Goal: Task Accomplishment & Management: Manage account settings

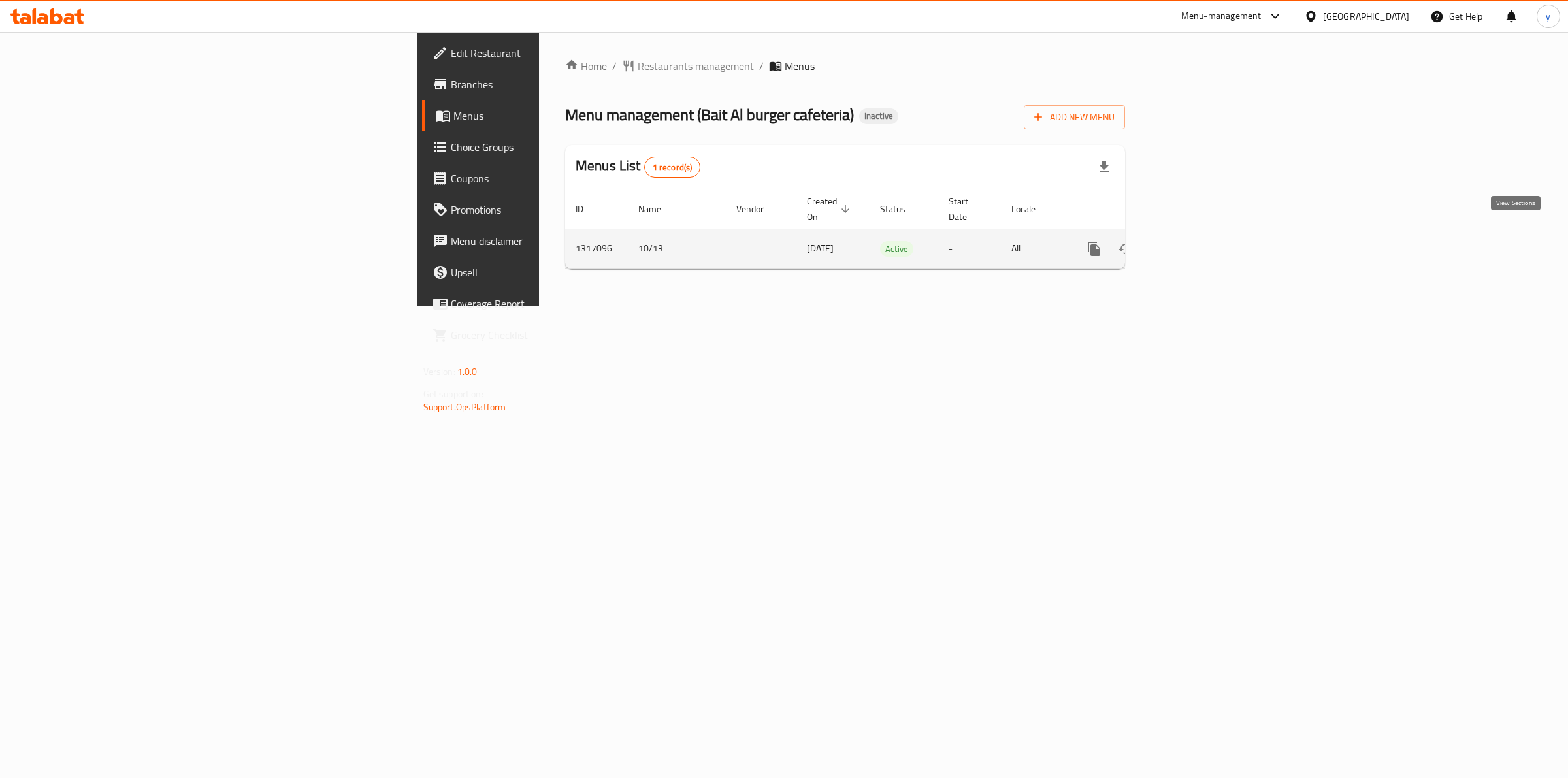
click at [1196, 241] on icon "enhanced table" at bounding box center [1189, 249] width 16 height 16
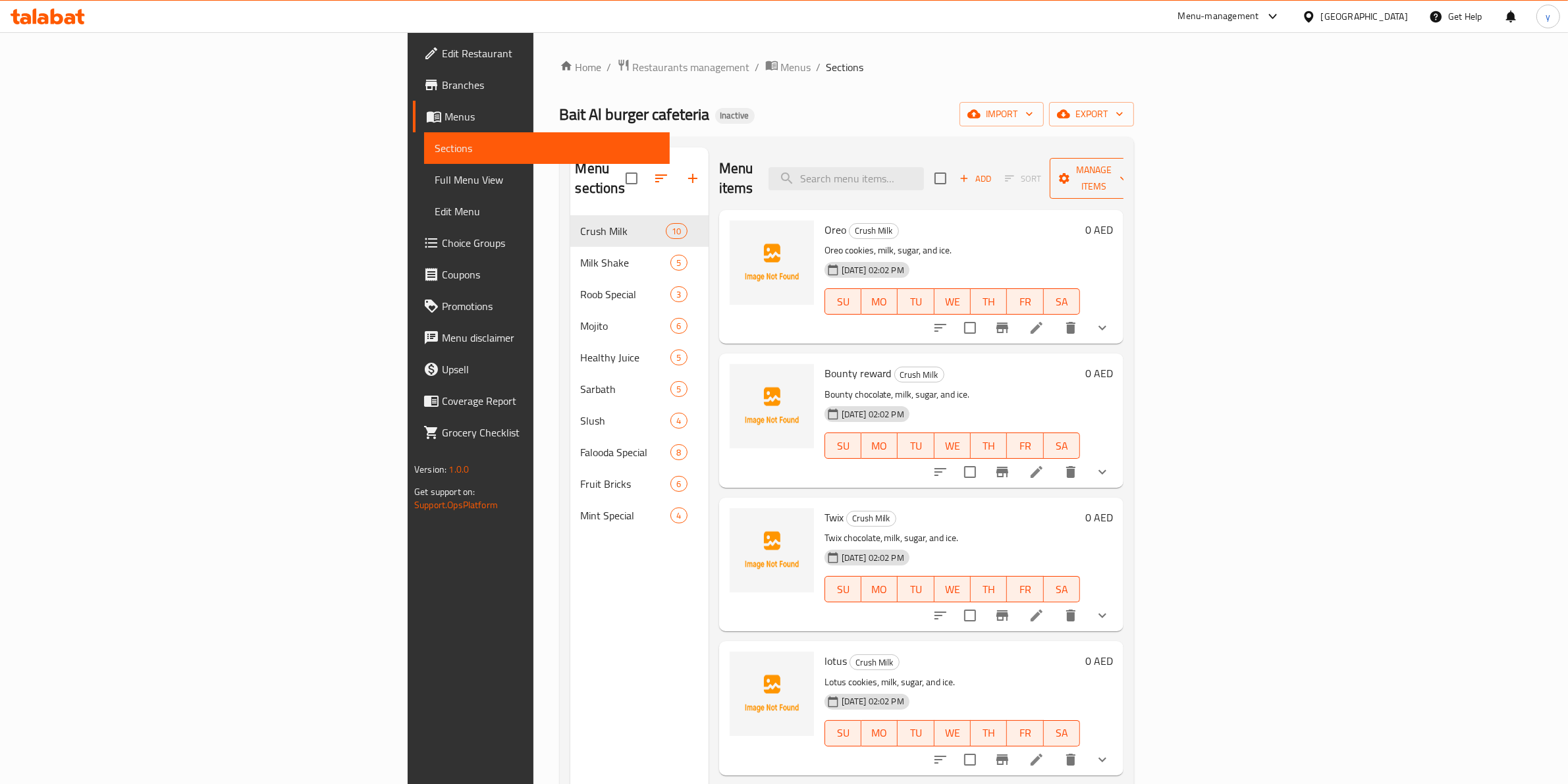
click at [1128, 174] on span "Manage items" at bounding box center [1094, 178] width 67 height 33
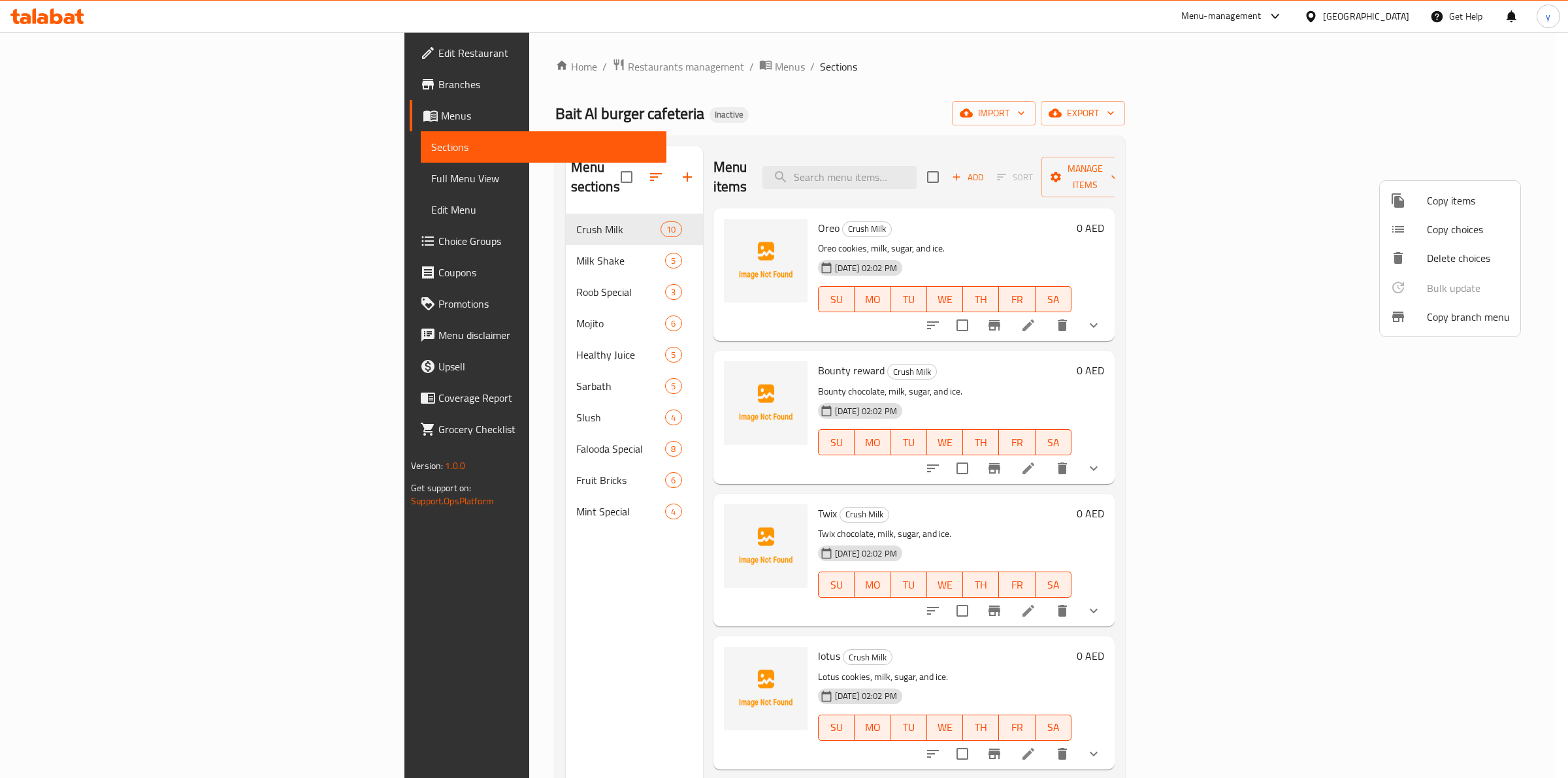
click at [1340, 162] on div at bounding box center [784, 389] width 1568 height 778
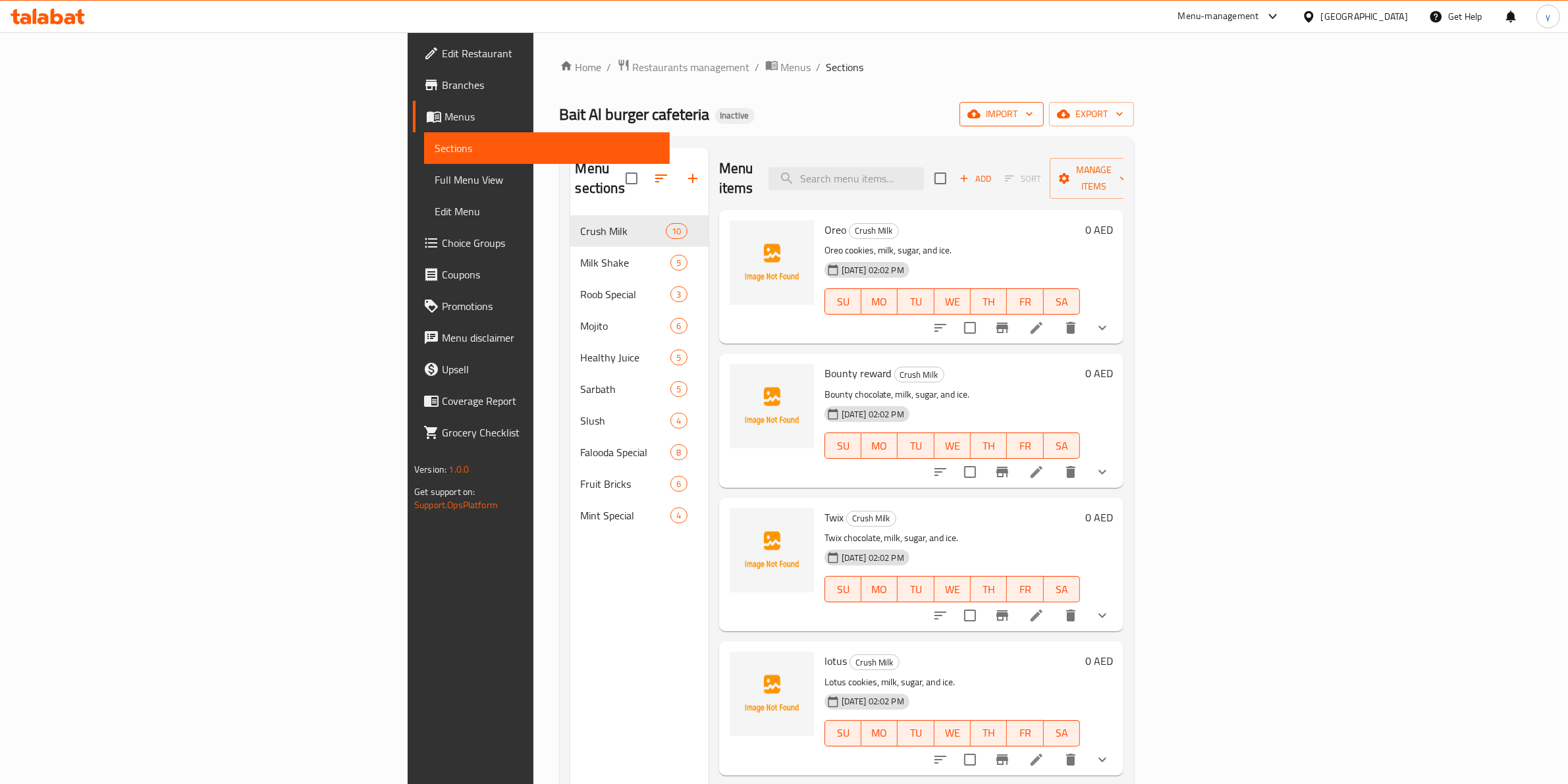
click at [981, 119] on icon "button" at bounding box center [974, 114] width 13 height 13
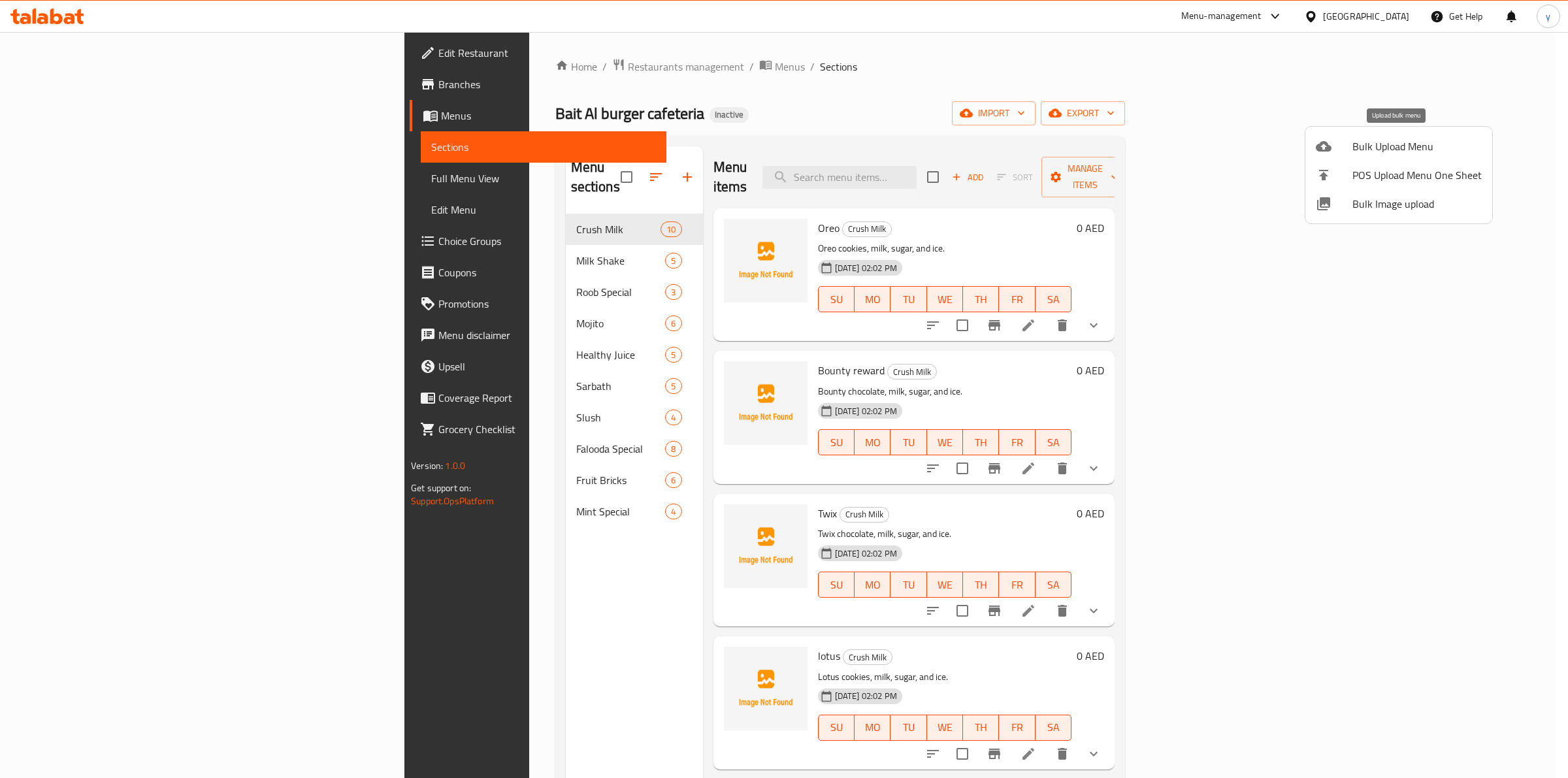
click at [1367, 154] on span "Bulk Upload Menu" at bounding box center [1417, 147] width 129 height 16
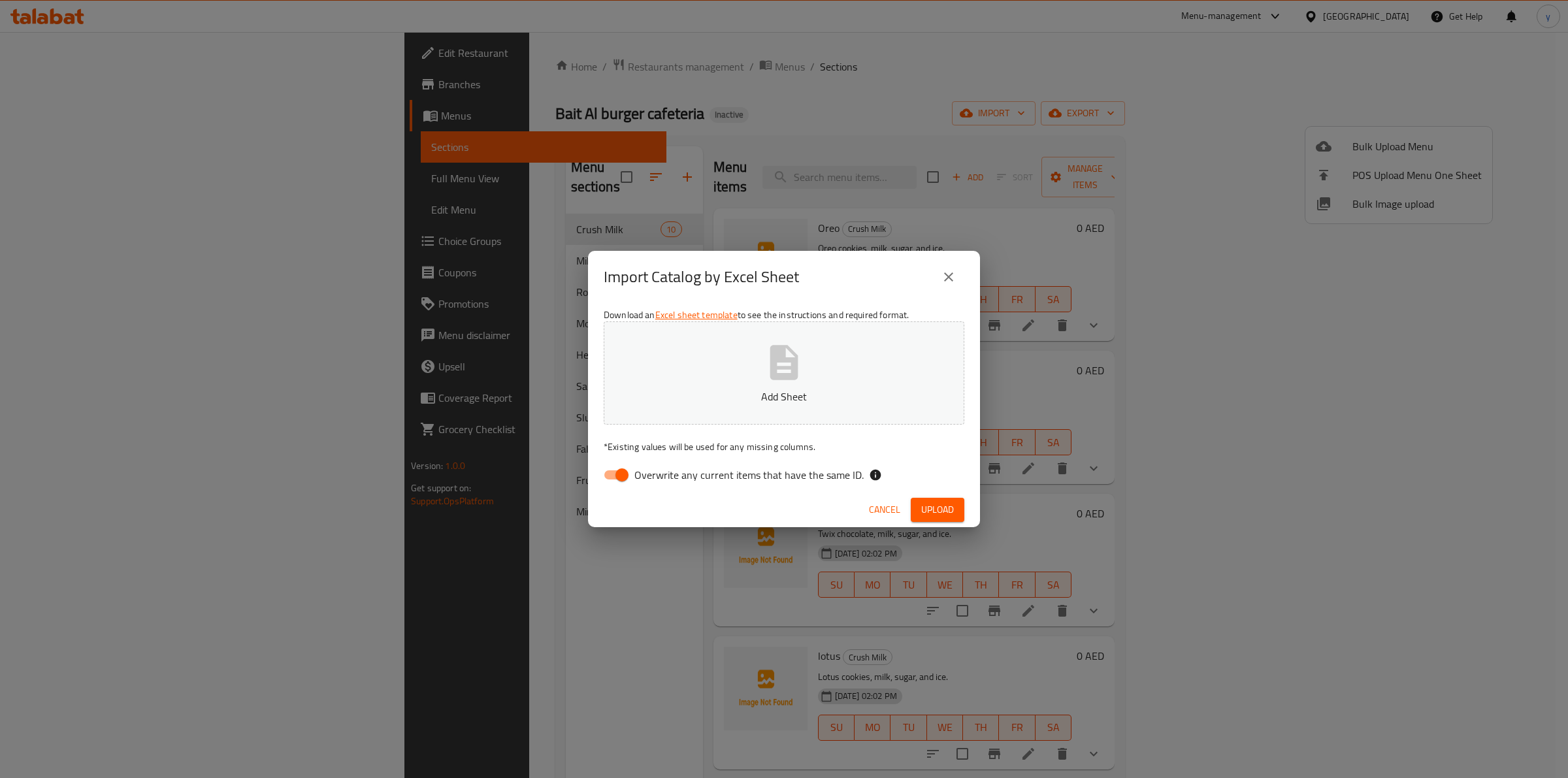
click at [621, 484] on input "Overwrite any current items that have the same ID." at bounding box center [622, 475] width 75 height 25
checkbox input "false"
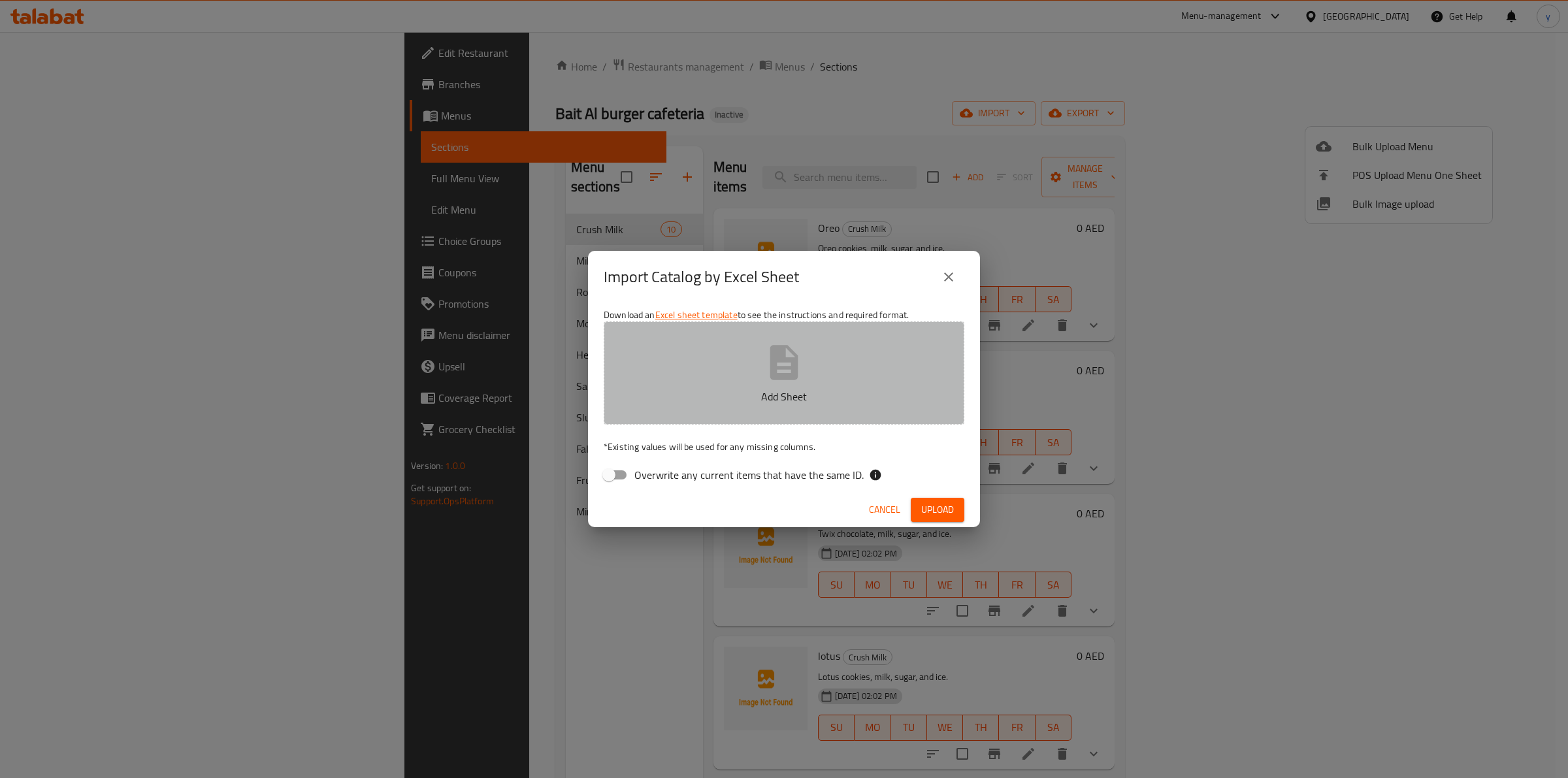
click at [717, 392] on p "Add Sheet" at bounding box center [783, 397] width 320 height 16
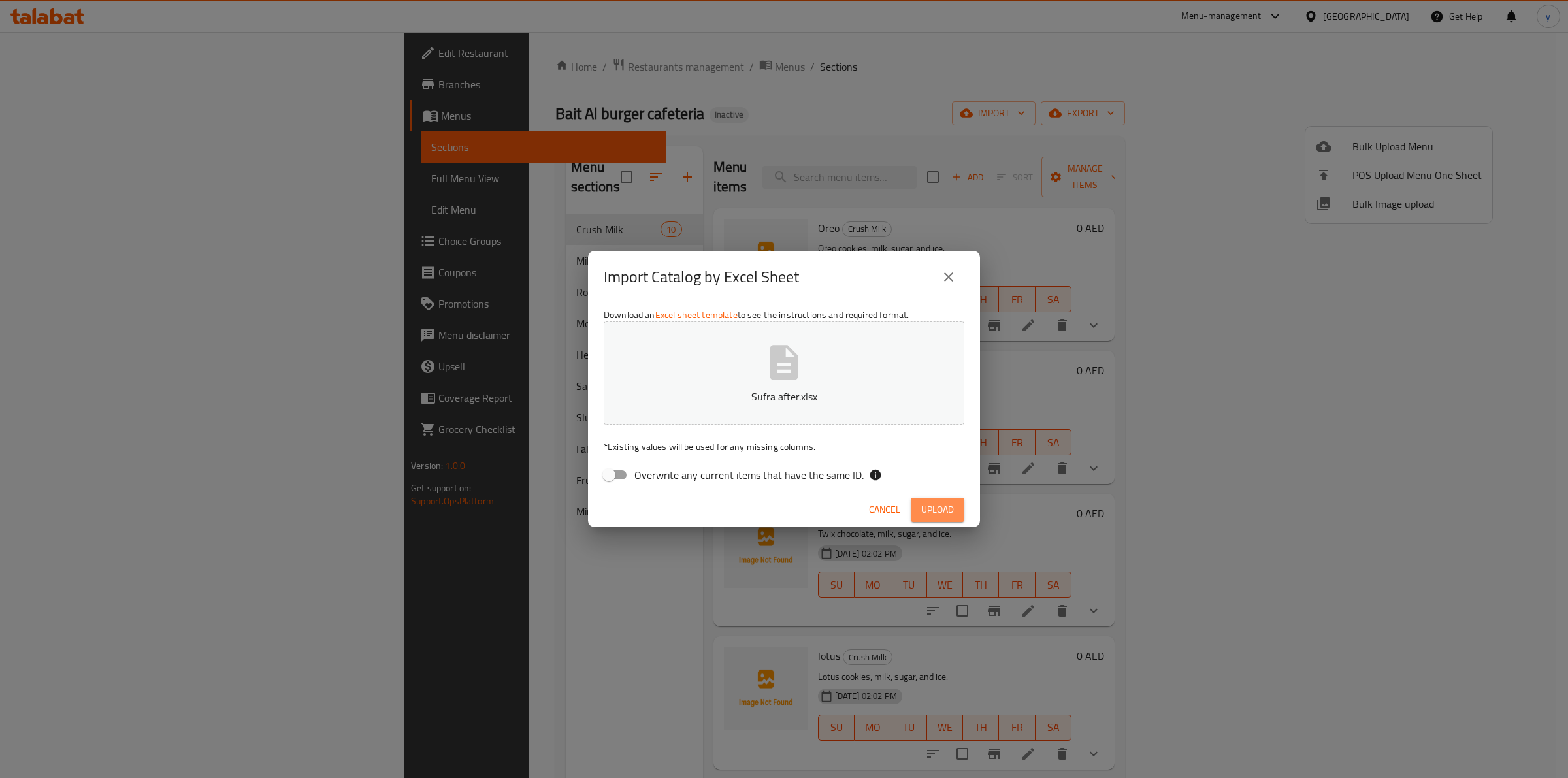
click at [952, 508] on span "Upload" at bounding box center [937, 509] width 32 height 17
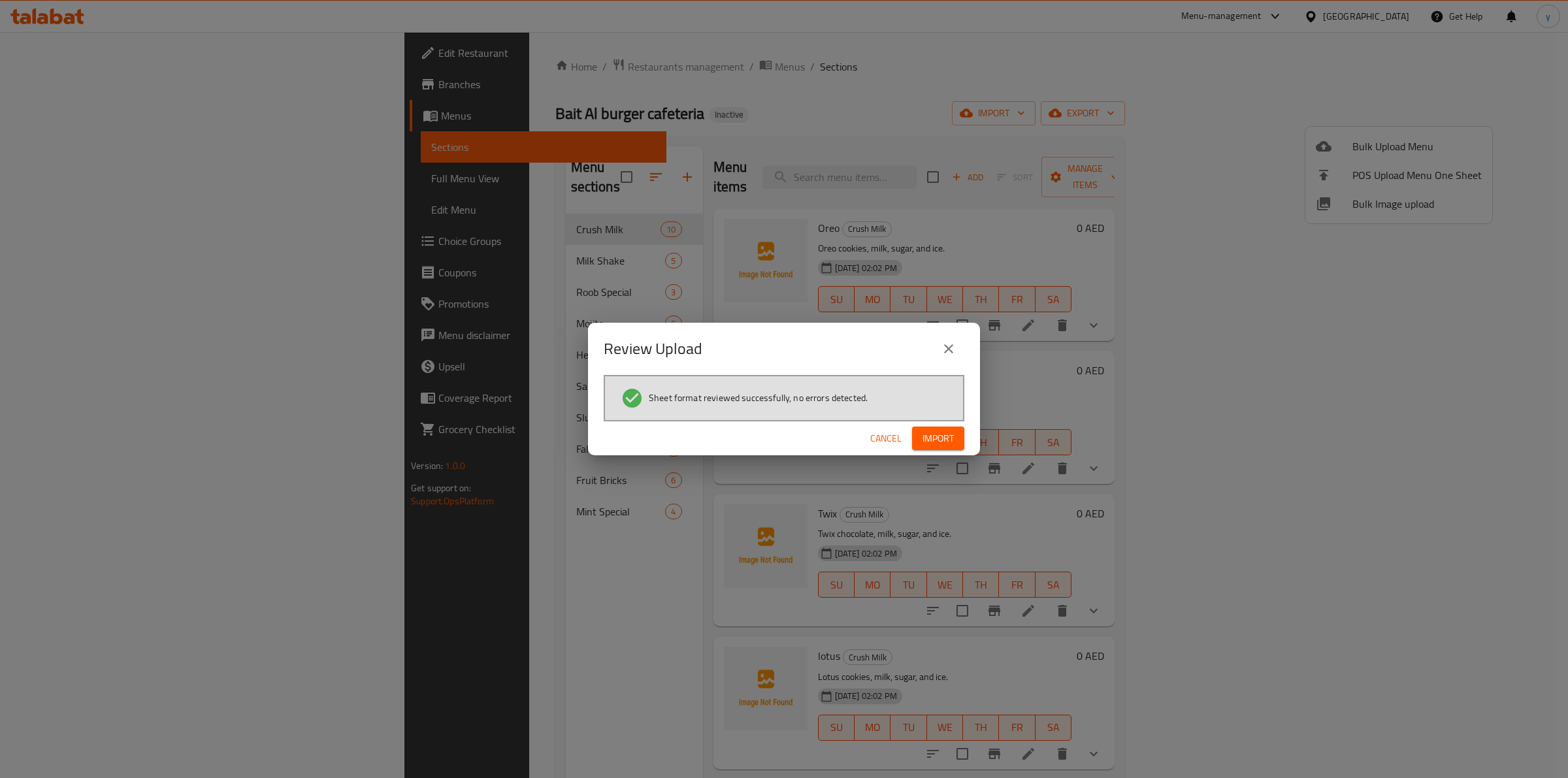
click at [947, 435] on span "Import" at bounding box center [939, 438] width 32 height 17
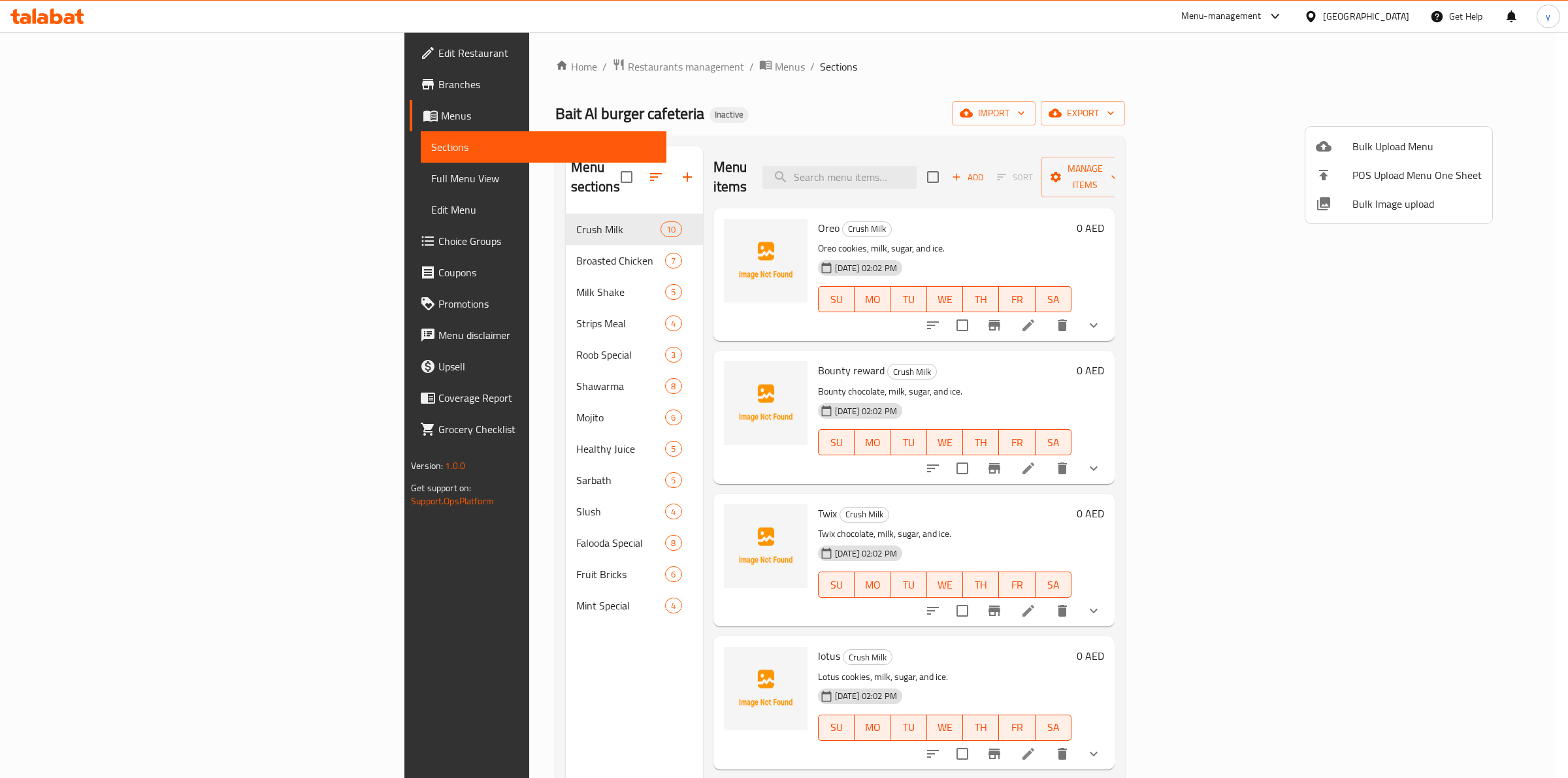
click at [144, 177] on div at bounding box center [784, 389] width 1568 height 778
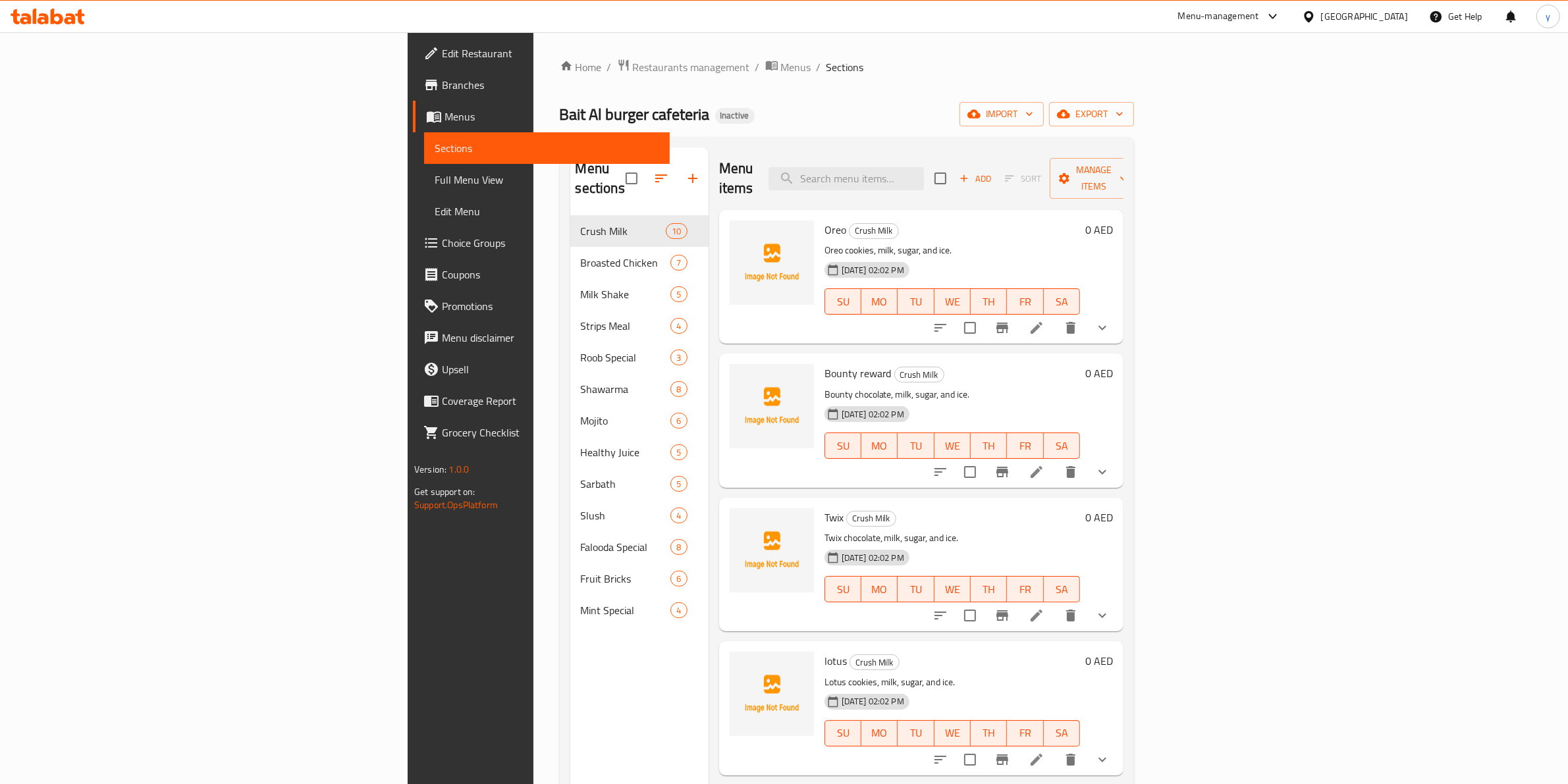
click at [435, 178] on span "Full Menu View" at bounding box center [547, 180] width 225 height 16
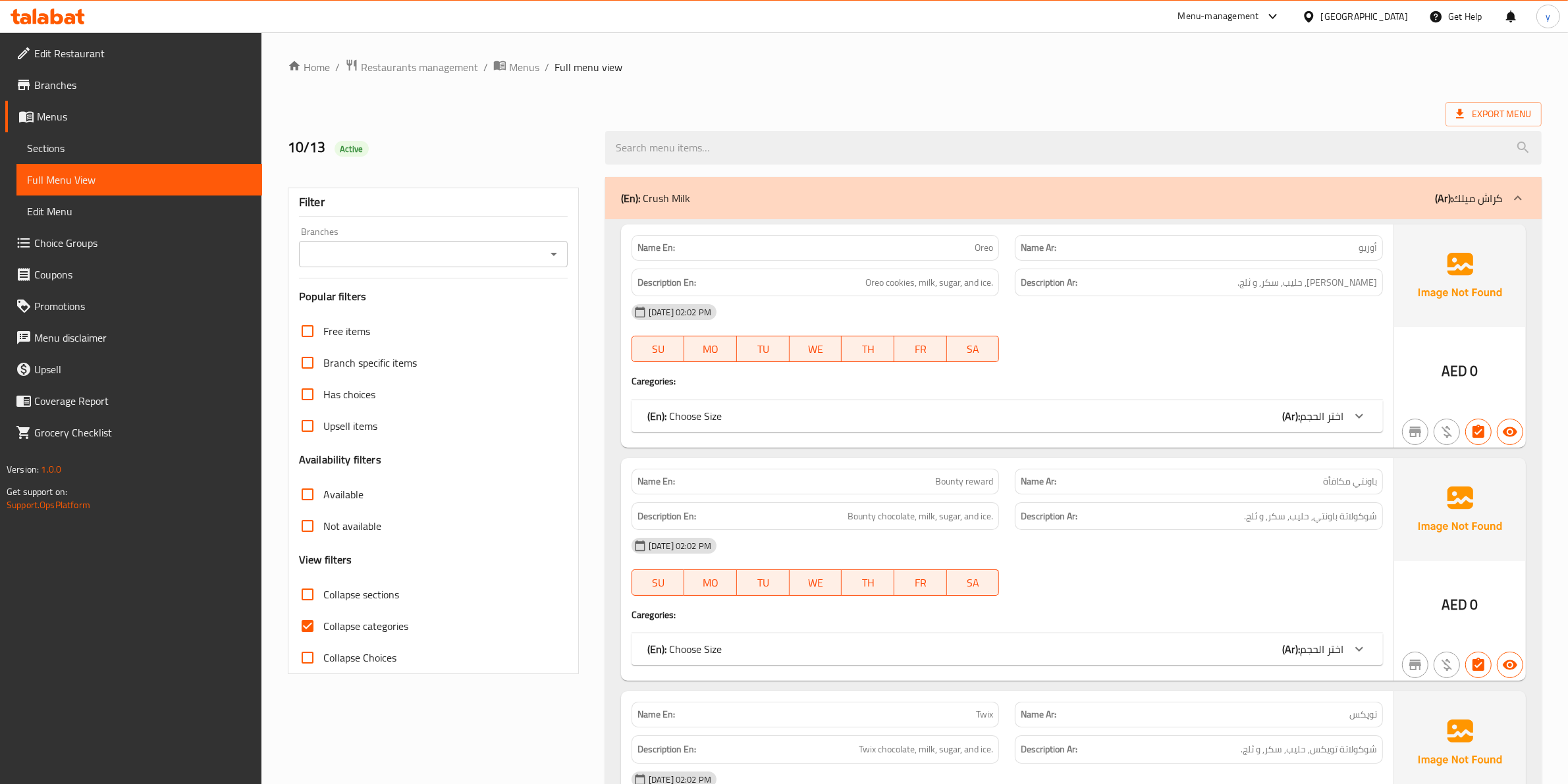
click at [345, 622] on span "Collapse categories" at bounding box center [365, 626] width 85 height 16
click at [323, 622] on input "Collapse categories" at bounding box center [308, 626] width 32 height 32
checkbox input "false"
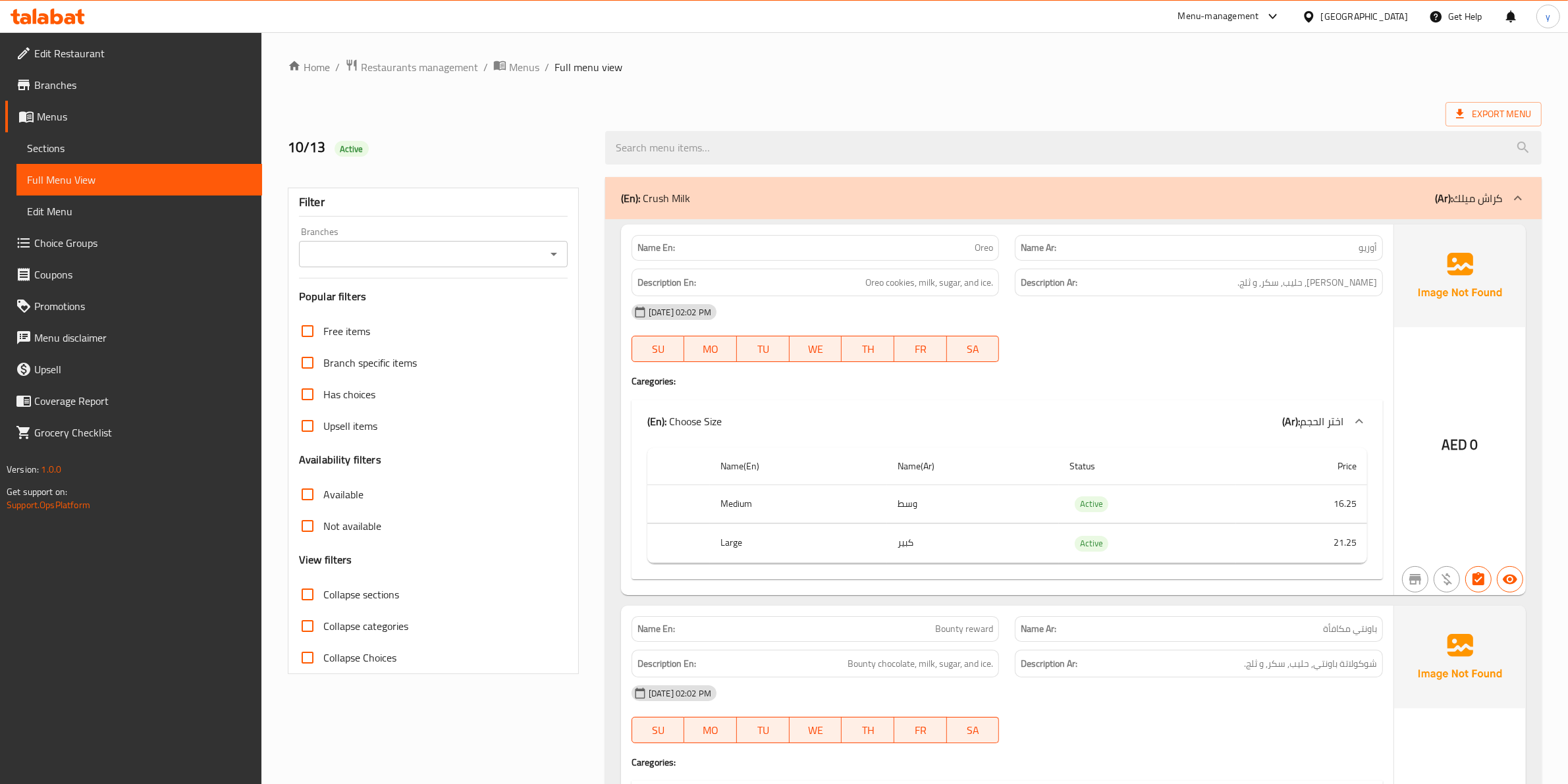
click at [1505, 202] on div at bounding box center [1518, 198] width 32 height 32
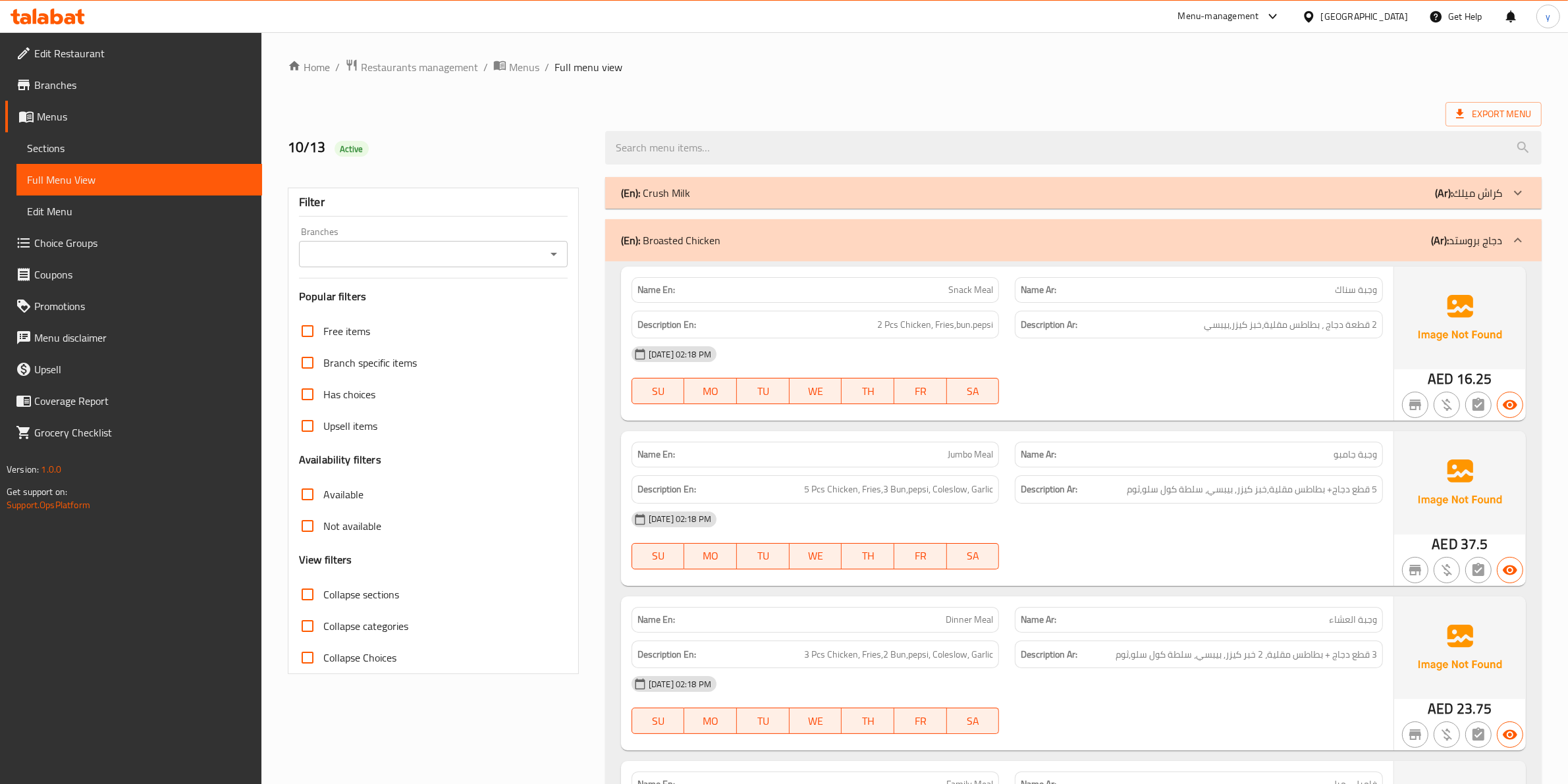
click at [1420, 243] on div "(En): Broasted Chicken (Ar): دجاج بروستد" at bounding box center [1061, 240] width 881 height 16
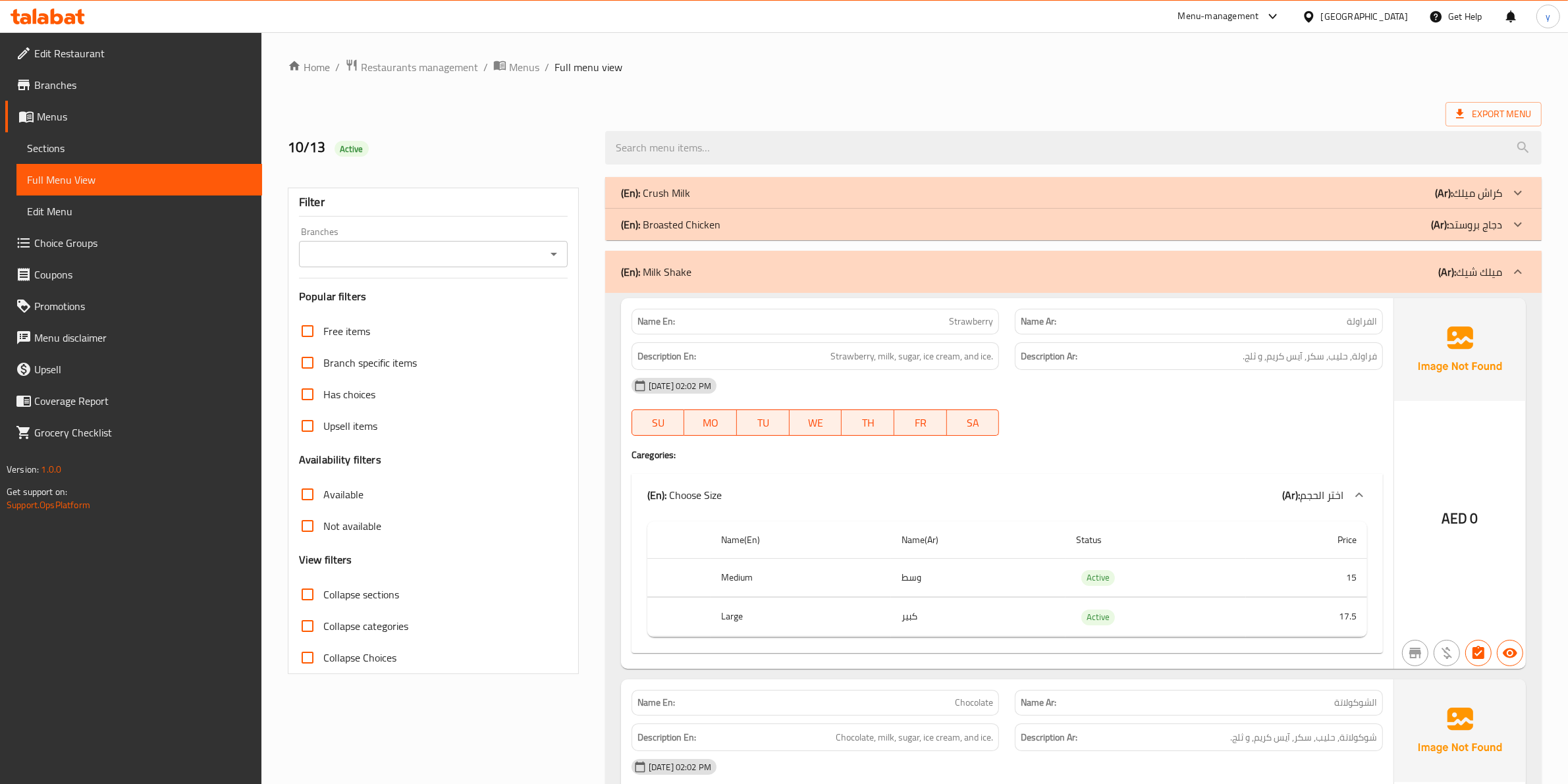
click at [1472, 231] on p "(Ar): دجاج بروستد" at bounding box center [1467, 224] width 71 height 16
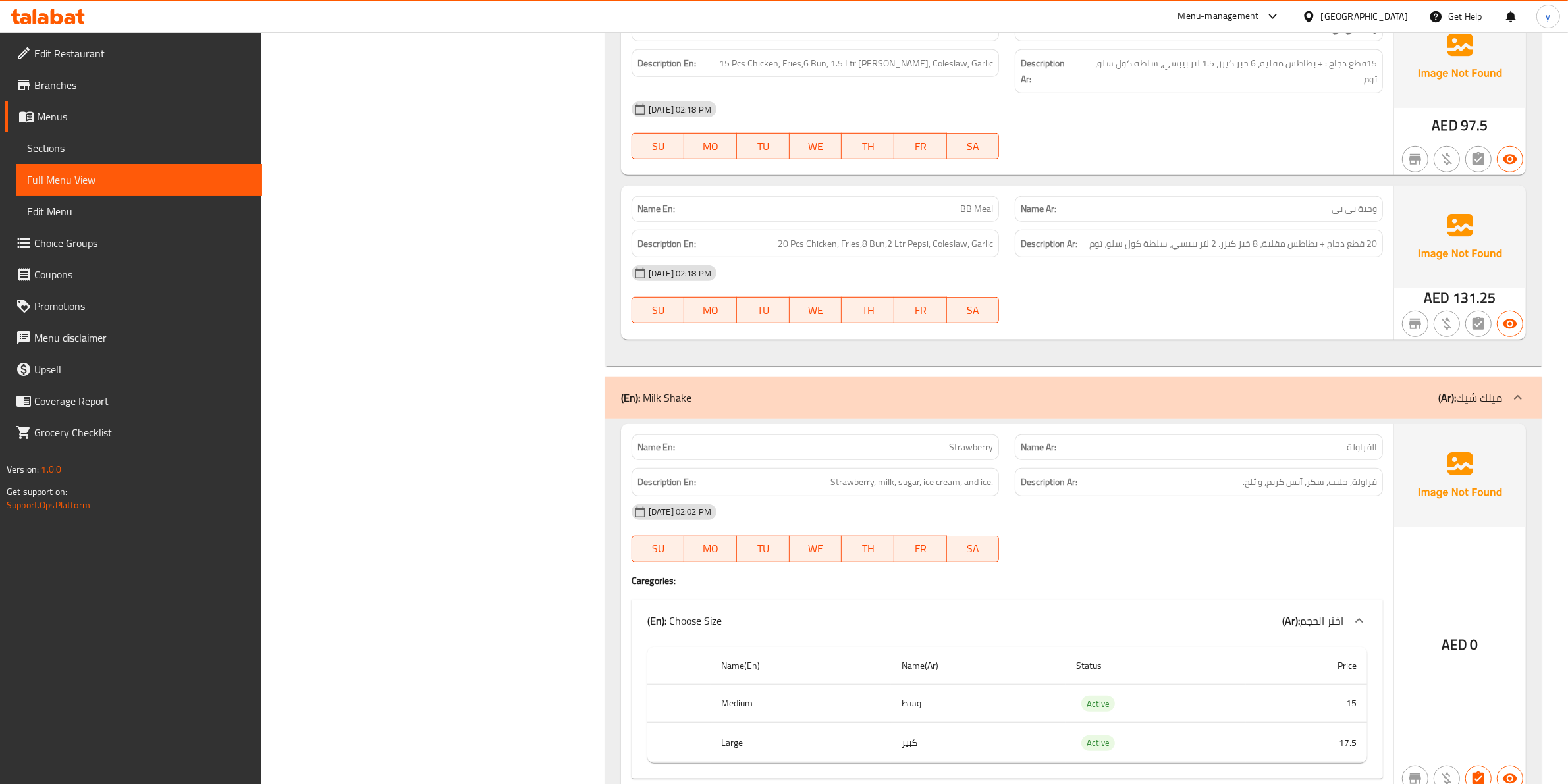
scroll to position [1316, 0]
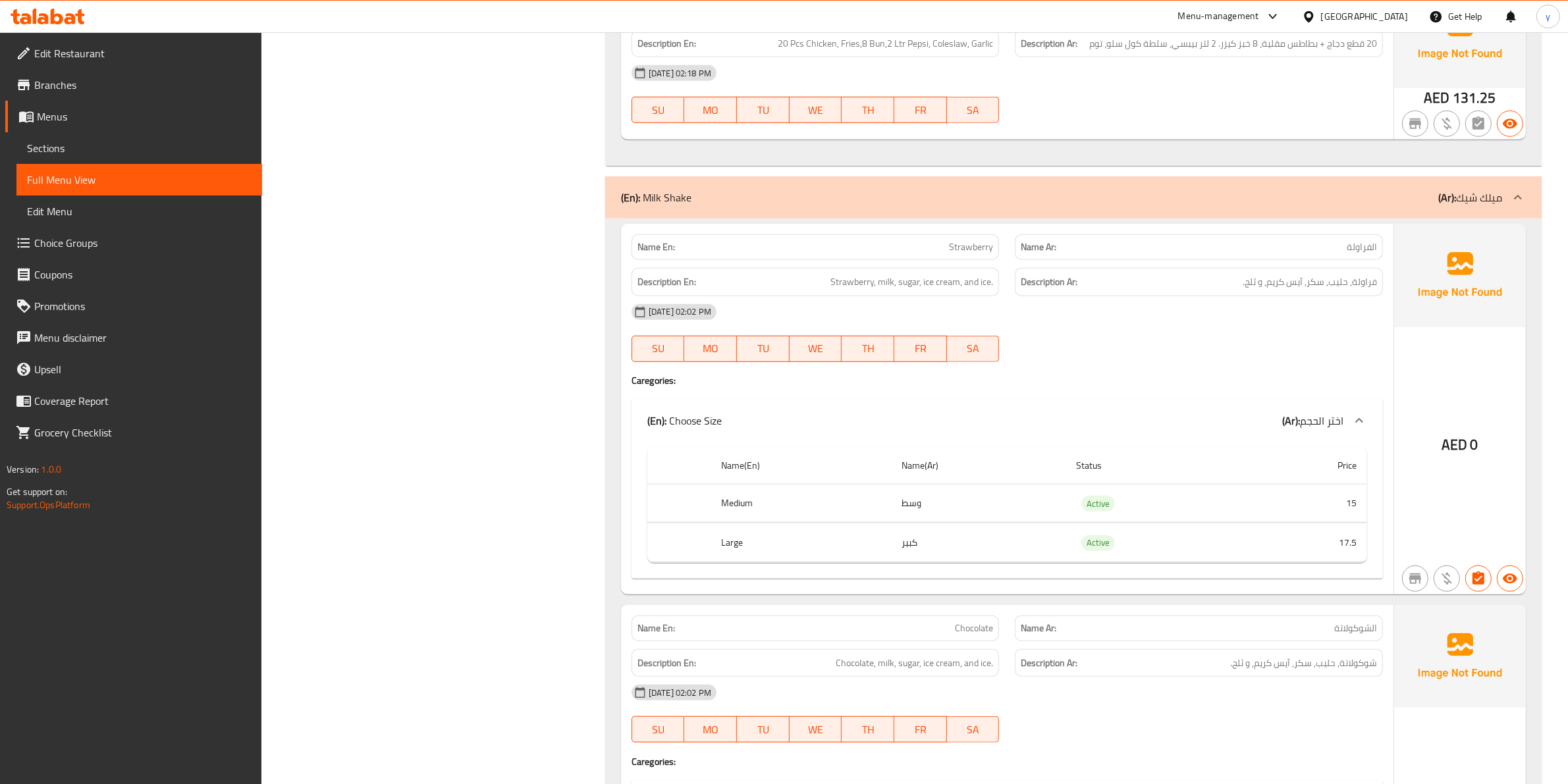
click at [1496, 198] on div "(En): Milk Shake (Ar): ميلك شيك" at bounding box center [1073, 198] width 936 height 42
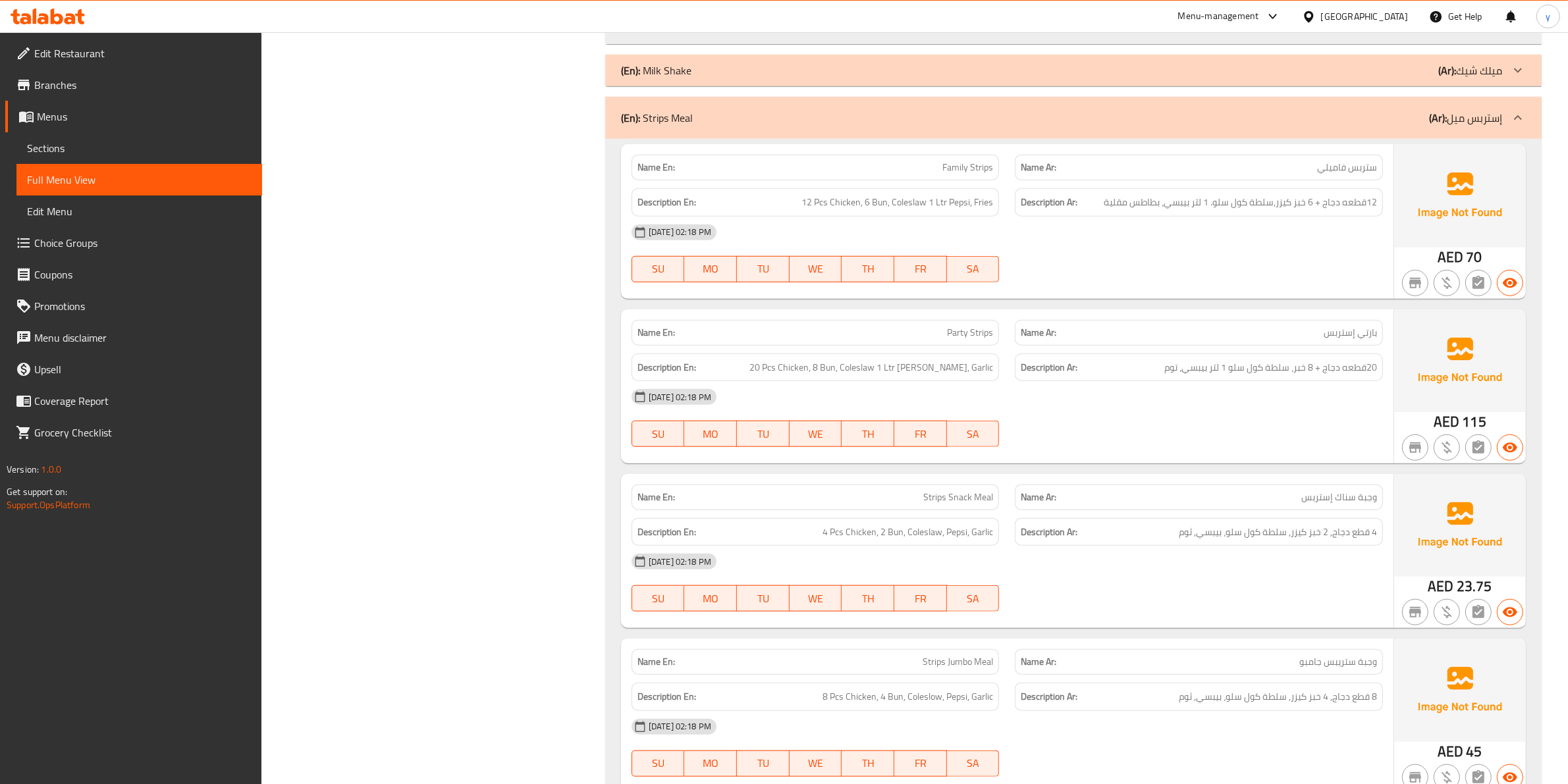
scroll to position [1399, 0]
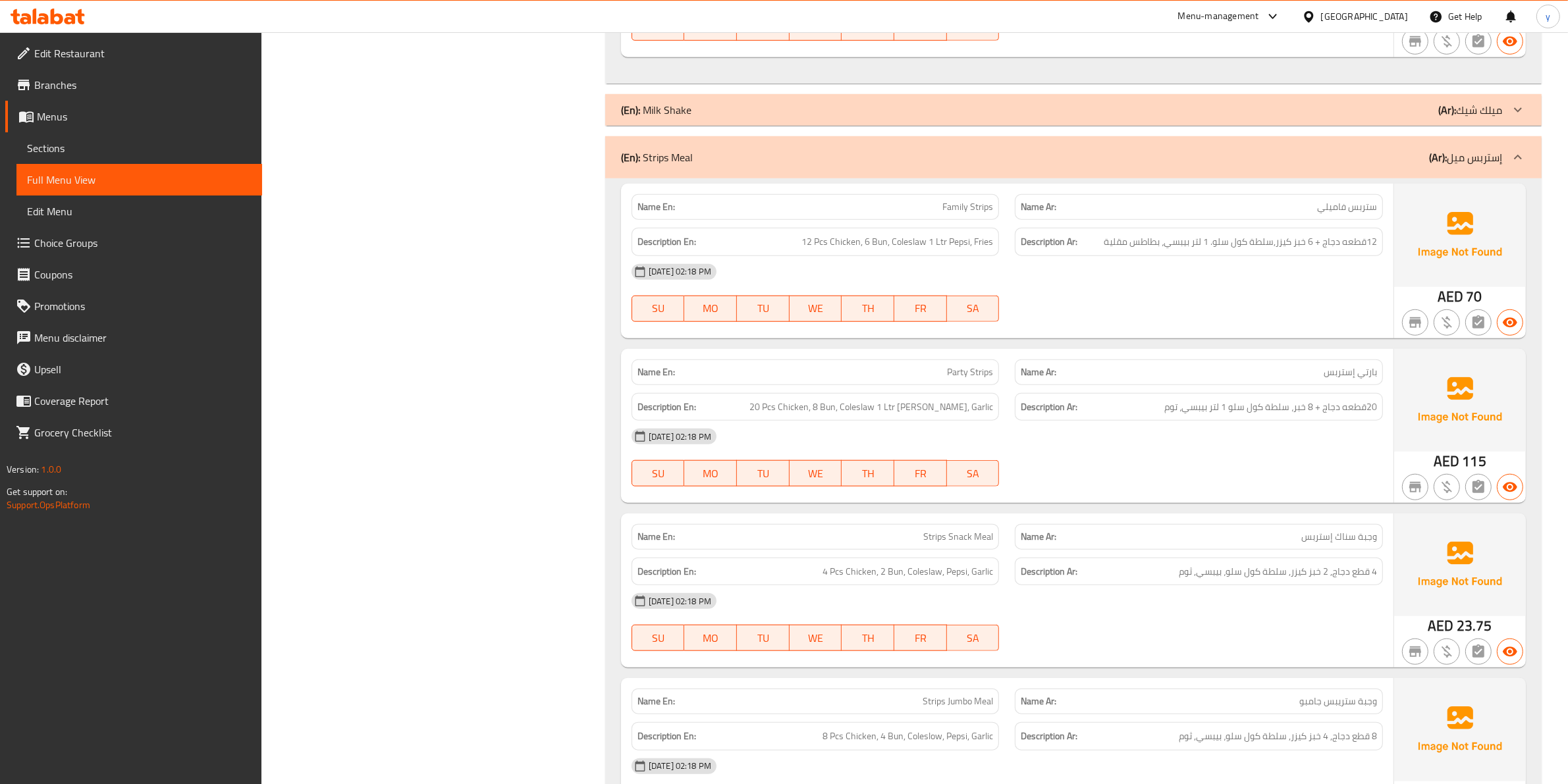
click at [1486, 155] on div "(En): Strips Meal (Ar): إستربس ميل" at bounding box center [1073, 157] width 936 height 42
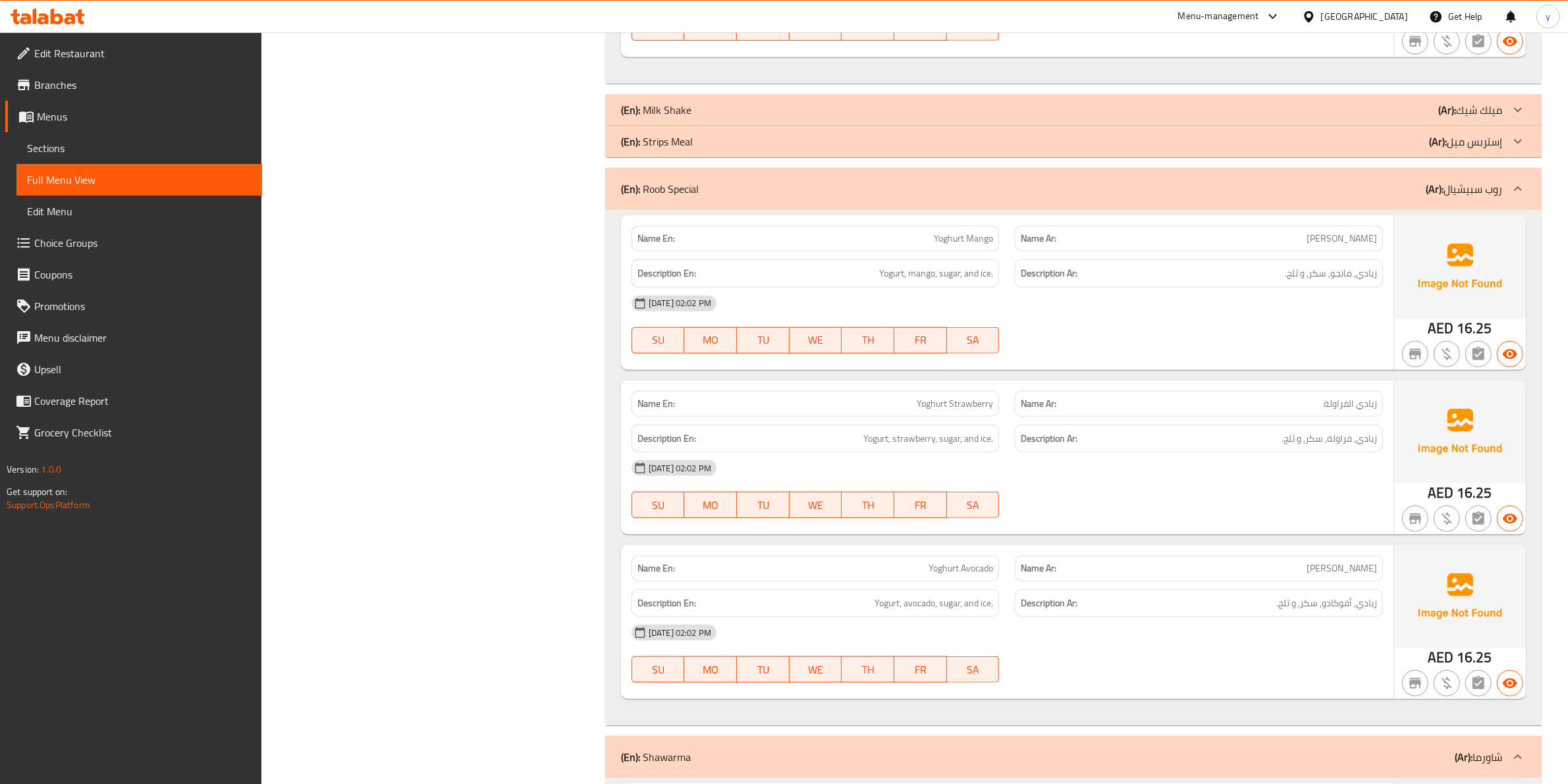
click at [1512, 134] on icon at bounding box center [1518, 142] width 16 height 16
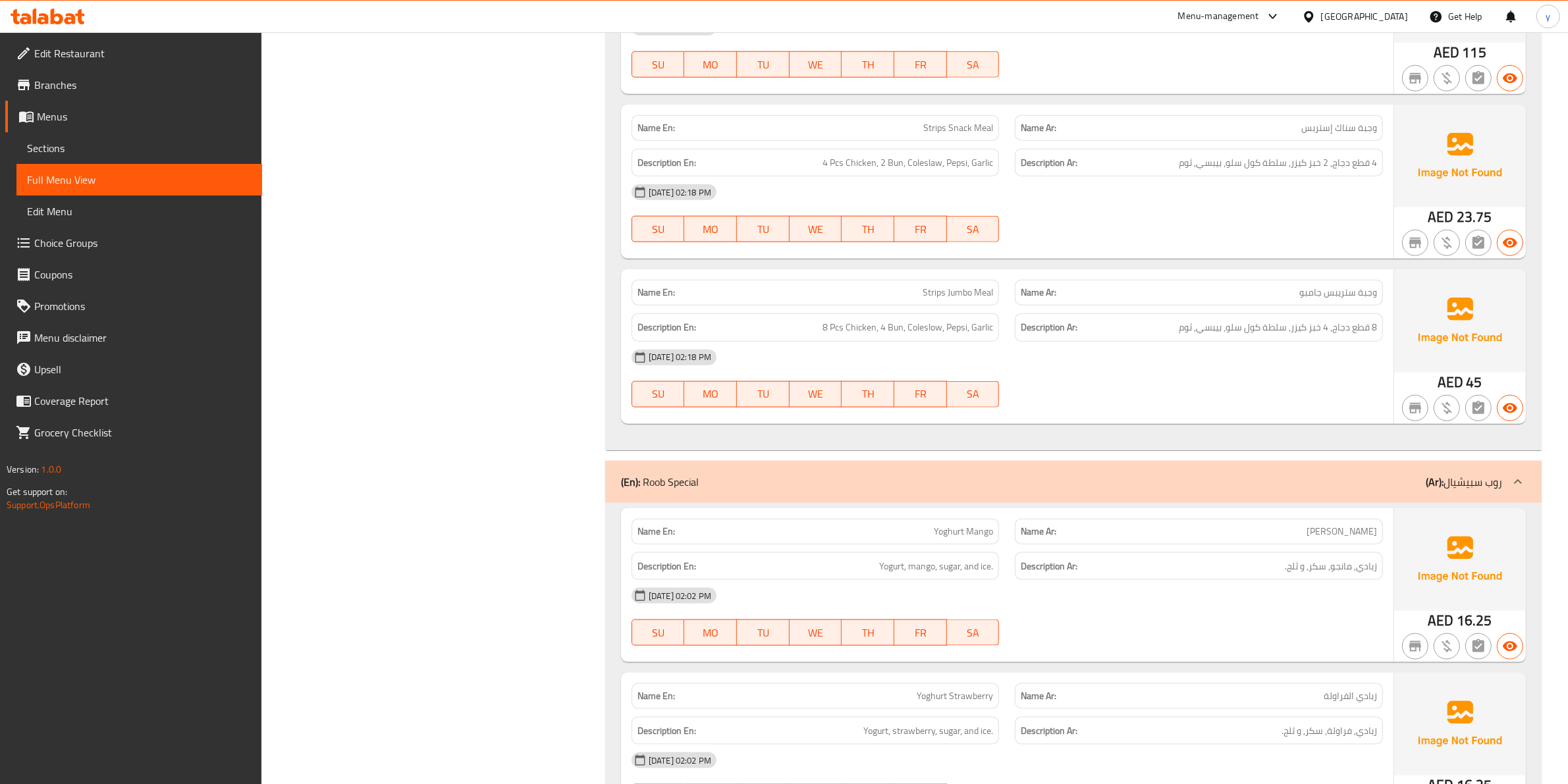
scroll to position [1975, 0]
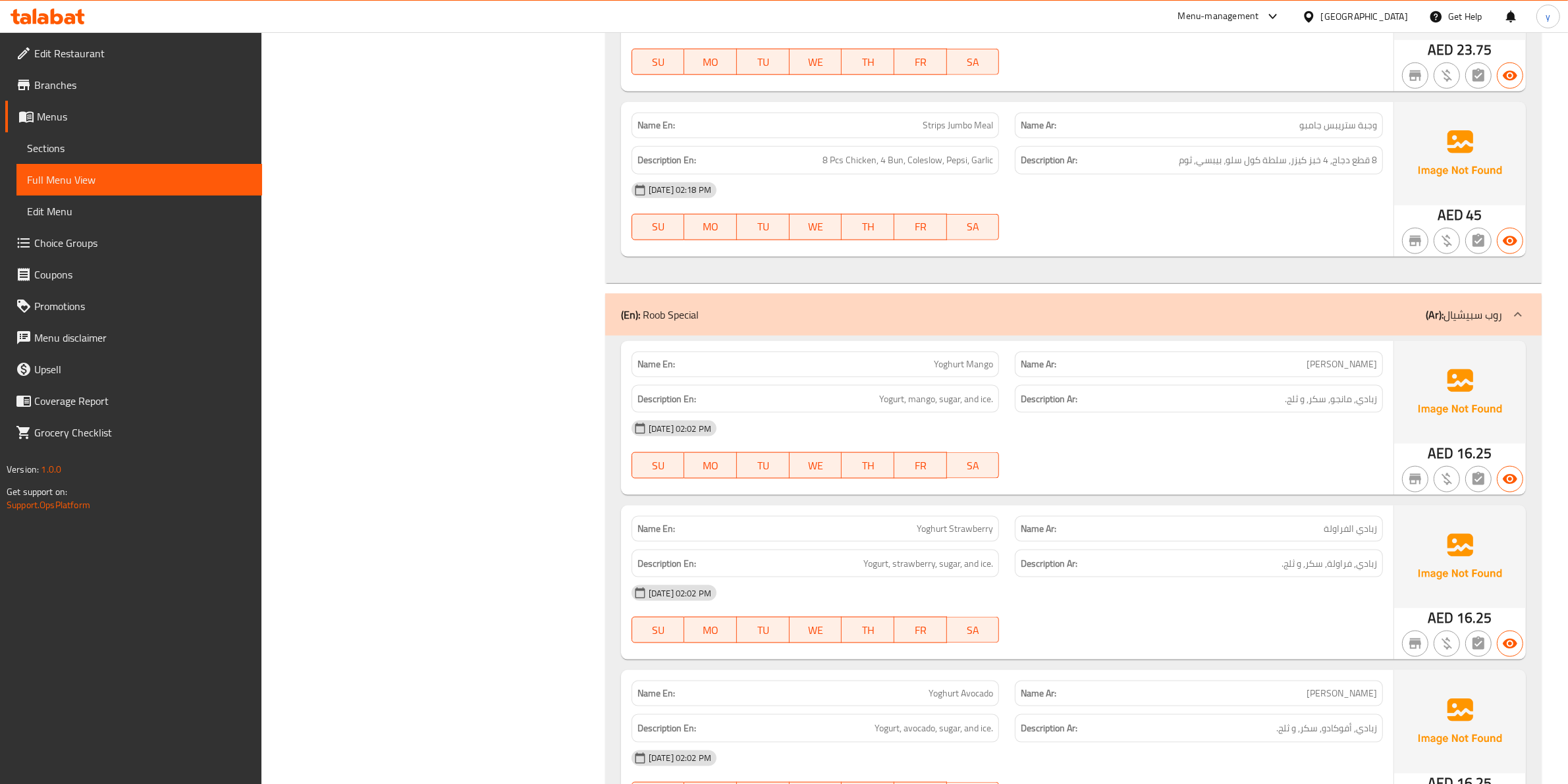
click at [1487, 313] on div "(En): Roob Special (Ar): روب سبيشيال" at bounding box center [1073, 314] width 936 height 42
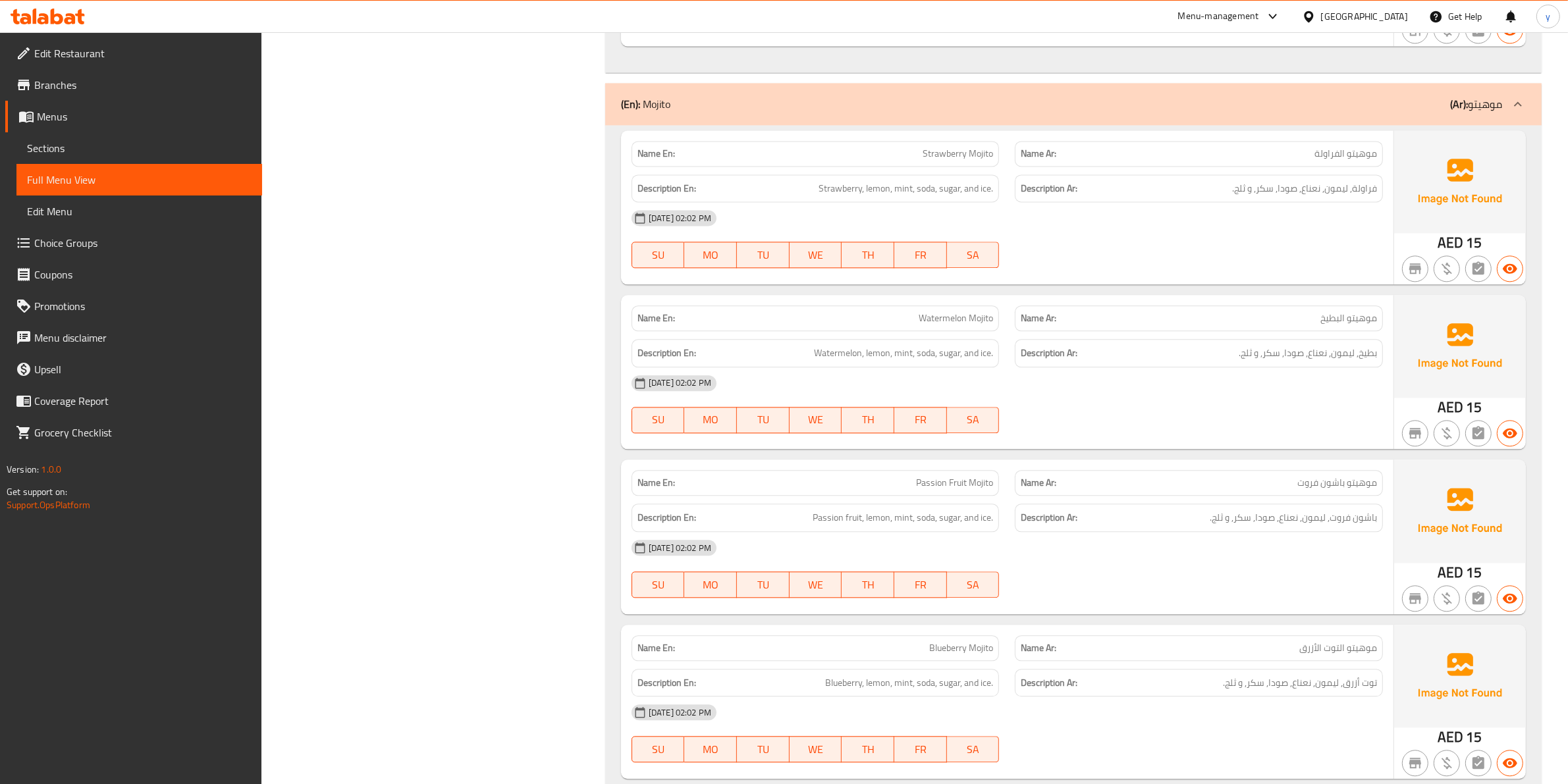
scroll to position [3538, 0]
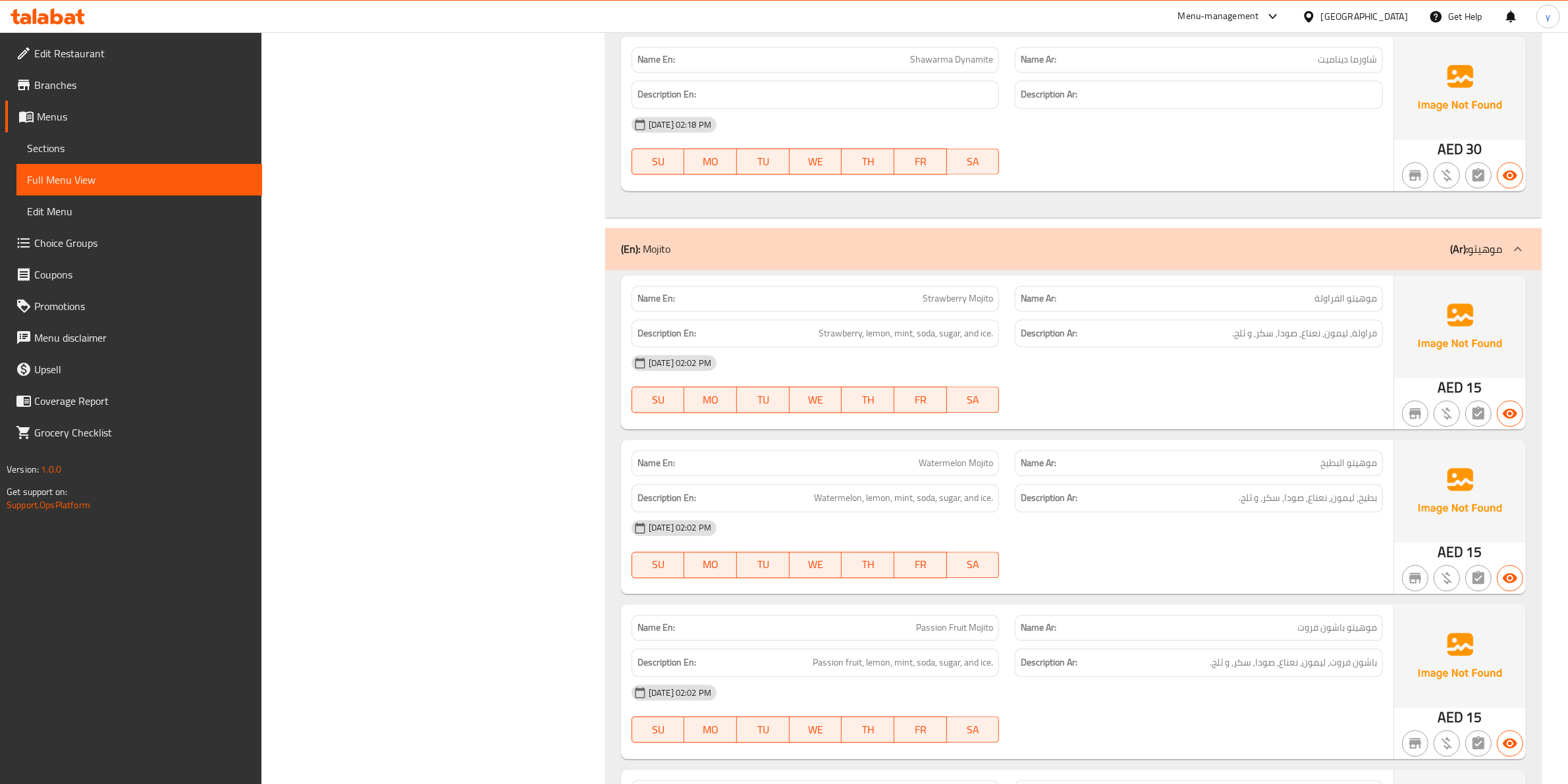
click at [1455, 248] on div "(En): Mojito (Ar): موهيتو" at bounding box center [1073, 249] width 936 height 42
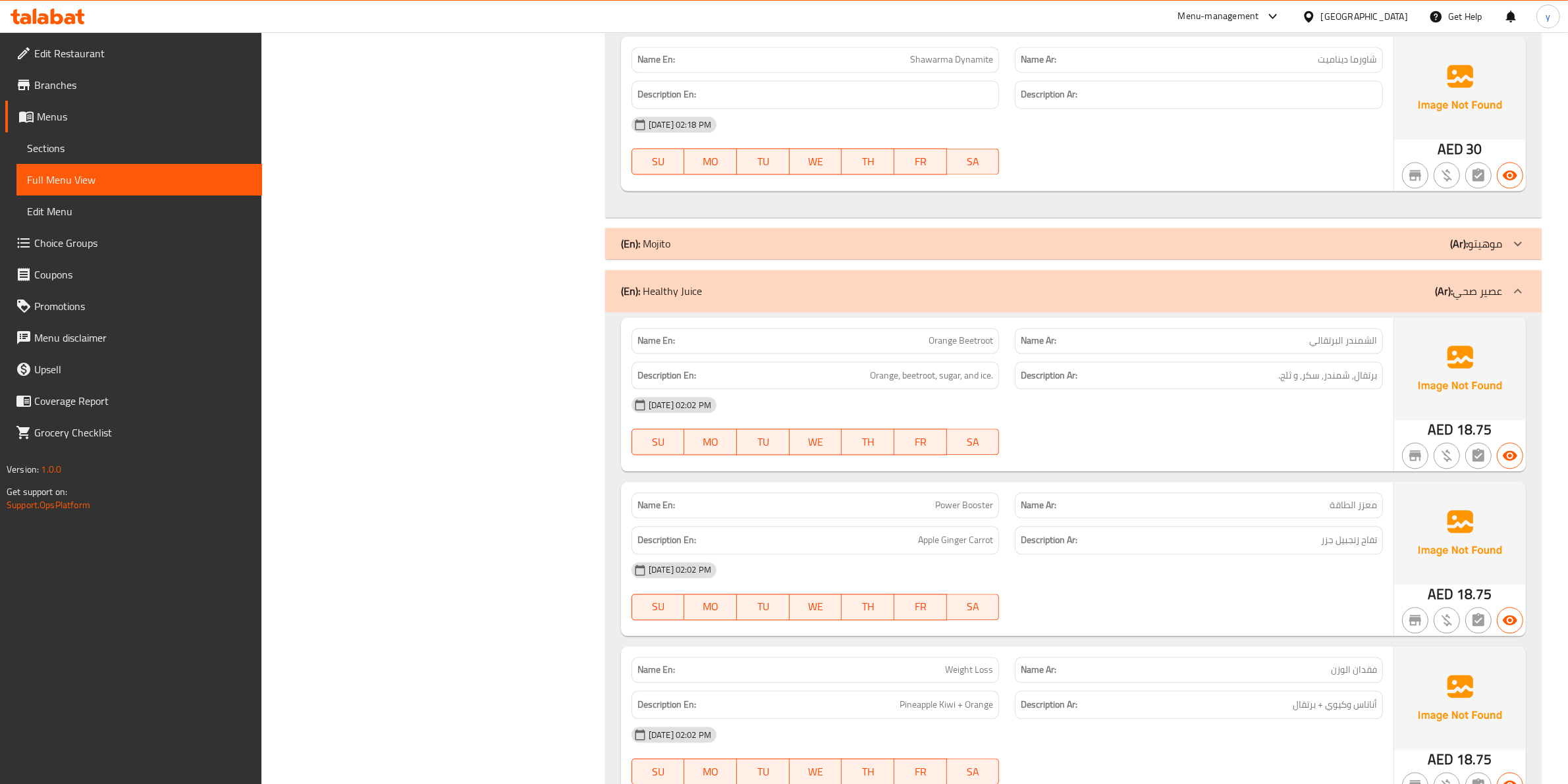
click at [1488, 287] on div "(En): Healthy Juice (Ar): عصير صحي" at bounding box center [1073, 291] width 936 height 42
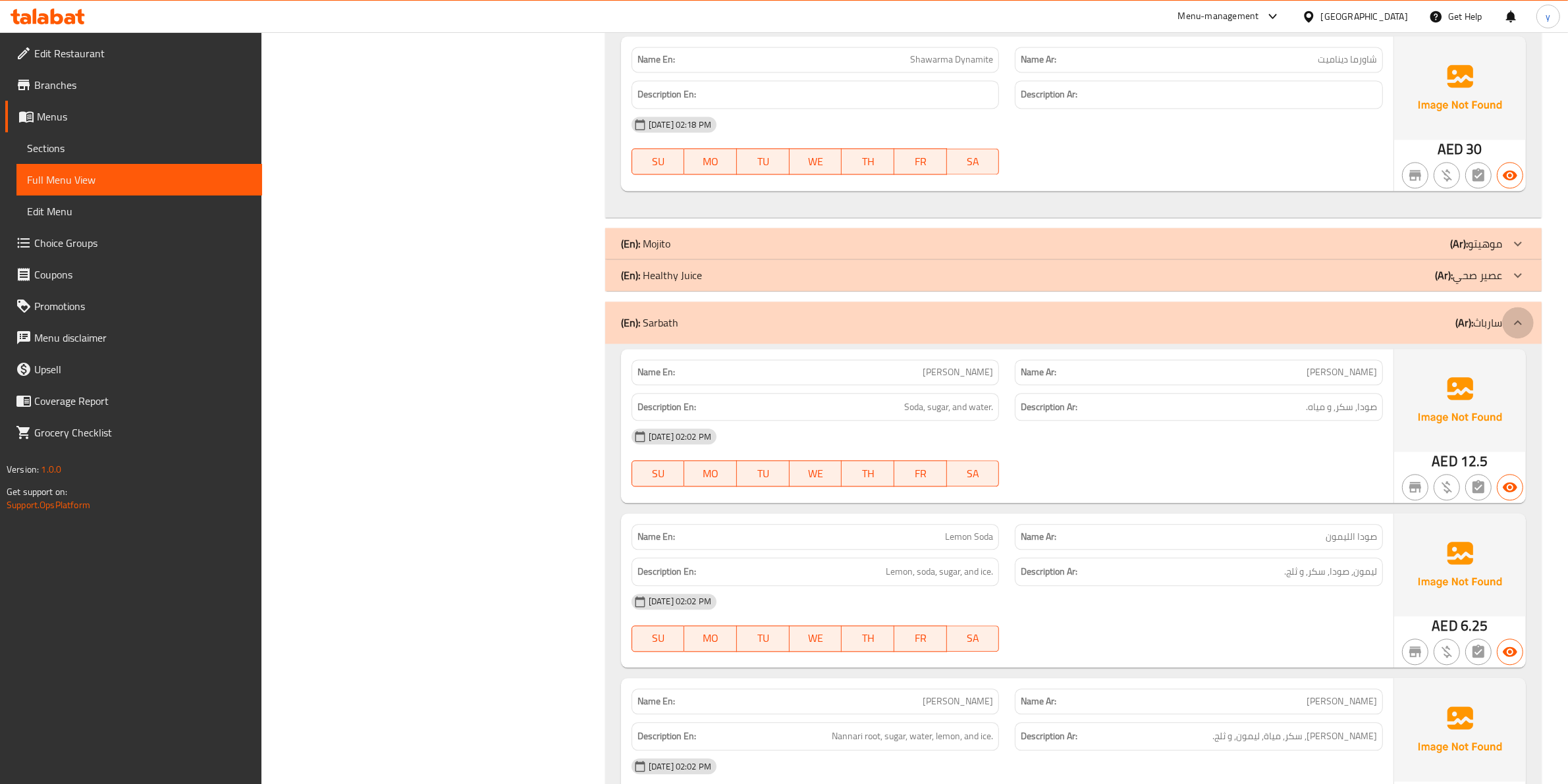
click at [1505, 307] on div at bounding box center [1518, 323] width 32 height 32
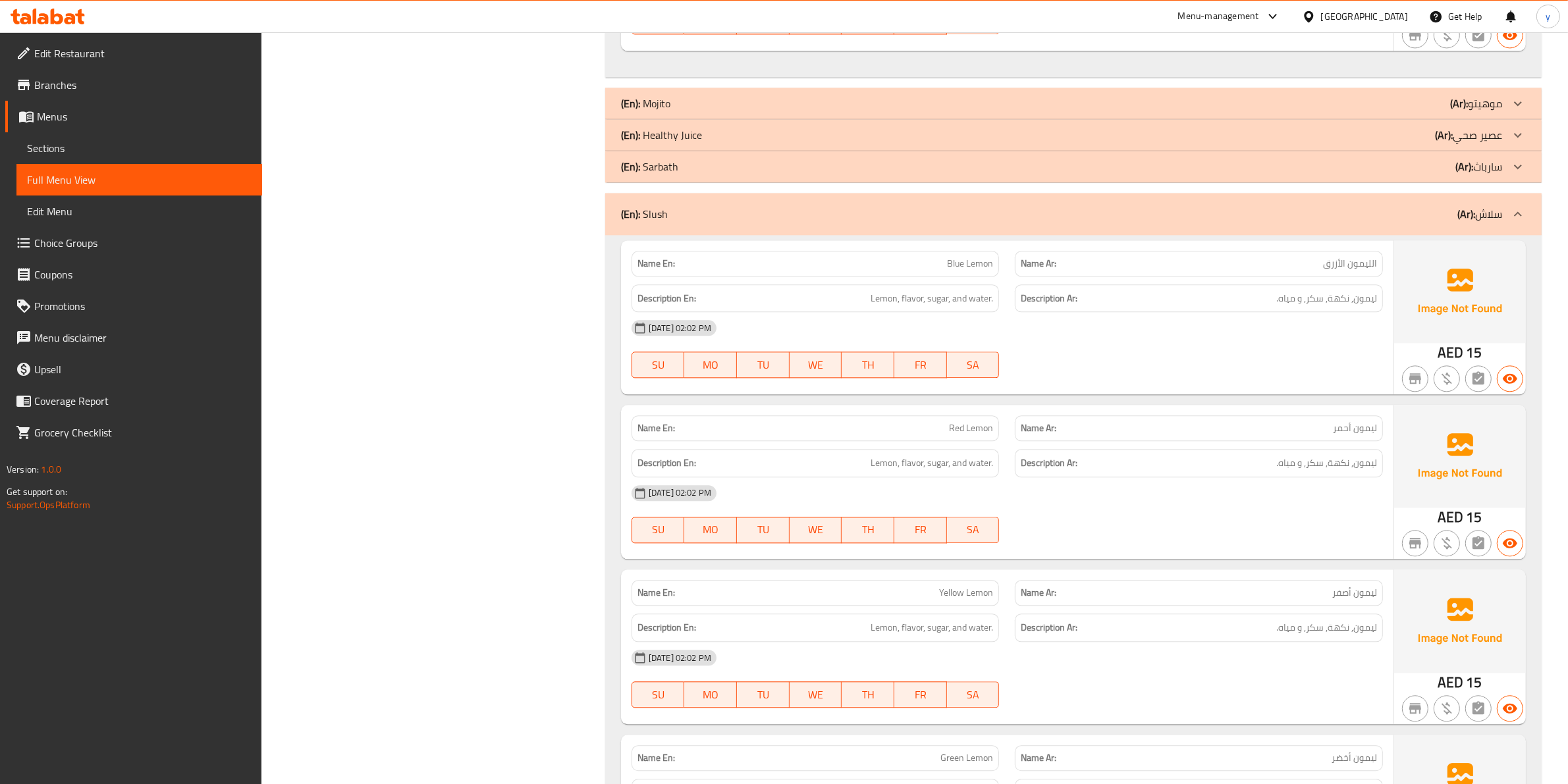
scroll to position [3702, 0]
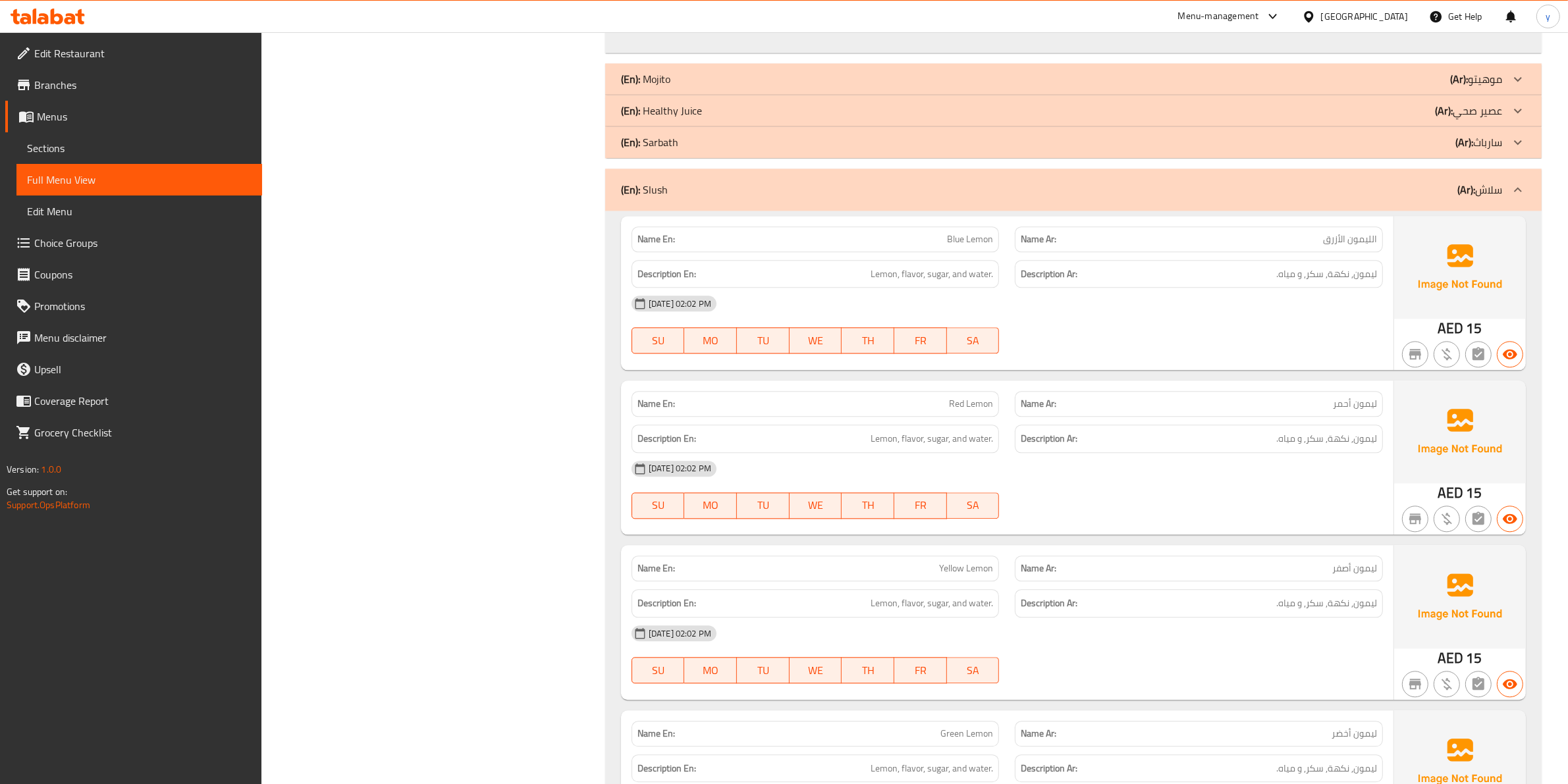
click at [1497, 182] on p "(Ar): سلاش" at bounding box center [1480, 190] width 45 height 16
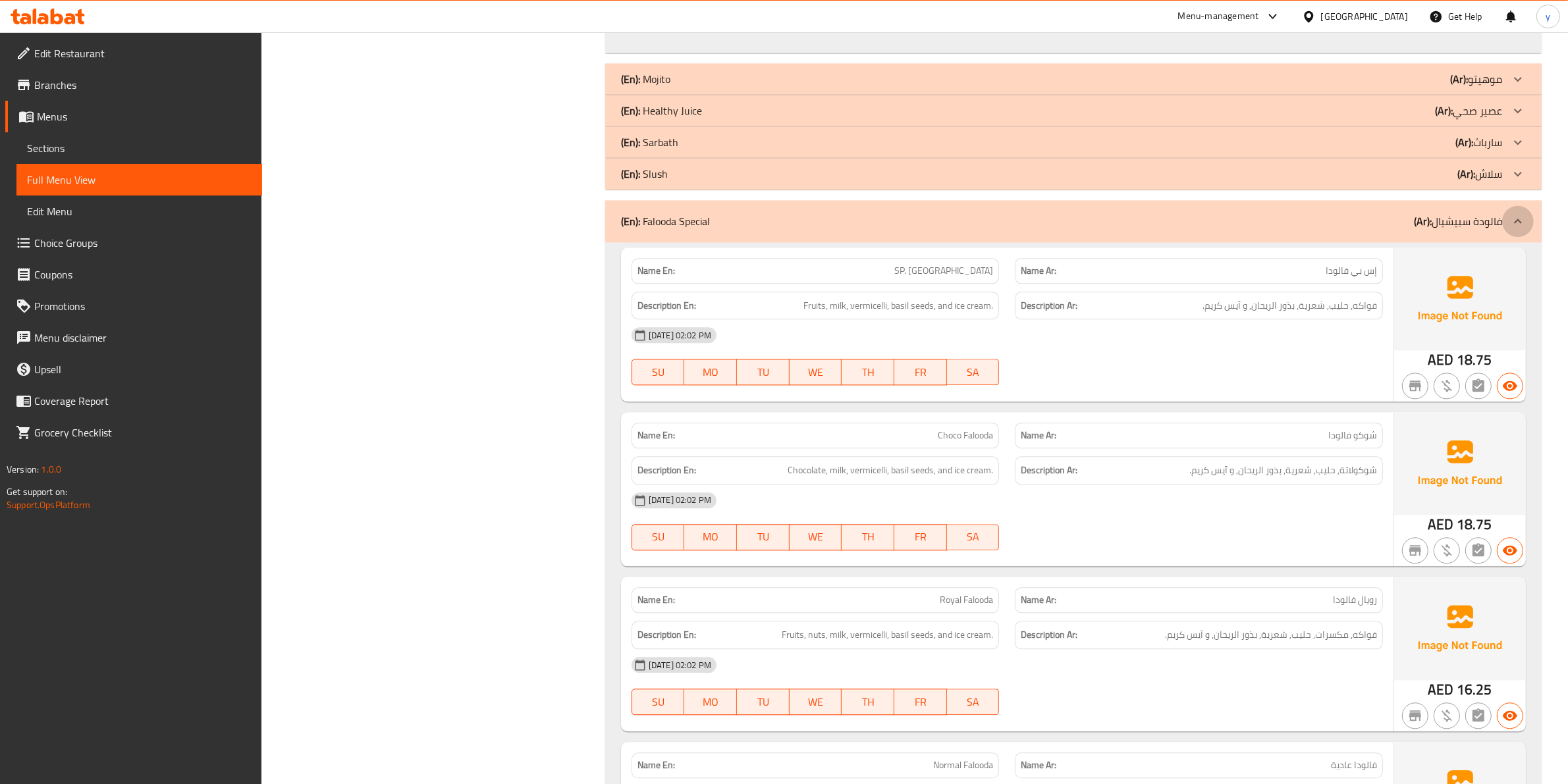
click at [1508, 207] on div at bounding box center [1518, 222] width 32 height 32
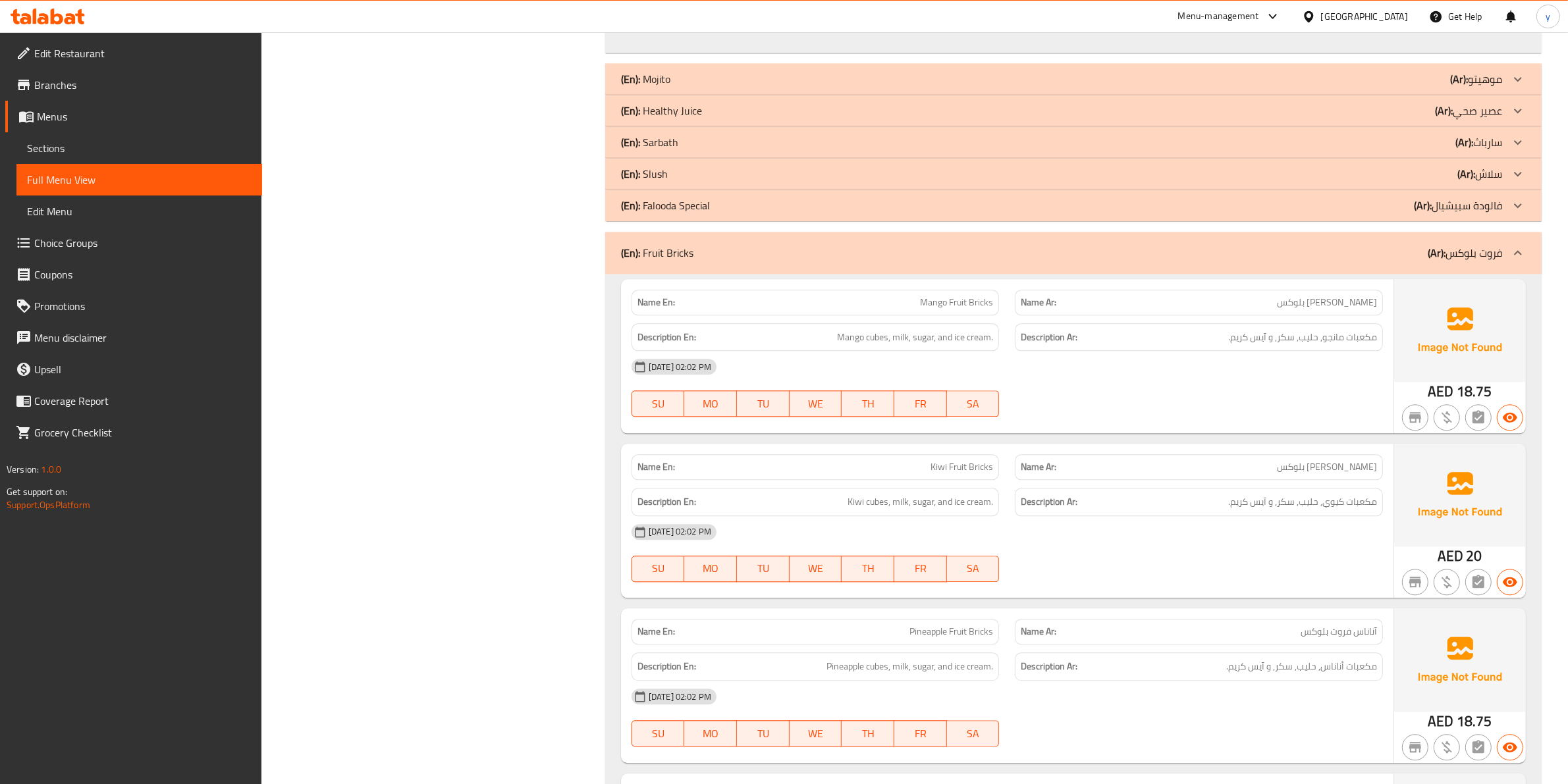
click at [1522, 245] on icon at bounding box center [1518, 253] width 16 height 16
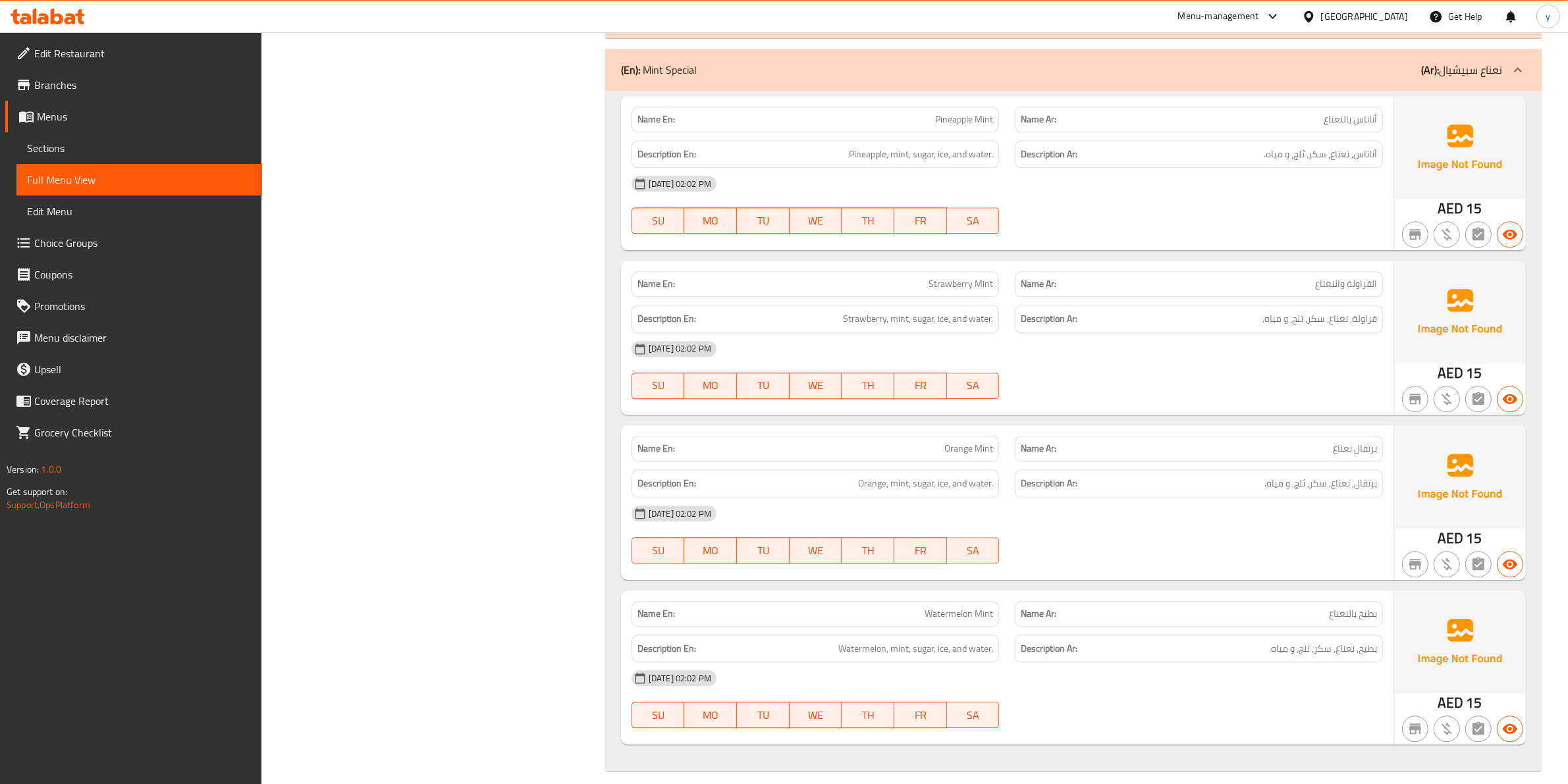
click at [1518, 69] on div at bounding box center [1518, 70] width 32 height 32
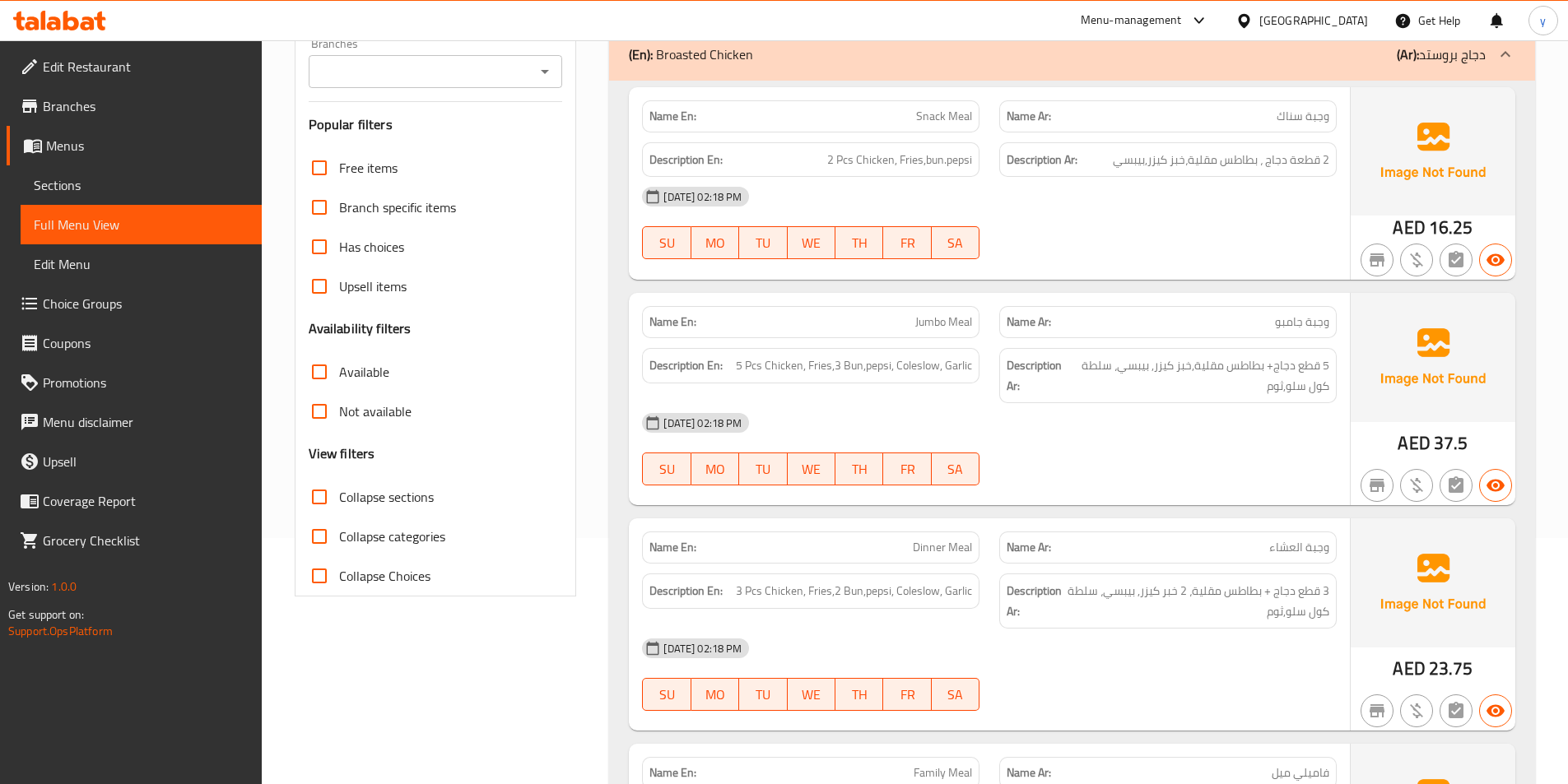
scroll to position [247, 0]
click at [787, 369] on span "5 Pcs Chicken, Fries,3 Bun,pepsi, Coleslow, Garlic" at bounding box center [854, 365] width 236 height 21
click at [831, 377] on div "Description En: 5 Pcs Chicken, Fries,3 Bun,pepsi, Coleslow, Garlic" at bounding box center [810, 365] width 338 height 35
click at [835, 367] on span "5 Pcs Chicken, Fries,3 Bun,pepsi, Coleslow, Garlic" at bounding box center [854, 365] width 236 height 21
click at [877, 373] on span "5 Pcs Chicken, Fries,3 Bun,pepsi, Coleslow, Garlic" at bounding box center [854, 365] width 236 height 21
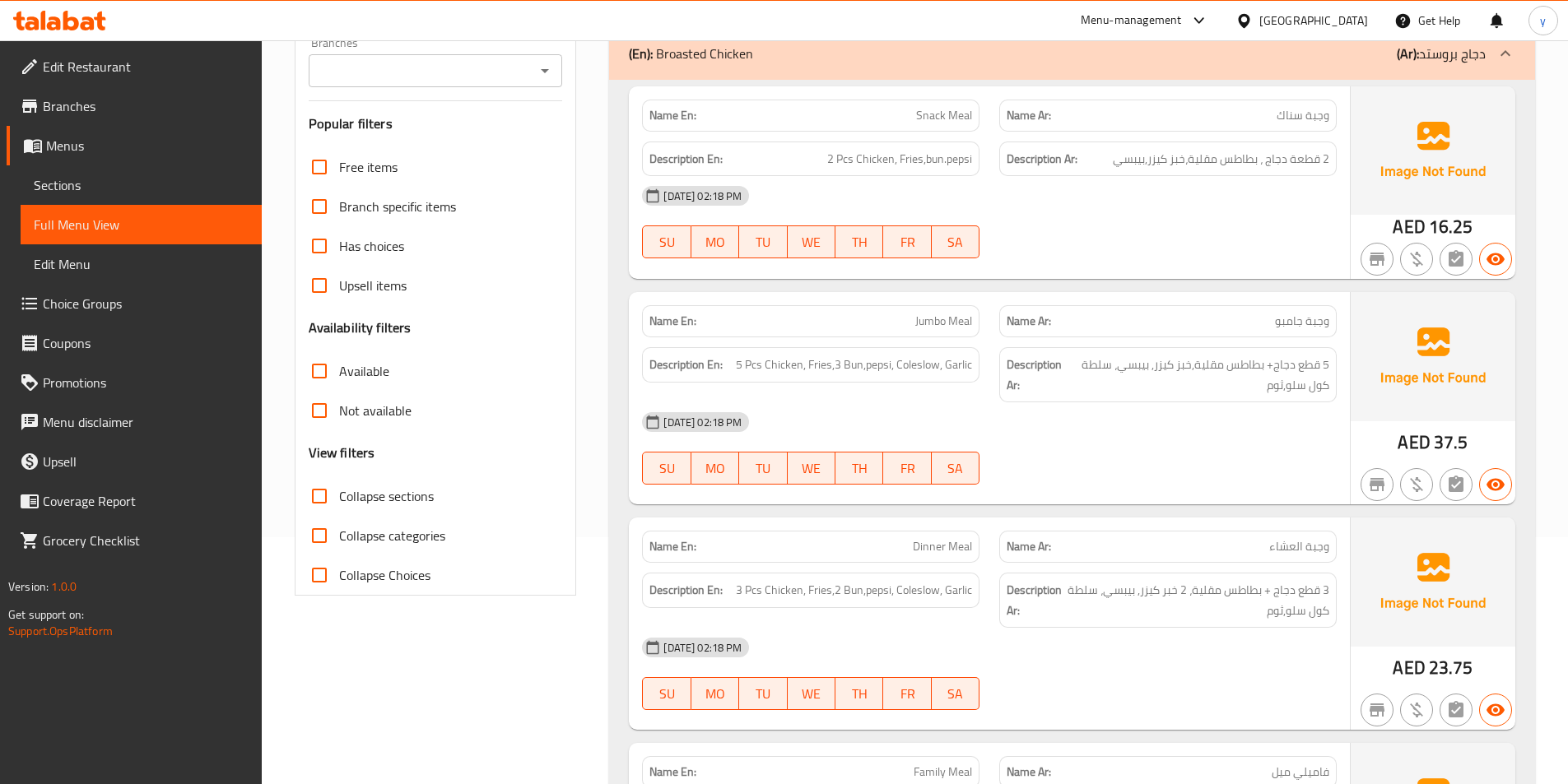
click at [846, 380] on div "Description En: 5 Pcs Chicken, Fries,3 Bun,pepsi, Coleslow, Garlic" at bounding box center [810, 365] width 338 height 35
click at [925, 330] on span "Jumbo Meal" at bounding box center [943, 320] width 57 height 17
copy span "Jumbo Meal"
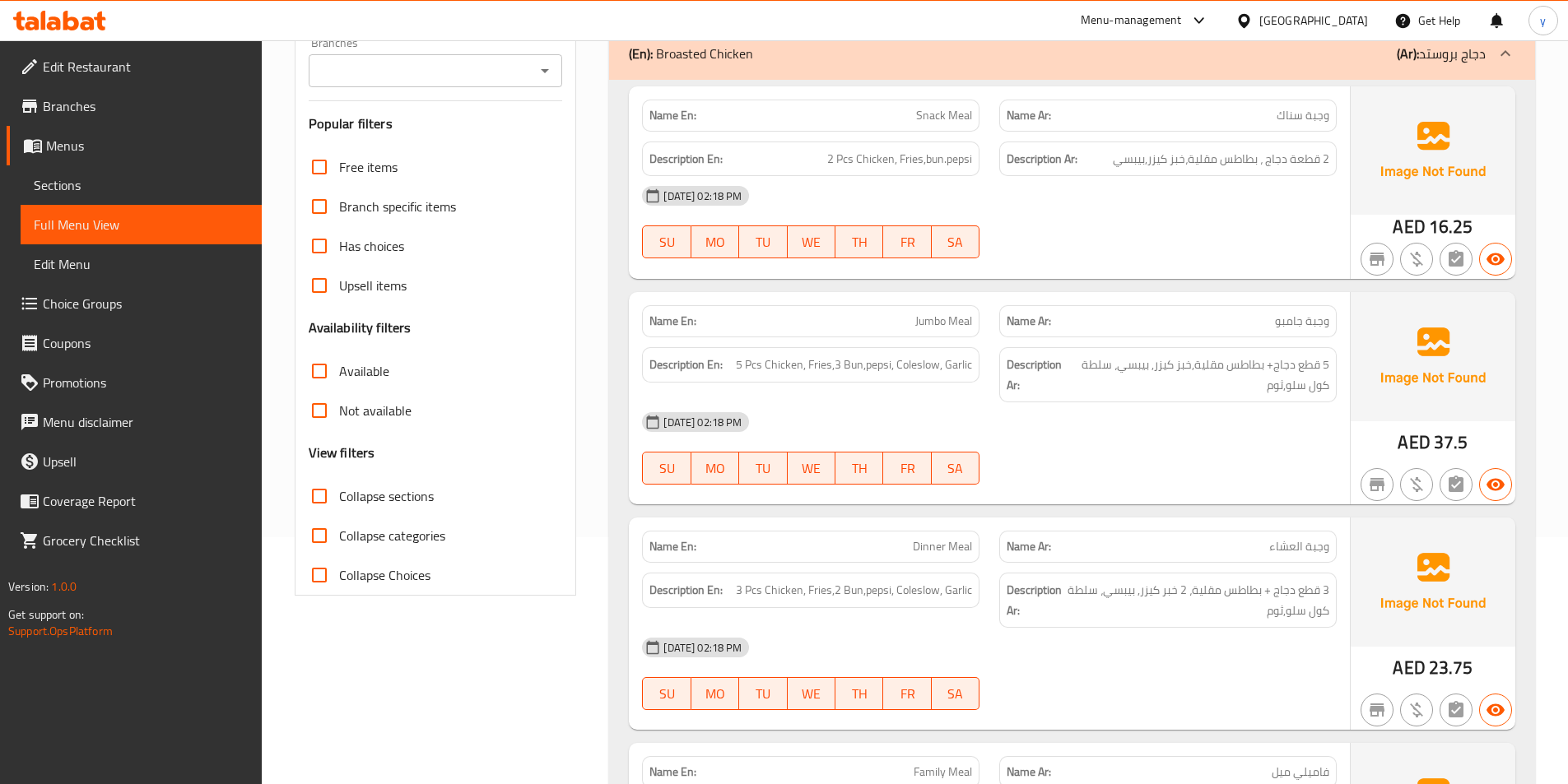
click at [930, 552] on span "Dinner Meal" at bounding box center [942, 547] width 59 height 17
copy span "Dinner Meal"
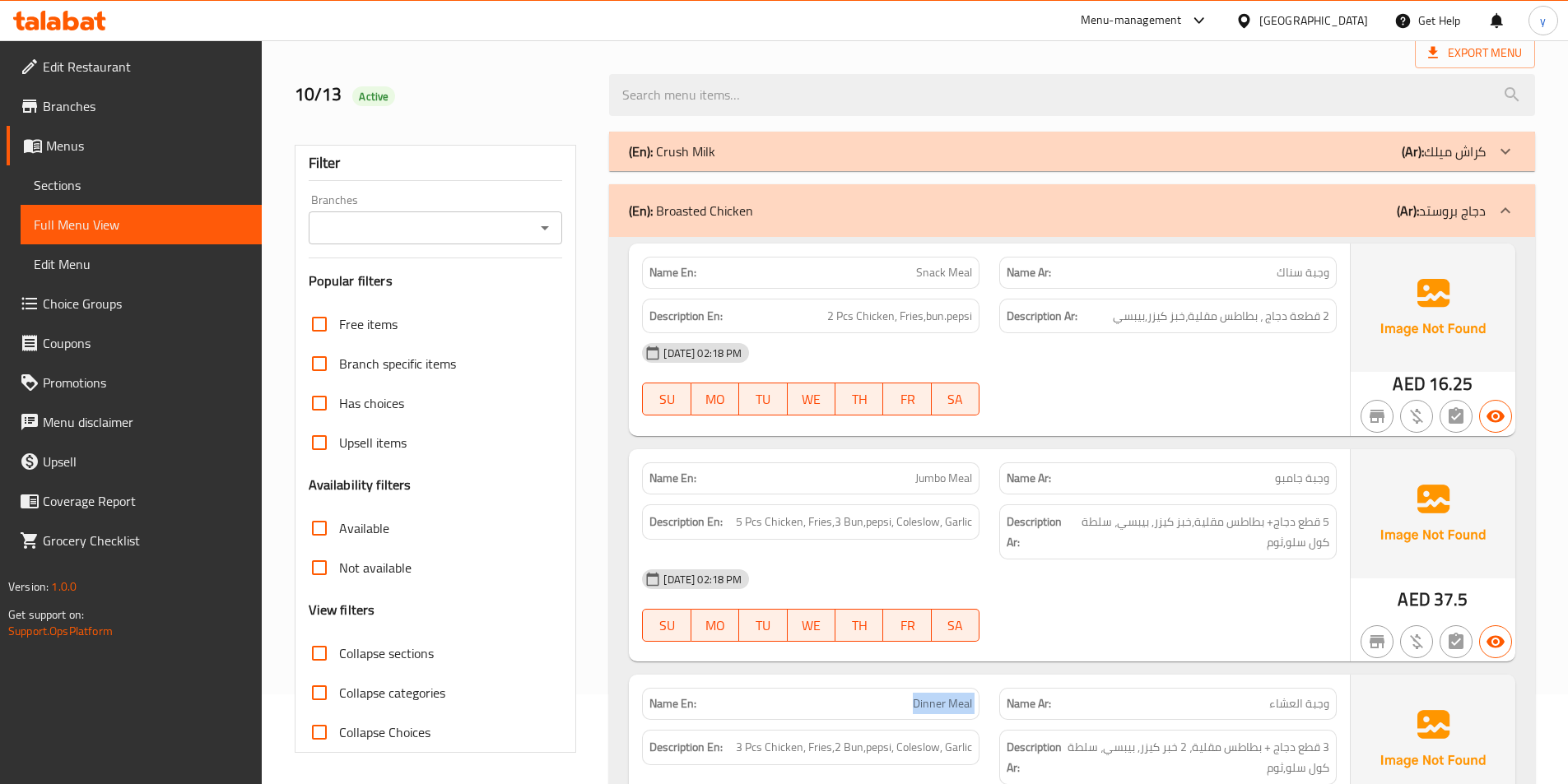
scroll to position [0, 0]
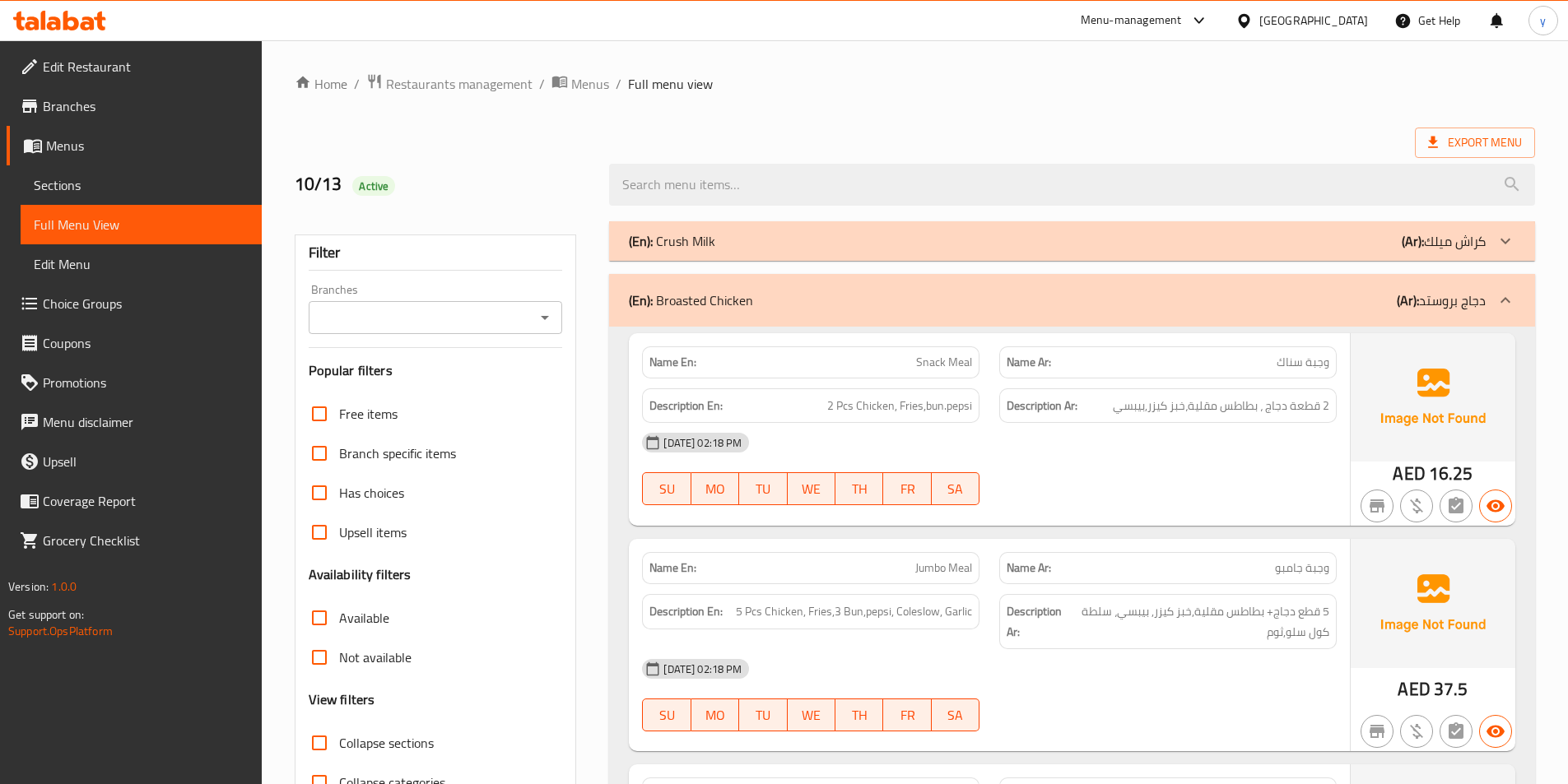
click at [923, 375] on div "Name En: Snack Meal" at bounding box center [810, 362] width 338 height 32
click at [930, 364] on span "Snack Meal" at bounding box center [944, 362] width 56 height 17
click at [930, 363] on span "Snack Meal" at bounding box center [944, 362] width 56 height 17
copy span "Snack Meal"
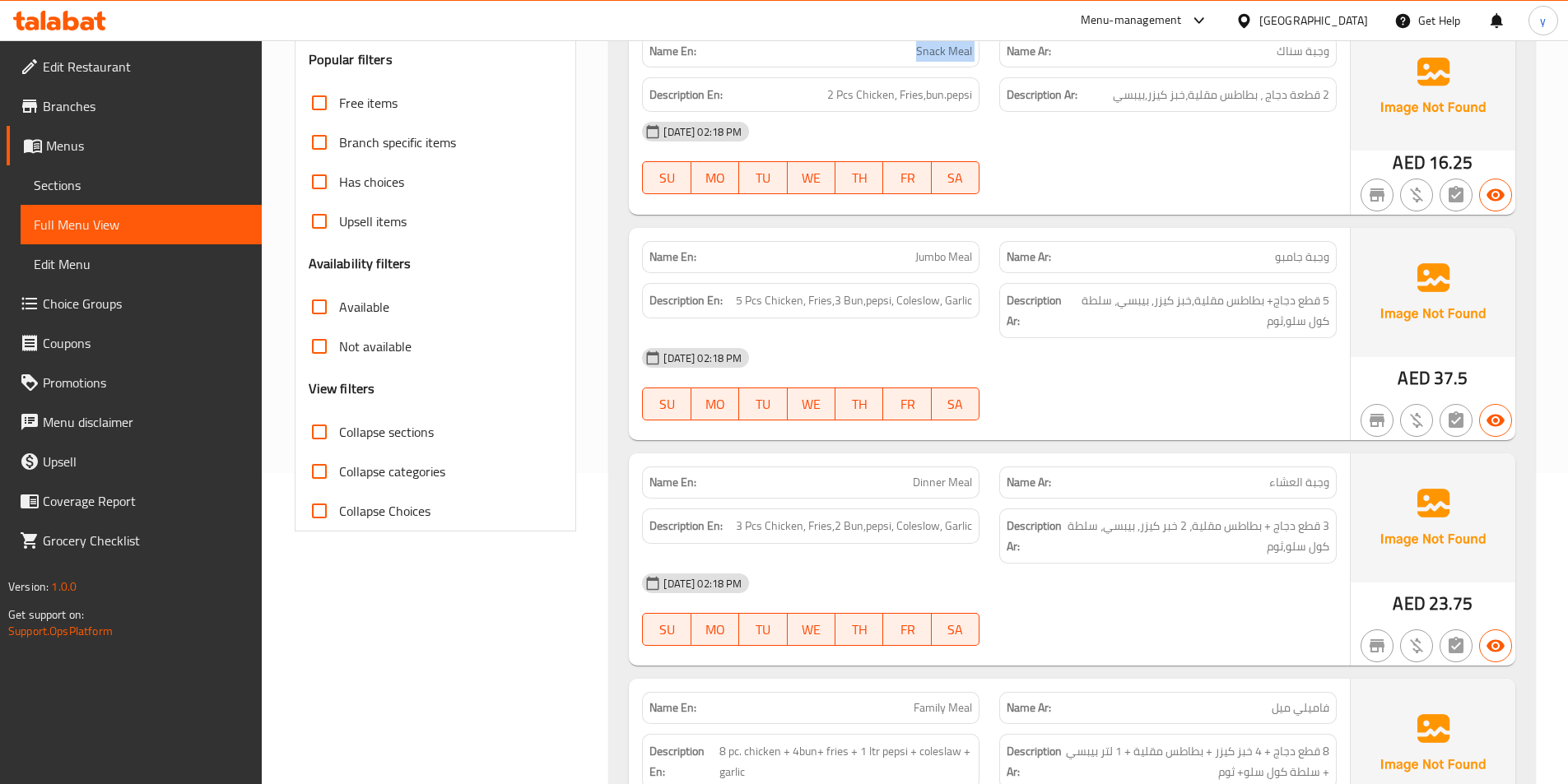
scroll to position [412, 0]
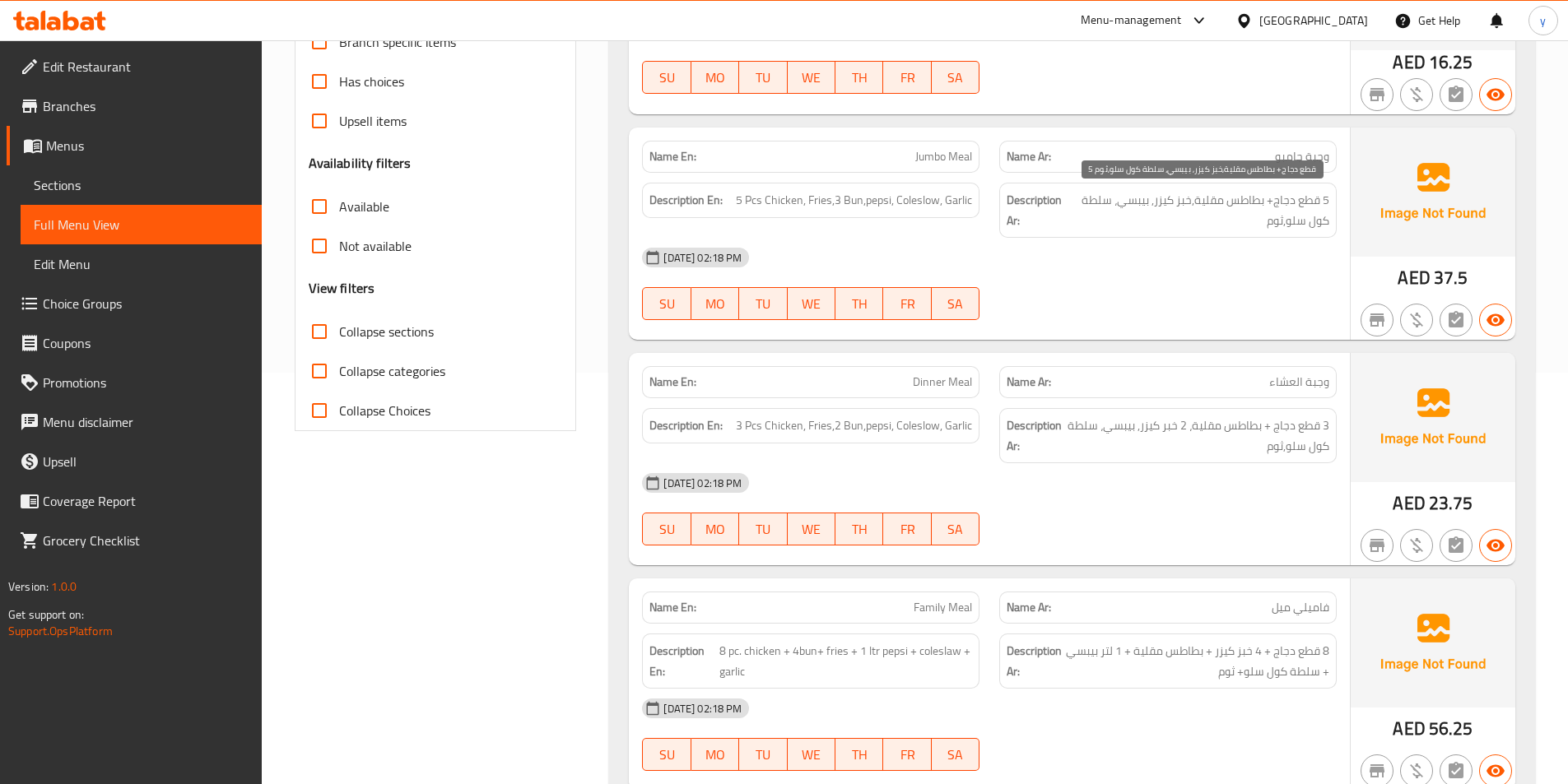
click at [1189, 200] on span "5 قطع دجاج+ بطاطس مقلية,خبز كيزر, بيبسي، سلطة كول سلو,ثوم" at bounding box center [1199, 210] width 260 height 41
click at [1106, 201] on span "5 قطع دجاج+ بطاطس مقلية,خبز كيزر, بيبسي، سلطة كول سلو,ثوم" at bounding box center [1199, 210] width 260 height 41
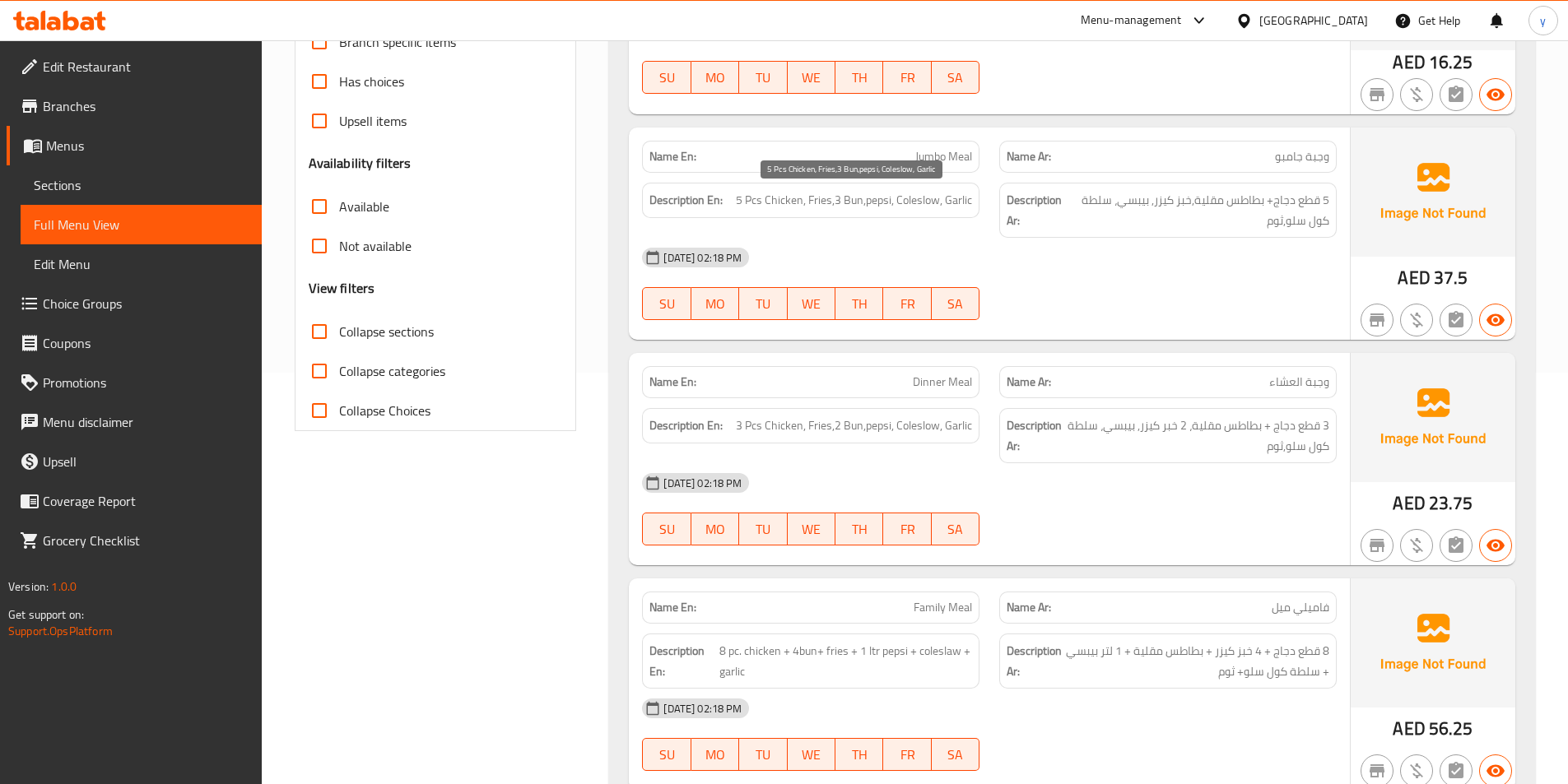
click at [926, 206] on span "5 Pcs Chicken, Fries,3 Bun,pepsi, Coleslow, Garlic" at bounding box center [854, 200] width 236 height 21
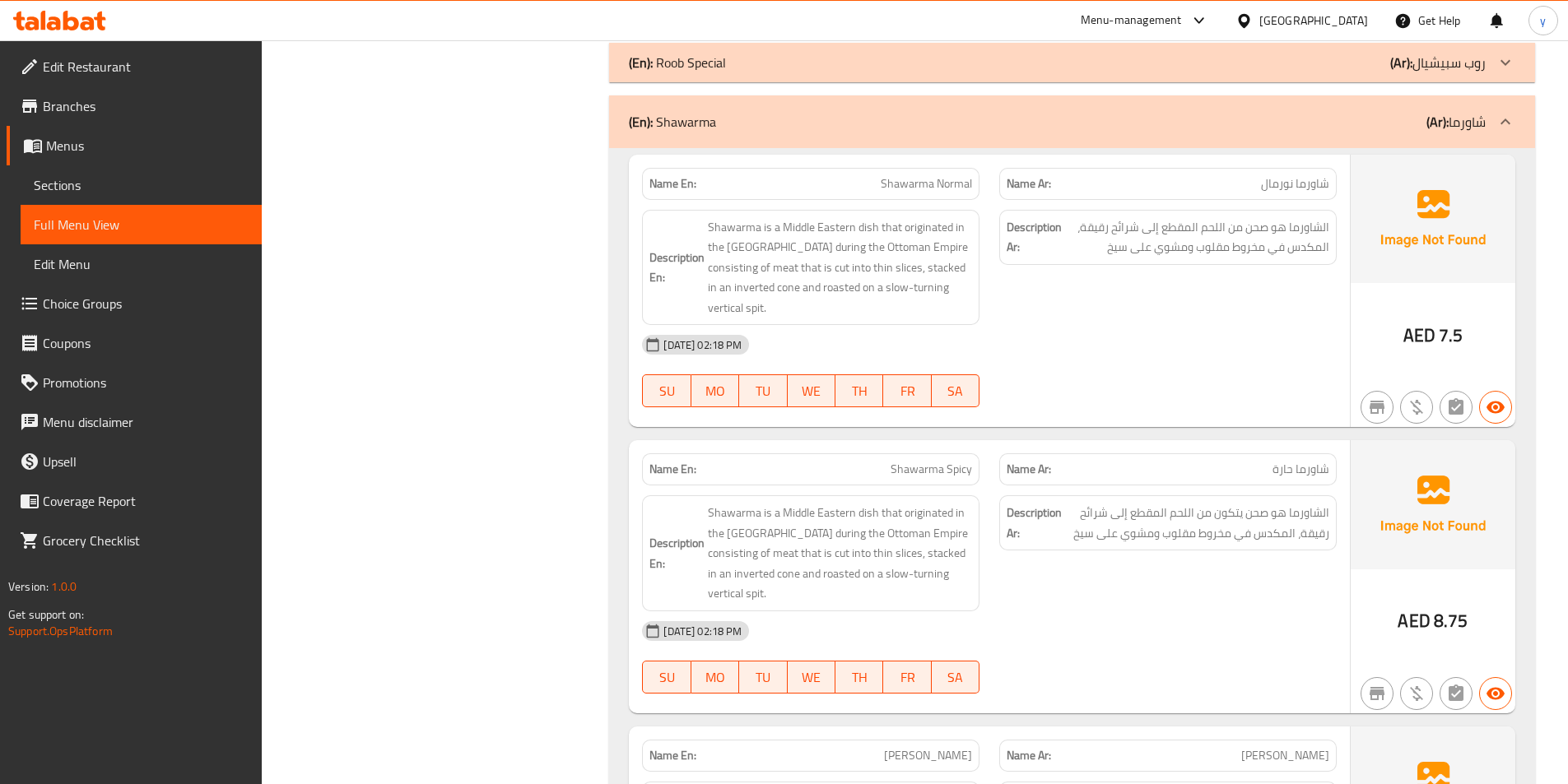
scroll to position [2881, 0]
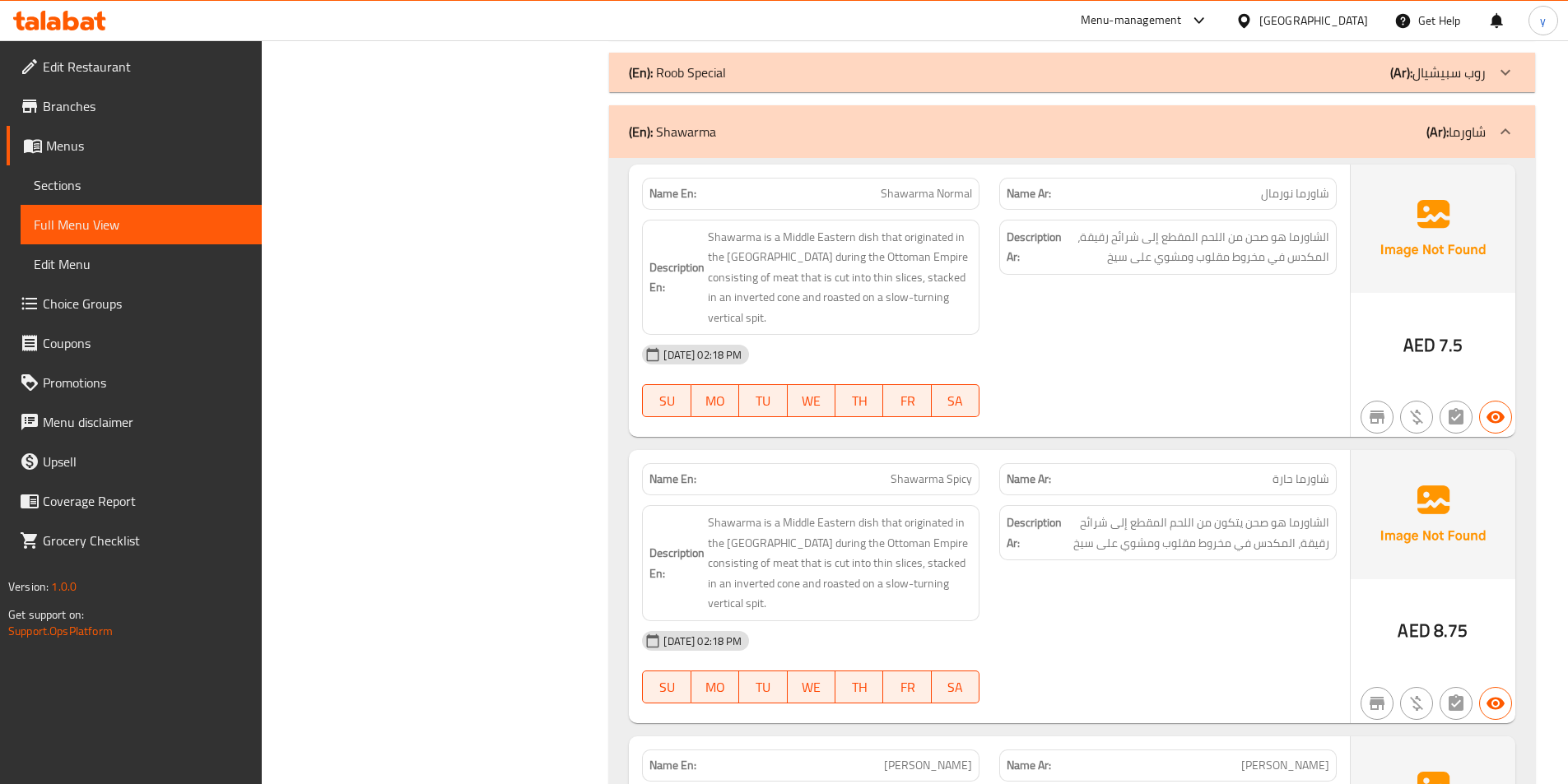
click at [939, 194] on span "Shawarma Normal" at bounding box center [926, 194] width 91 height 17
copy span "Shawarma Normal"
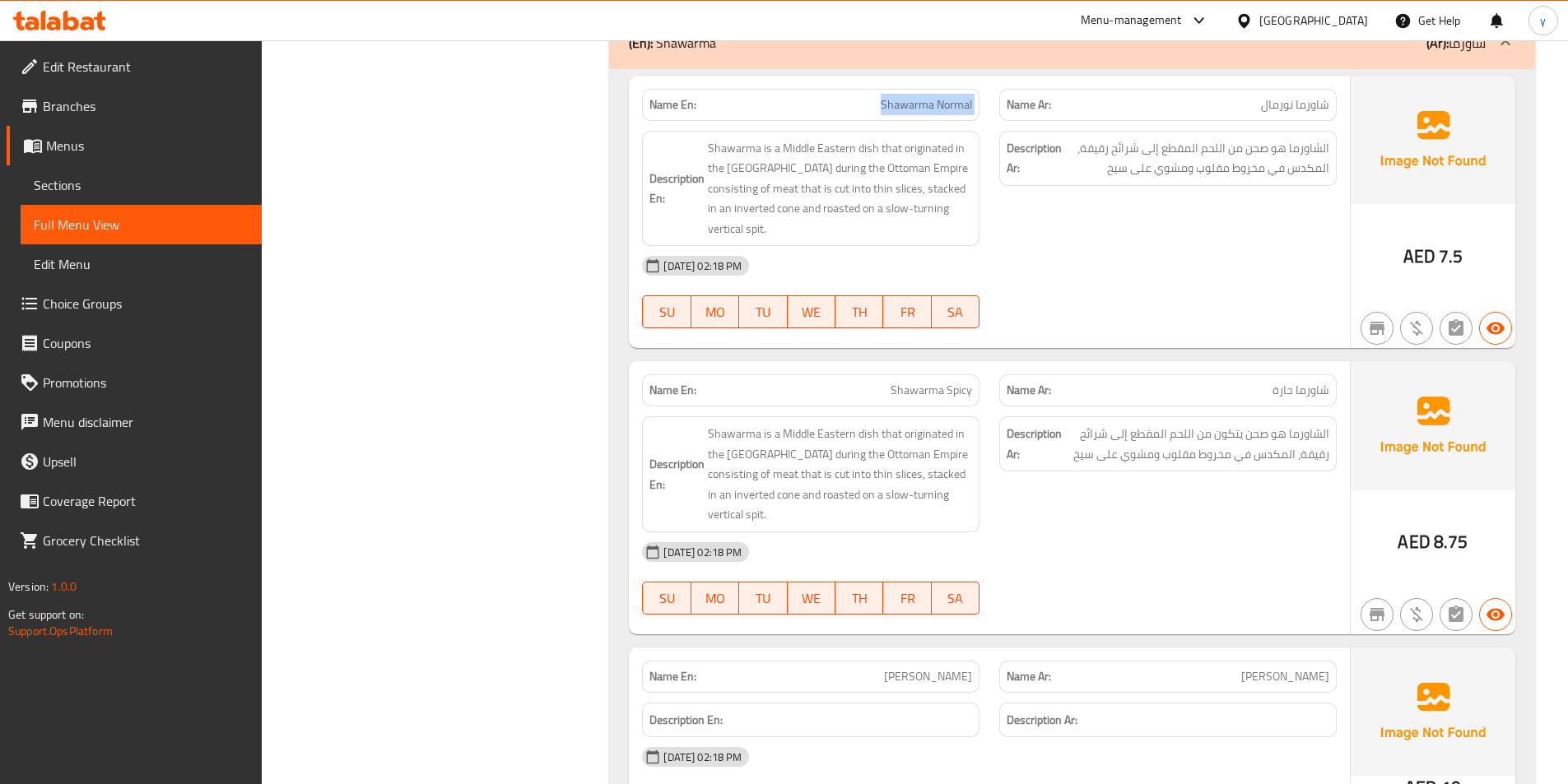
scroll to position [3045, 0]
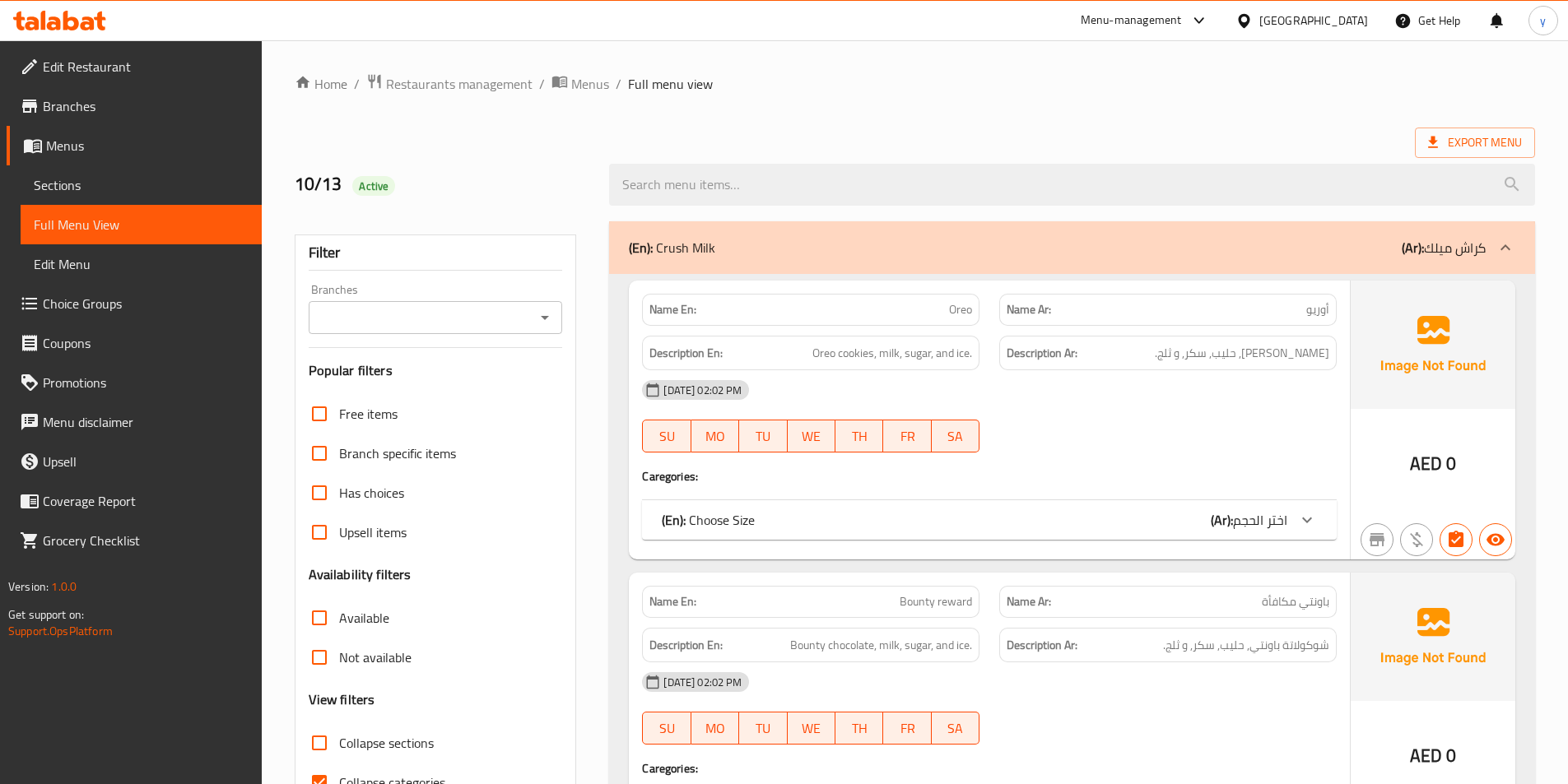
click at [149, 178] on span "Sections" at bounding box center [140, 186] width 215 height 20
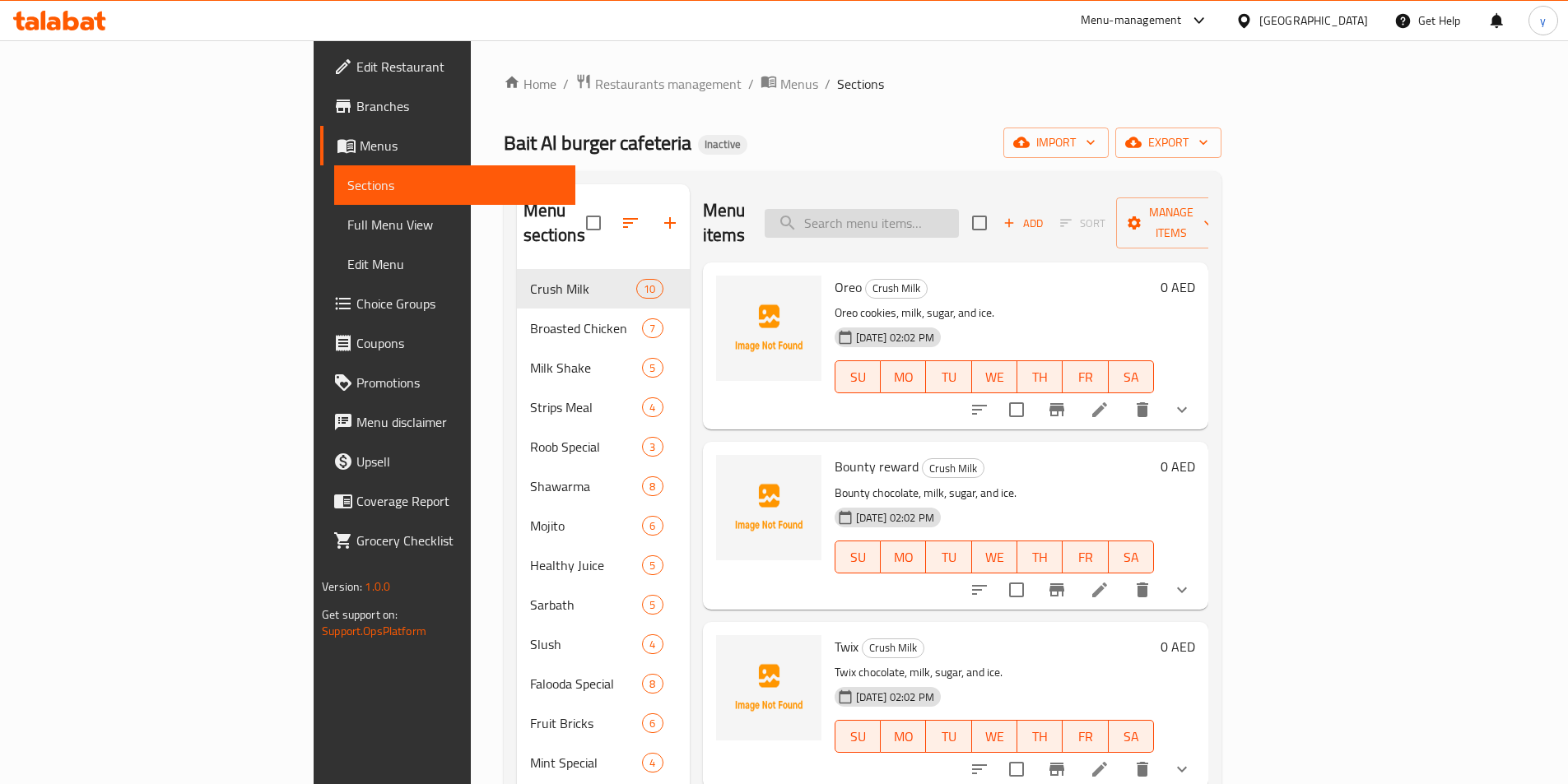
click at [959, 209] on input "search" at bounding box center [862, 224] width 195 height 29
paste input "Jumbo Meal"
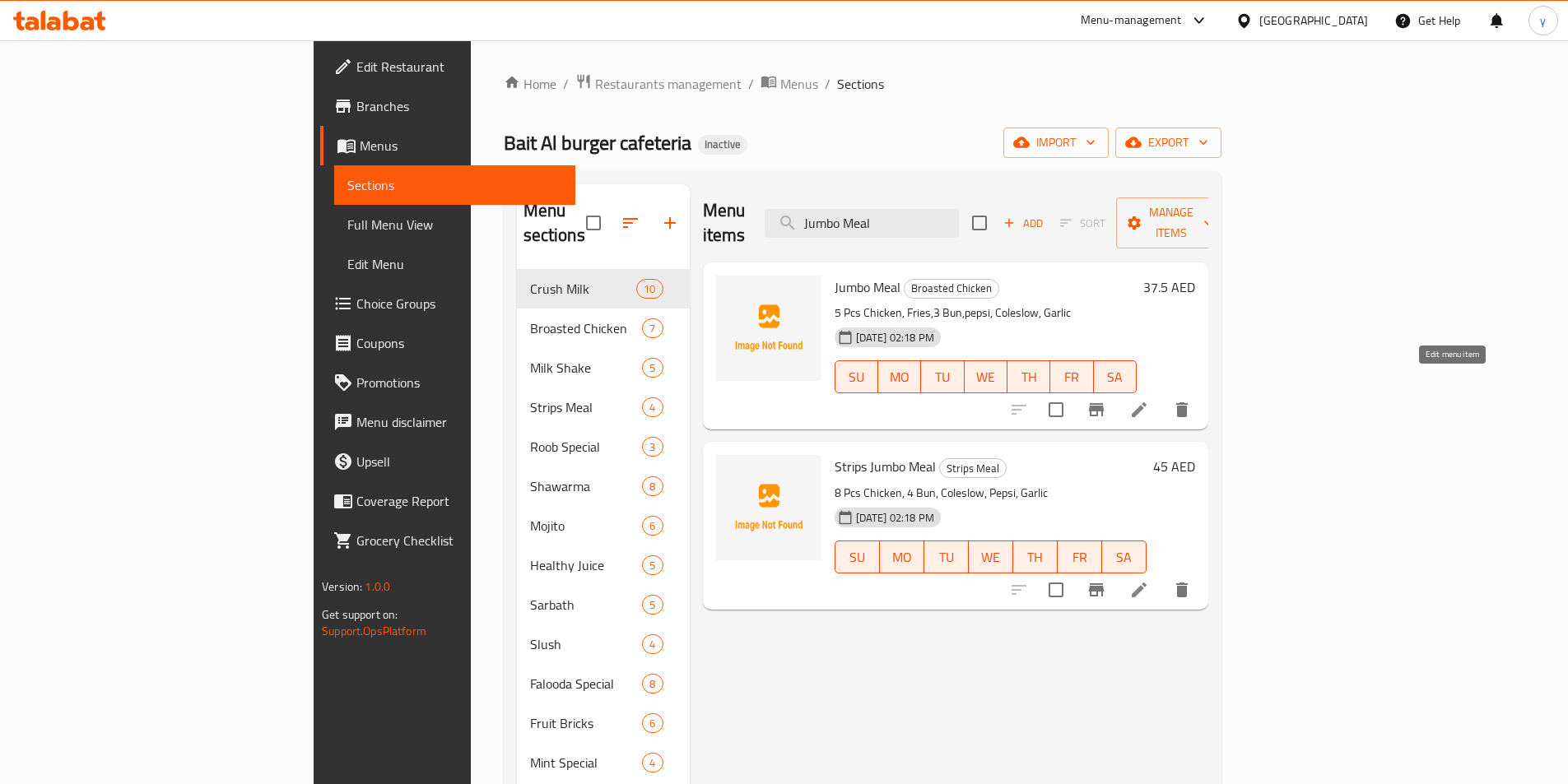
type input "Jumbo Meal"
click at [1146, 403] on icon at bounding box center [1139, 410] width 14 height 14
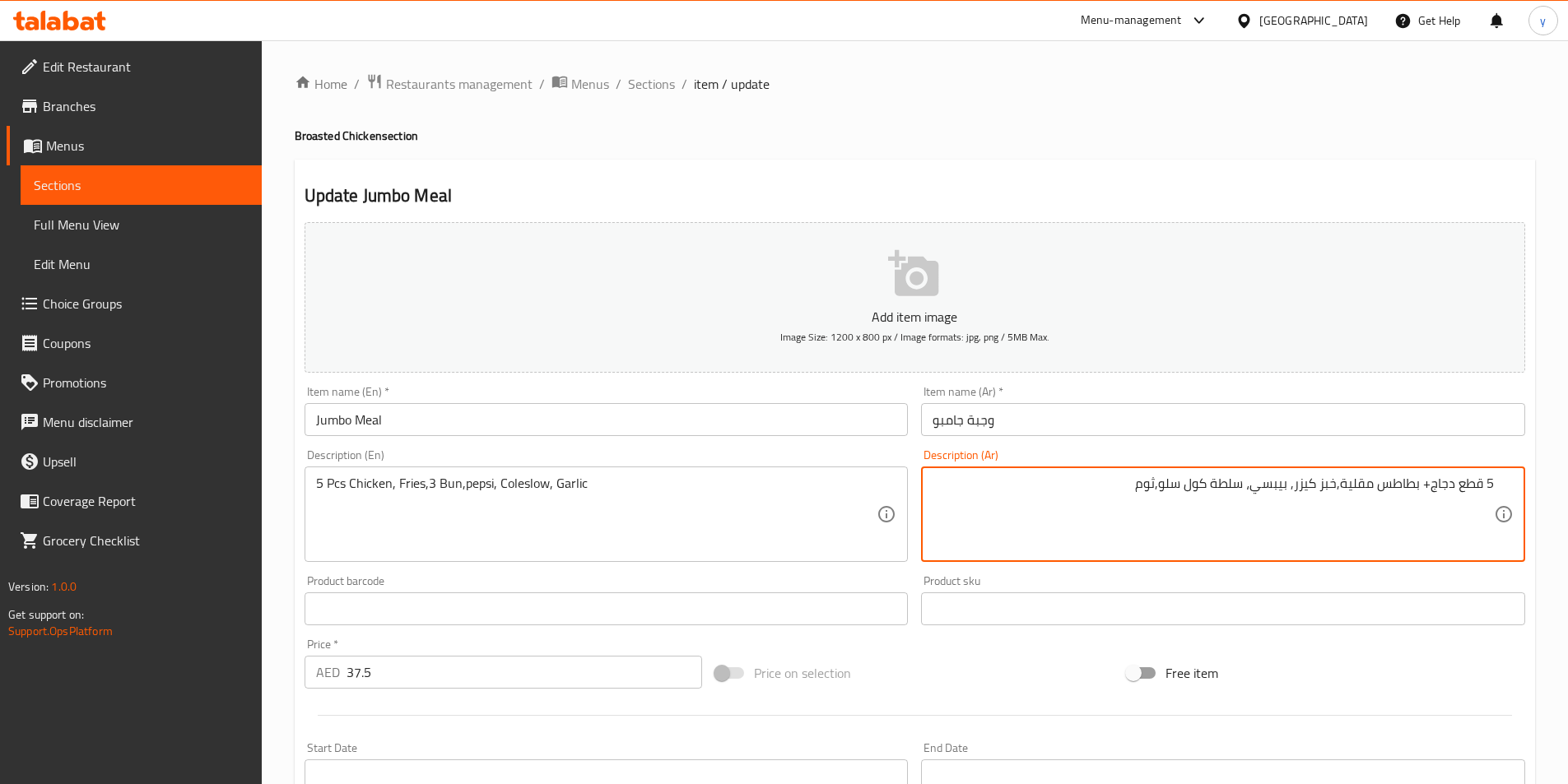
click at [1334, 487] on textarea "5 قطع دجاج+ بطاطس مقلية,خبز كيزر, بيبسي، سلطة كول سلو,ثوم" at bounding box center [1213, 515] width 561 height 78
click at [1249, 493] on textarea "5 قطع دجاج+ بطاطس مقلية,3كيزر, بيبسي، سلطة كول سلو,ثوم" at bounding box center [1213, 515] width 561 height 78
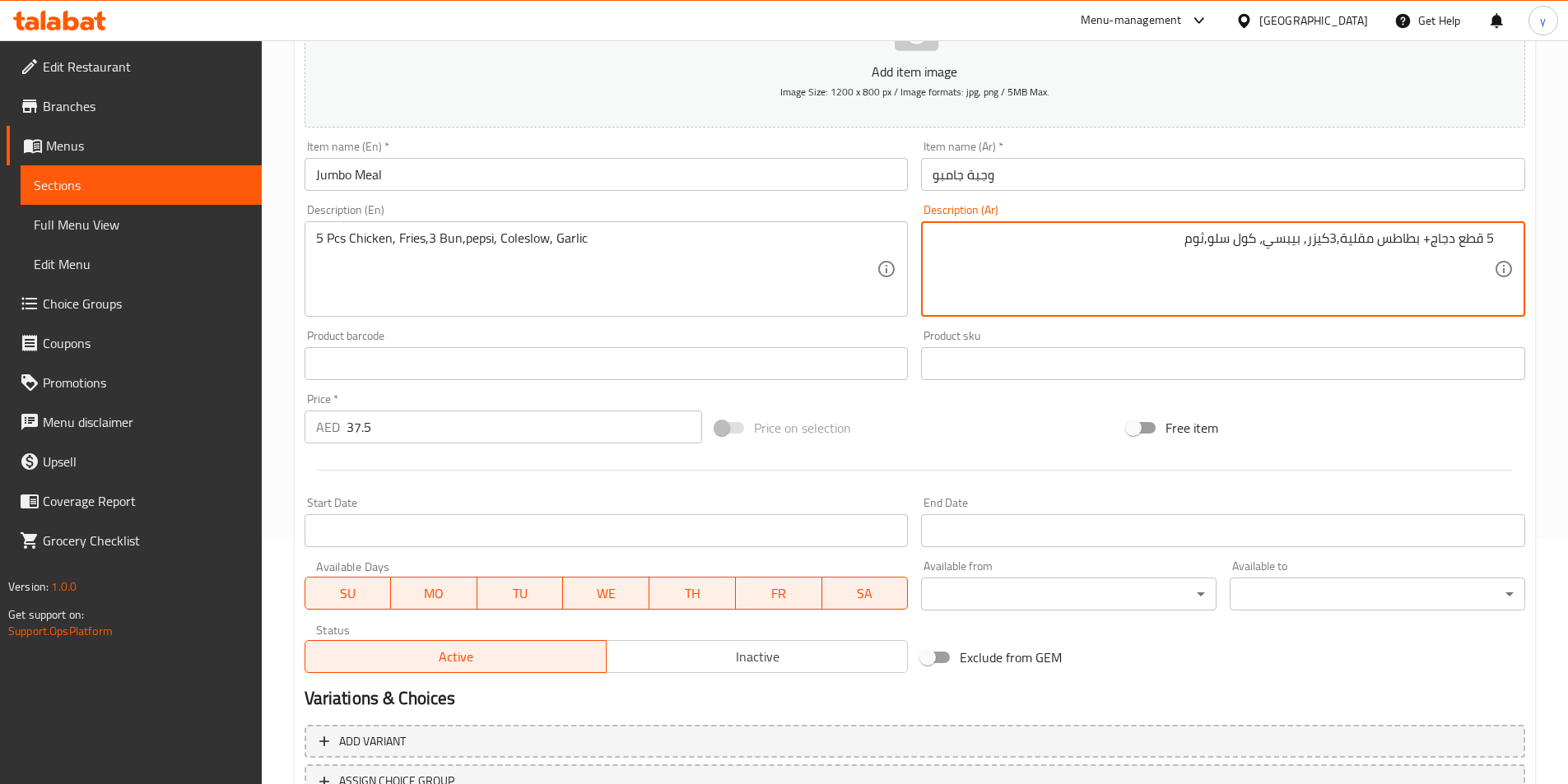
scroll to position [378, 0]
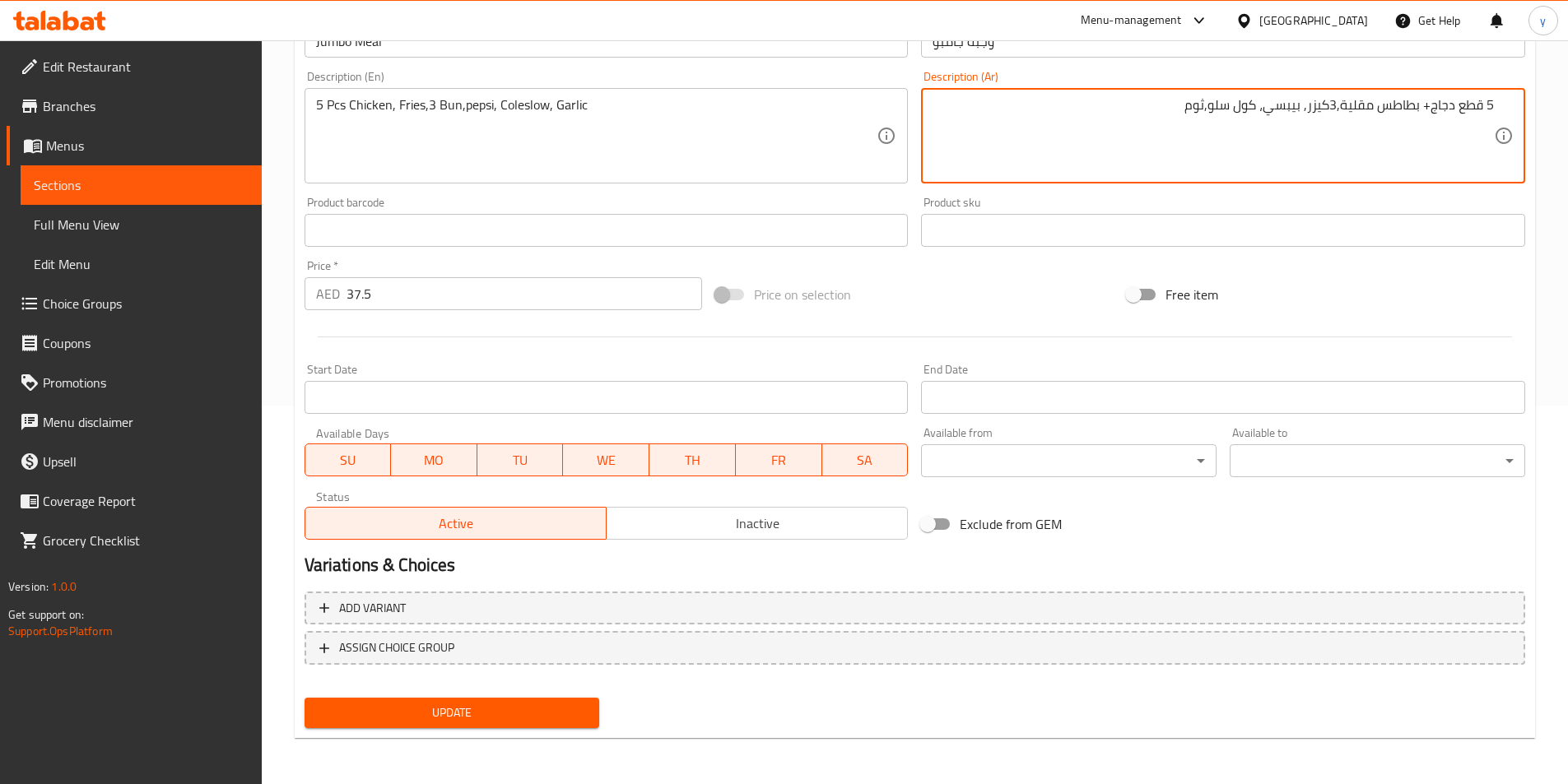
type textarea "5 قطع دجاج+ بطاطس مقلية,3كيزر, بيبسي، كول سلو,ثوم"
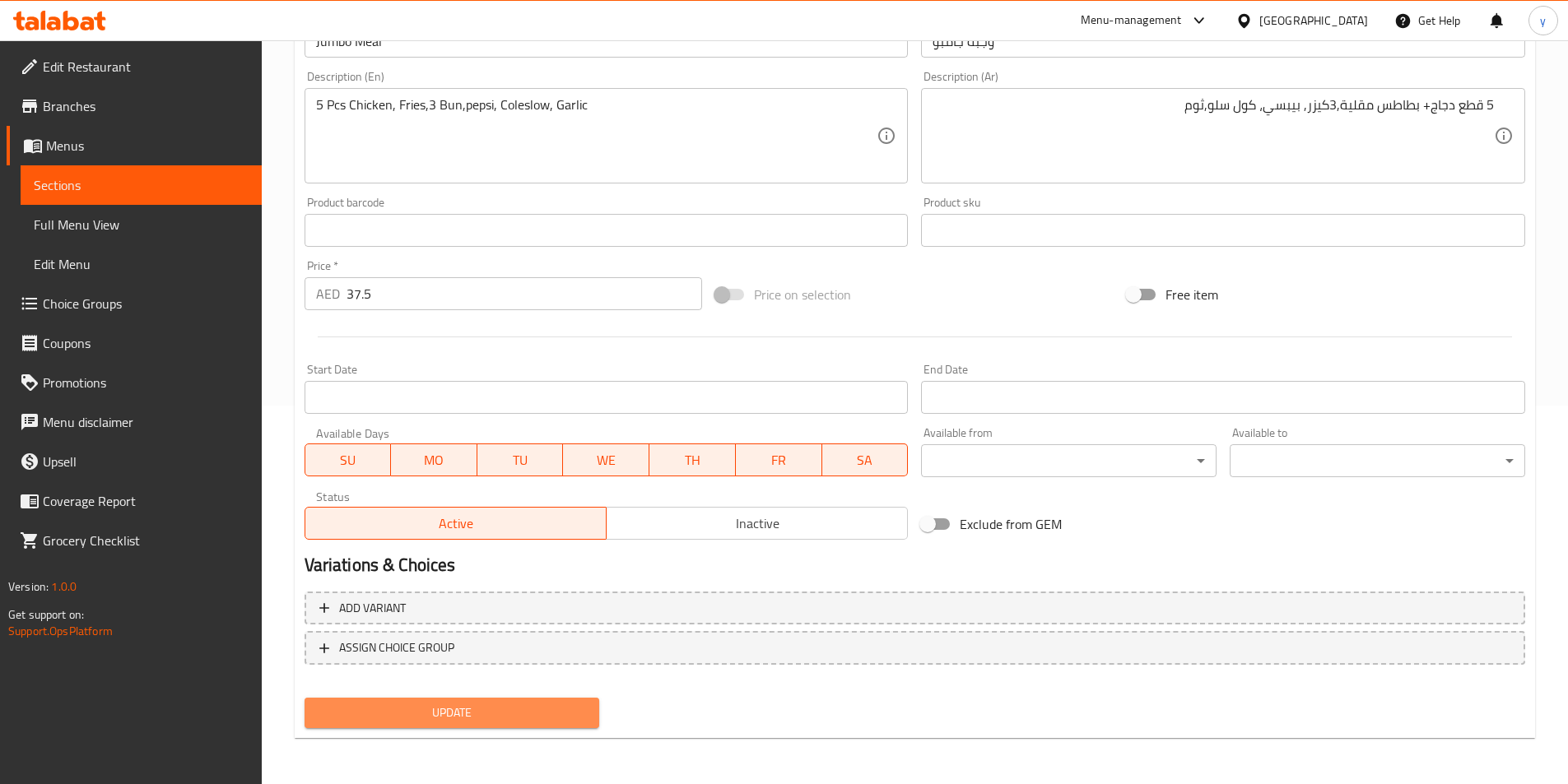
click at [583, 707] on span "Update" at bounding box center [452, 712] width 269 height 21
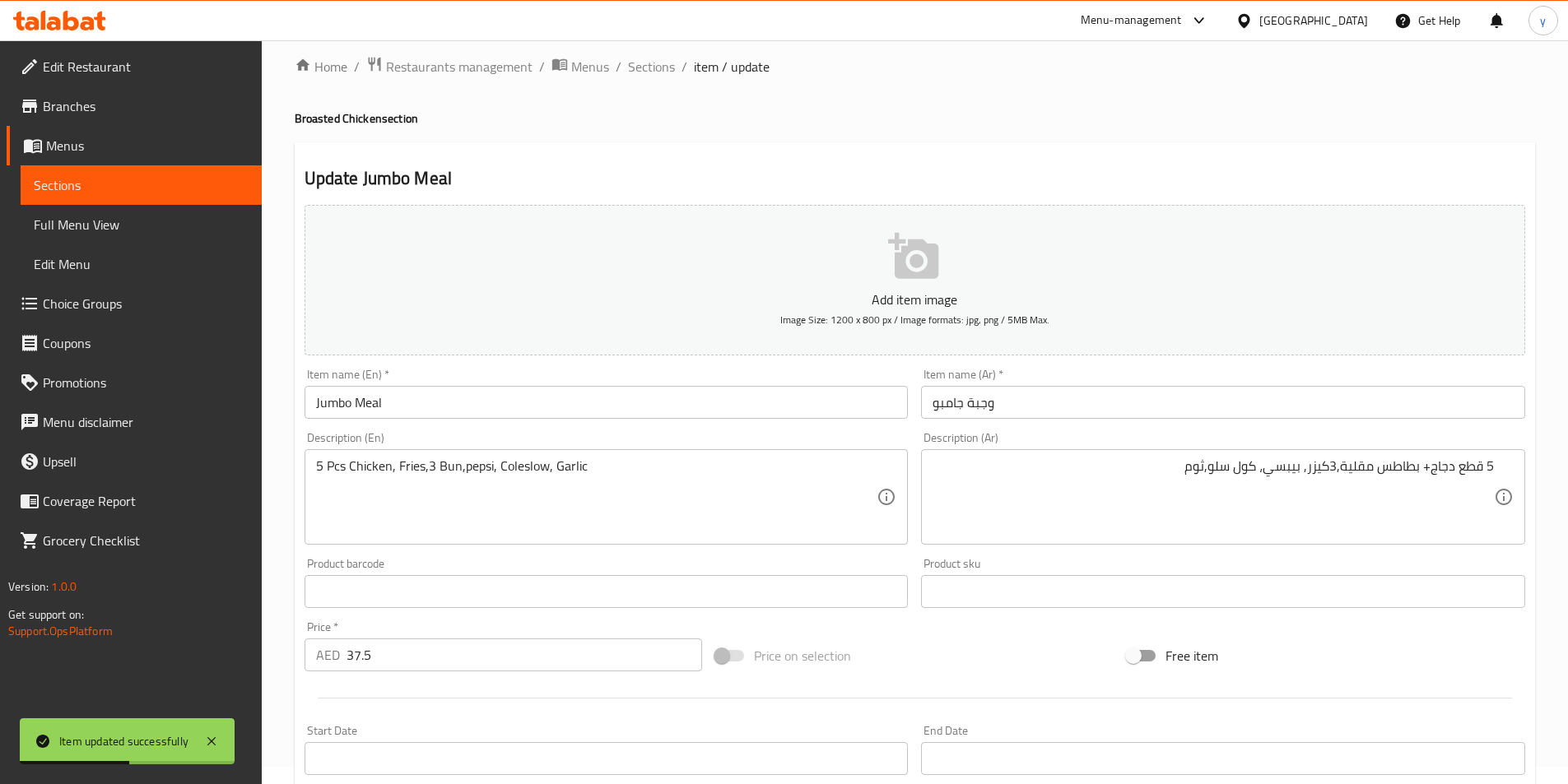
scroll to position [0, 0]
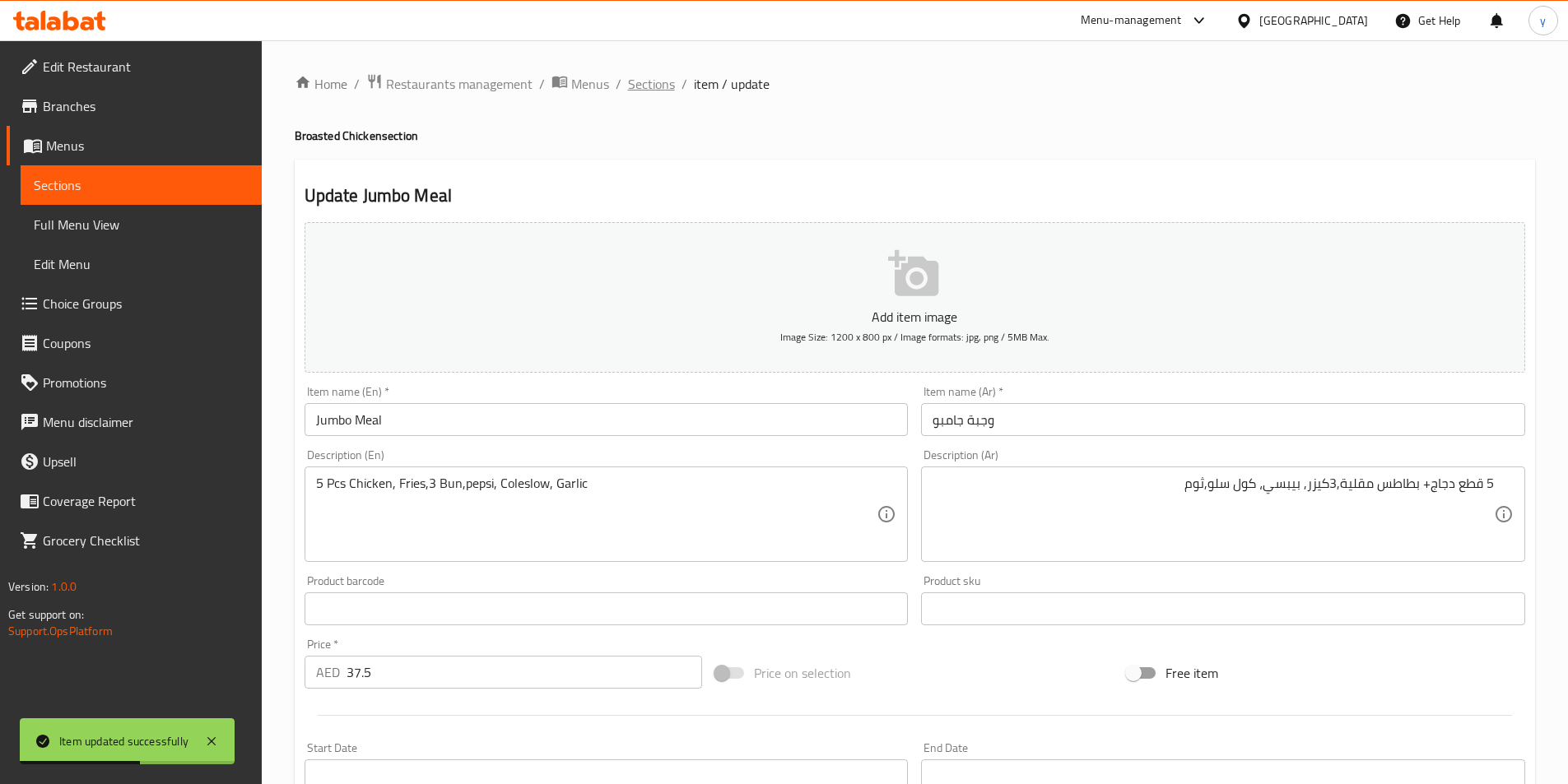
click at [653, 82] on span "Sections" at bounding box center [652, 84] width 47 height 20
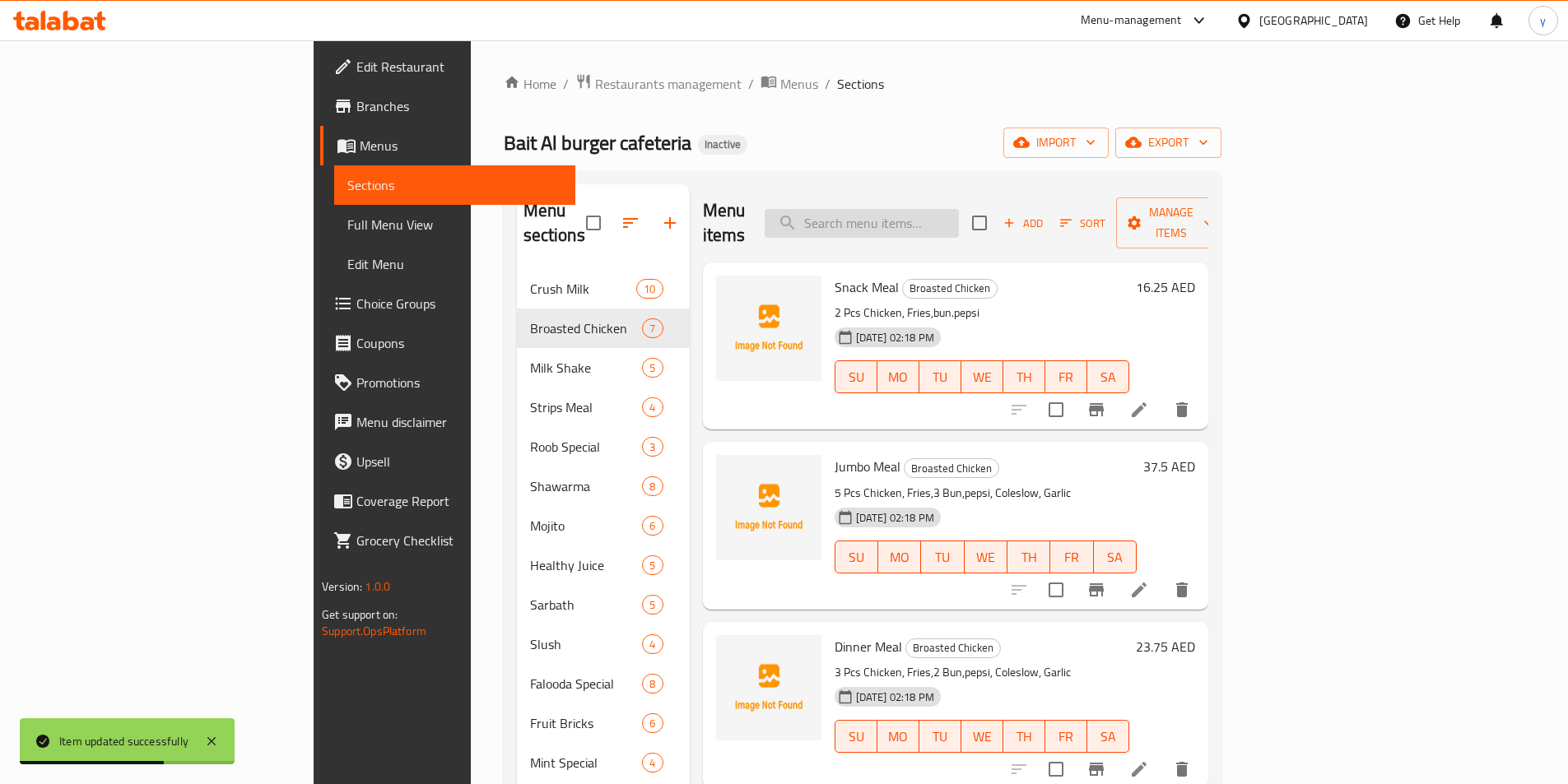
click at [959, 213] on input "search" at bounding box center [862, 224] width 195 height 29
paste input "Dinner Meal"
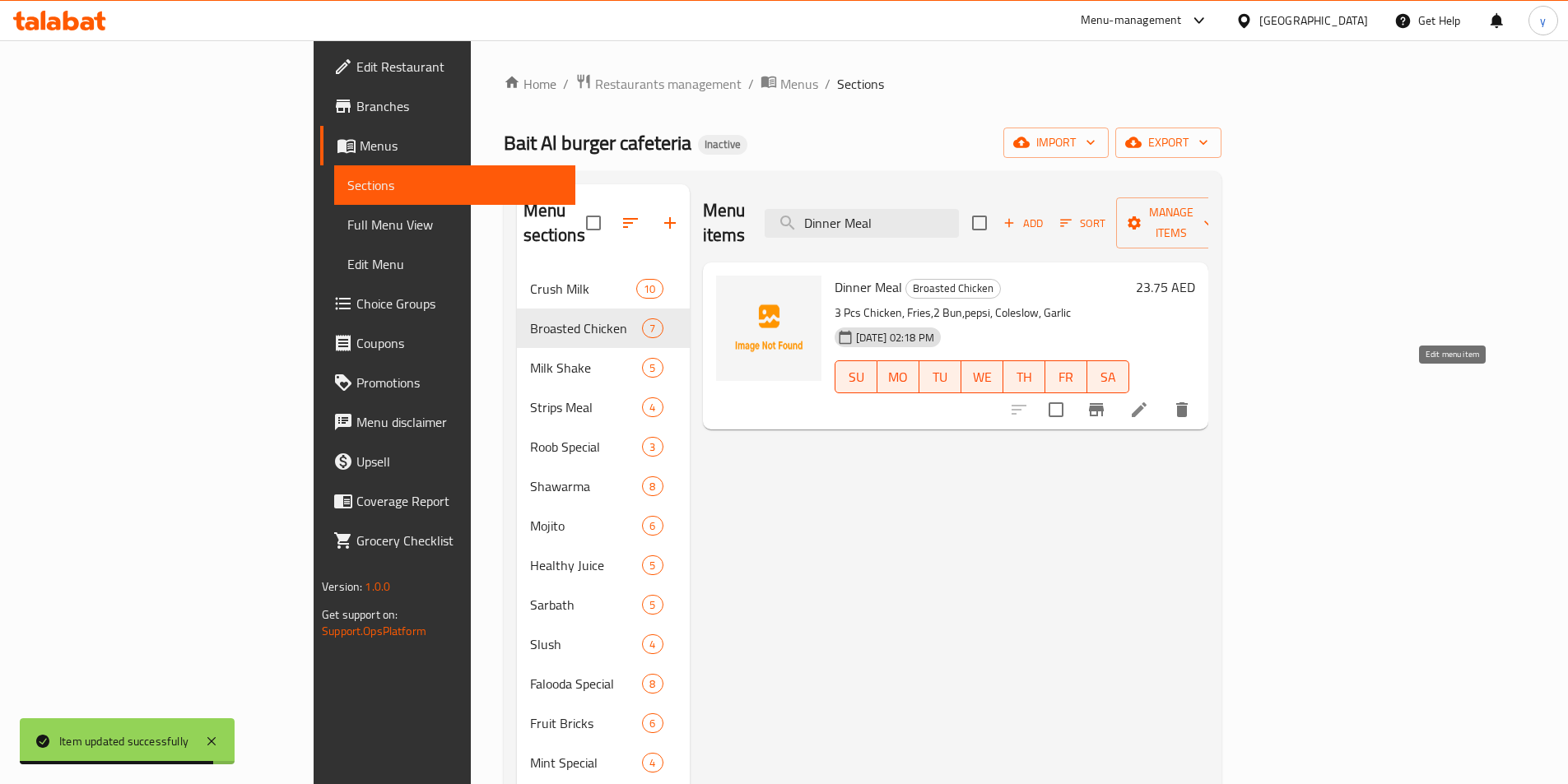
type input "Dinner Meal"
click at [1149, 400] on icon at bounding box center [1139, 410] width 20 height 20
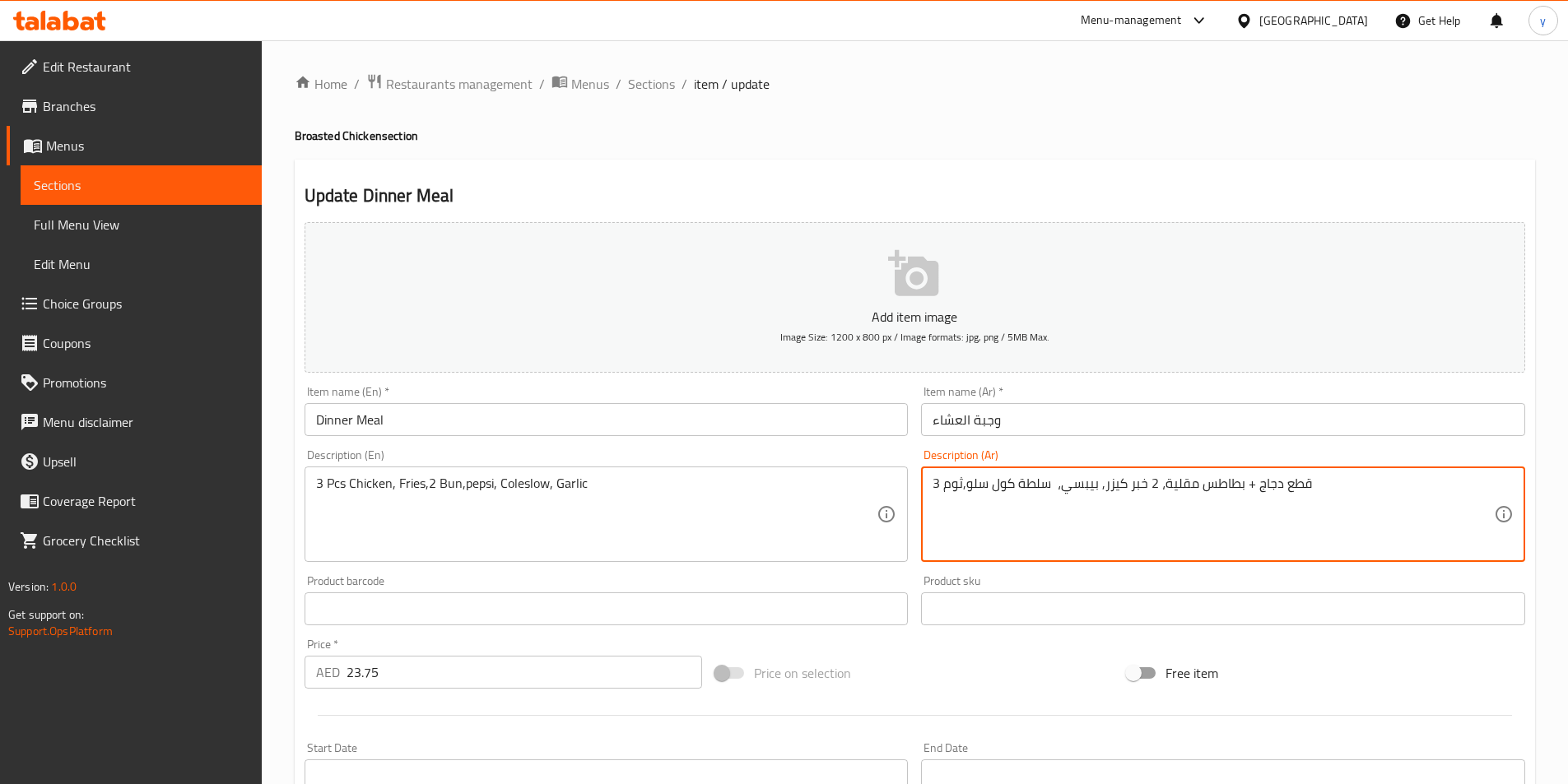
click at [1140, 486] on textarea "3 قطع دجاج + بطاطس مقلية، 2 خبر كيزر, بيبسي، سلطة كول سلو,ثوم" at bounding box center [1213, 515] width 561 height 78
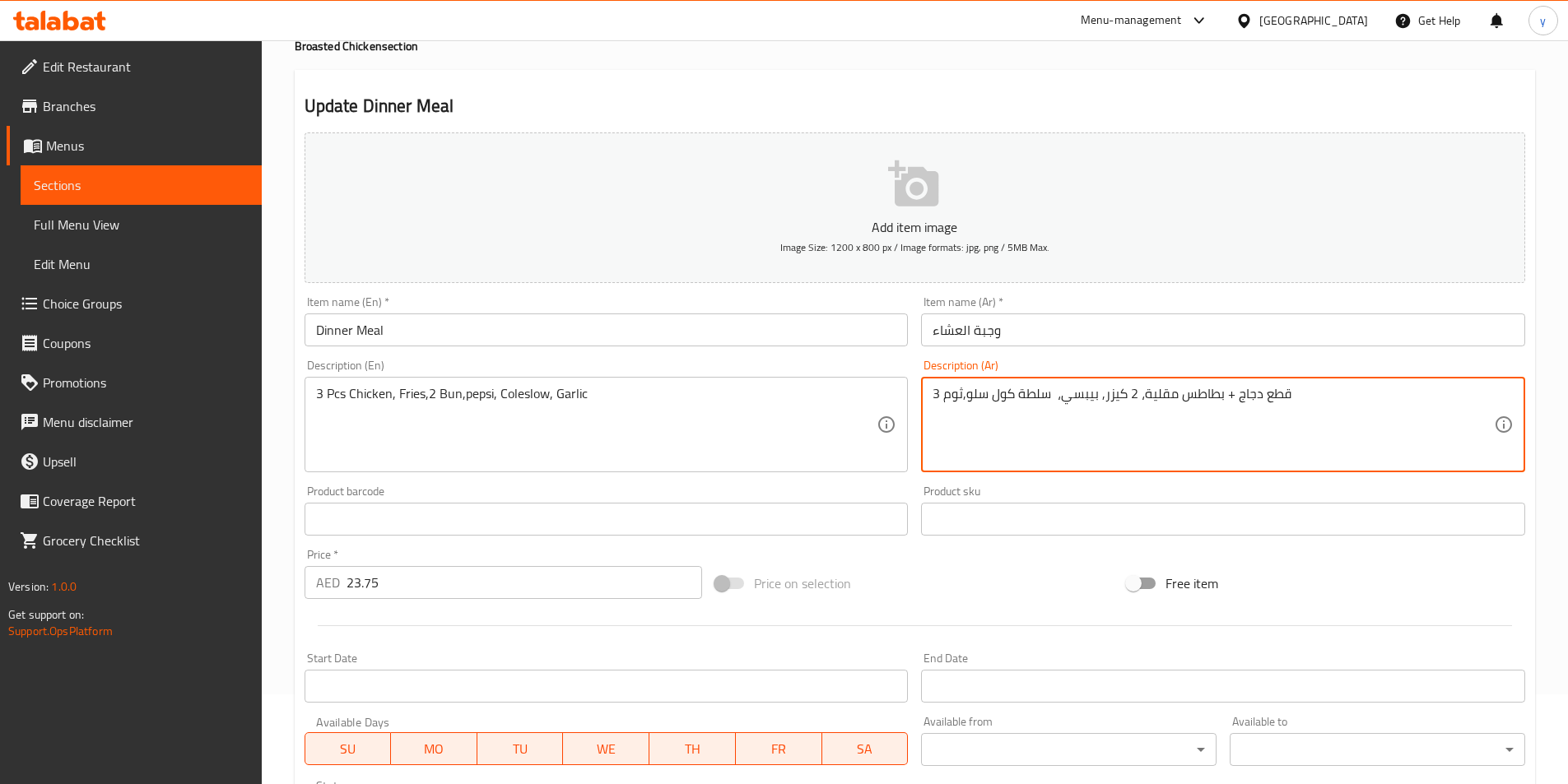
scroll to position [378, 0]
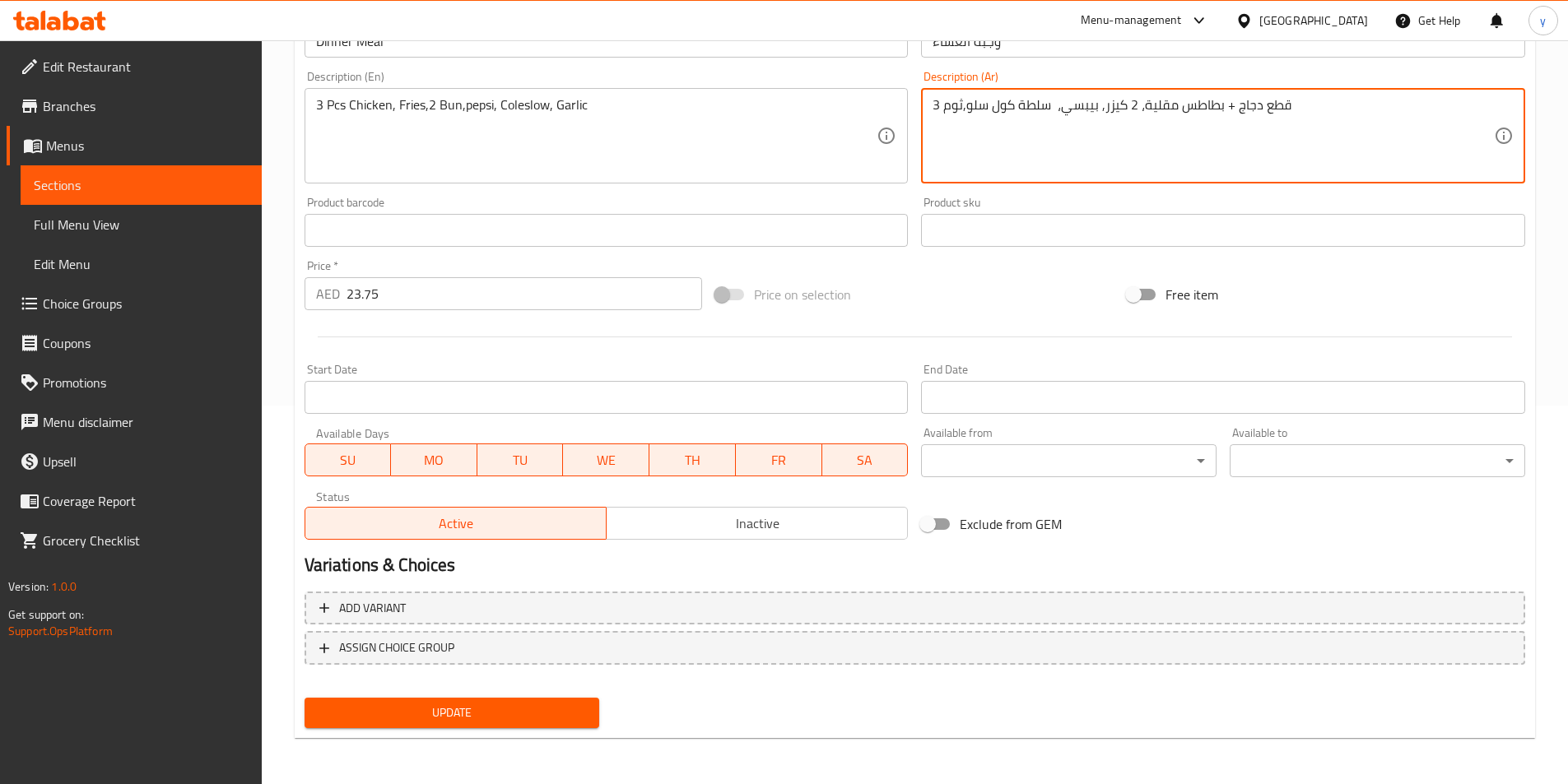
click at [1037, 114] on textarea "3 قطع دجاج + بطاطس مقلية، 2 كيزر, بيبسي، سلطة كول سلو,ثوم" at bounding box center [1213, 136] width 561 height 78
click at [948, 114] on textarea "3 قطع دجاج + بطاطس مقلية، 2 كيزر, بيبسي، كول سلو,ثوم" at bounding box center [1213, 136] width 561 height 78
type textarea "3 قطع دجاج + بطاطس مقلية، 2 كيزر, بيبسي، كول سلو,ثوم"
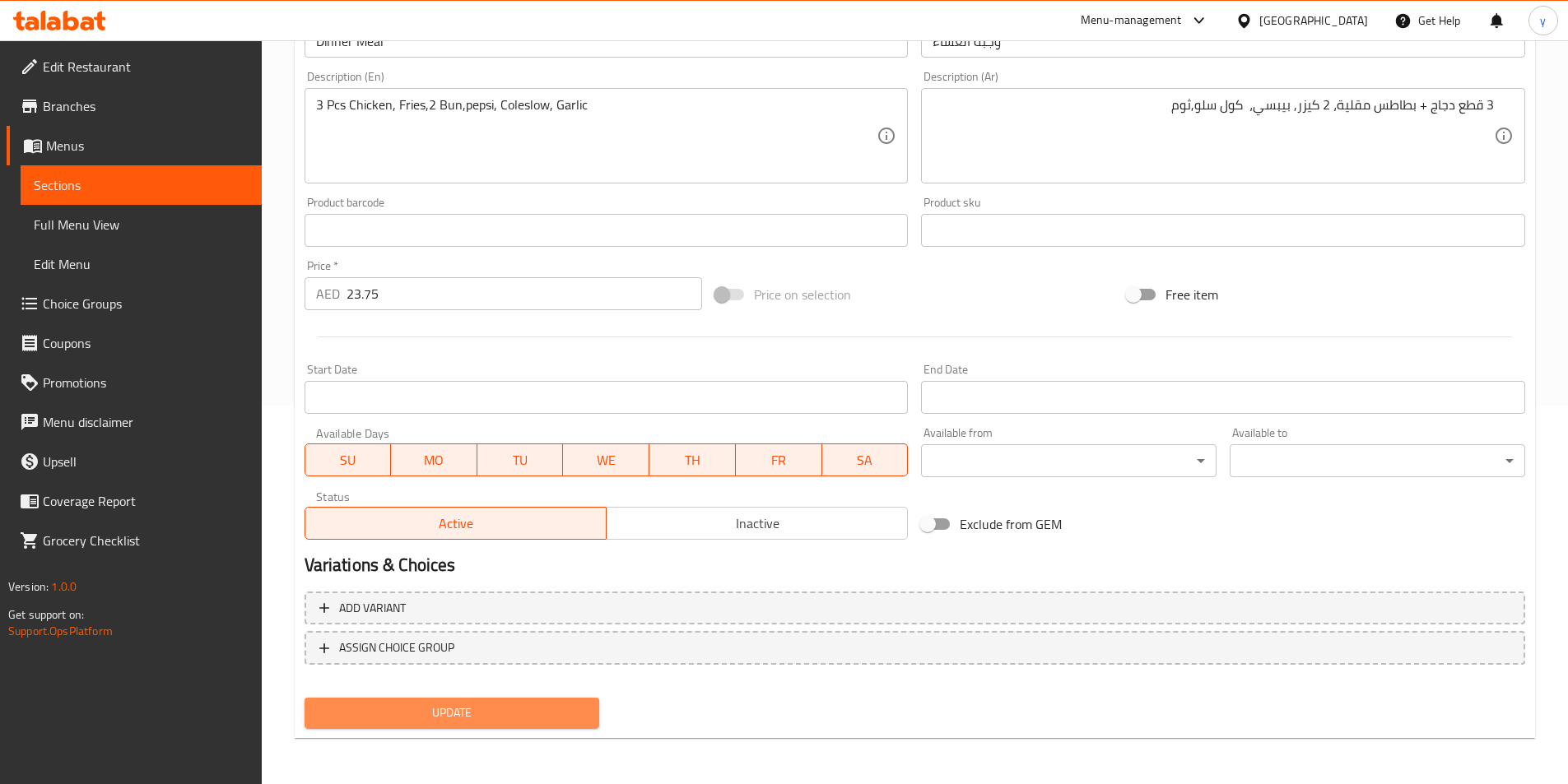
click at [537, 703] on span "Update" at bounding box center [452, 712] width 269 height 21
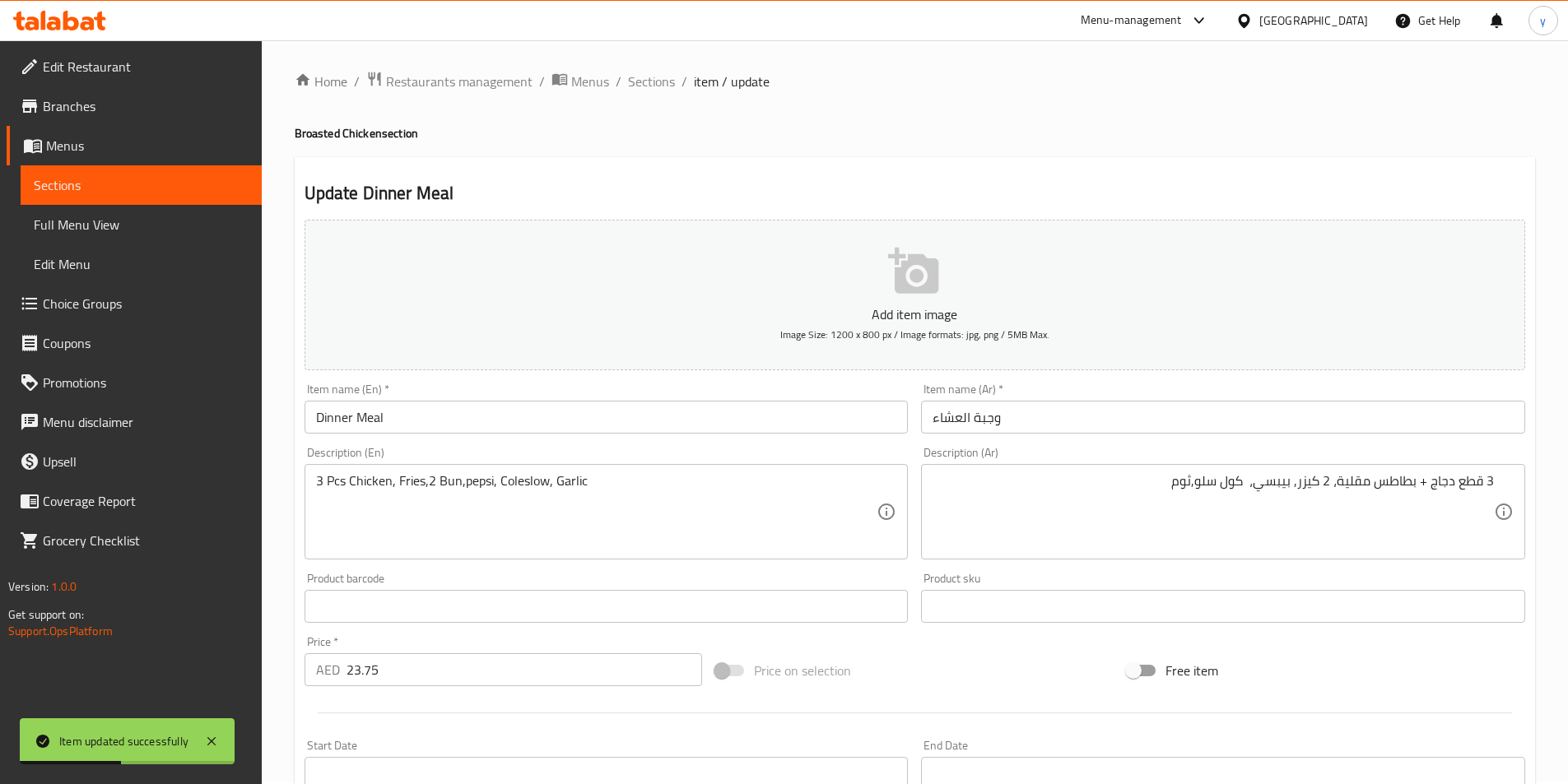
scroll to position [0, 0]
click at [653, 87] on span "Sections" at bounding box center [652, 84] width 47 height 20
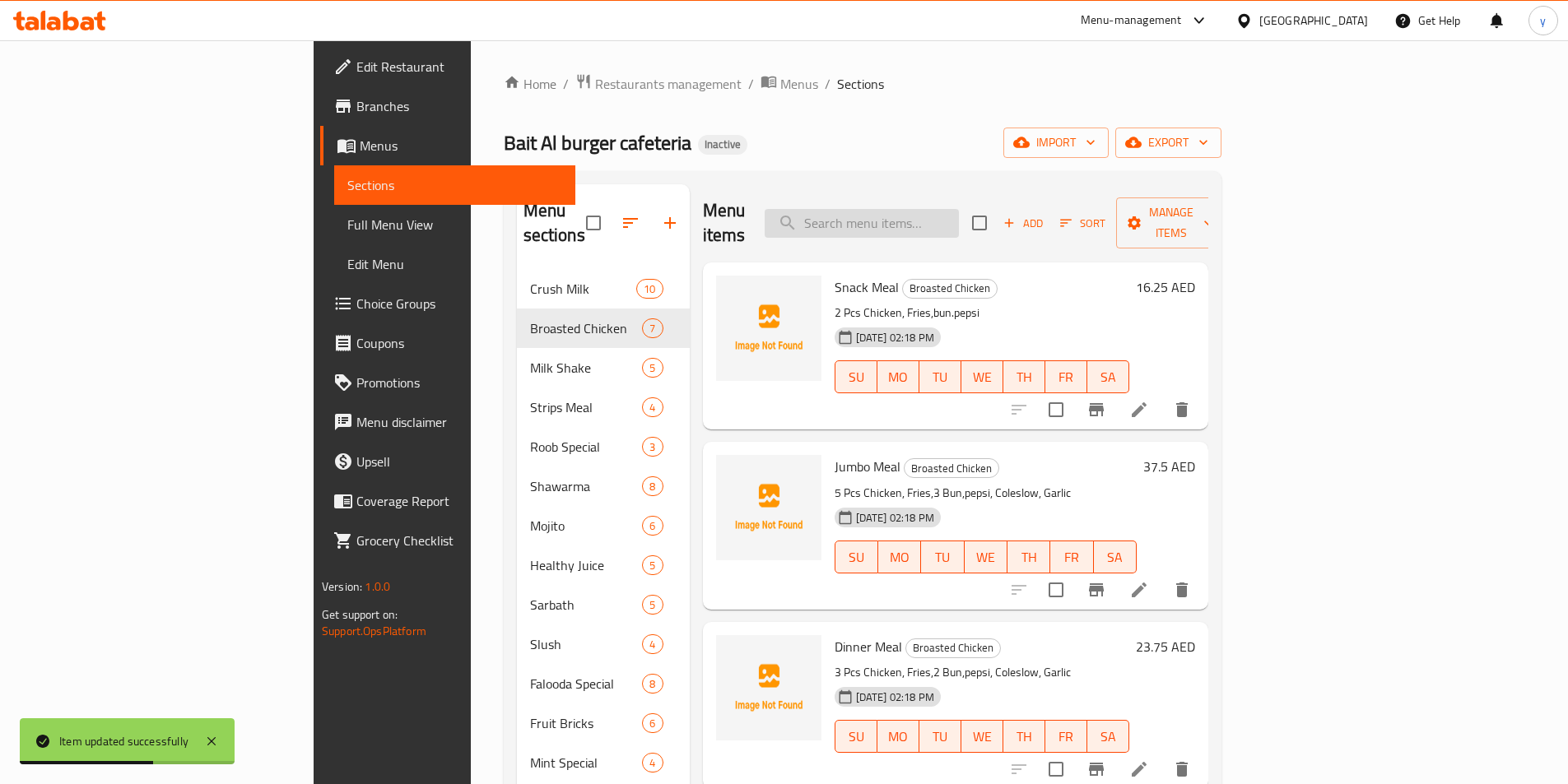
drag, startPoint x: 932, startPoint y: 234, endPoint x: 938, endPoint y: 222, distance: 13.4
click at [932, 233] on div "Menu items Add Sort Manage items" at bounding box center [955, 224] width 505 height 78
click at [938, 222] on input "search" at bounding box center [862, 224] width 195 height 29
paste input "Snack Meal"
type input "Snack Meal"
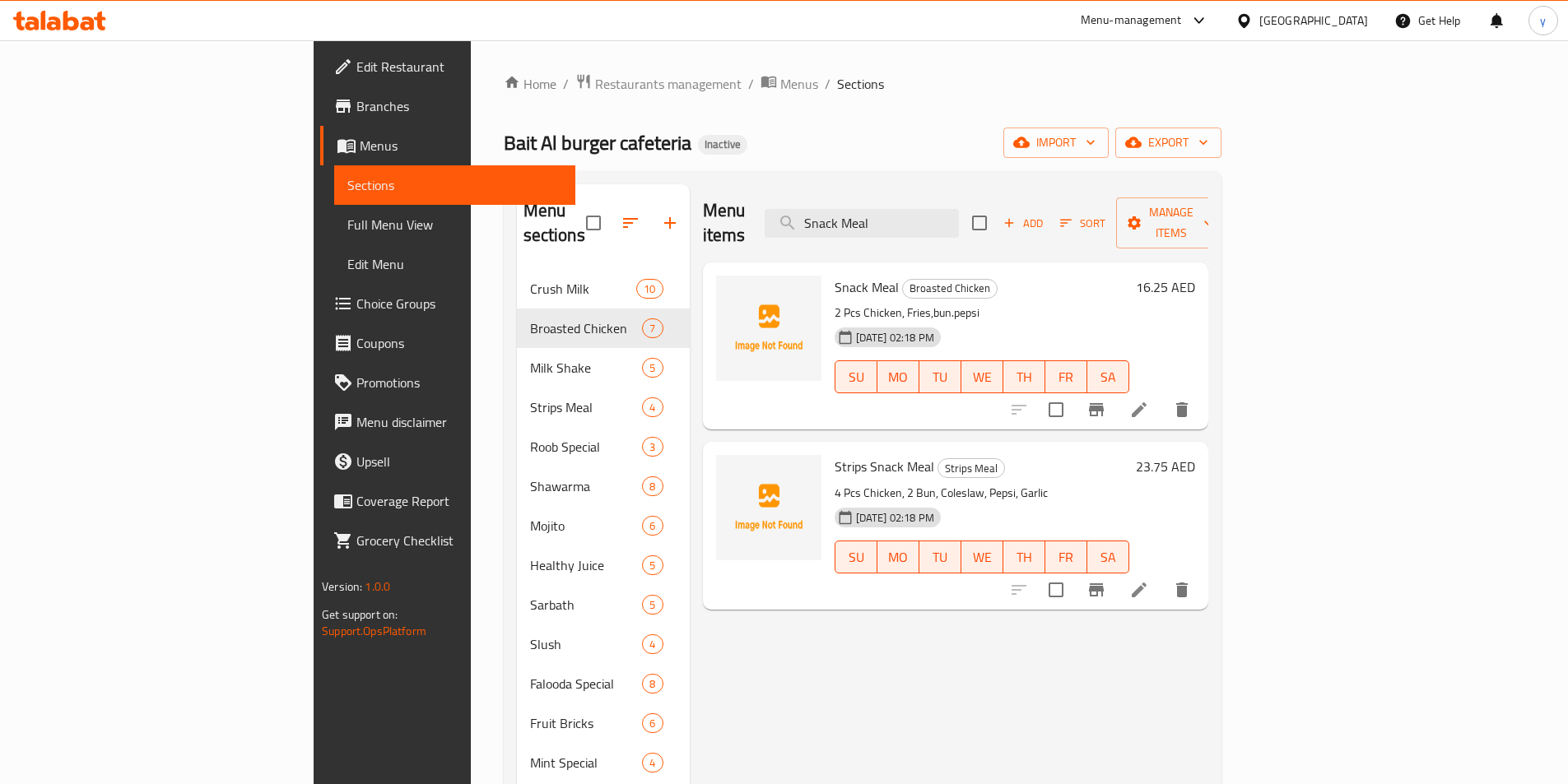
click at [1162, 397] on li at bounding box center [1139, 409] width 46 height 30
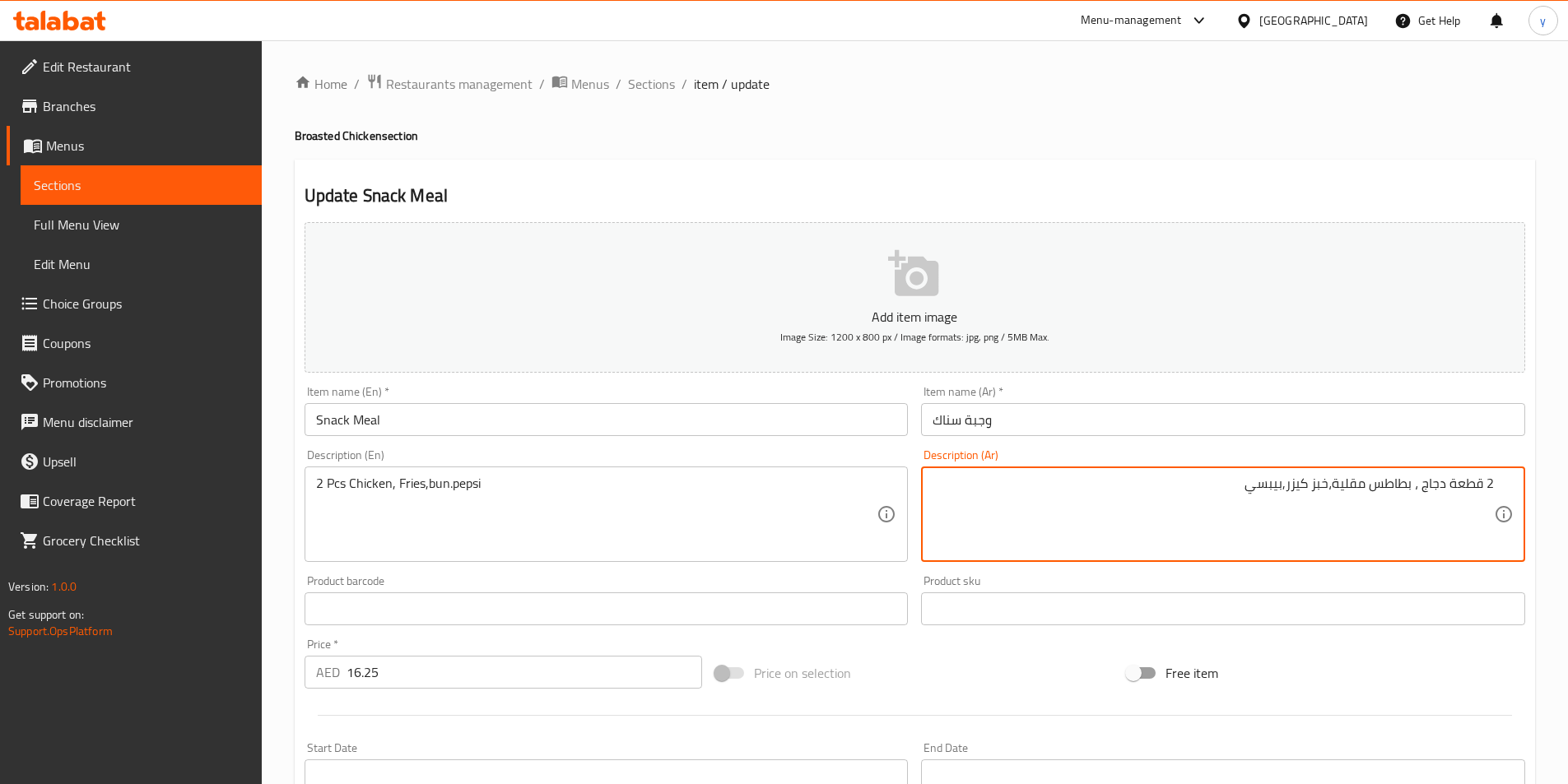
click at [1318, 483] on textarea "2 قطعة دجاج ، بطاطس مقلية،خبز كيزر,بيبسي" at bounding box center [1213, 515] width 561 height 78
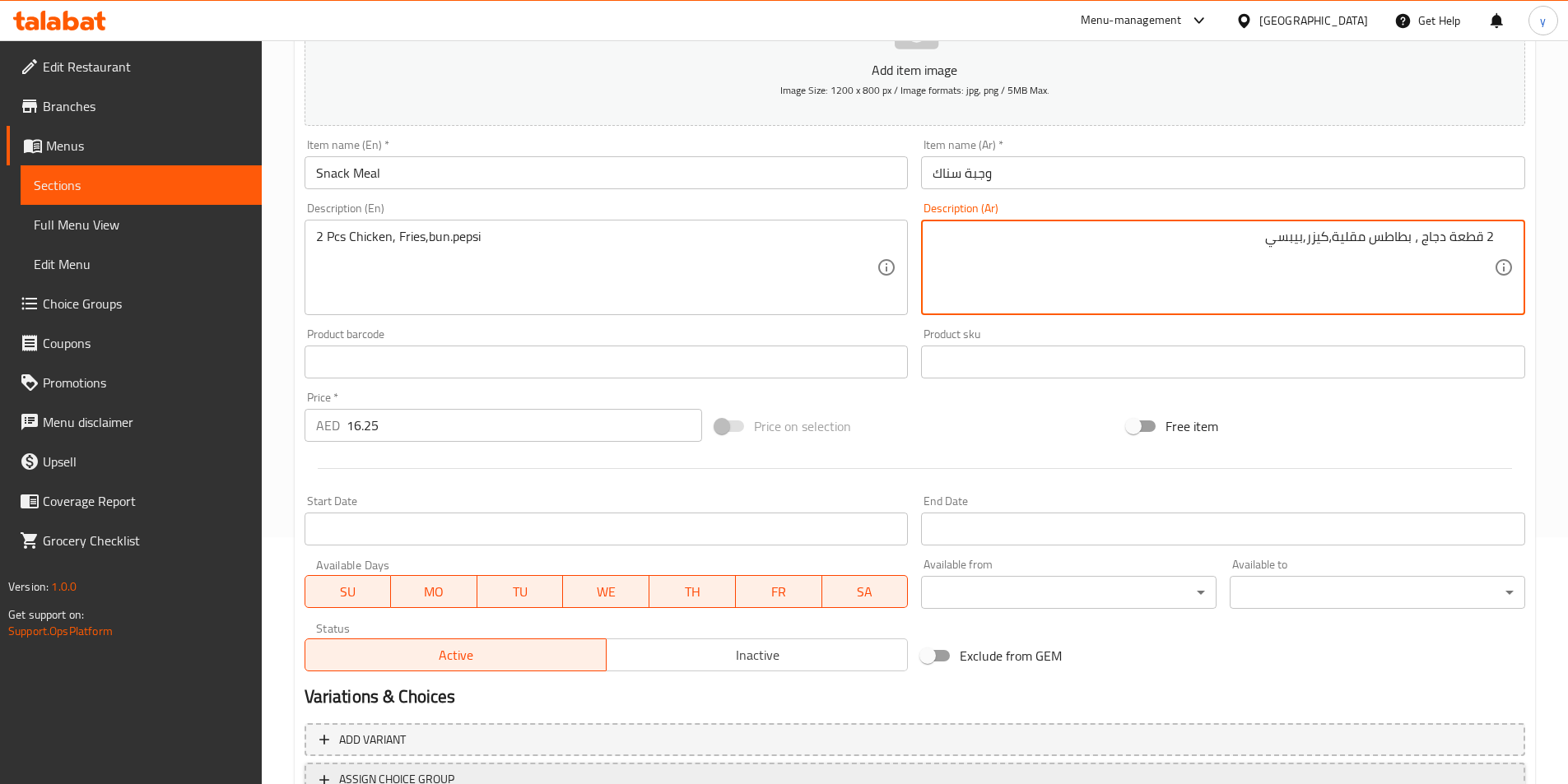
scroll to position [378, 0]
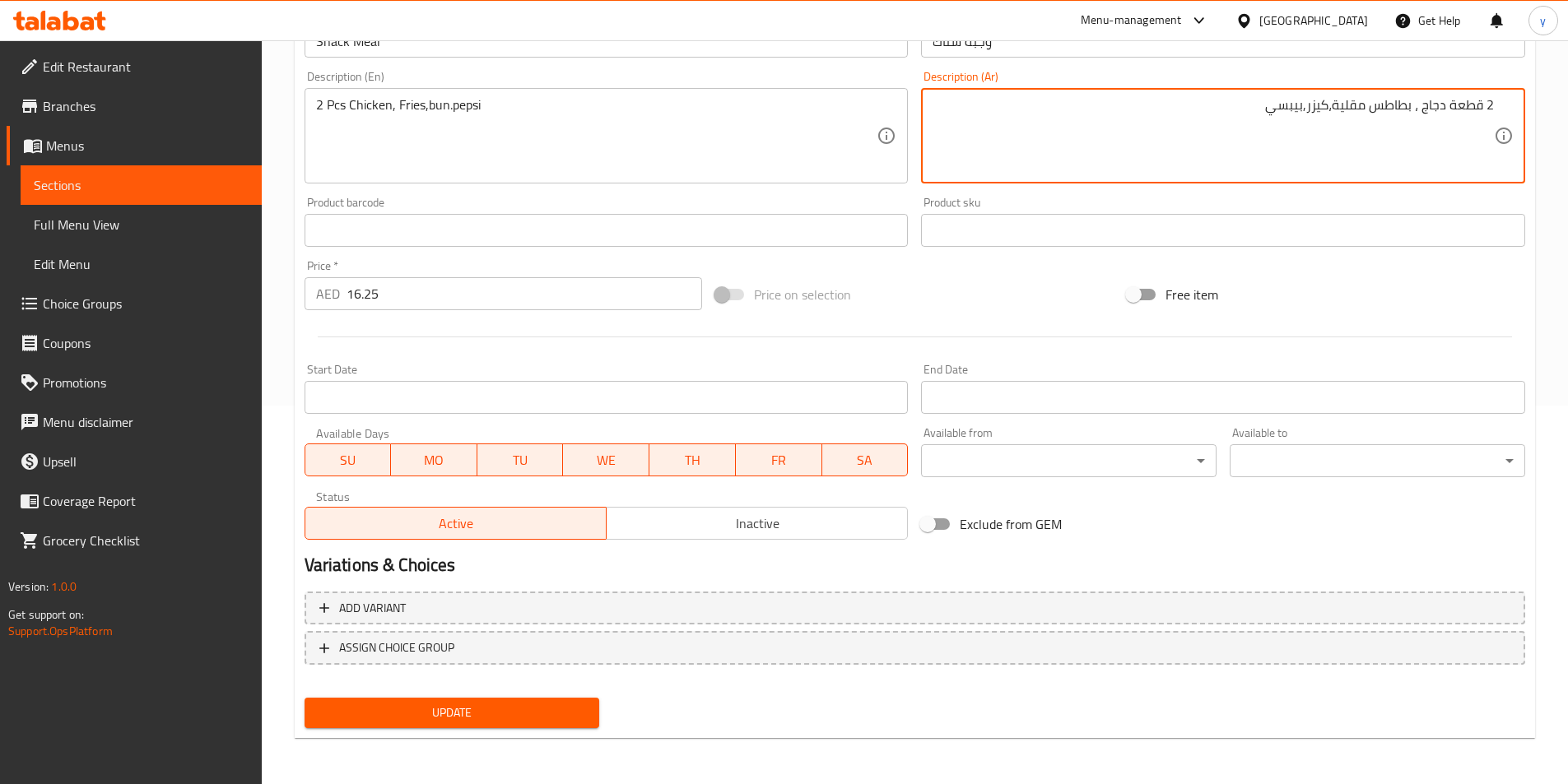
type textarea "2 قطعة دجاج ، بطاطس مقلية،كيزر,بيبسي"
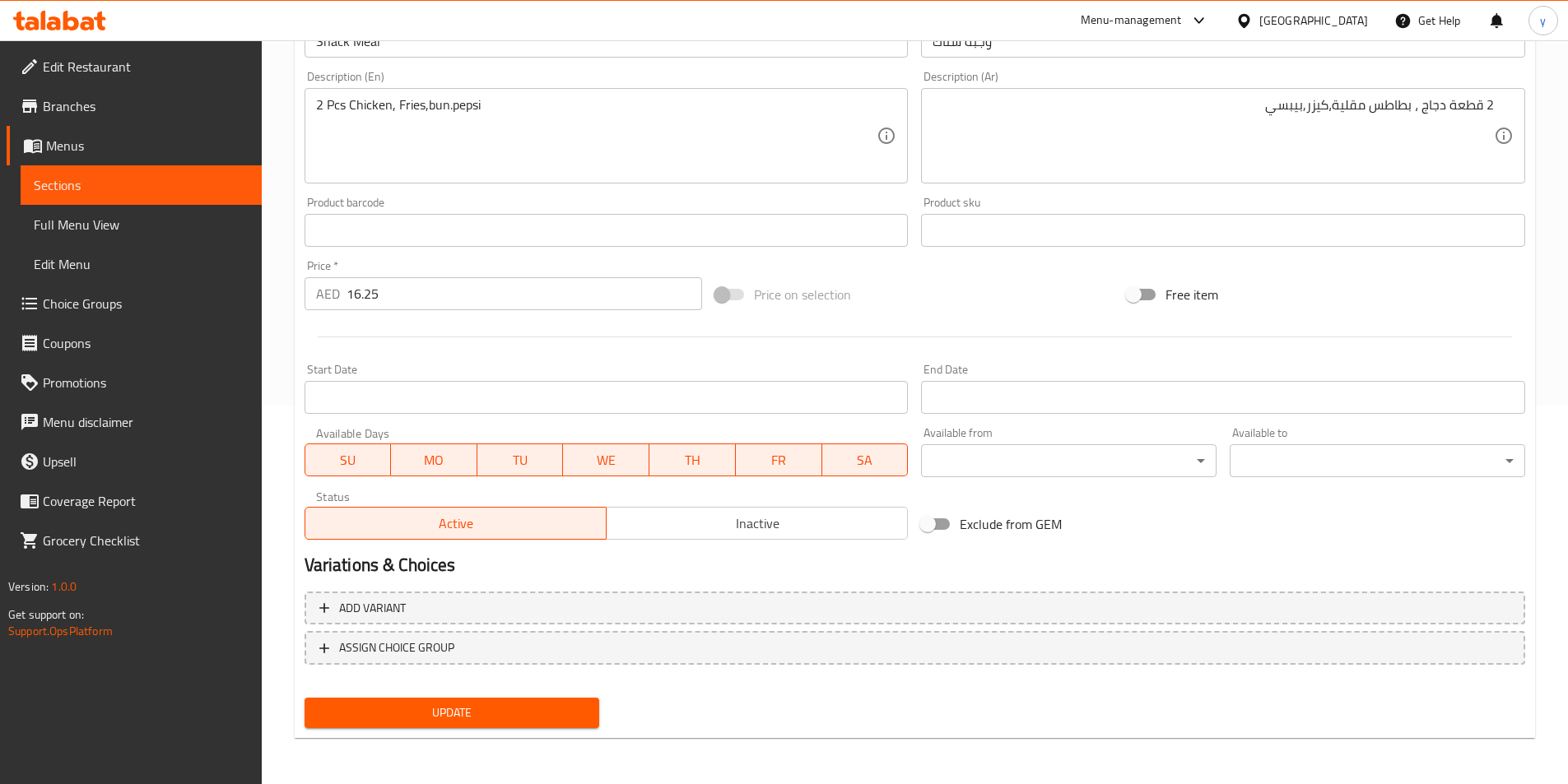
click at [490, 696] on div "Update" at bounding box center [452, 713] width 309 height 43
click at [491, 704] on span "Update" at bounding box center [452, 712] width 269 height 21
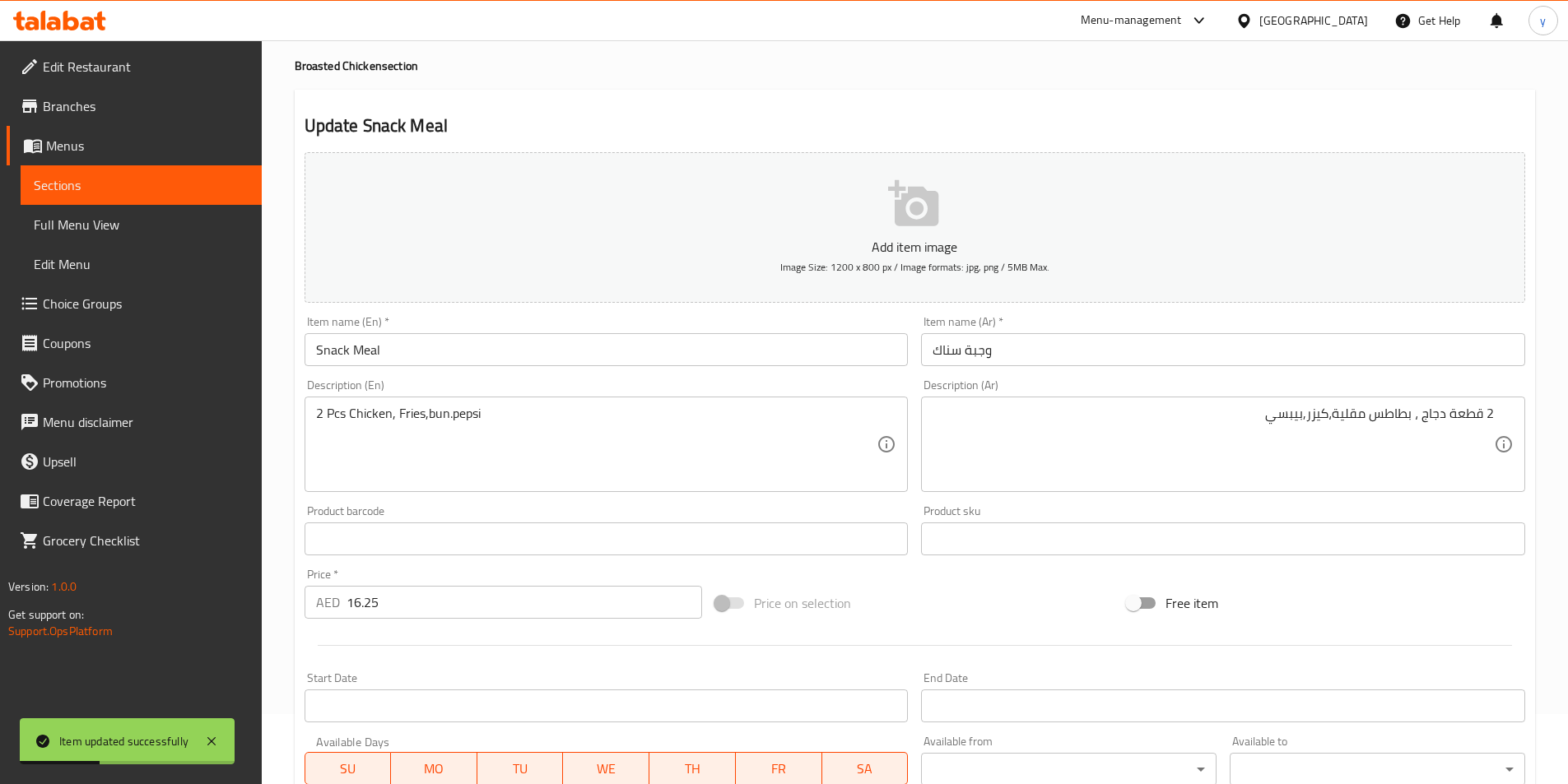
scroll to position [50, 0]
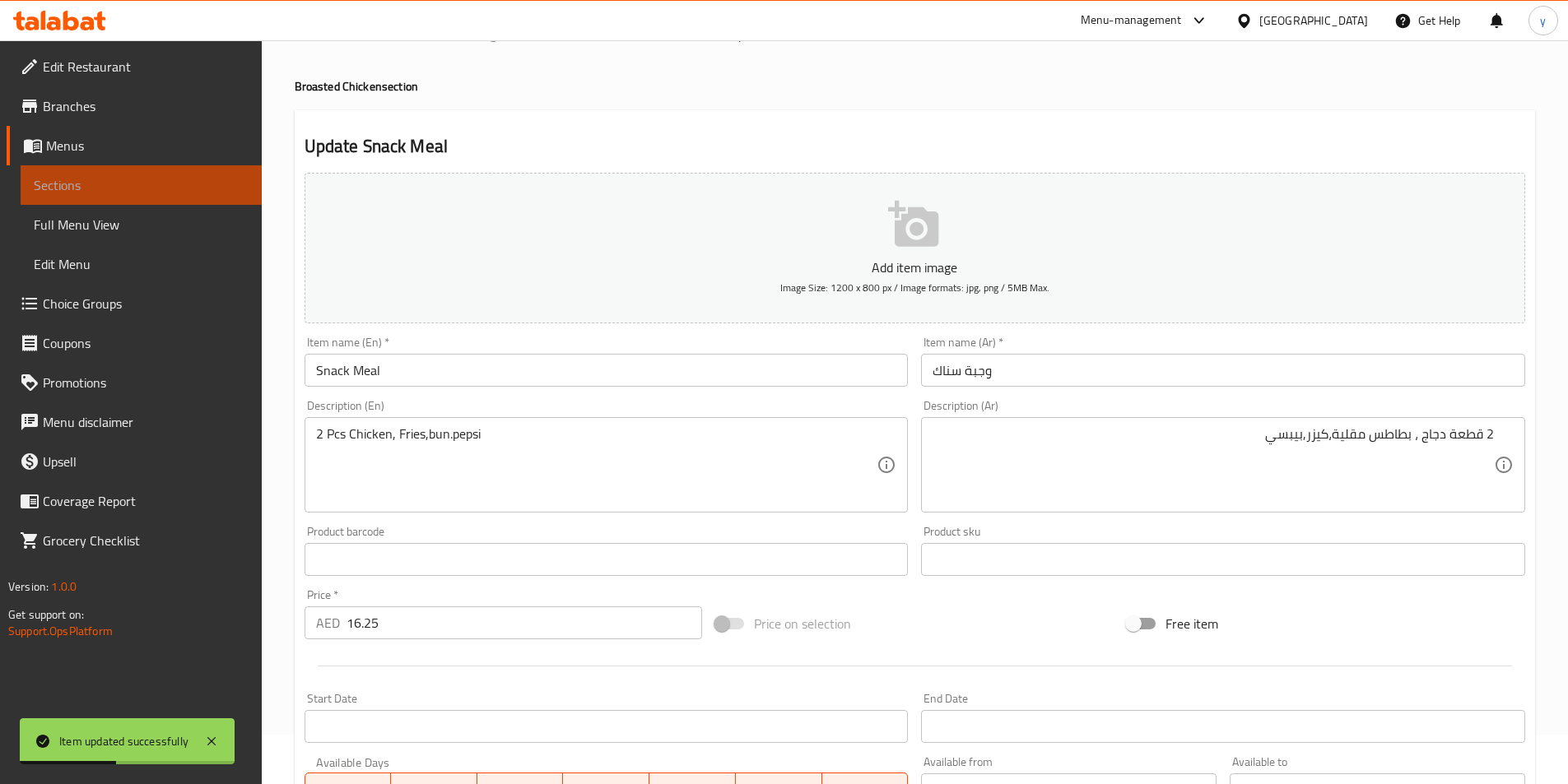
click at [131, 190] on span "Sections" at bounding box center [140, 186] width 215 height 20
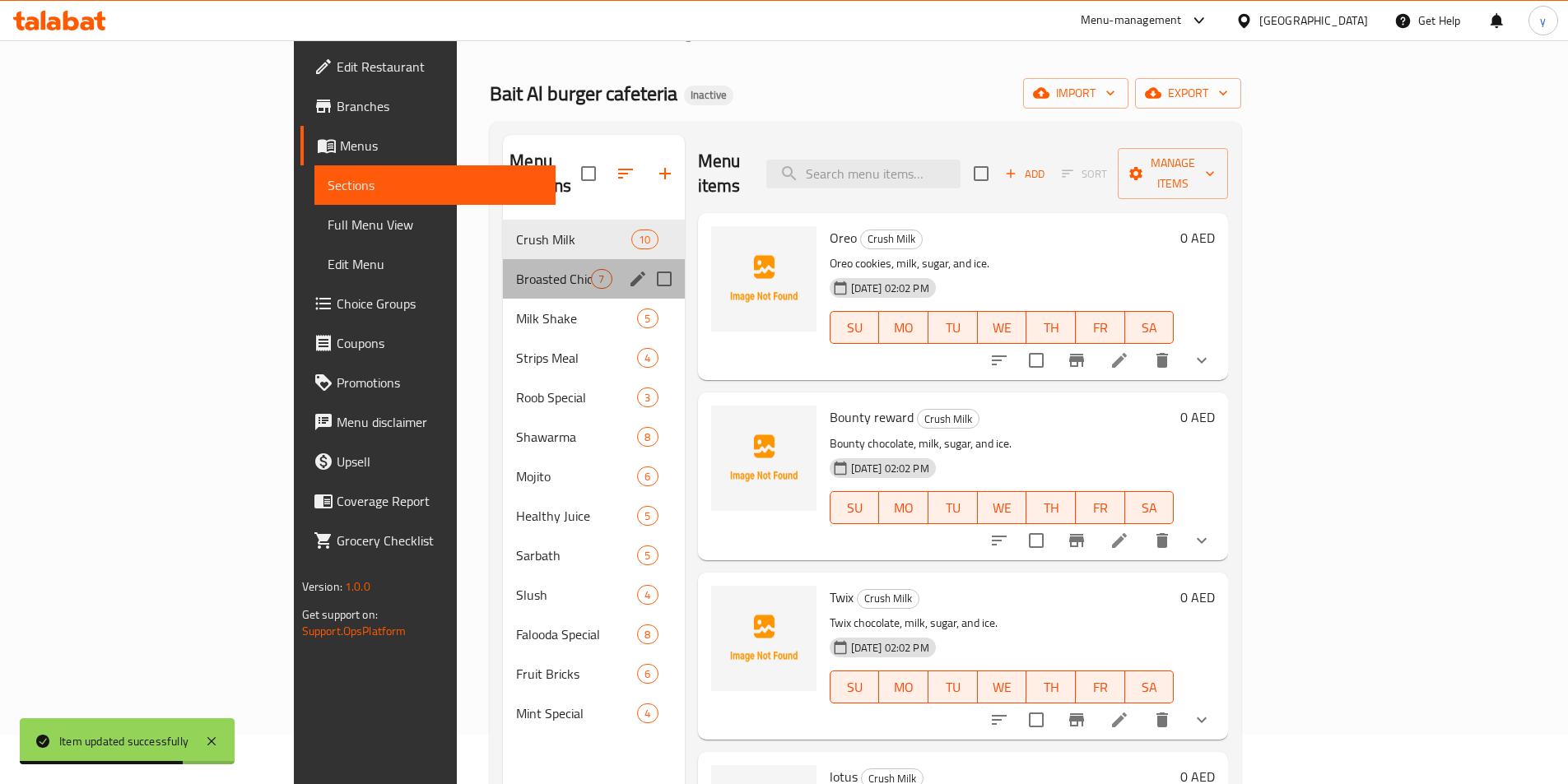
click at [503, 266] on div "Broasted Chicken 7" at bounding box center [594, 279] width 181 height 40
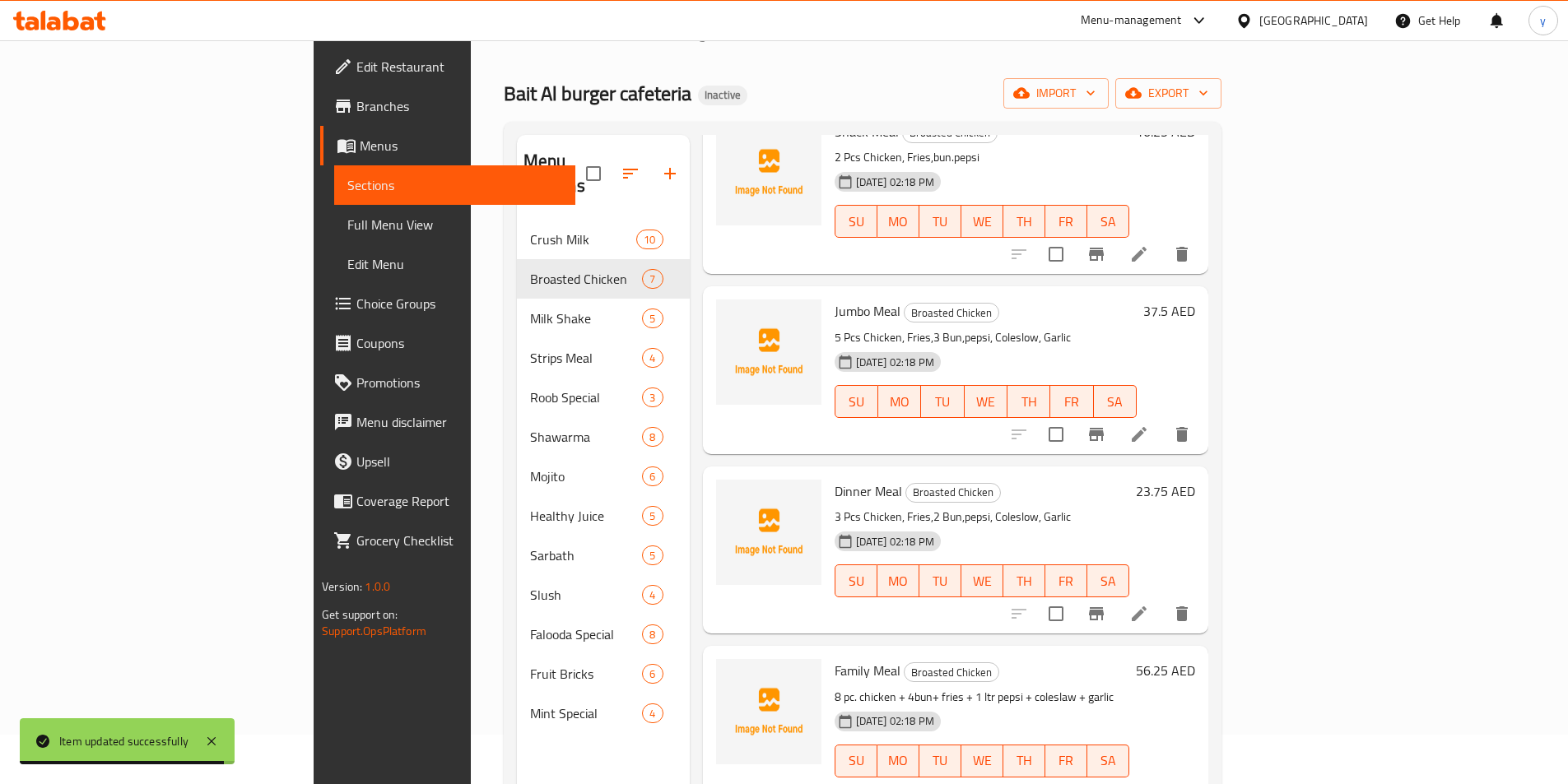
scroll to position [247, 0]
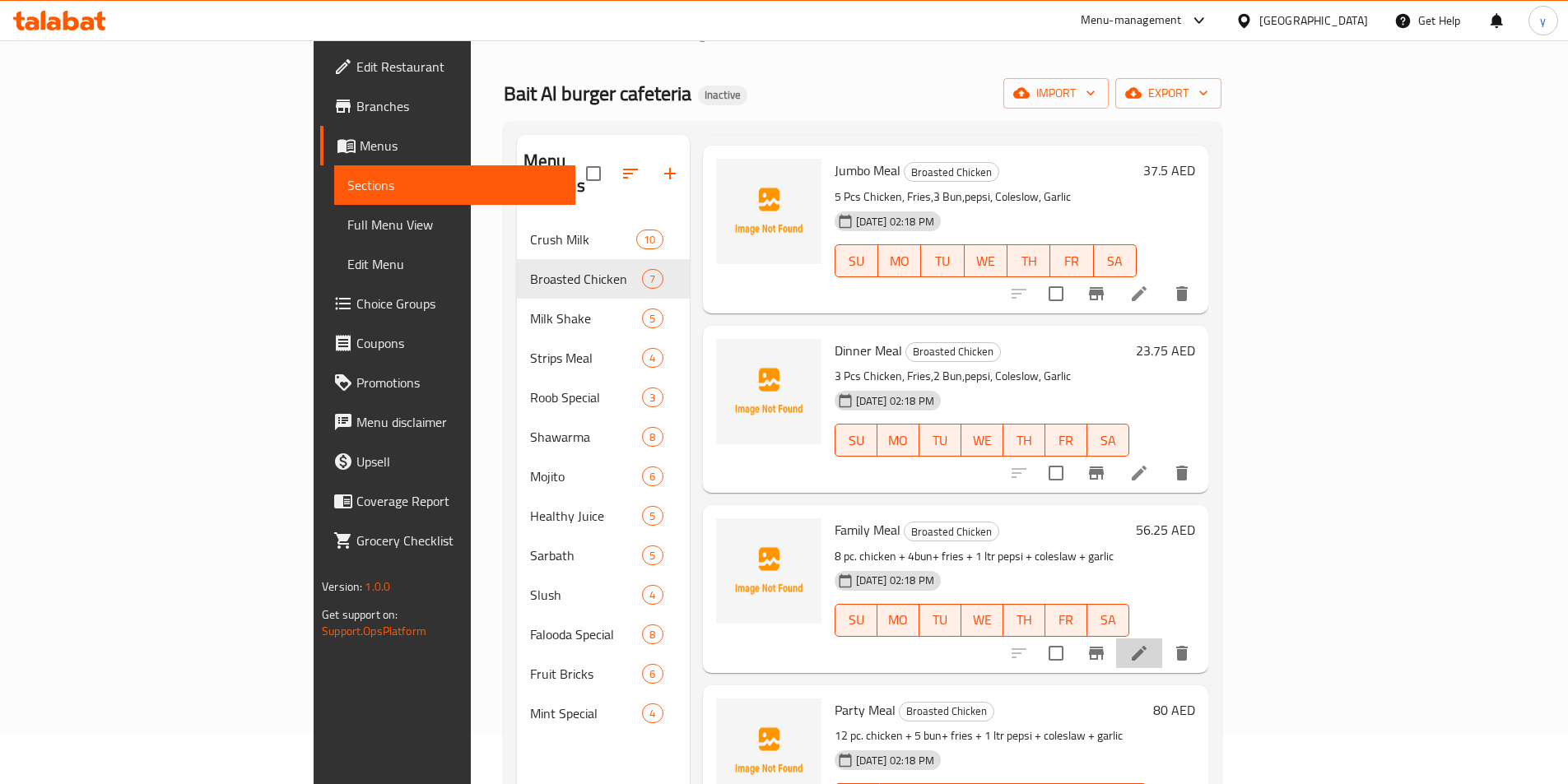
click at [1162, 639] on li at bounding box center [1139, 654] width 46 height 30
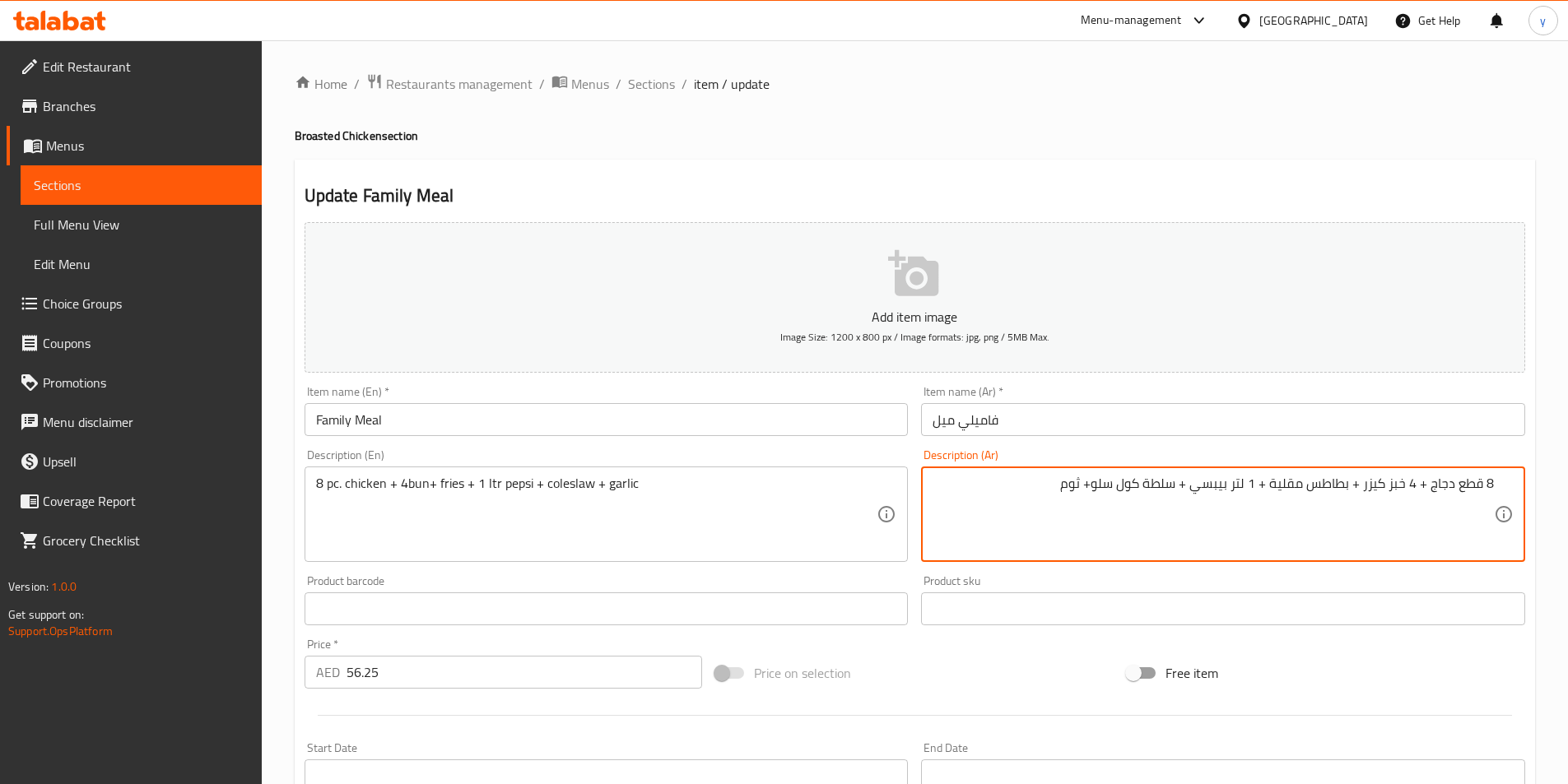
click at [1391, 487] on textarea "8 قطع دجاج + 4 خبز كيزر + بطاطس مقلية + 1 لتر بيبسي + سلطة كول سلو+ ثوم" at bounding box center [1213, 515] width 561 height 78
click at [1401, 494] on textarea "8 قطع دجاج + 4 خبز كيزر + بطاطس مقلية + 1 لتر بيبسي + سلطة كول سلو+ ثوم" at bounding box center [1213, 515] width 561 height 78
click at [1175, 490] on textarea "8 قطع دجاج + 4 كيزر + بطاطس مقلية + 1 لتر بيبسي + سلطة كول سلو+ ثوم" at bounding box center [1213, 515] width 561 height 78
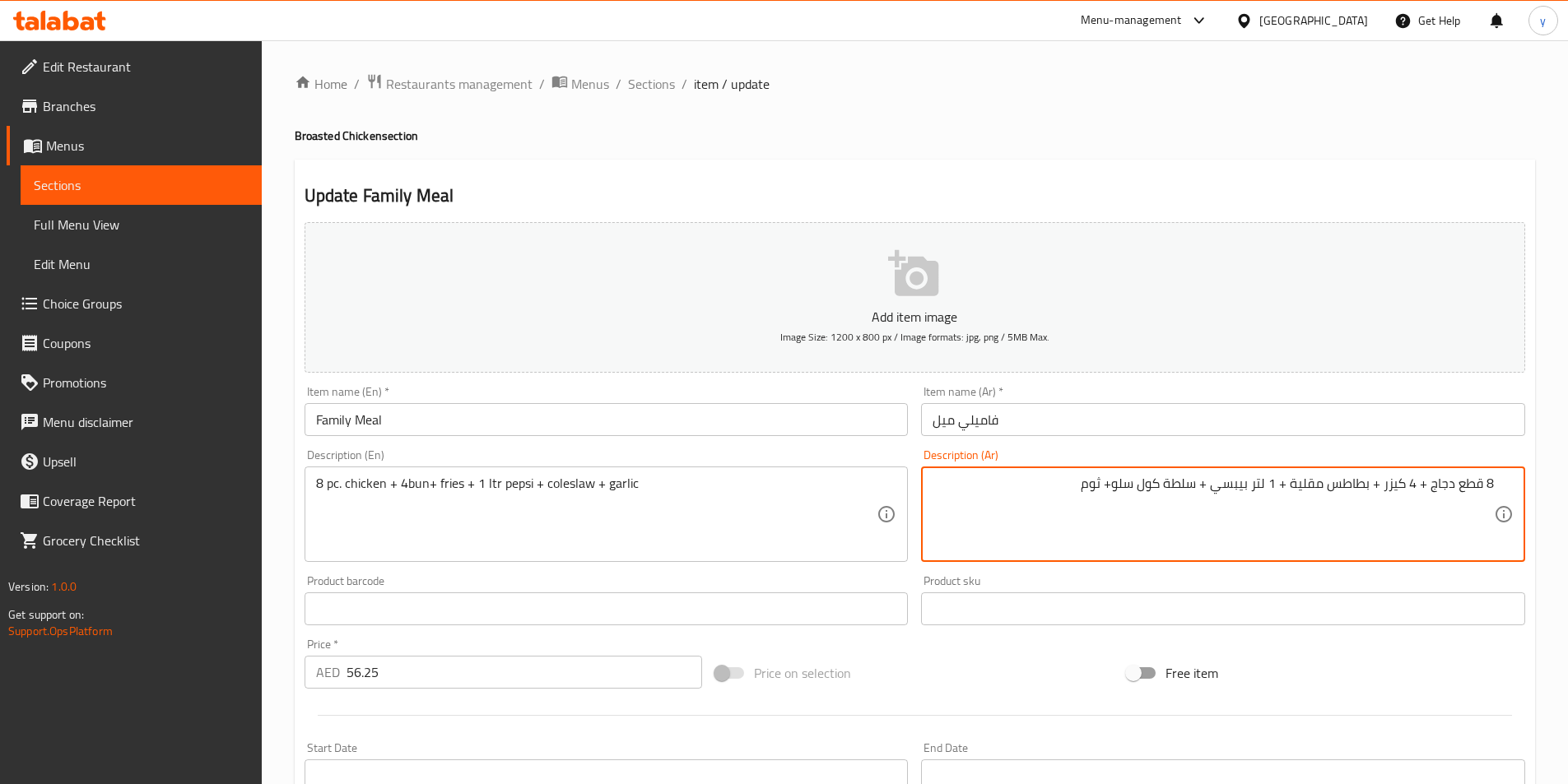
click at [1175, 490] on textarea "8 قطع دجاج + 4 كيزر + بطاطس مقلية + 1 لتر بيبسي + سلطة كول سلو+ ثوم" at bounding box center [1213, 515] width 561 height 78
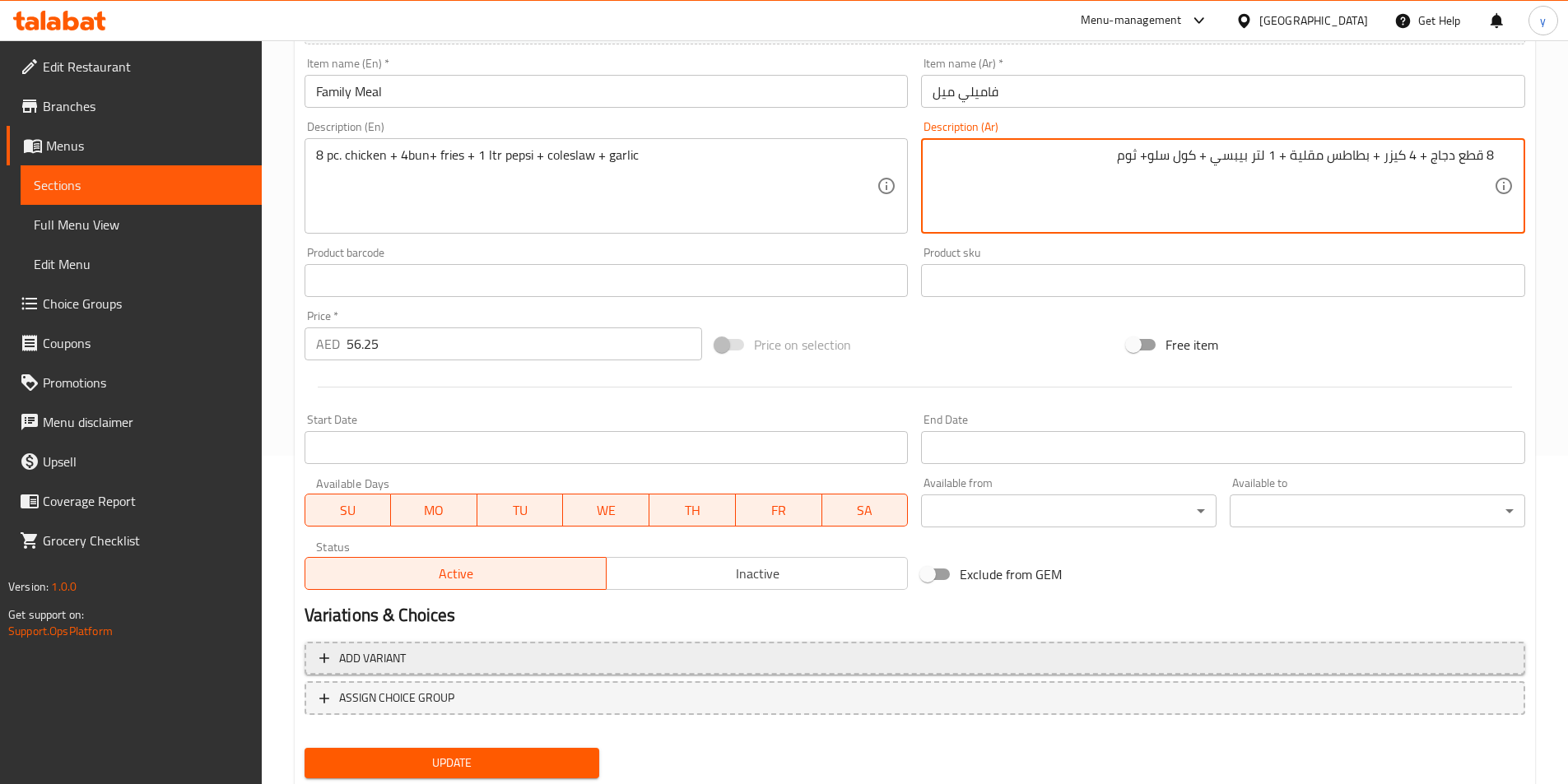
scroll to position [330, 0]
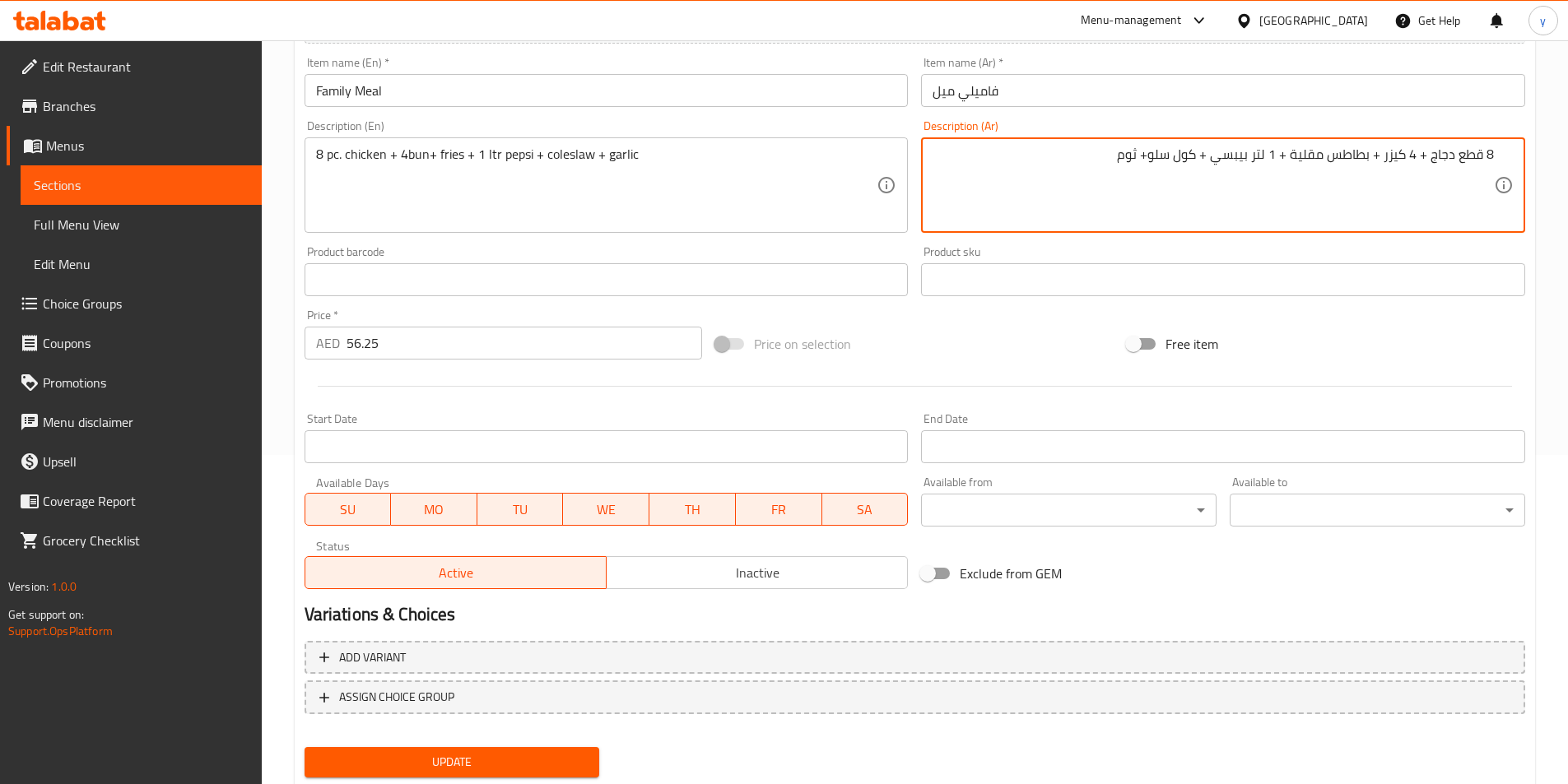
type textarea "8 قطع دجاج + 4 كيزر + بطاطس مقلية + 1 لتر بيبسي + كول سلو+ ثوم"
click at [513, 751] on button "Update" at bounding box center [452, 763] width 295 height 31
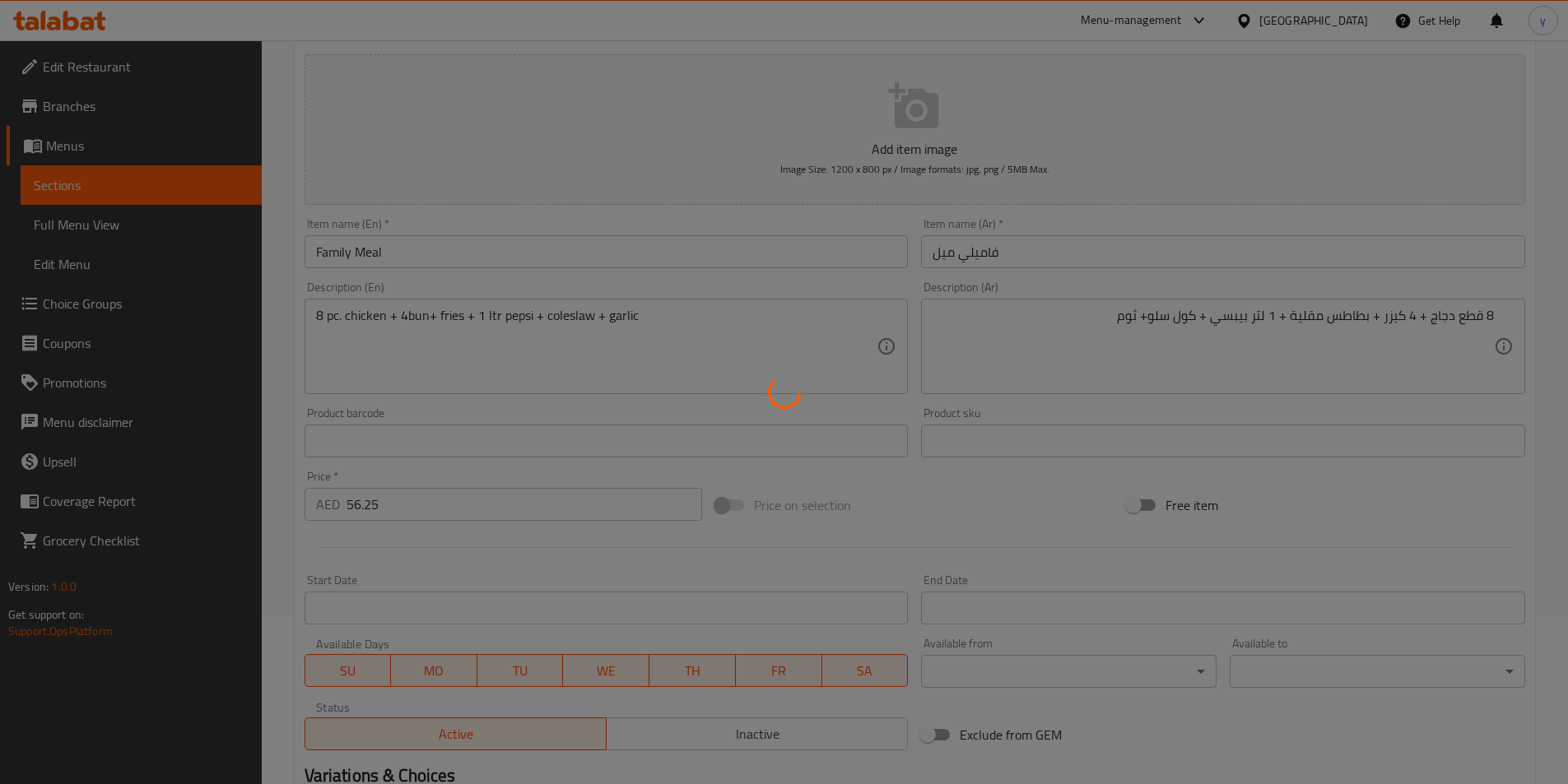
scroll to position [0, 0]
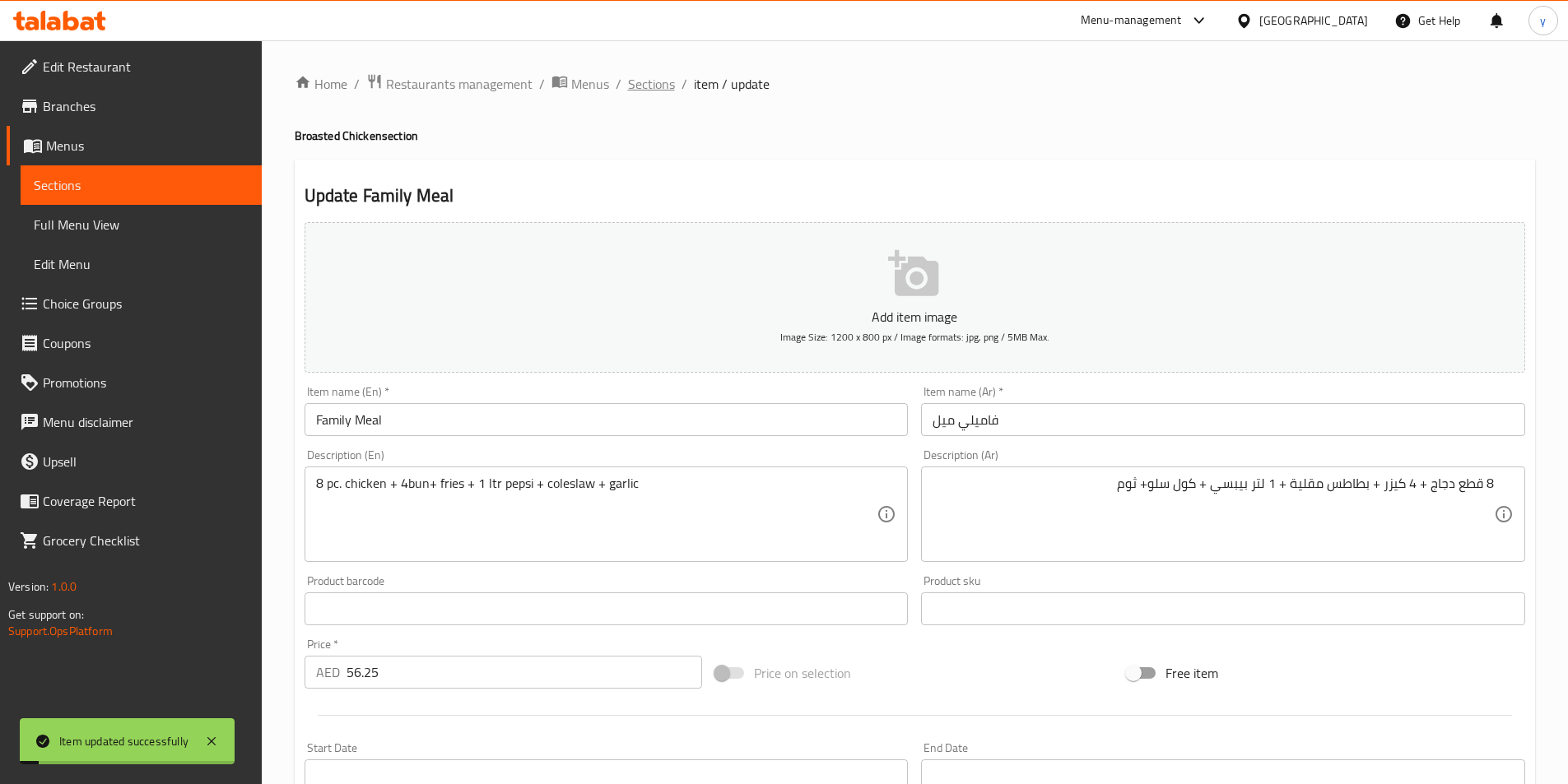
click at [652, 89] on span "Sections" at bounding box center [652, 84] width 47 height 20
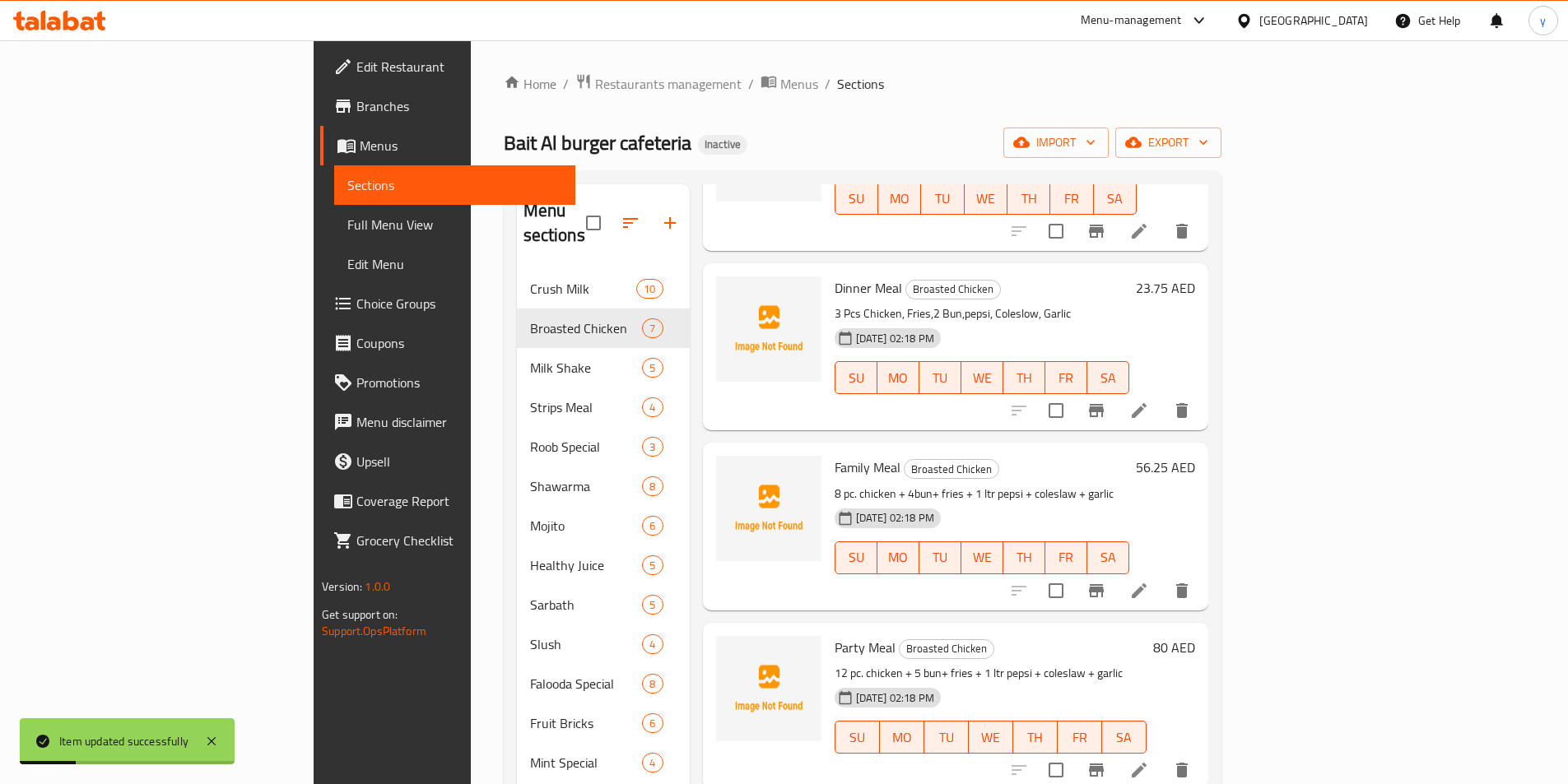
scroll to position [494, 0]
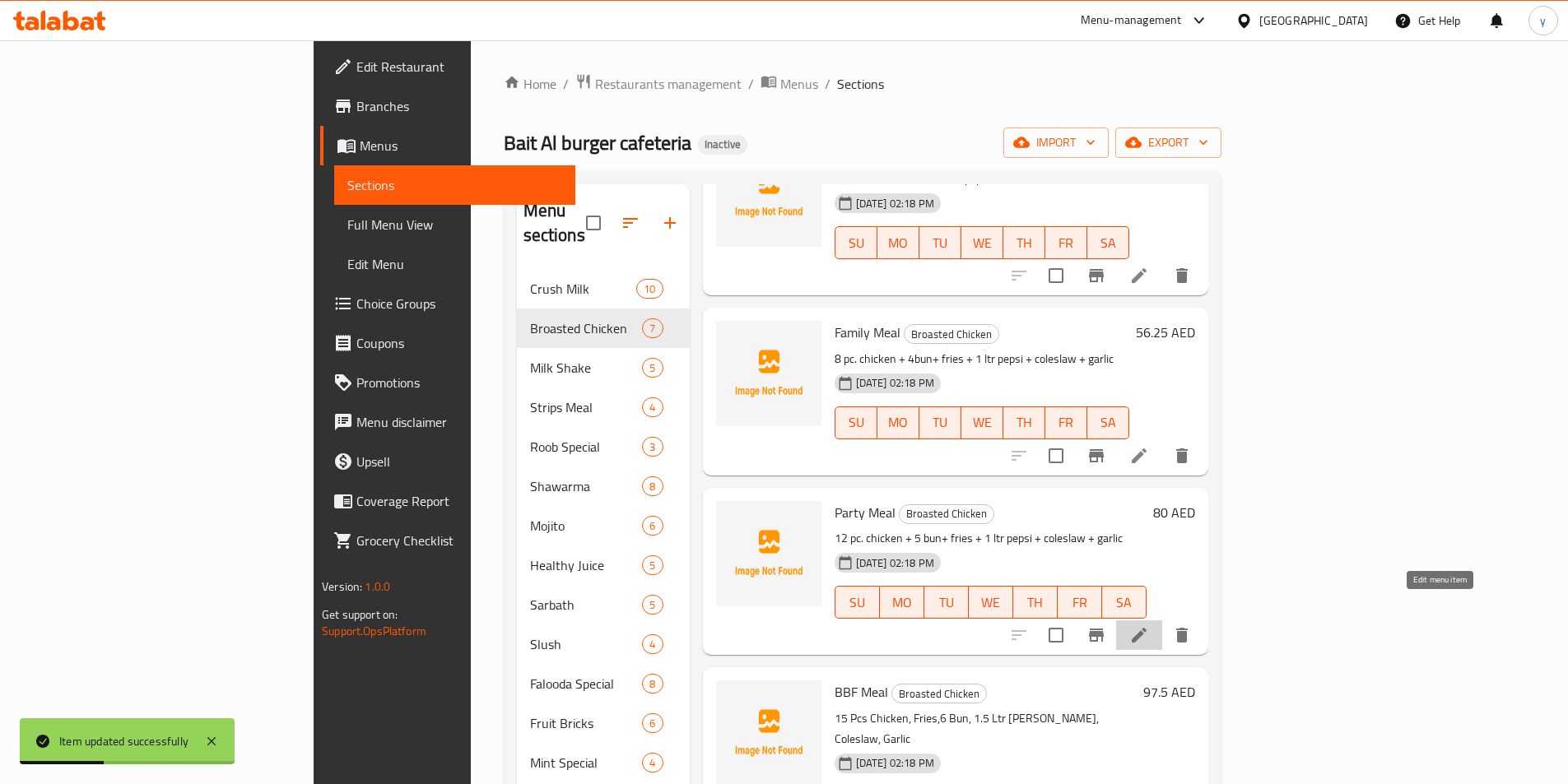
click at [1149, 626] on icon at bounding box center [1139, 636] width 20 height 20
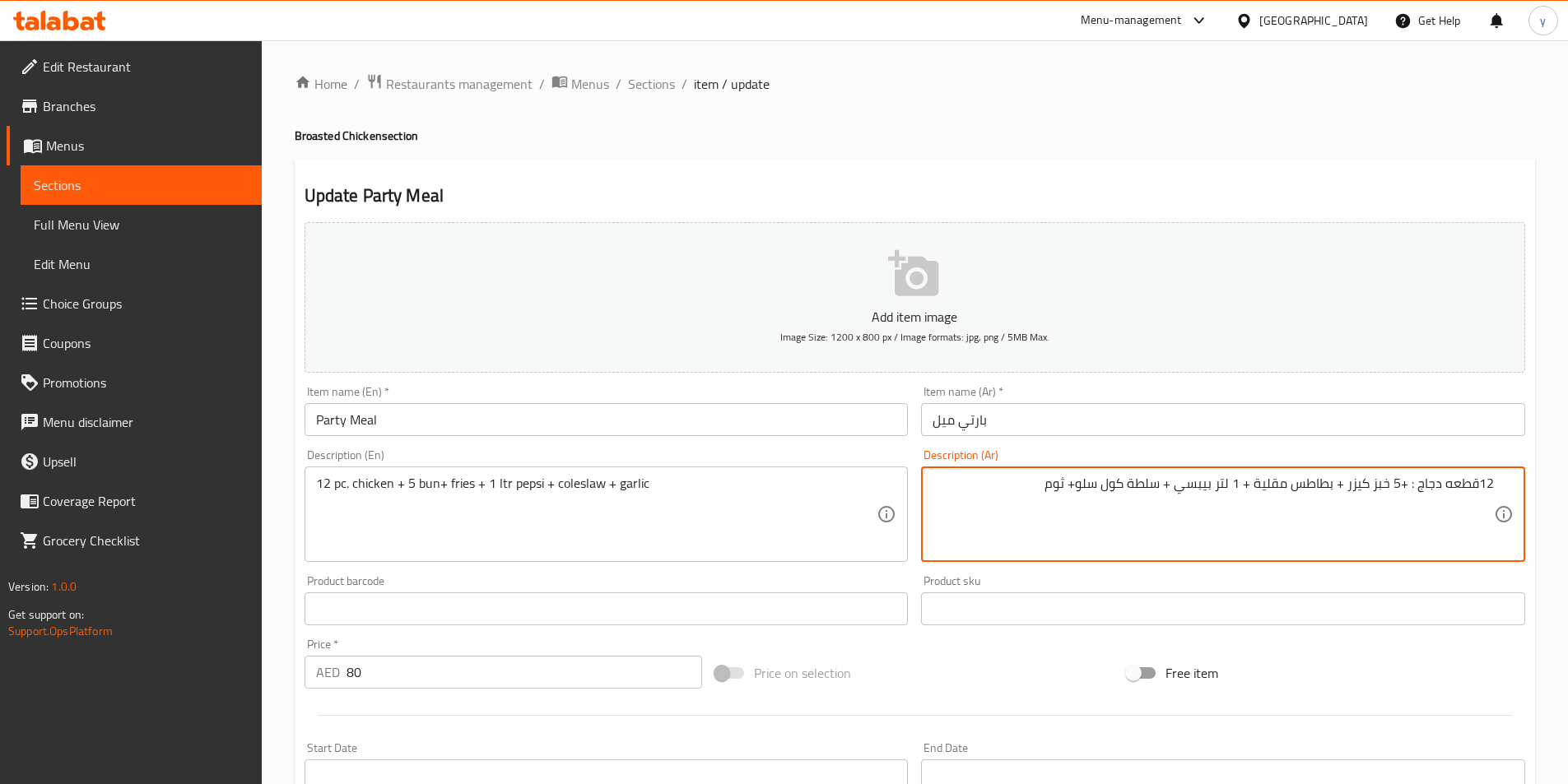
click at [1386, 481] on textarea "12قطعه دجاج : +5 خبز كيزر + بطاطس مقلية + 1 لتر بيبسي + سلطة كول سلو+ ثوم" at bounding box center [1213, 515] width 561 height 78
click at [1164, 481] on textarea "12قطعه دجاج : +5 كيزر + بطاطس مقلية + 1 لتر بيبسي + سلطة كول سلو+ ثوم" at bounding box center [1213, 515] width 561 height 78
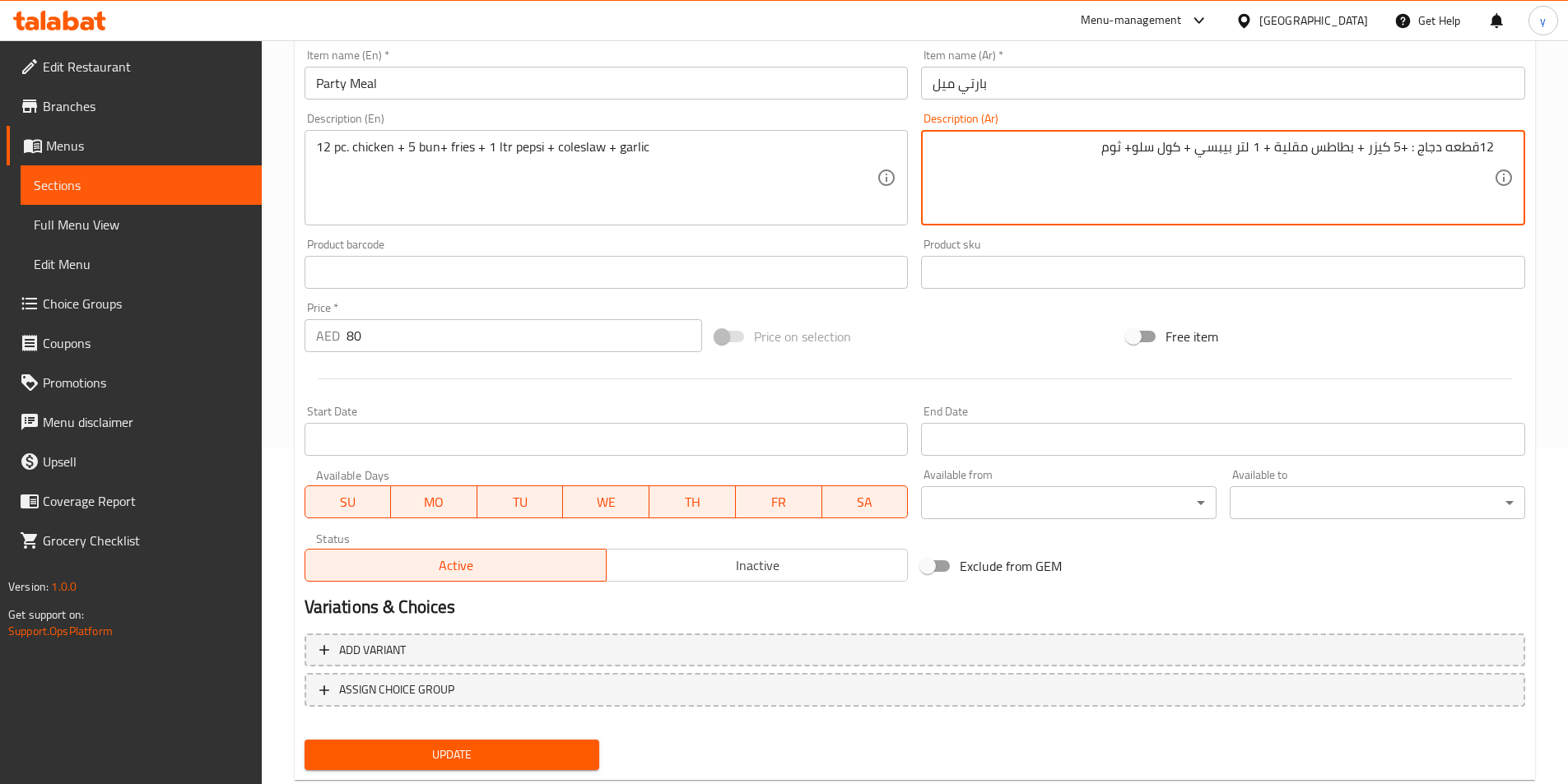
scroll to position [378, 0]
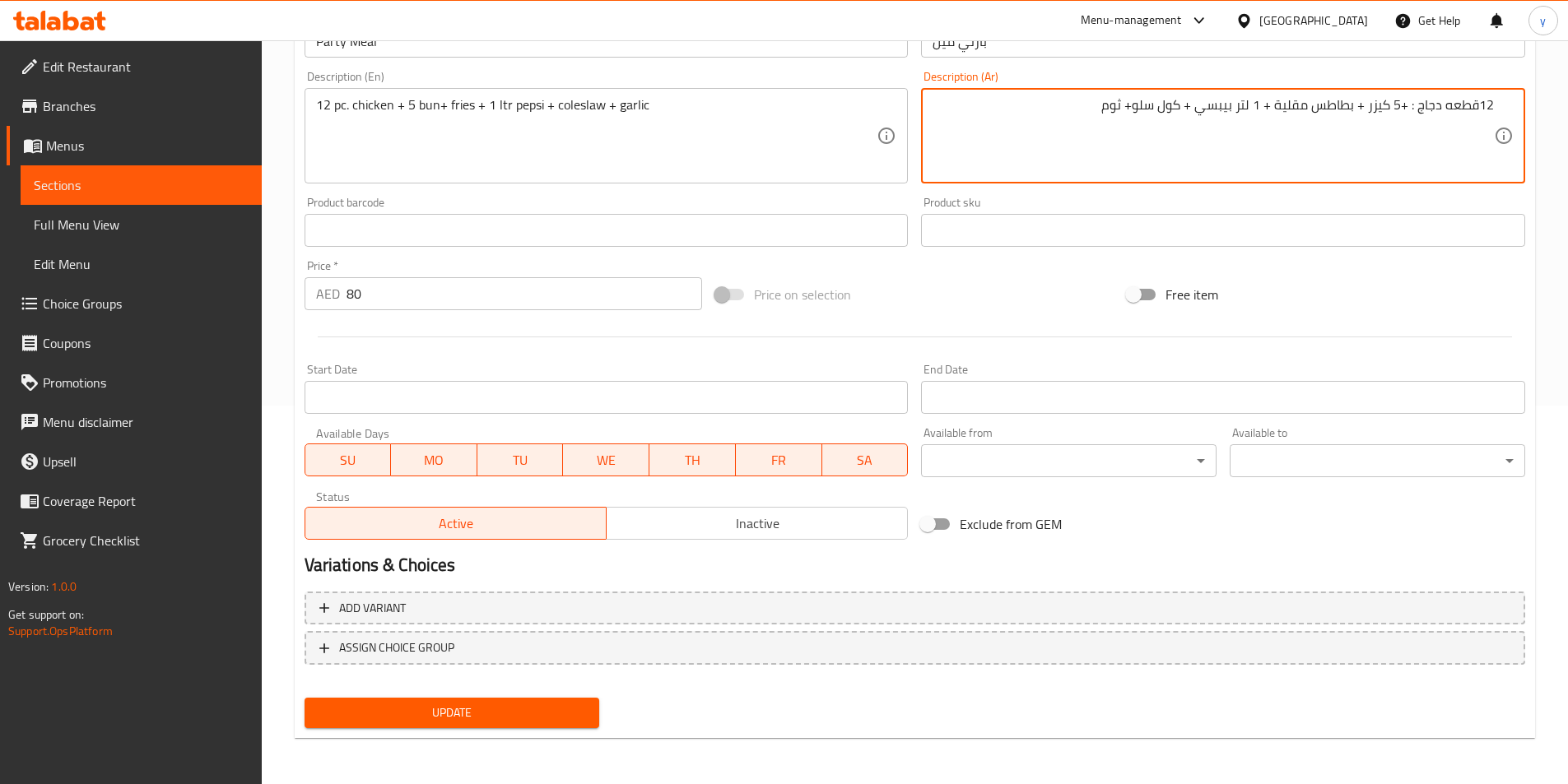
type textarea "12قطعه دجاج : +5 كيزر + بطاطس مقلية + 1 لتر بيبسي + كول سلو+ ثوم"
click at [591, 712] on button "Update" at bounding box center [452, 713] width 295 height 31
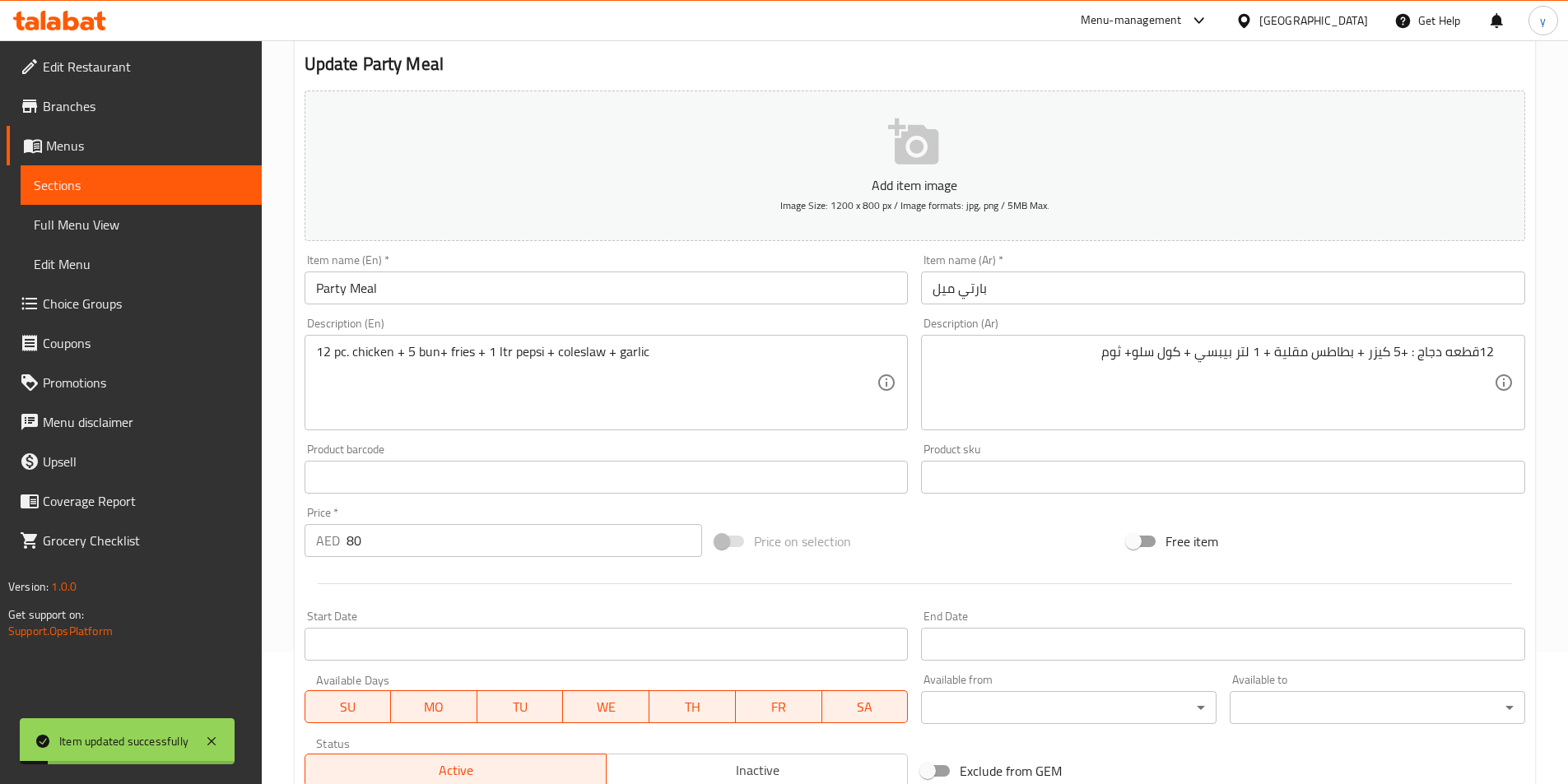
scroll to position [0, 0]
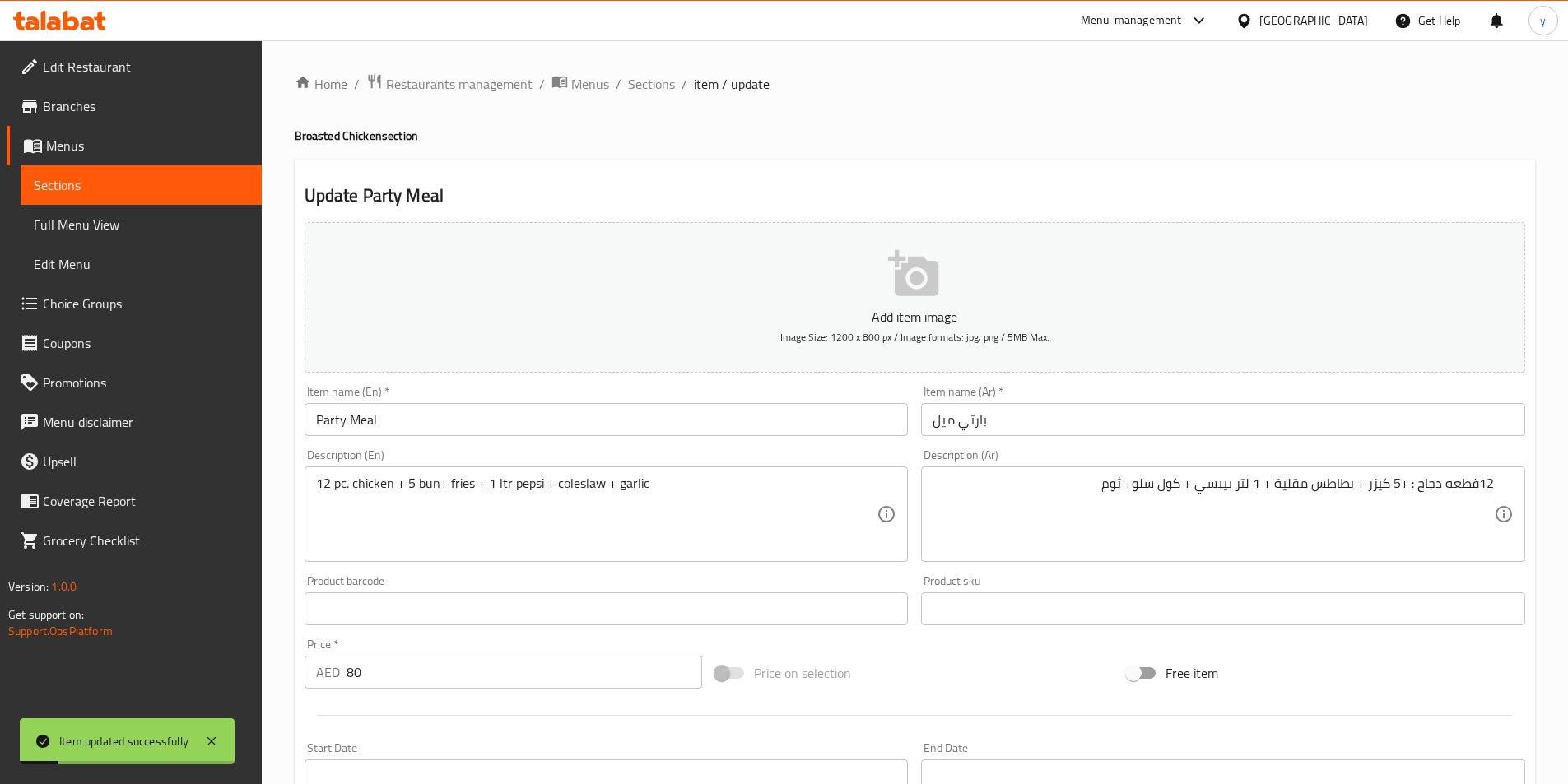
click at [661, 84] on span "Sections" at bounding box center [652, 84] width 47 height 20
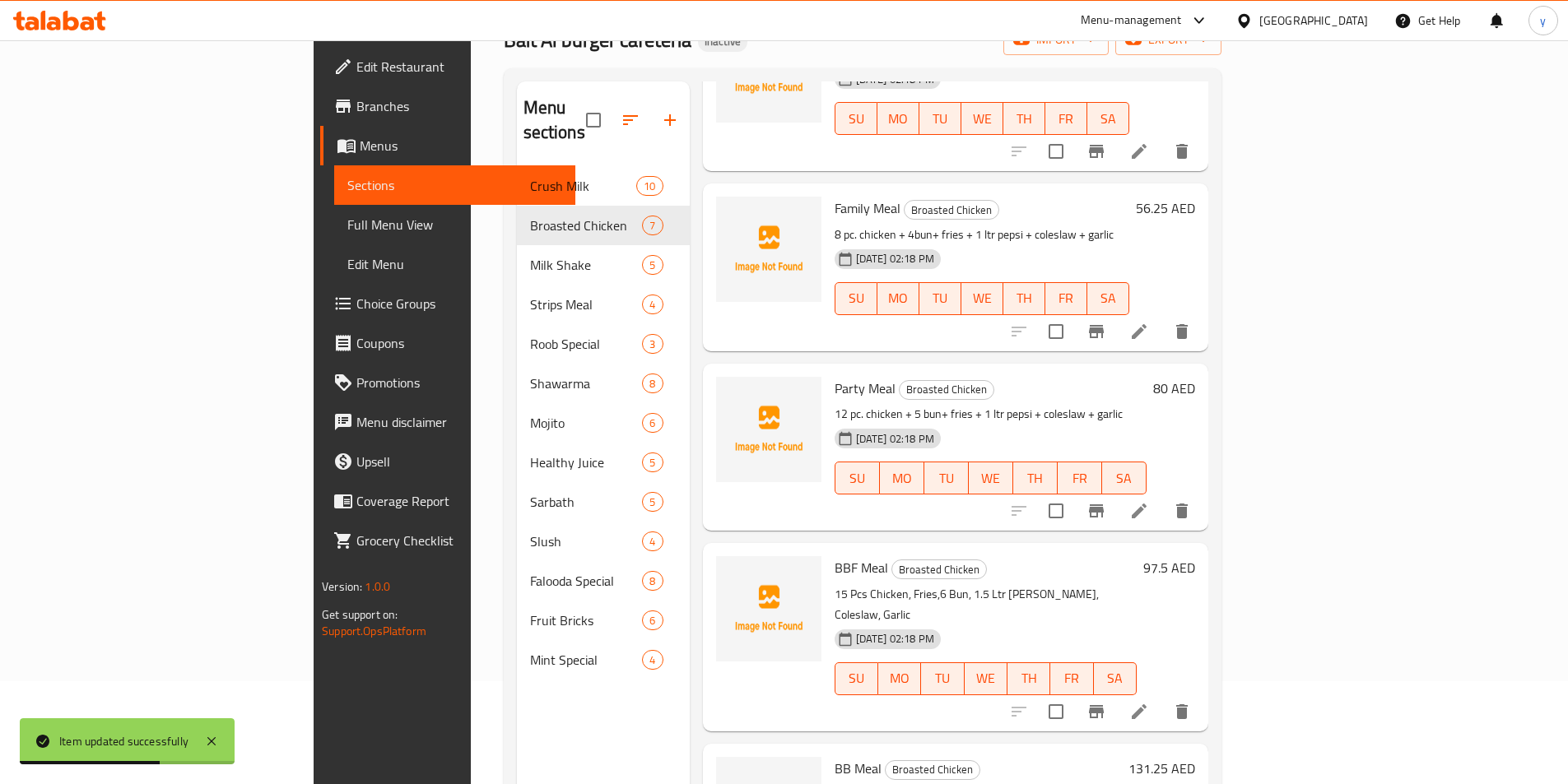
scroll to position [231, 0]
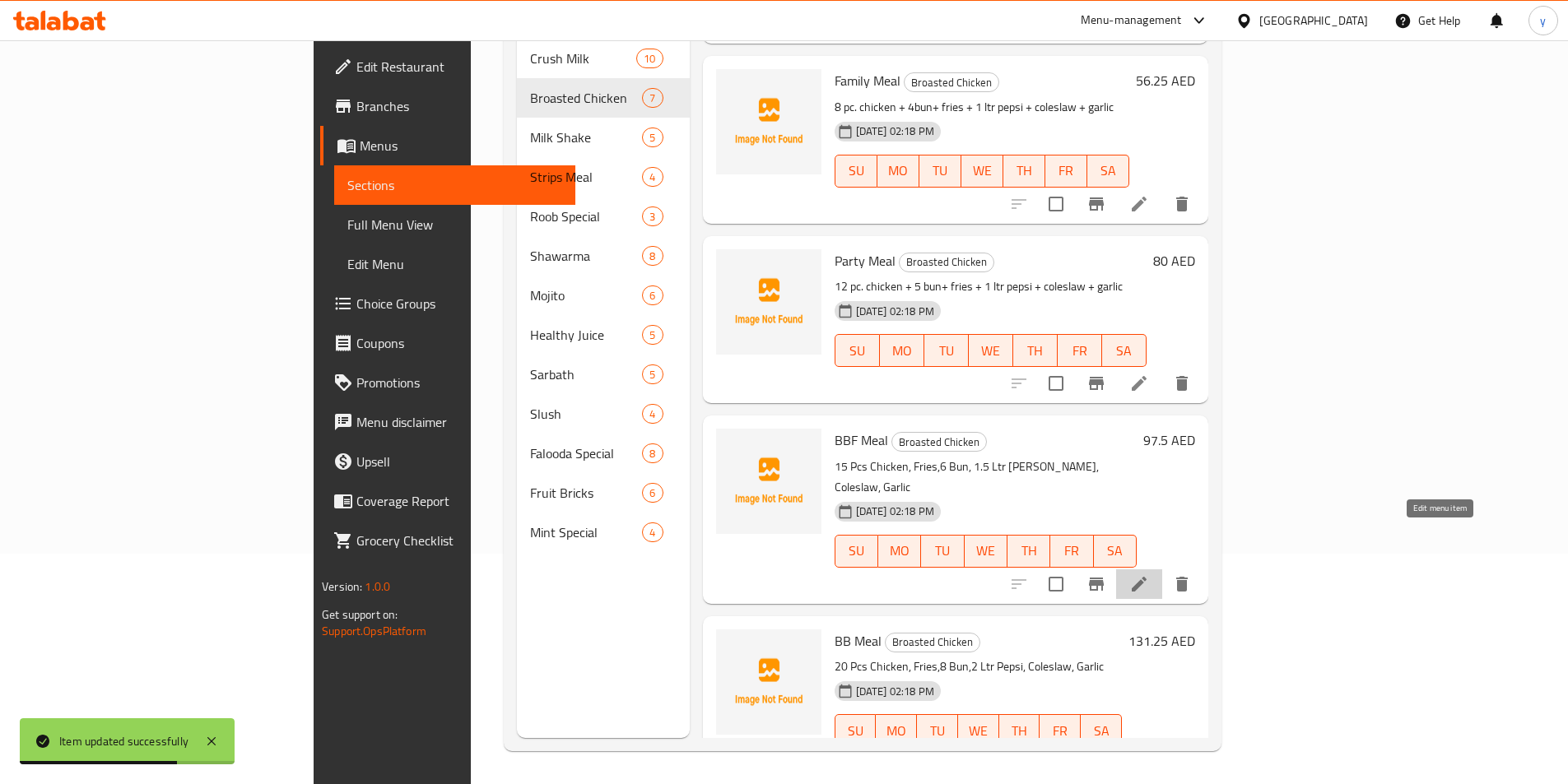
click at [1149, 575] on icon at bounding box center [1139, 585] width 20 height 20
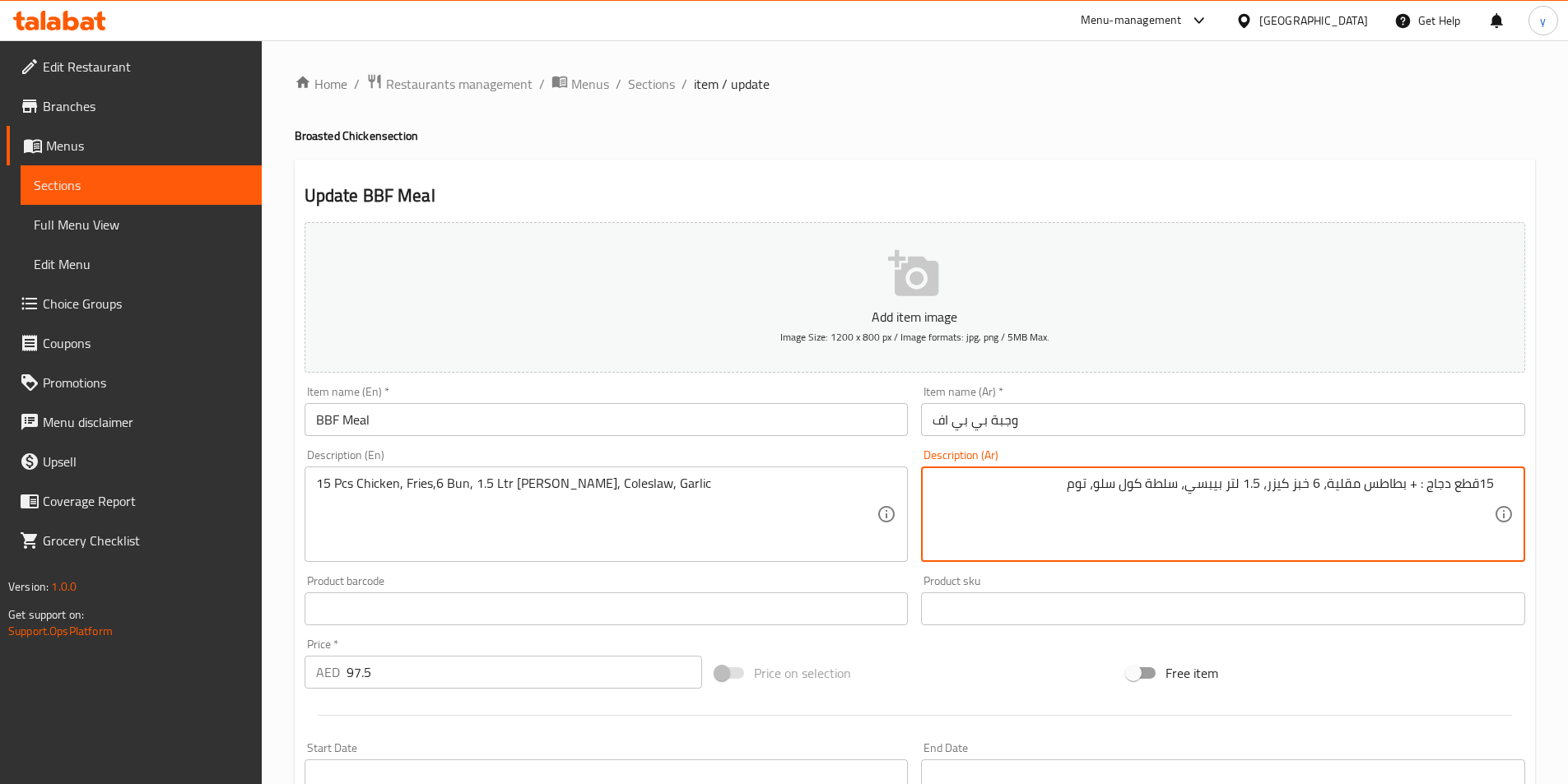
click at [1156, 485] on textarea "15قطع دجاج : + بطاطس مقلية، 6 خبز كيزر، 1.5 لتر بيبسي، سلطة كول سلو، توم" at bounding box center [1213, 515] width 561 height 78
click at [1302, 492] on textarea "15قطع دجاج : + بطاطس مقلية، 6 خبز كيزر، 1.5 لتر بيبسي، كول سلو، توم" at bounding box center [1213, 515] width 561 height 78
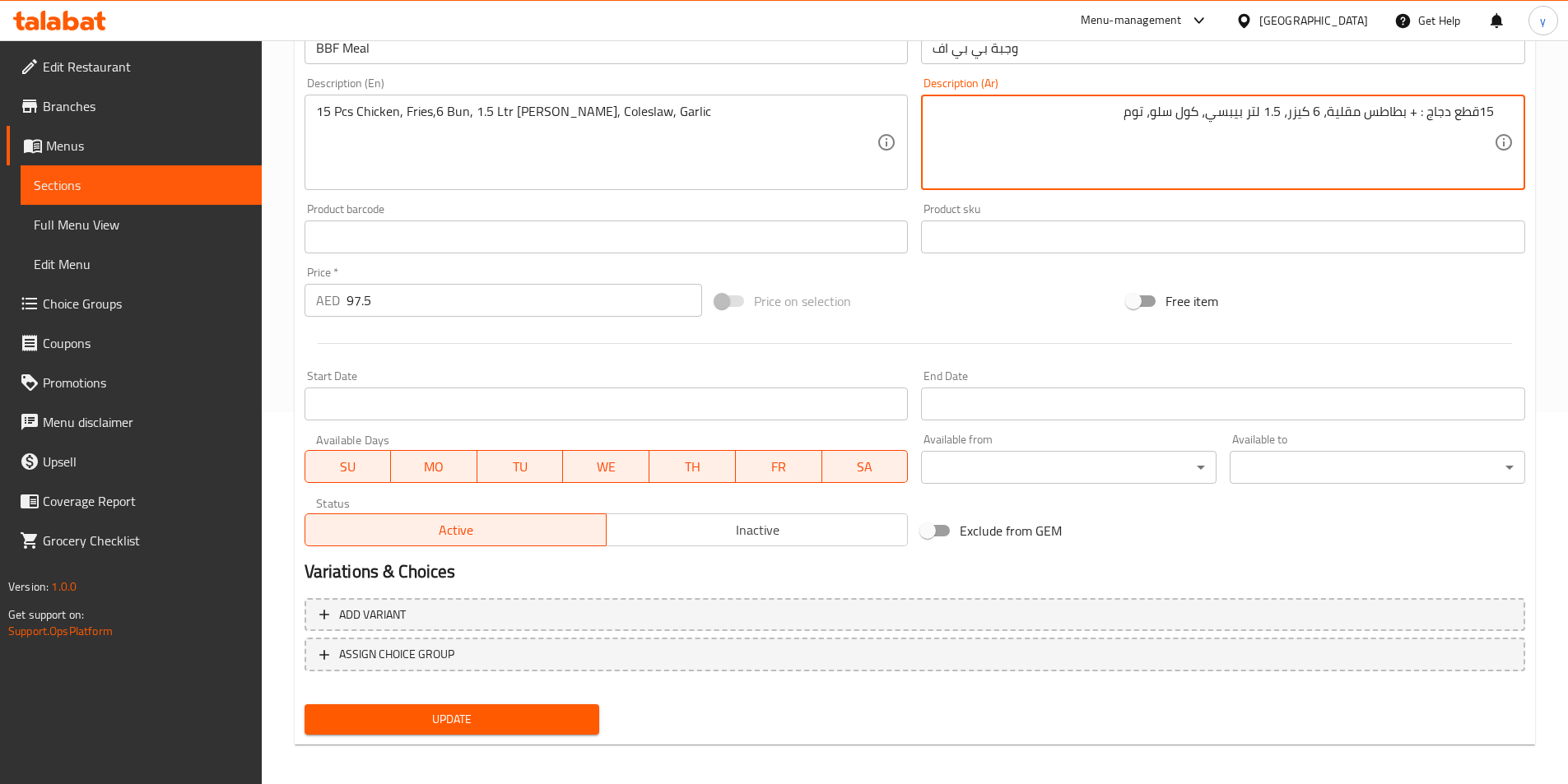
scroll to position [378, 0]
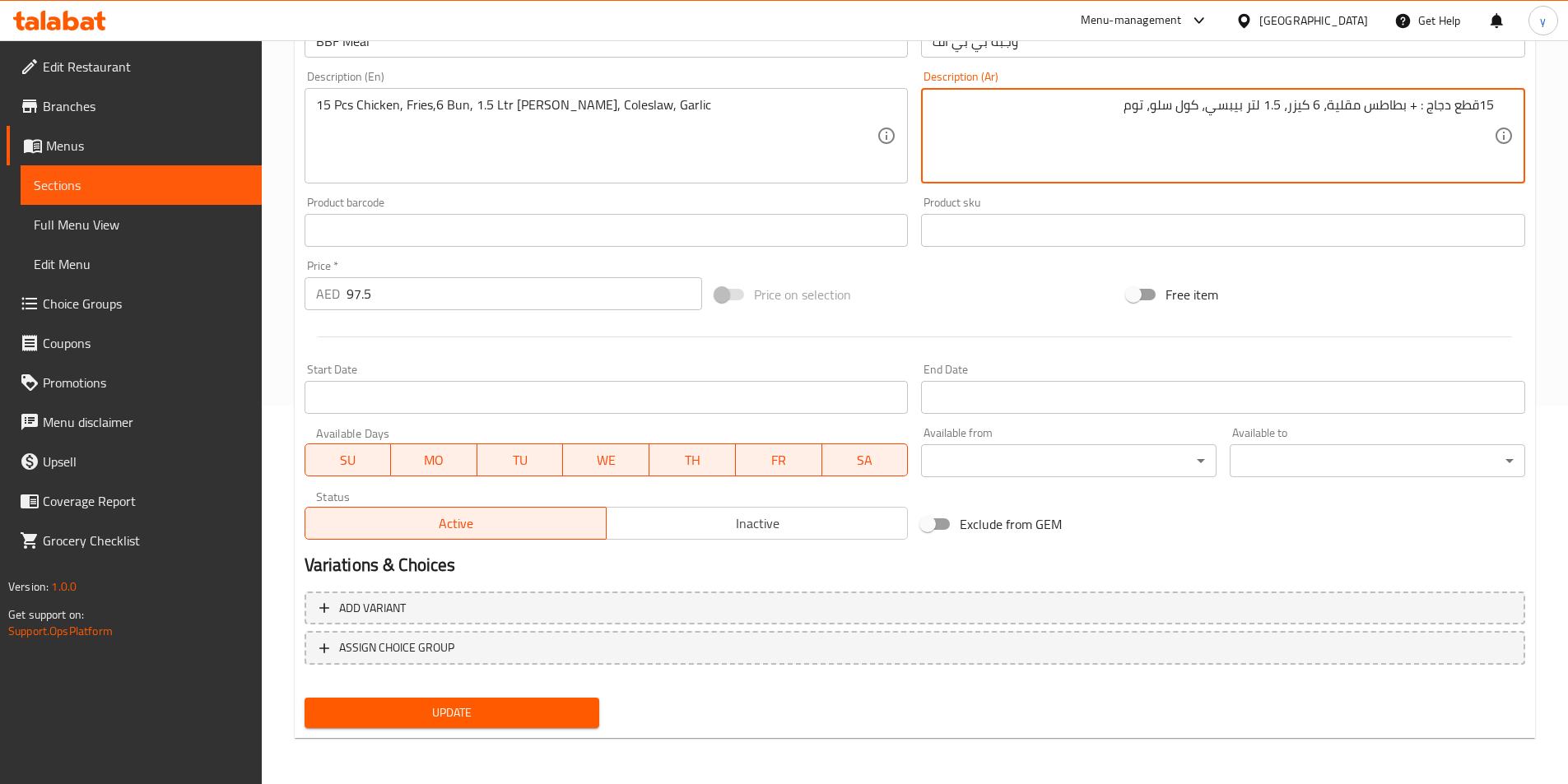
type textarea "15قطع دجاج : + بطاطس مقلية، 6 كيزر، 1.5 لتر بيبسي، كول سلو، توم"
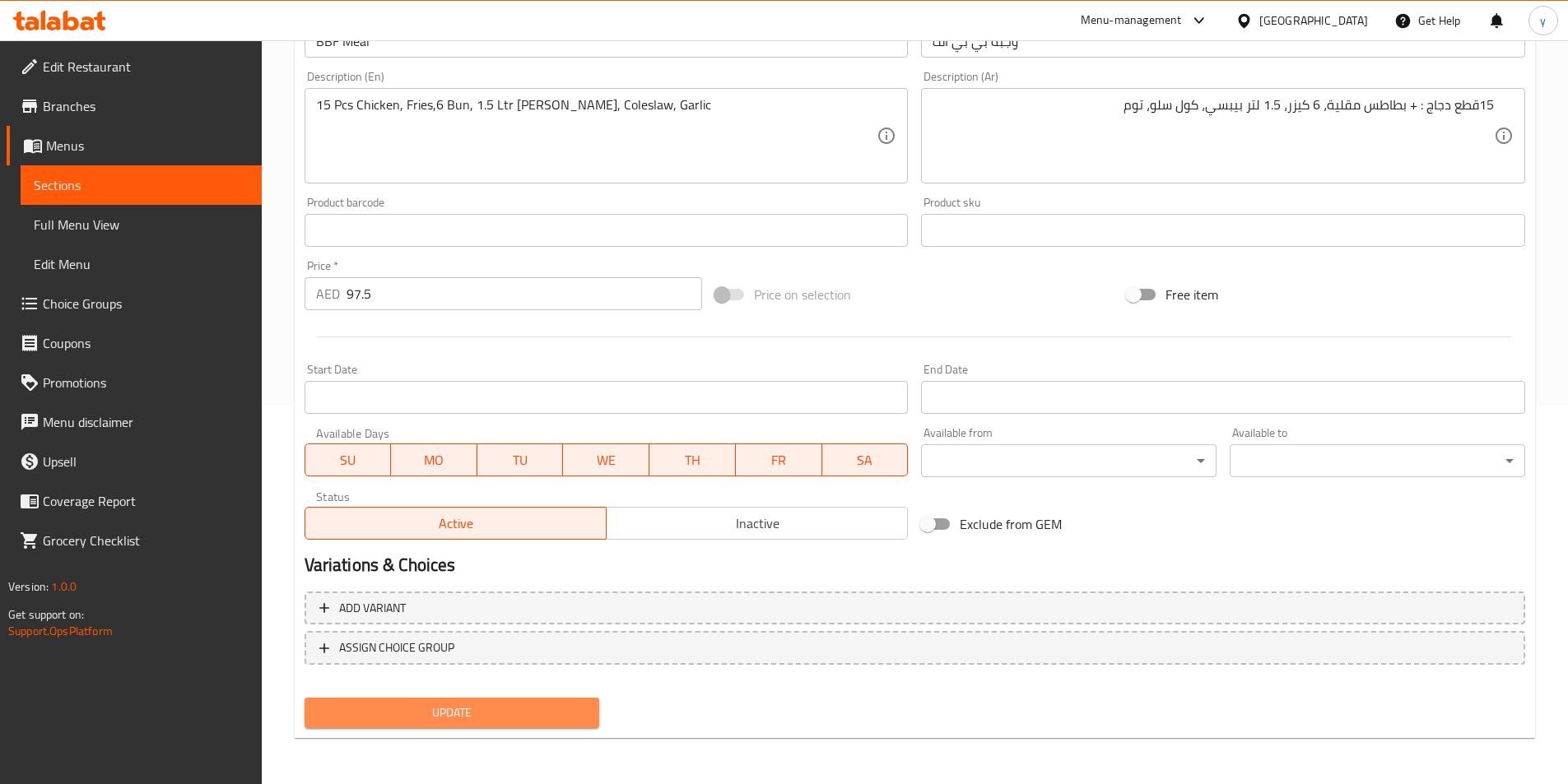
click at [483, 715] on span "Update" at bounding box center [452, 712] width 269 height 21
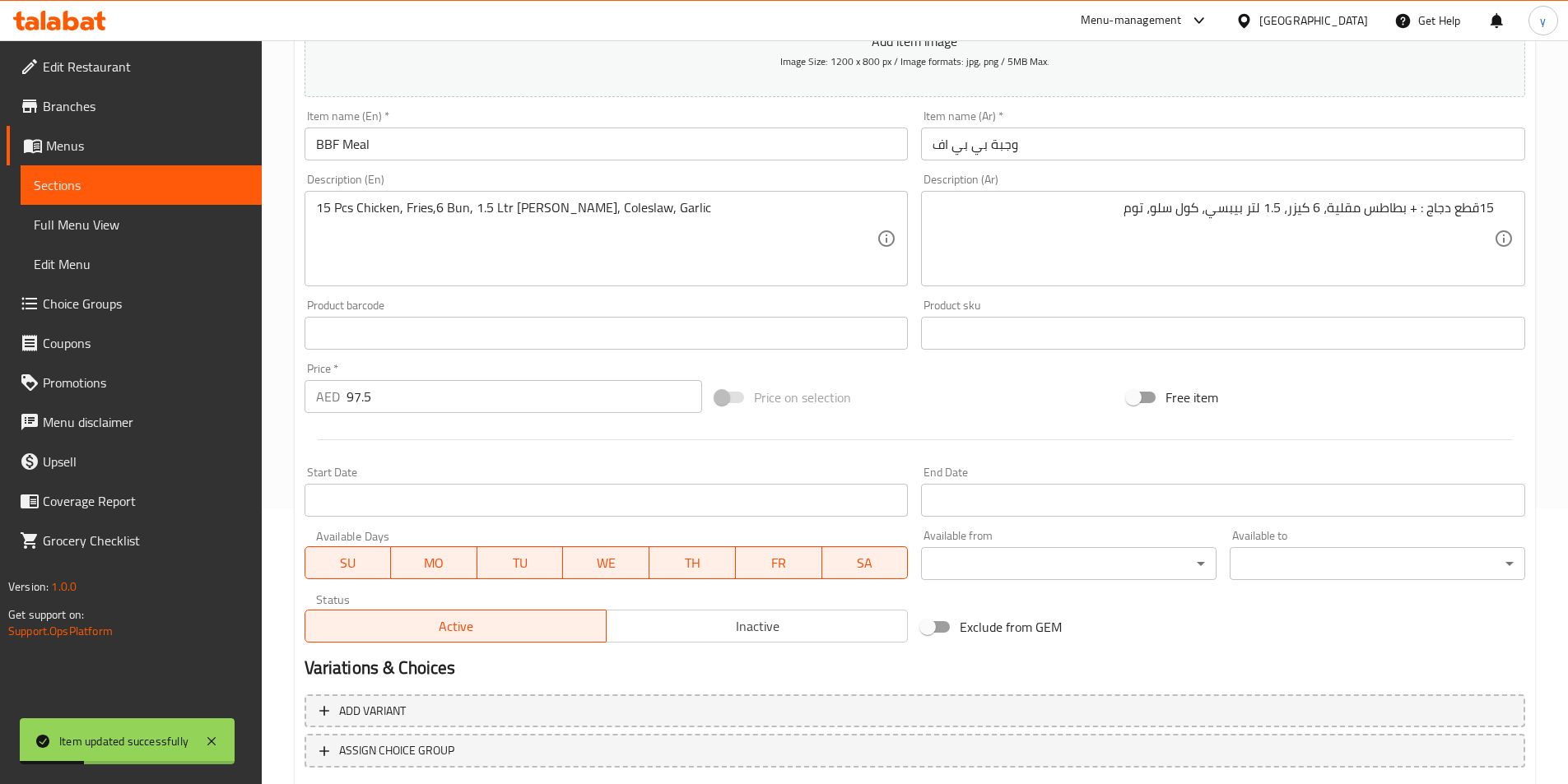
scroll to position [0, 0]
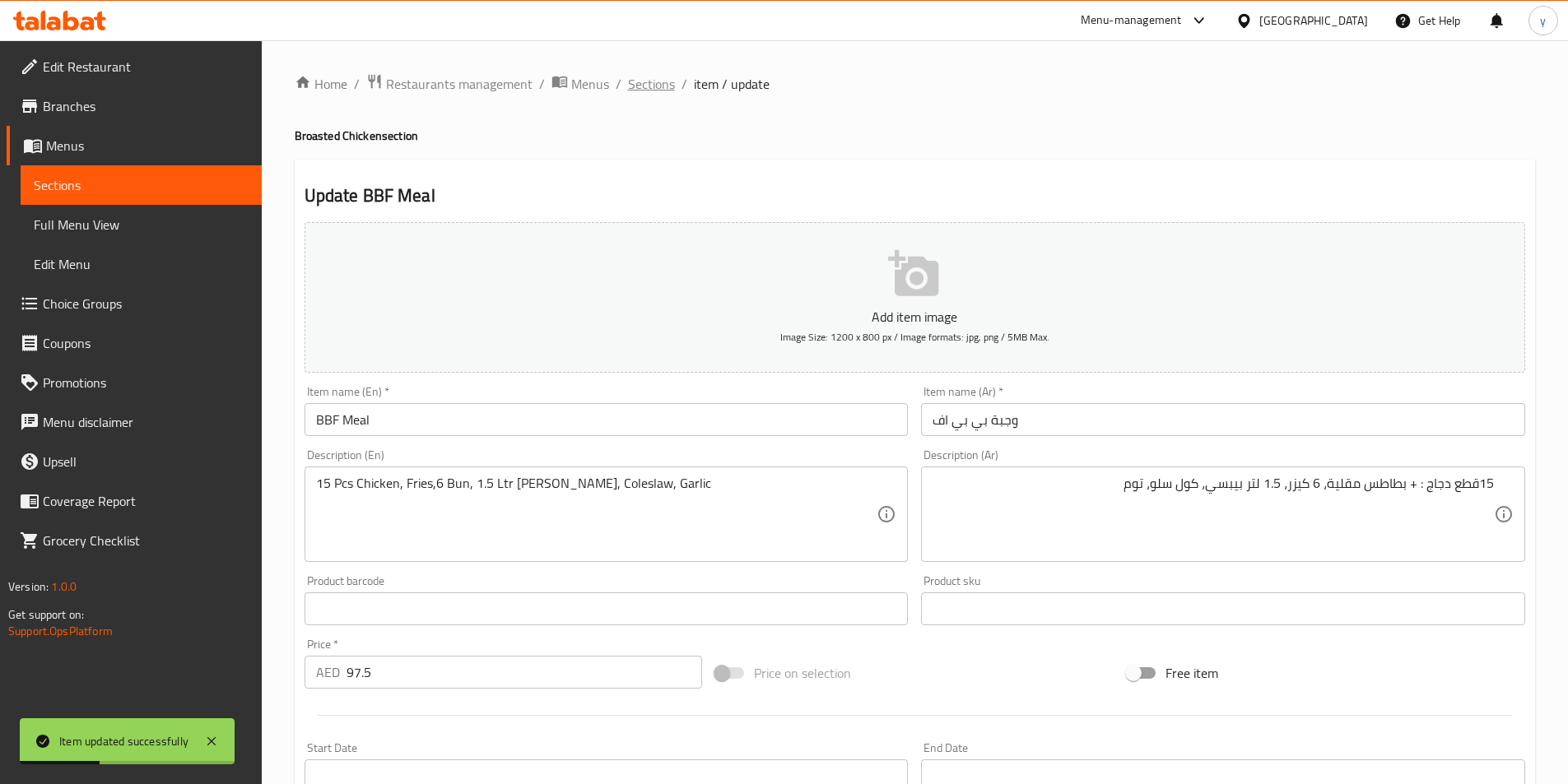
click at [661, 74] on span "Sections" at bounding box center [652, 84] width 47 height 20
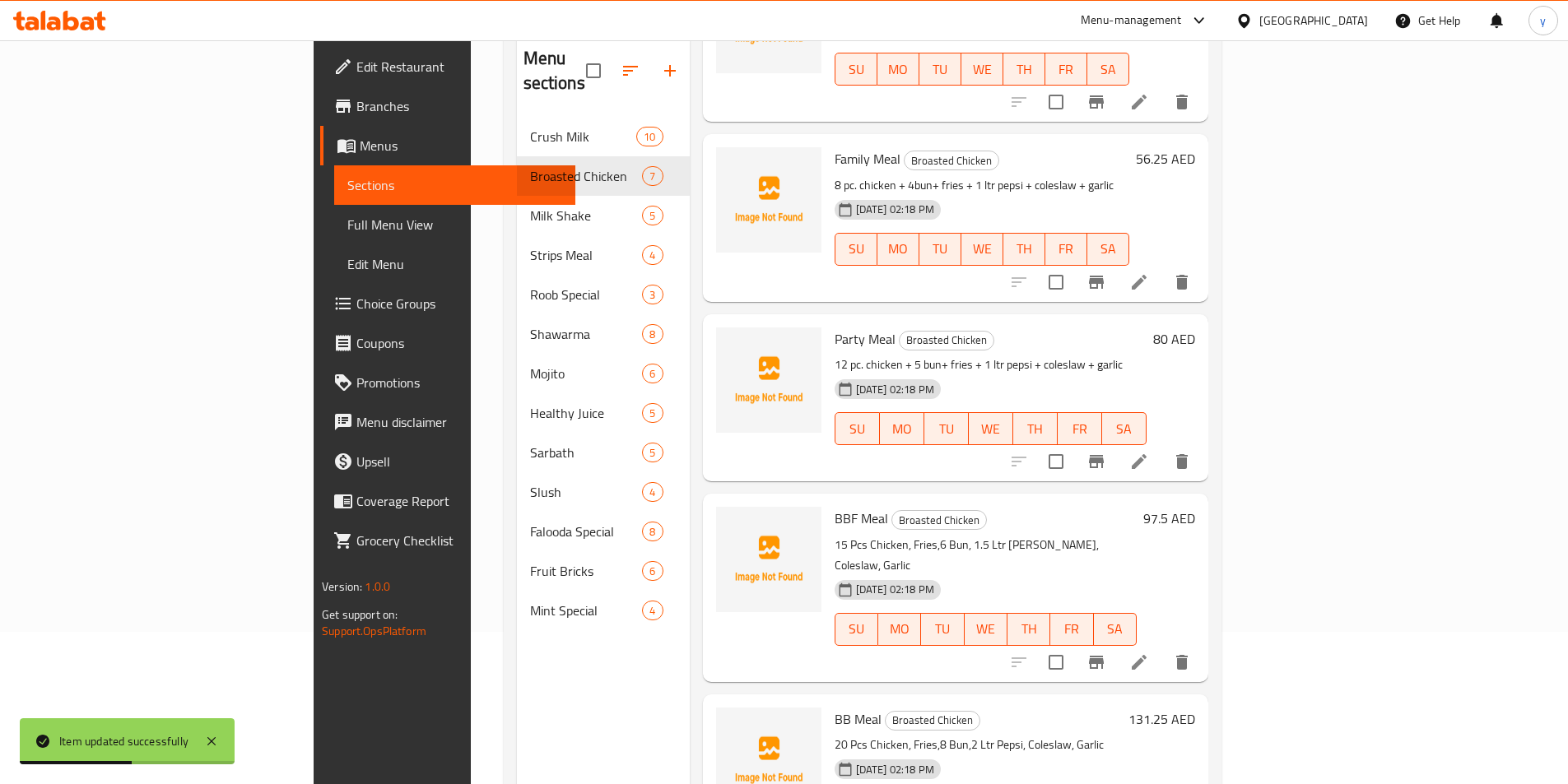
scroll to position [231, 0]
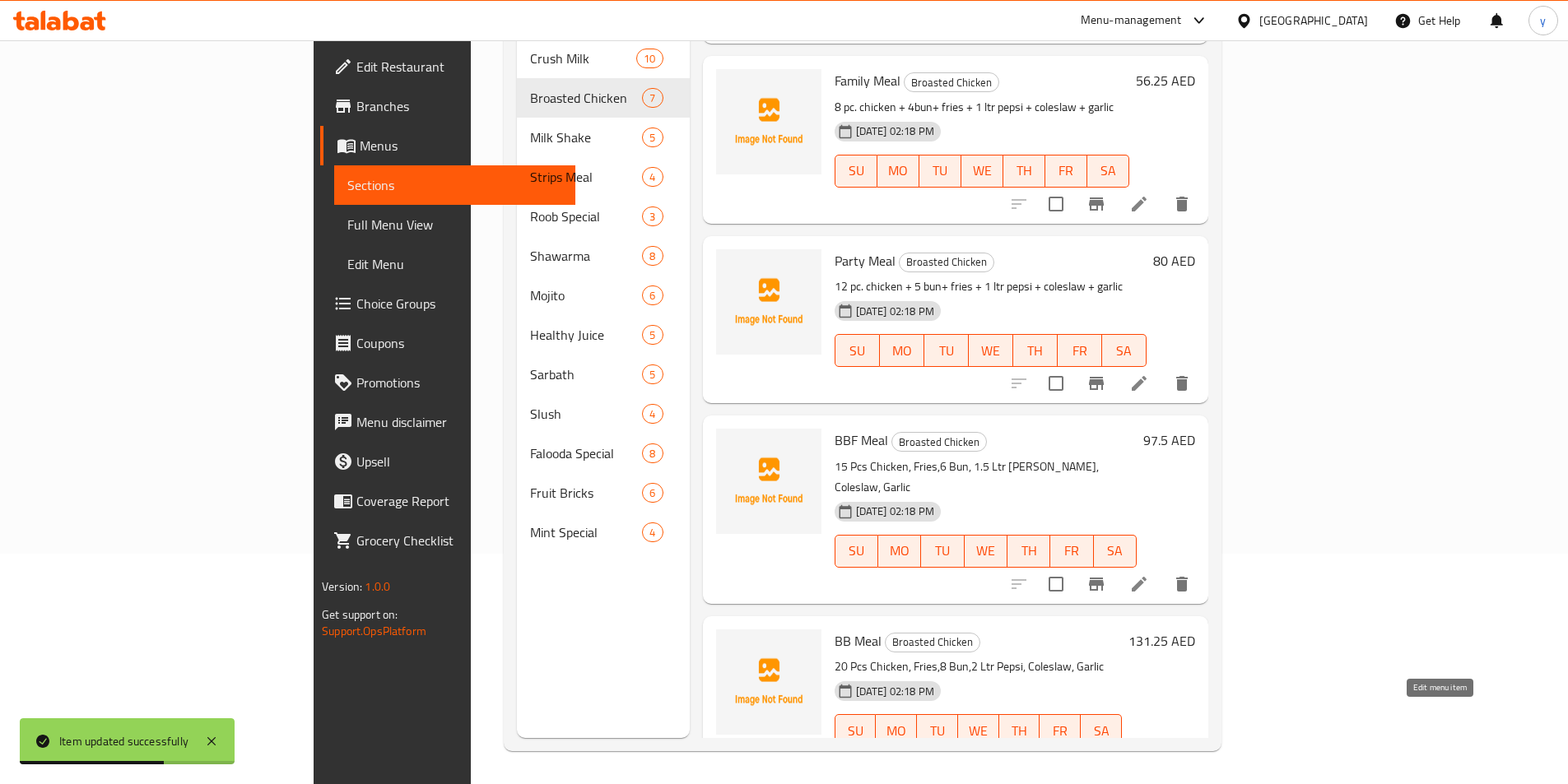
click at [1149, 754] on icon at bounding box center [1139, 764] width 20 height 20
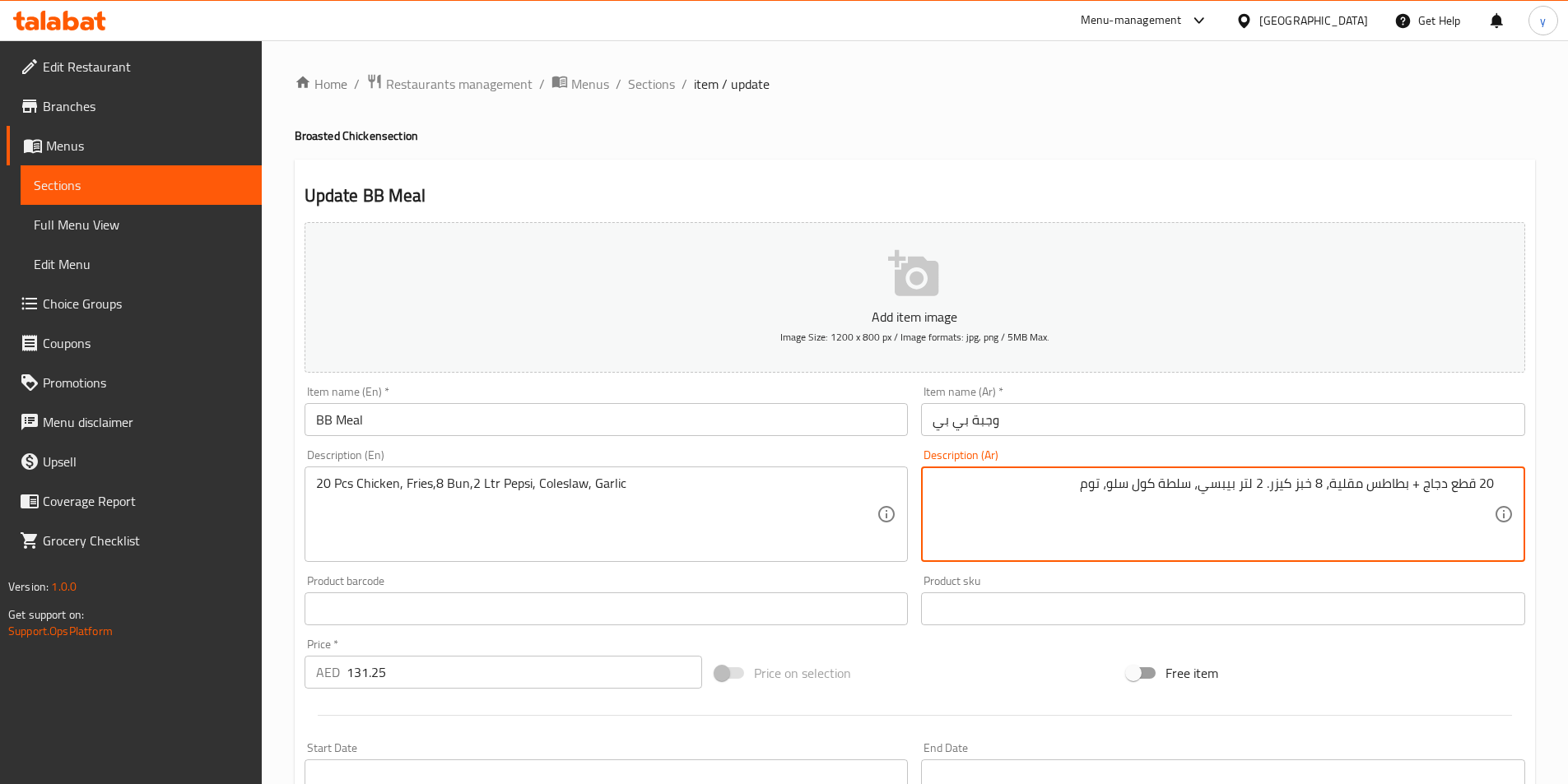
click at [1309, 491] on textarea "20 قطع دجاج + بطاطس مقلية، 8 خبز كيزر. 2 لتر بيبسي، سلطة كول سلو، توم" at bounding box center [1213, 515] width 561 height 78
click at [1192, 486] on textarea "20 قطع دجاج + بطاطس مقلية، 8 كيزر. 2 لتر بيبسي، سلطة كول سلو، توم" at bounding box center [1213, 515] width 561 height 78
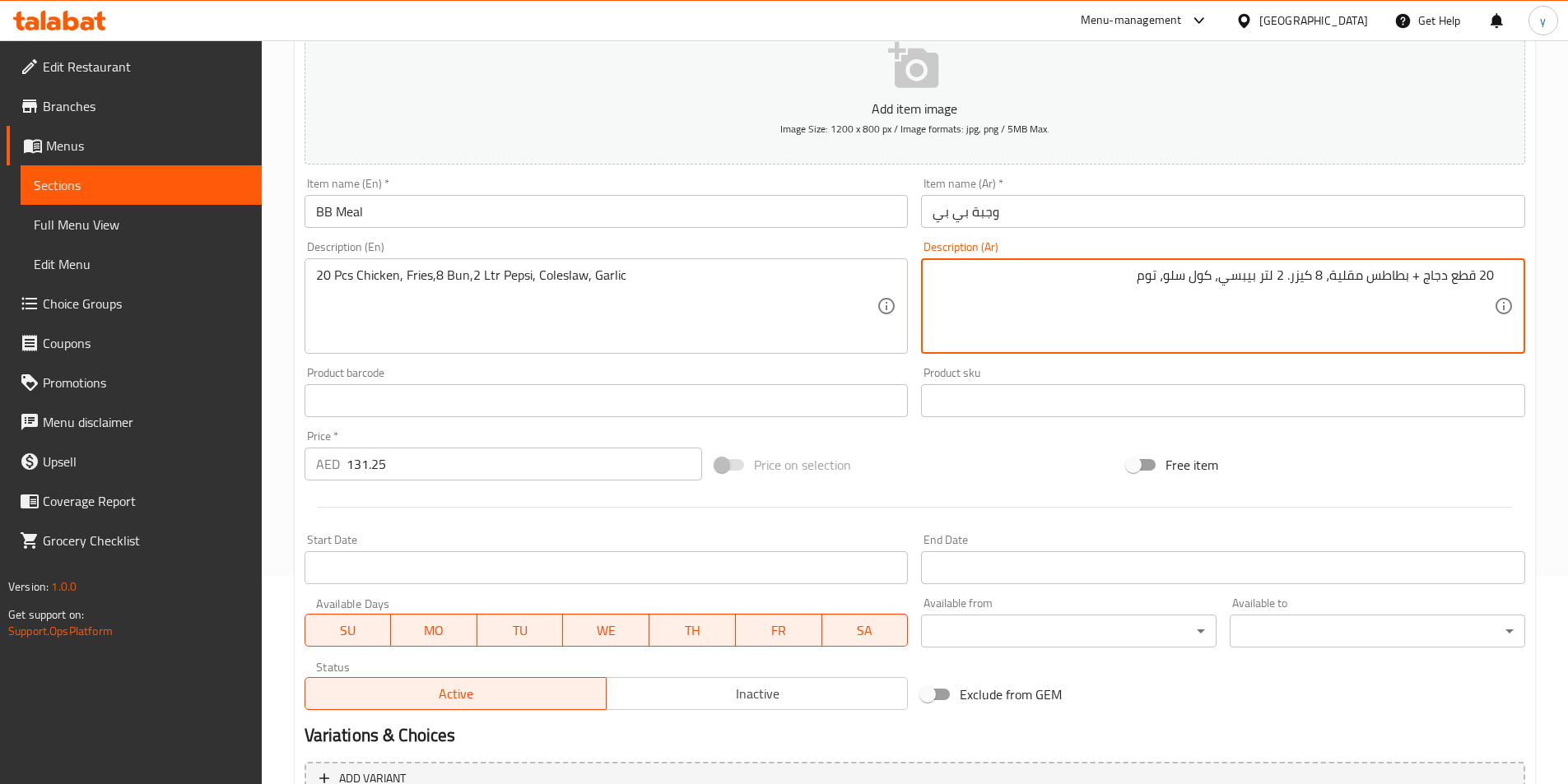
scroll to position [378, 0]
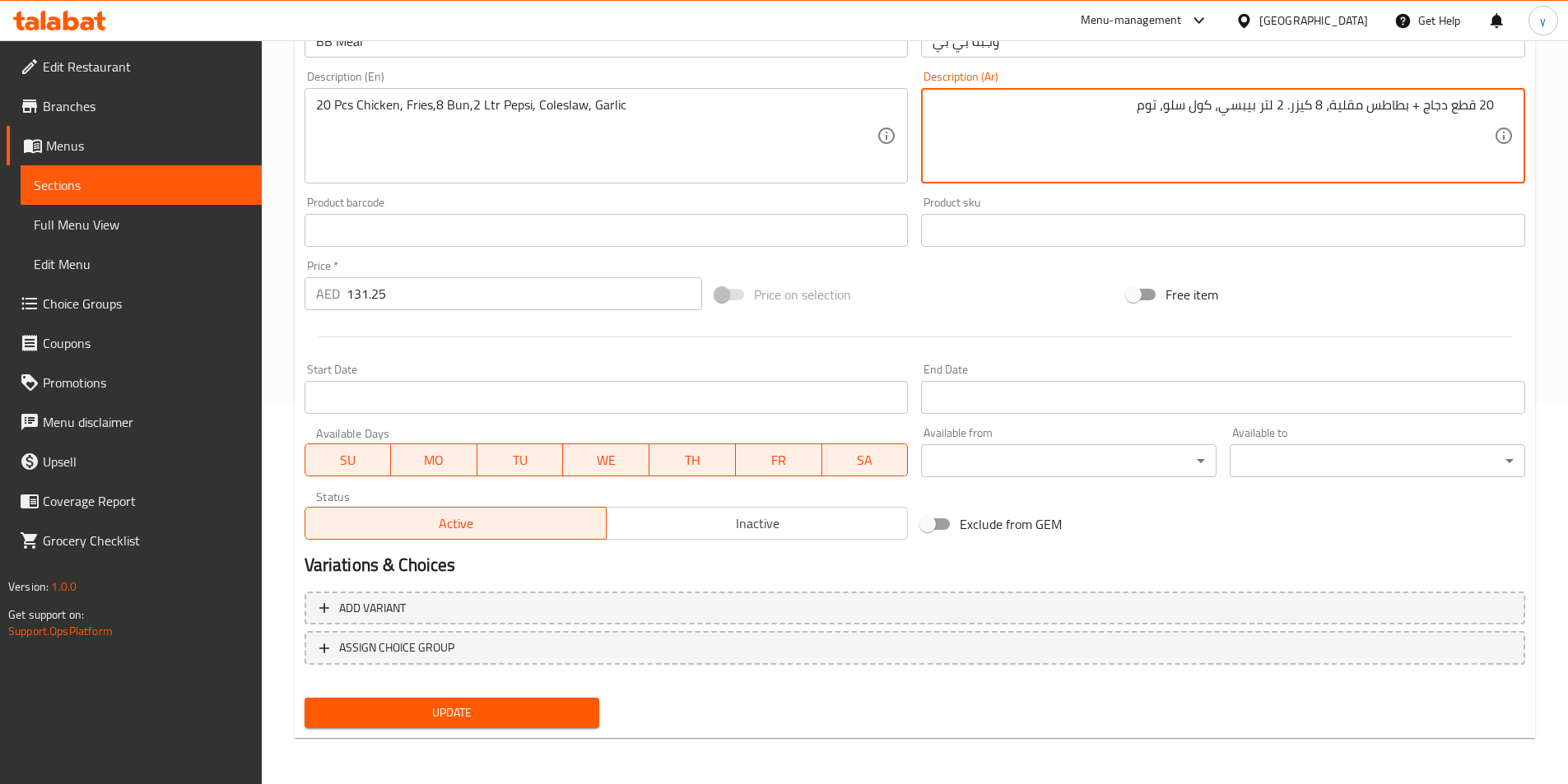
type textarea "20 قطع دجاج + بطاطس مقلية، 8 كيزر. 2 لتر بيبسي، كول سلو، توم"
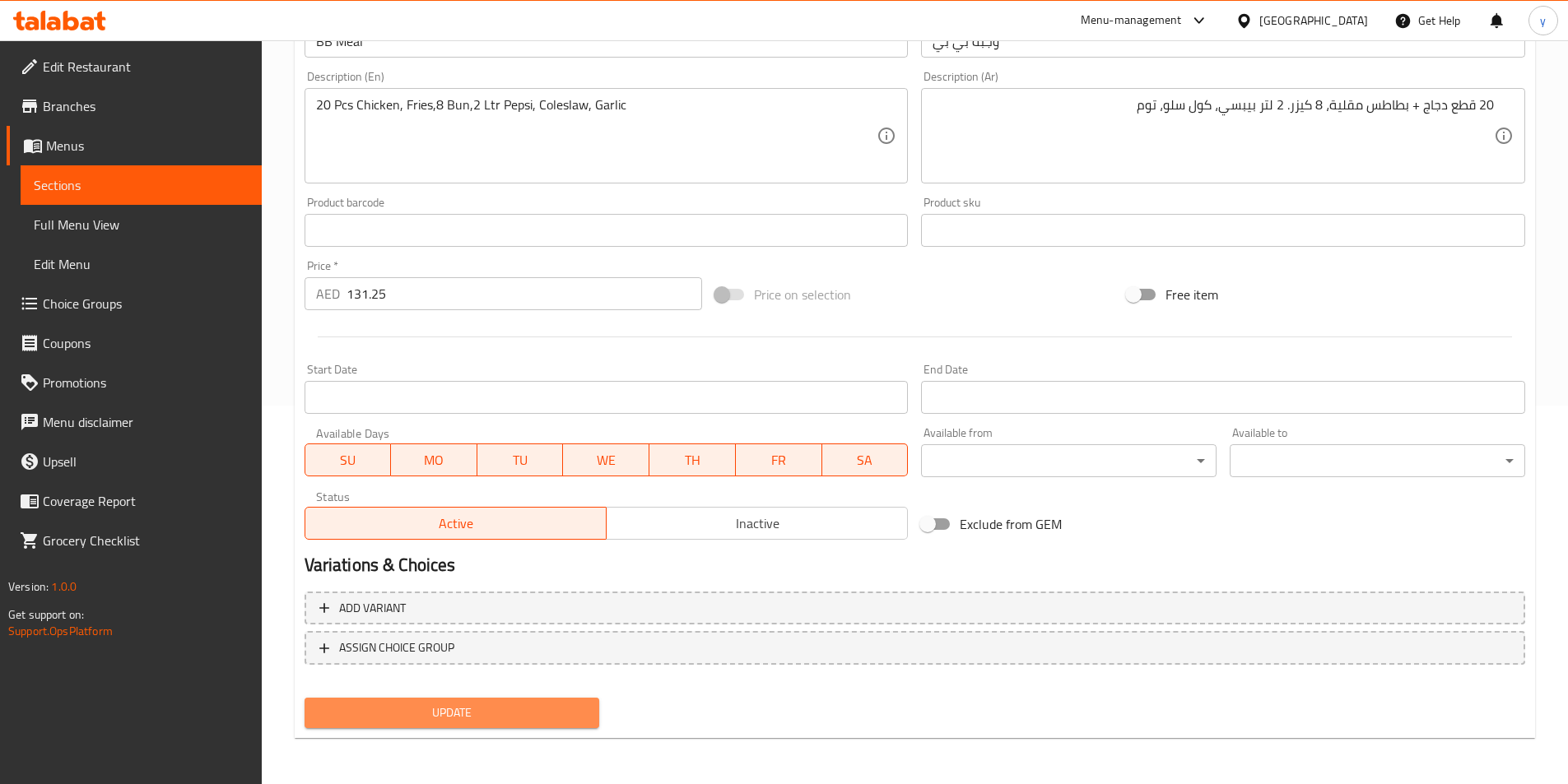
click at [483, 719] on span "Update" at bounding box center [452, 712] width 269 height 21
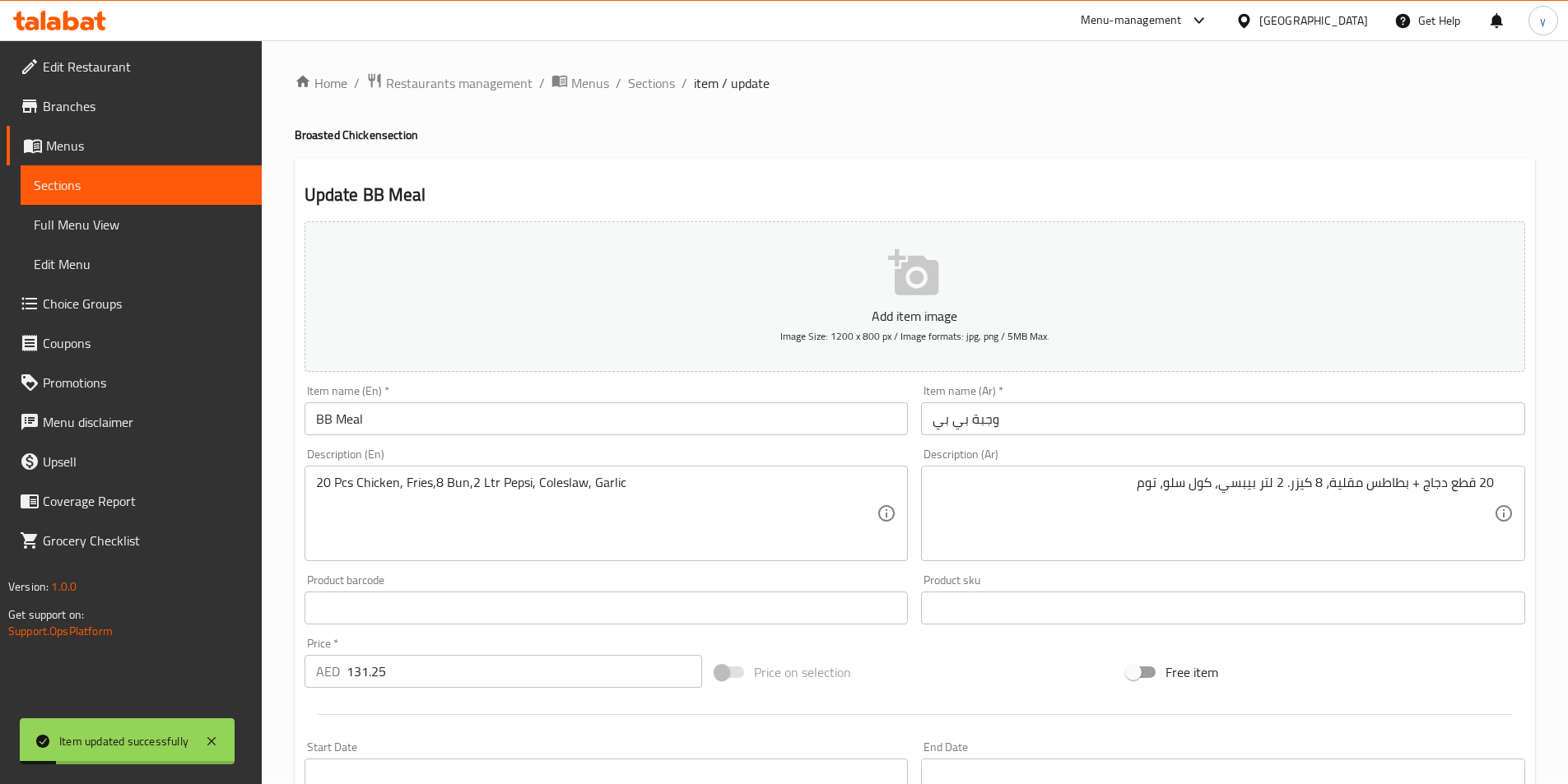
scroll to position [0, 0]
click at [659, 87] on span "Sections" at bounding box center [652, 84] width 47 height 20
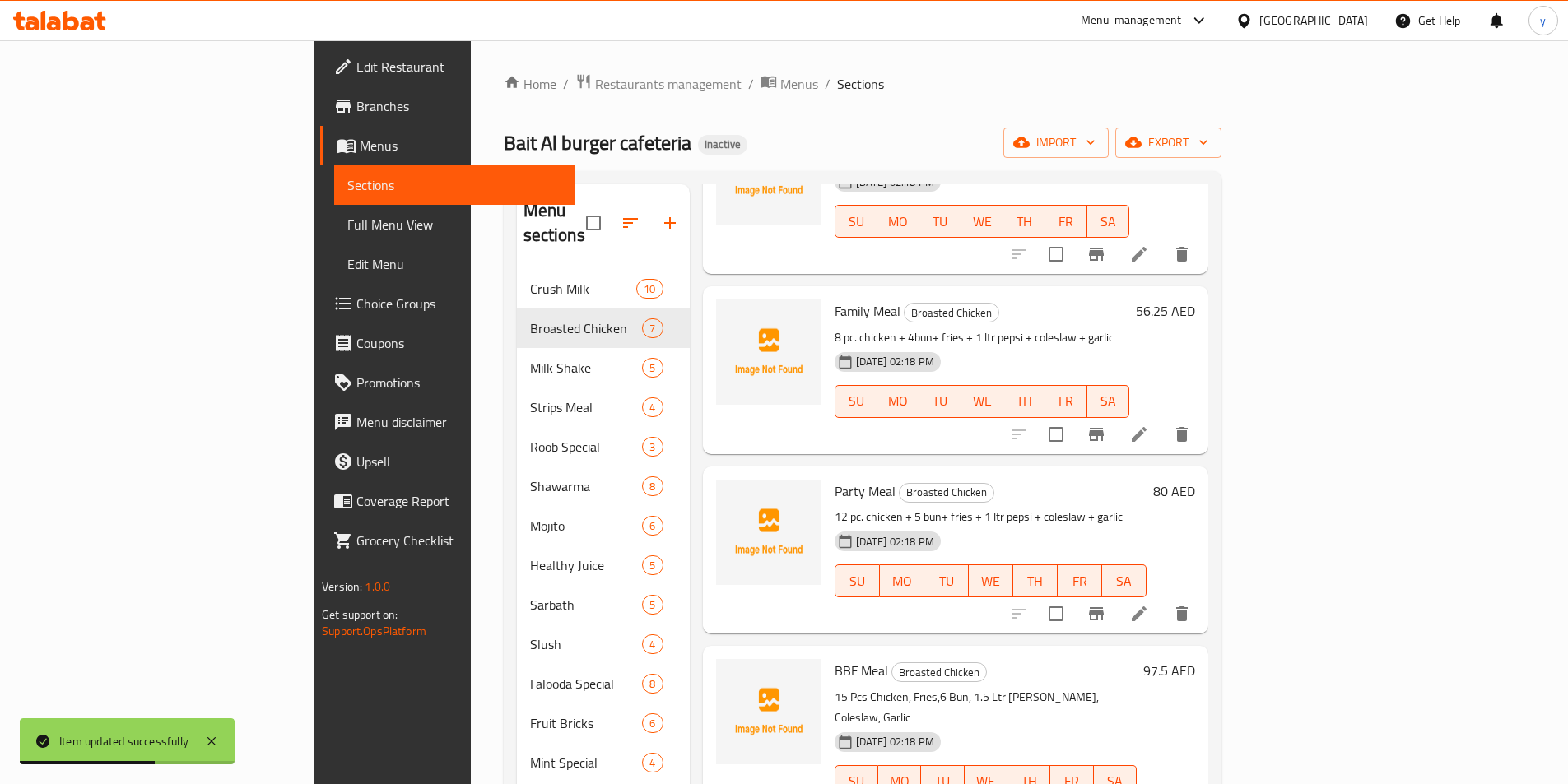
scroll to position [231, 0]
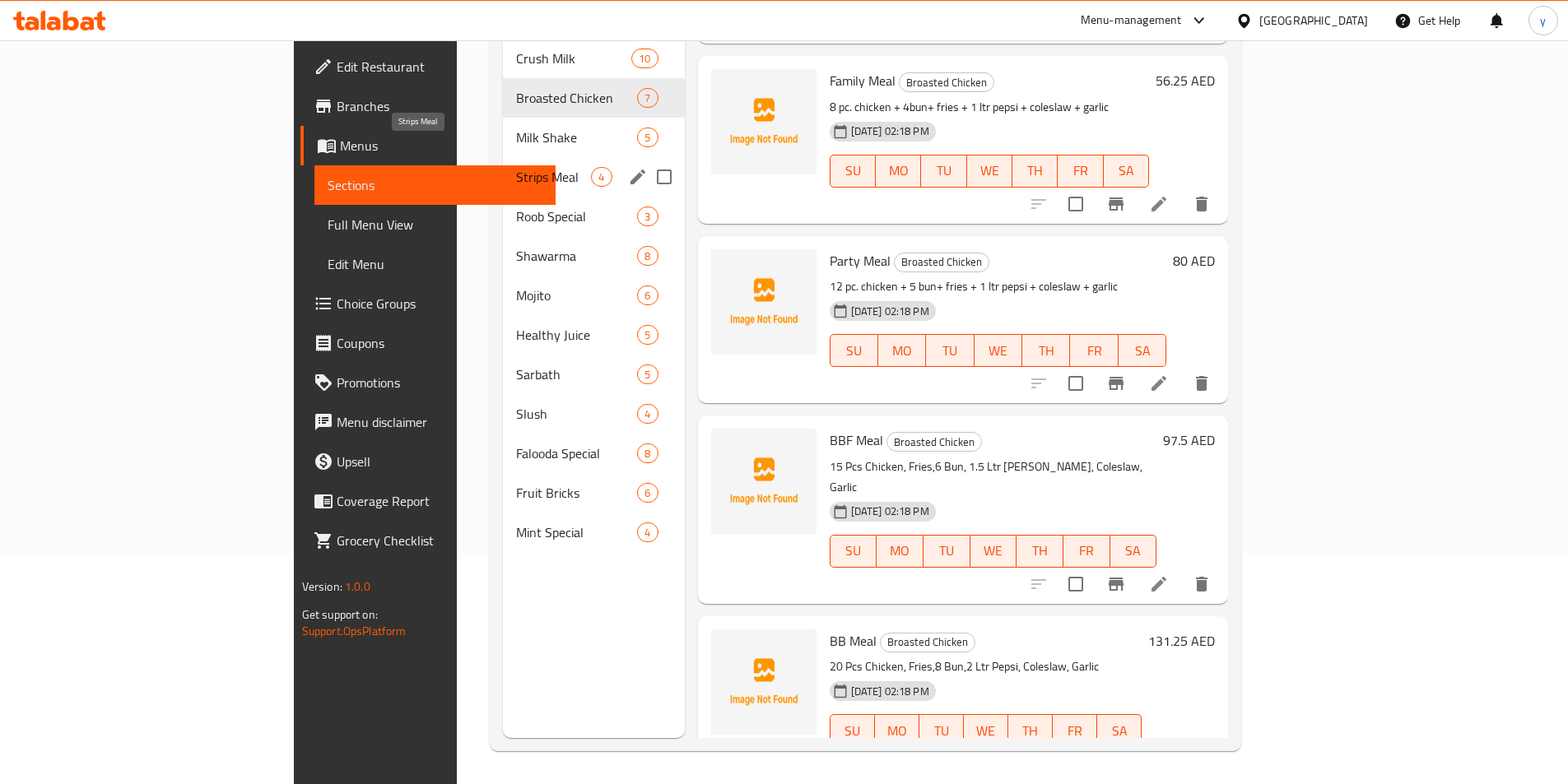
click at [516, 167] on span "Strips Meal" at bounding box center [553, 177] width 75 height 20
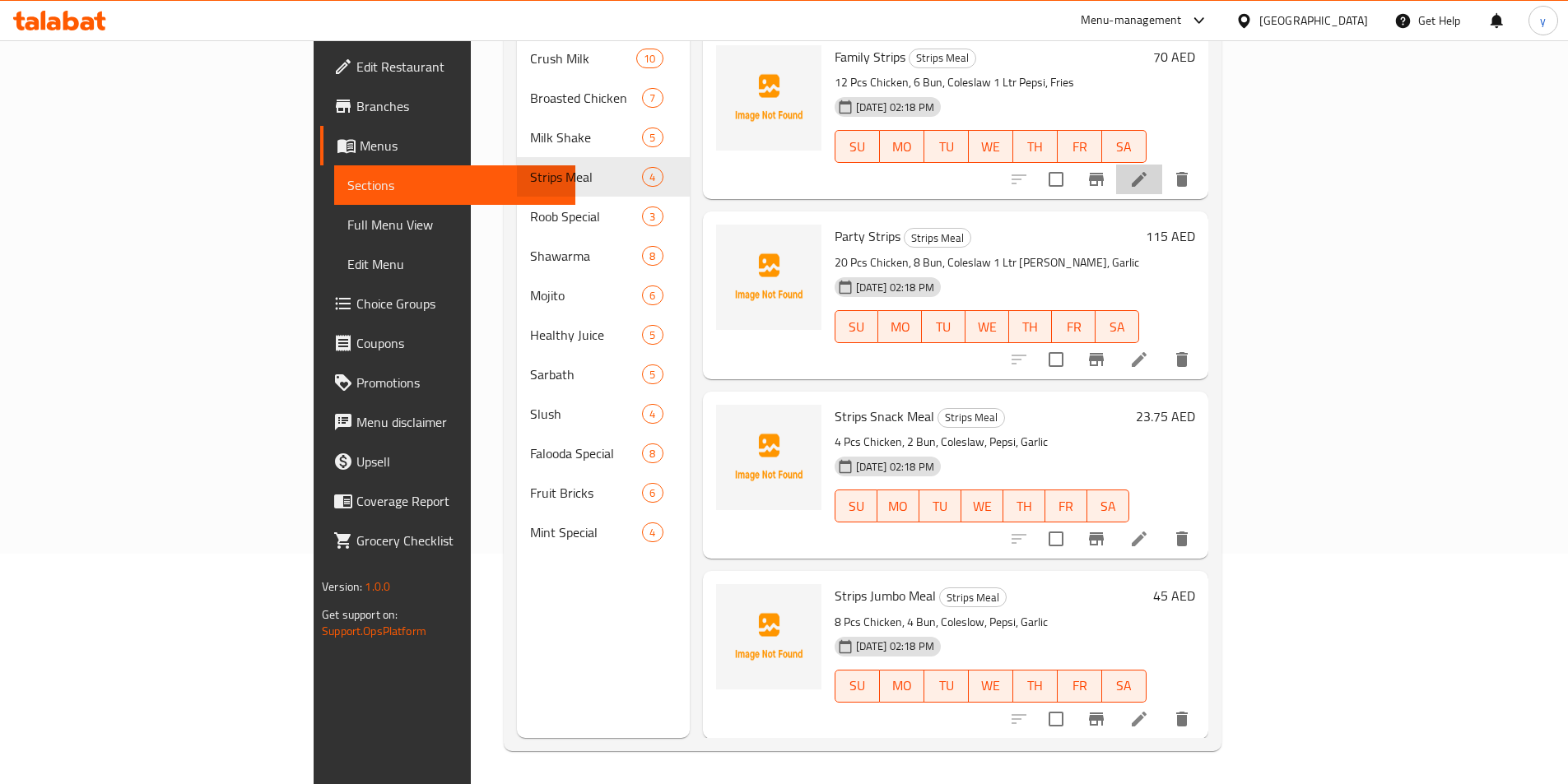
click at [1162, 165] on li at bounding box center [1139, 179] width 46 height 30
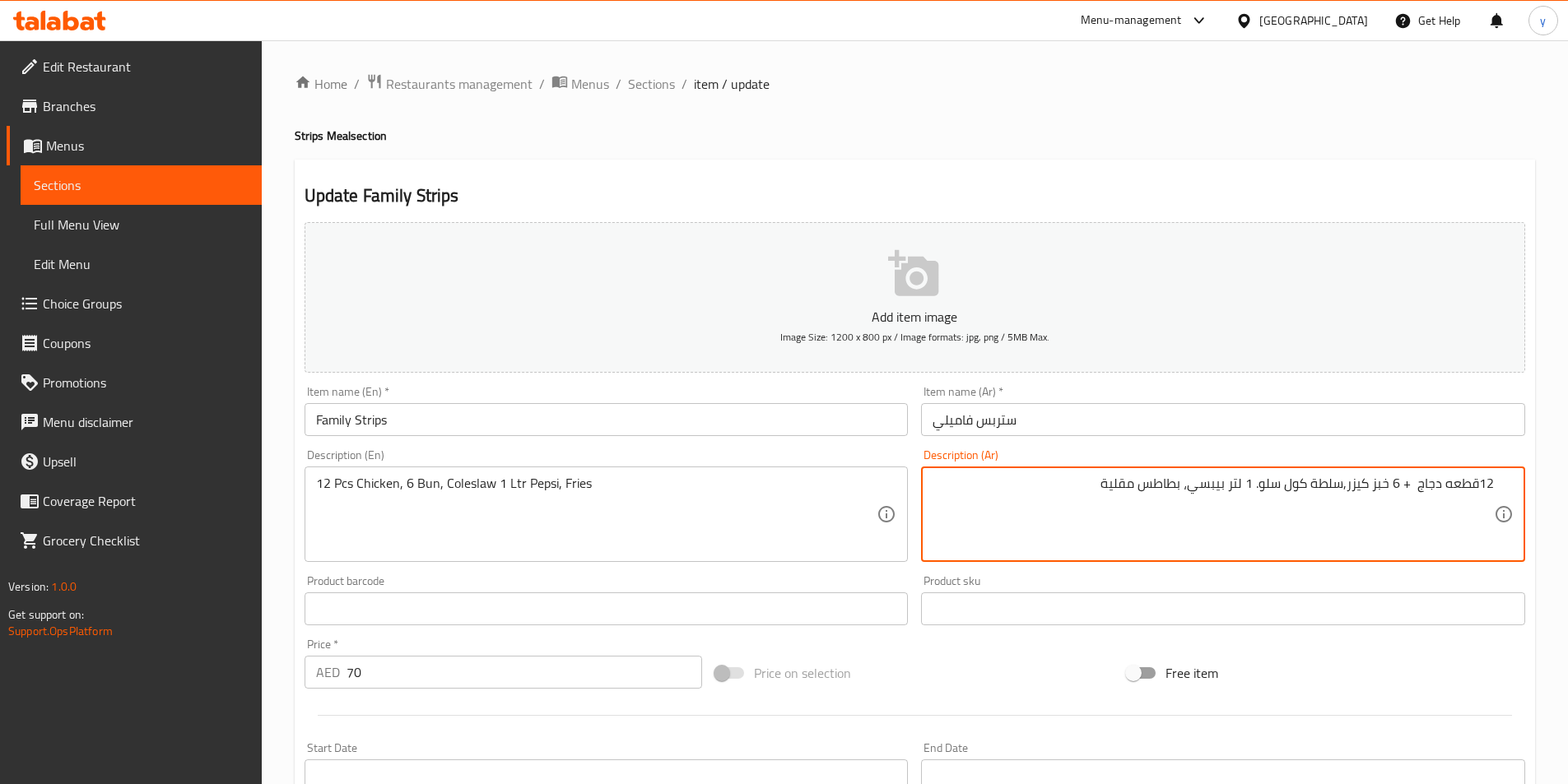
click at [1327, 491] on textarea "12قطعه دجاج + 6 خبز كيزر,سلطة كول سلو. 1 لتر بيبسي، بطاطس مقلية" at bounding box center [1213, 515] width 561 height 78
click at [1389, 492] on textarea "12قطعه دجاج + 6 خبز كيزر,كول سلو. 1 لتر بيبسي، بطاطس مقلية" at bounding box center [1213, 515] width 561 height 78
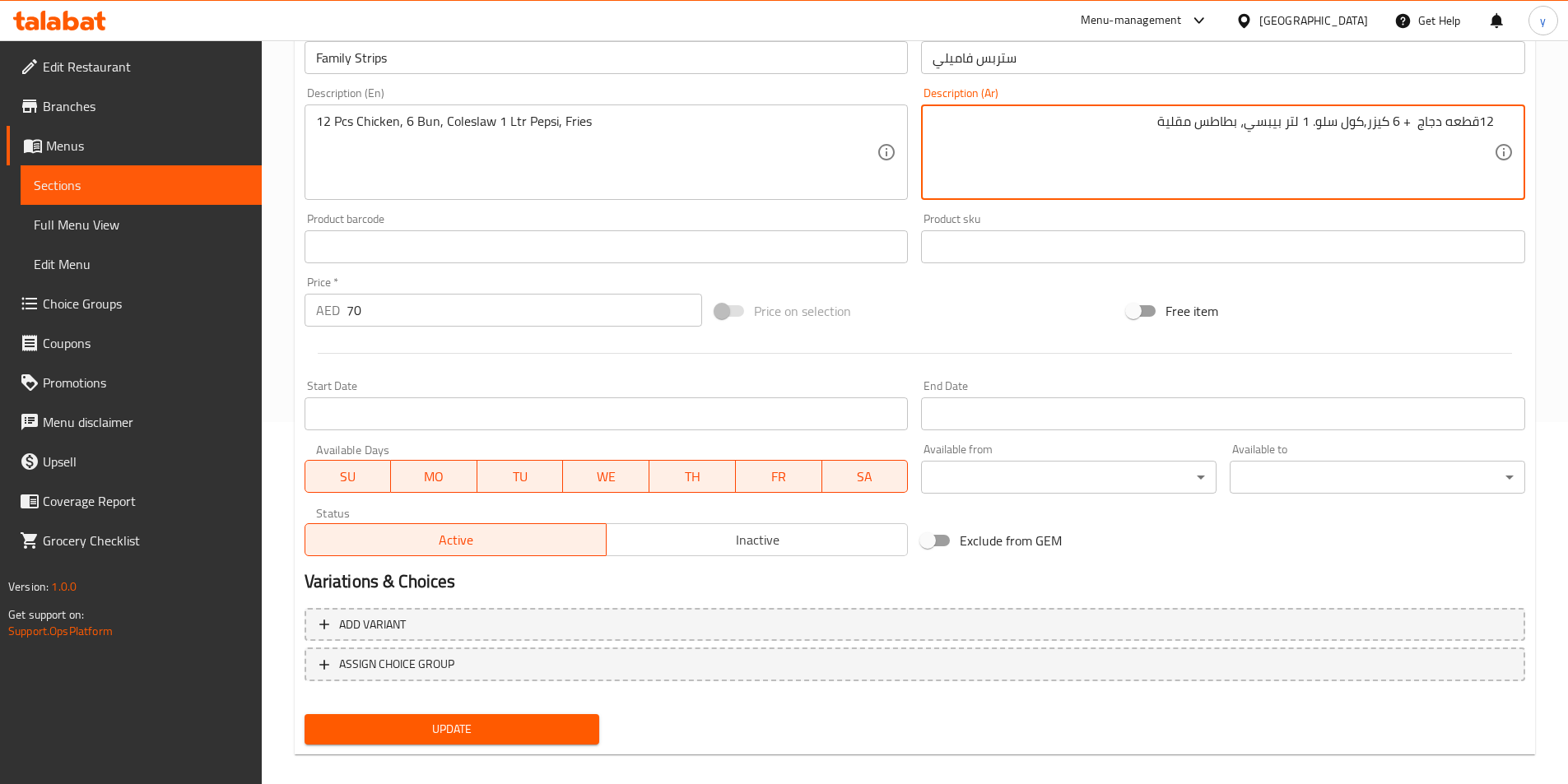
scroll to position [378, 0]
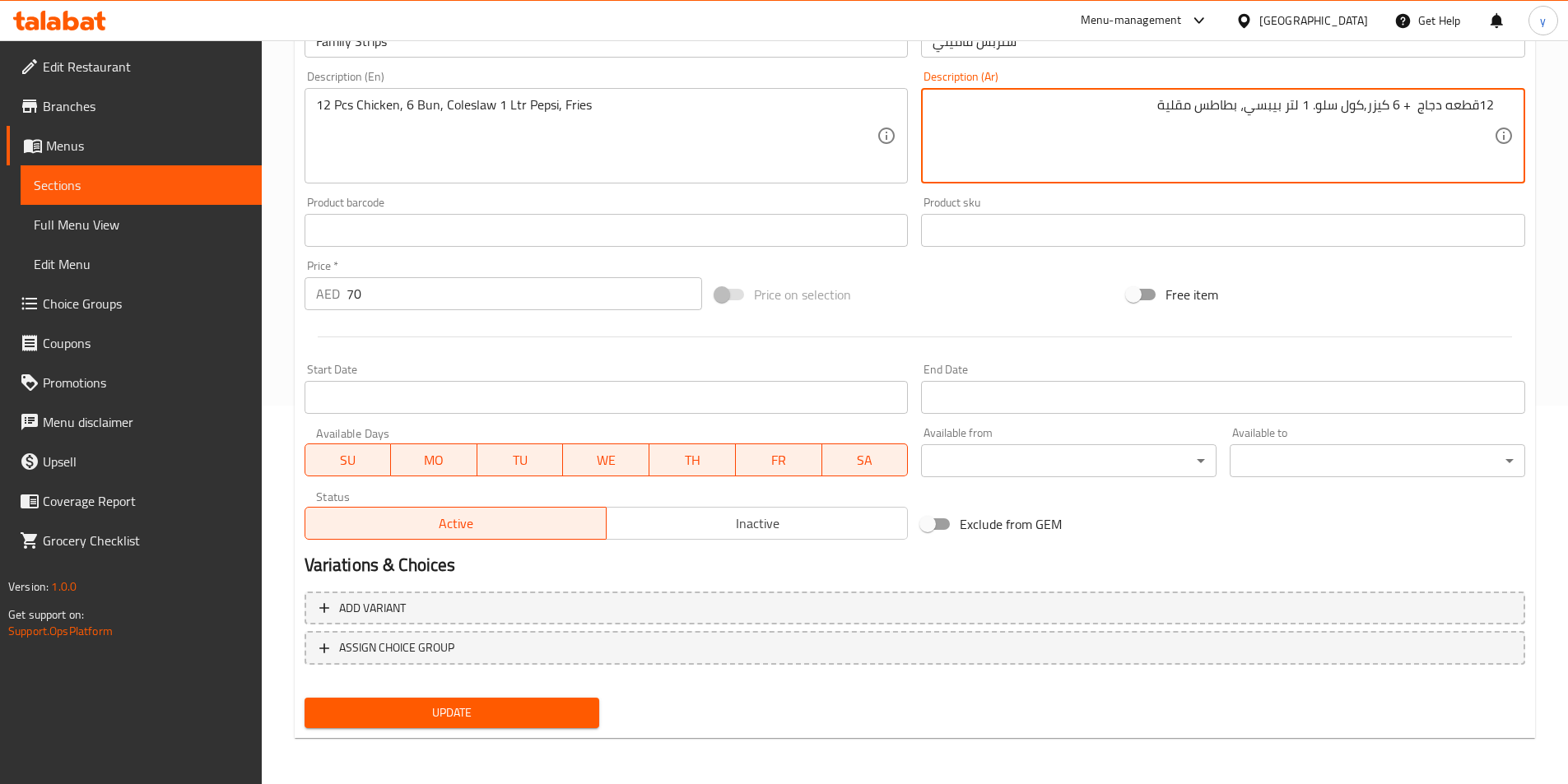
type textarea "12قطعه دجاج + 6 كيزر,كول سلو. 1 لتر بيبسي، بطاطس مقلية"
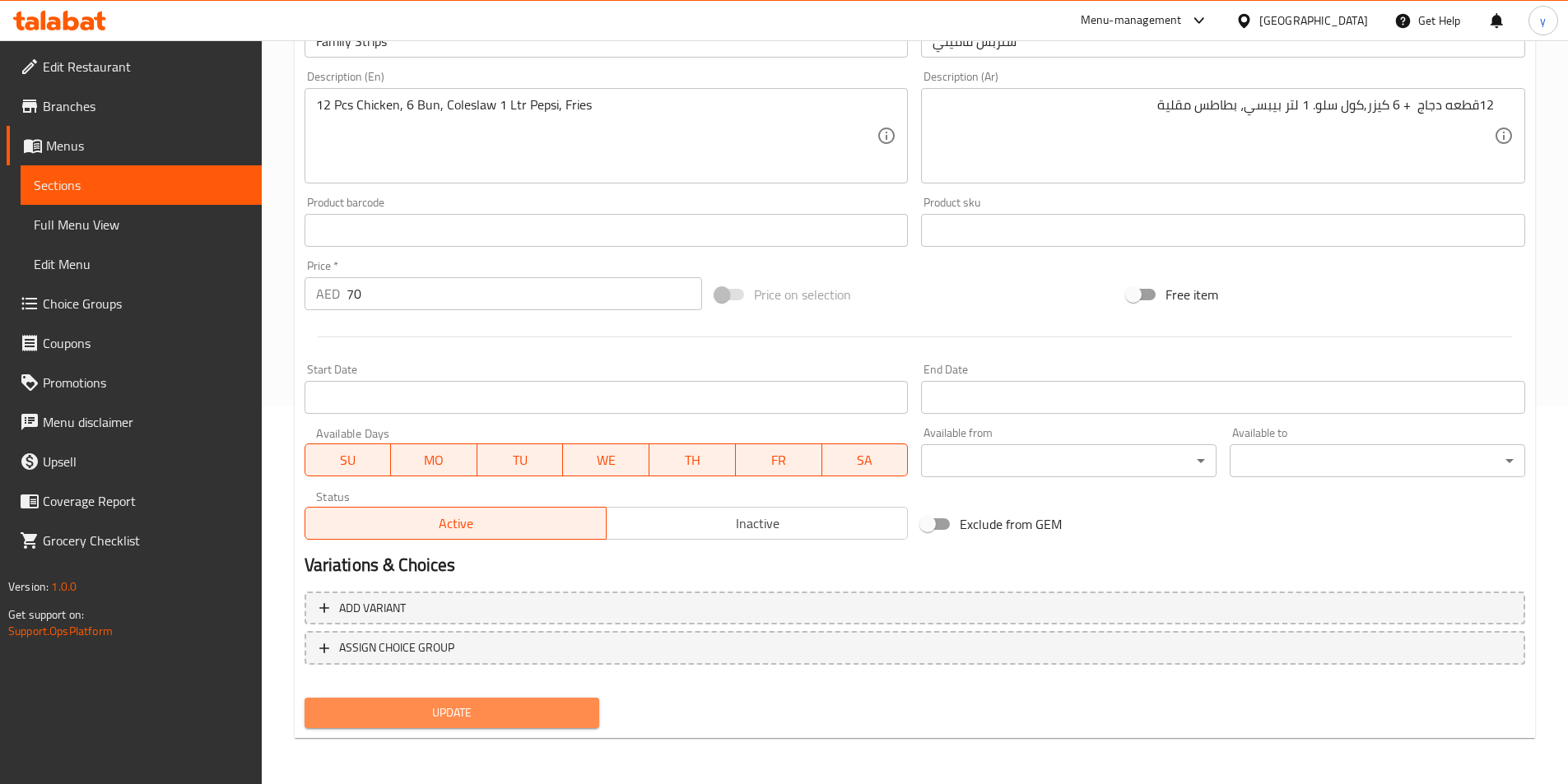
click at [527, 721] on span "Update" at bounding box center [452, 712] width 269 height 21
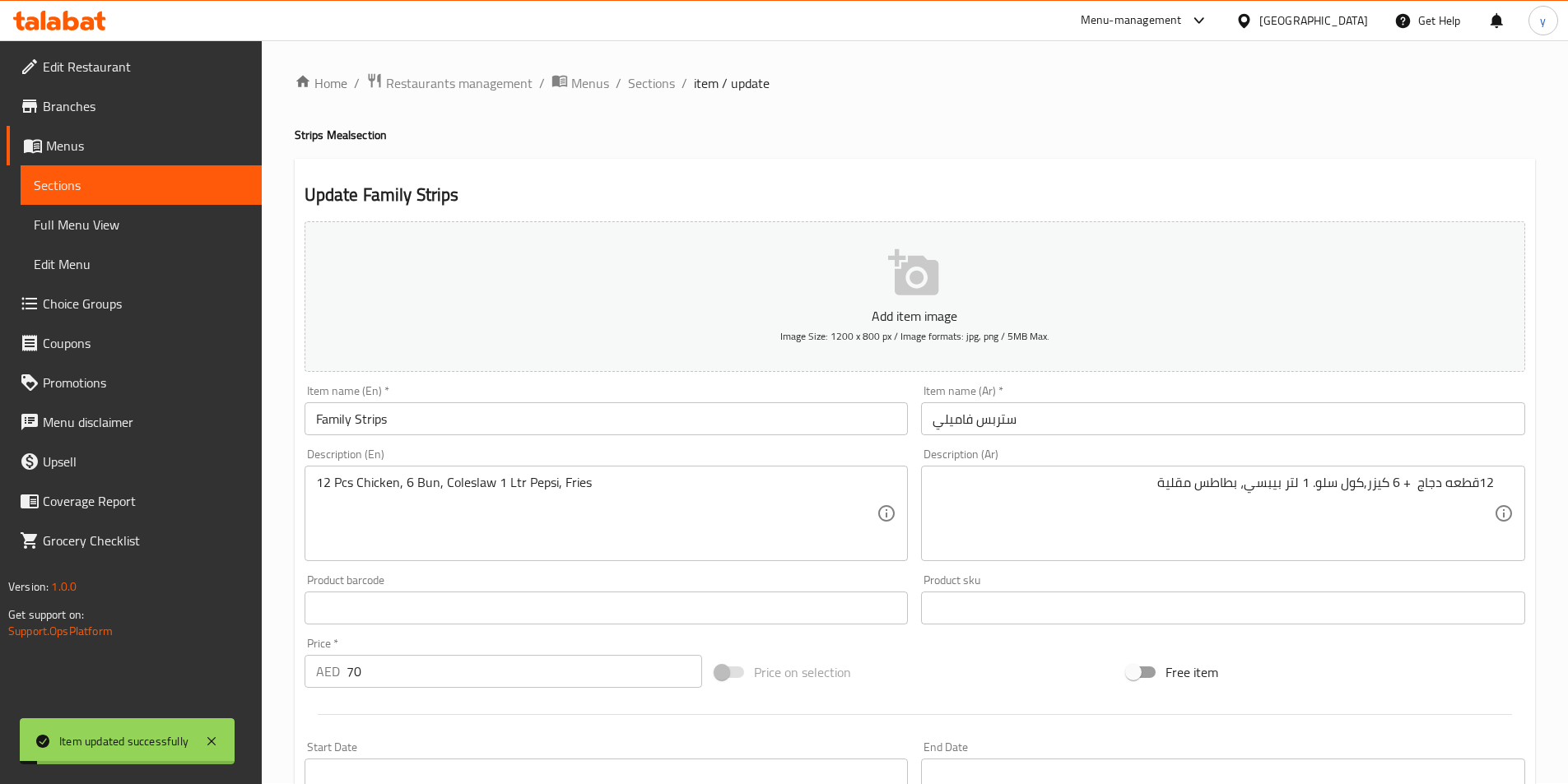
scroll to position [0, 0]
click at [647, 86] on span "Sections" at bounding box center [652, 84] width 47 height 20
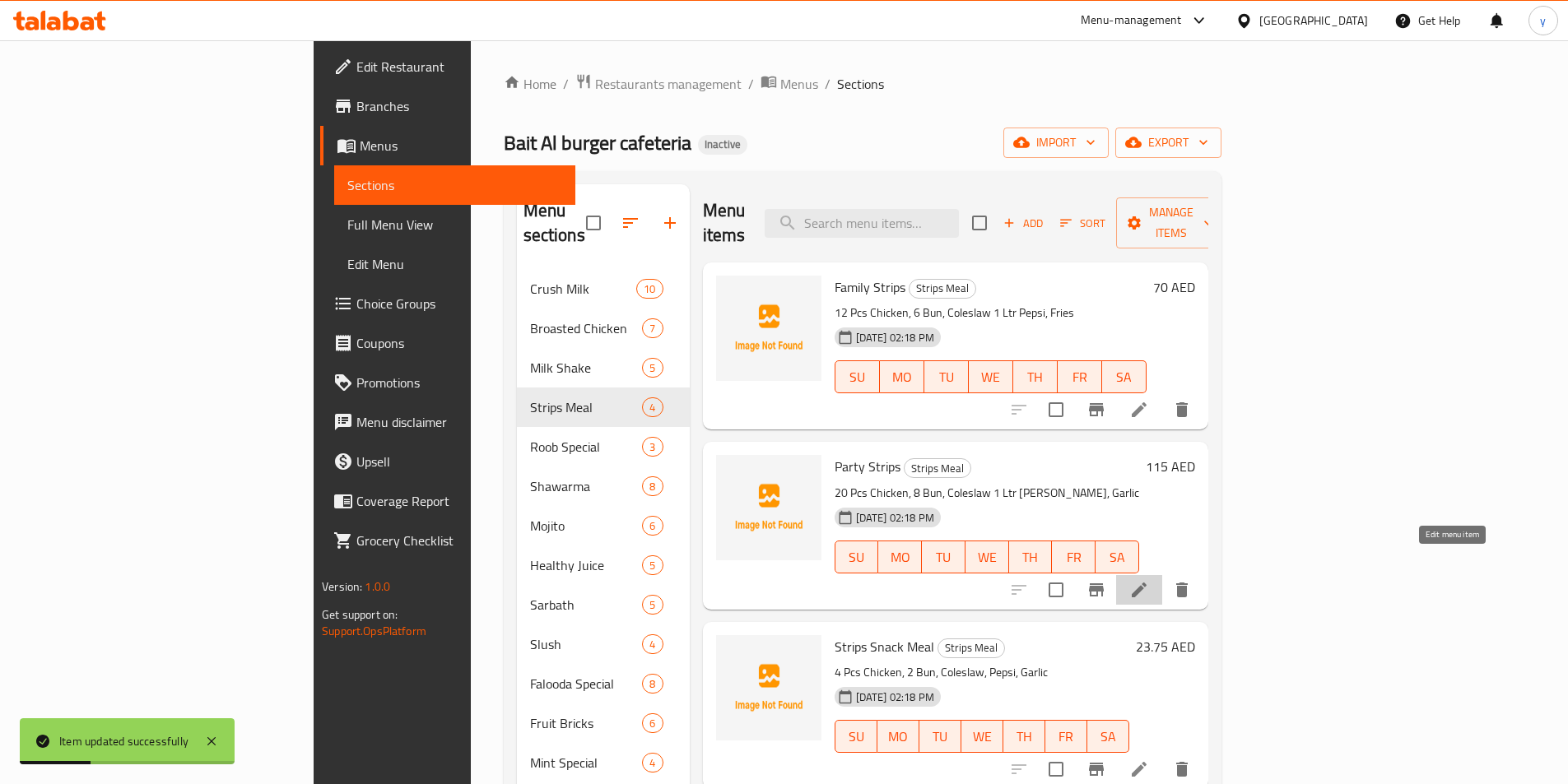
click at [1149, 580] on icon at bounding box center [1139, 590] width 20 height 20
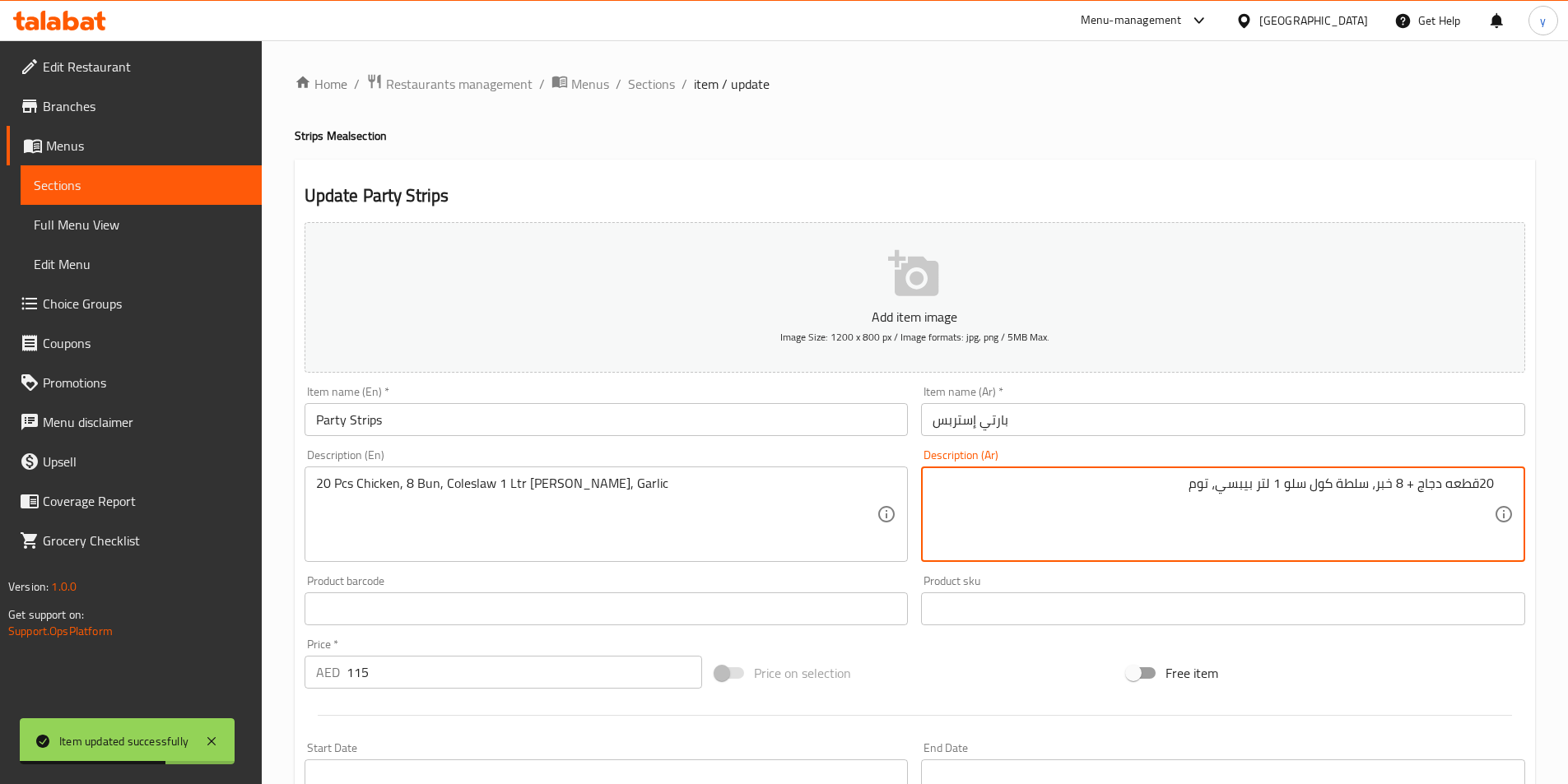
click at [1350, 489] on textarea "20قطعه دجاج + 8 خبر، سلطة كول سلو 1 لتر بيبسي، توم" at bounding box center [1213, 515] width 561 height 78
click at [1396, 484] on textarea "20قطعه دجاج + 8 خبر، كول سلو 1 لتر بيبسي، توم" at bounding box center [1213, 515] width 561 height 78
click at [1395, 484] on textarea "20قطعه دجاج + 8 خبر، كول سلو 1 لتر بيبسي، توم" at bounding box center [1213, 515] width 561 height 78
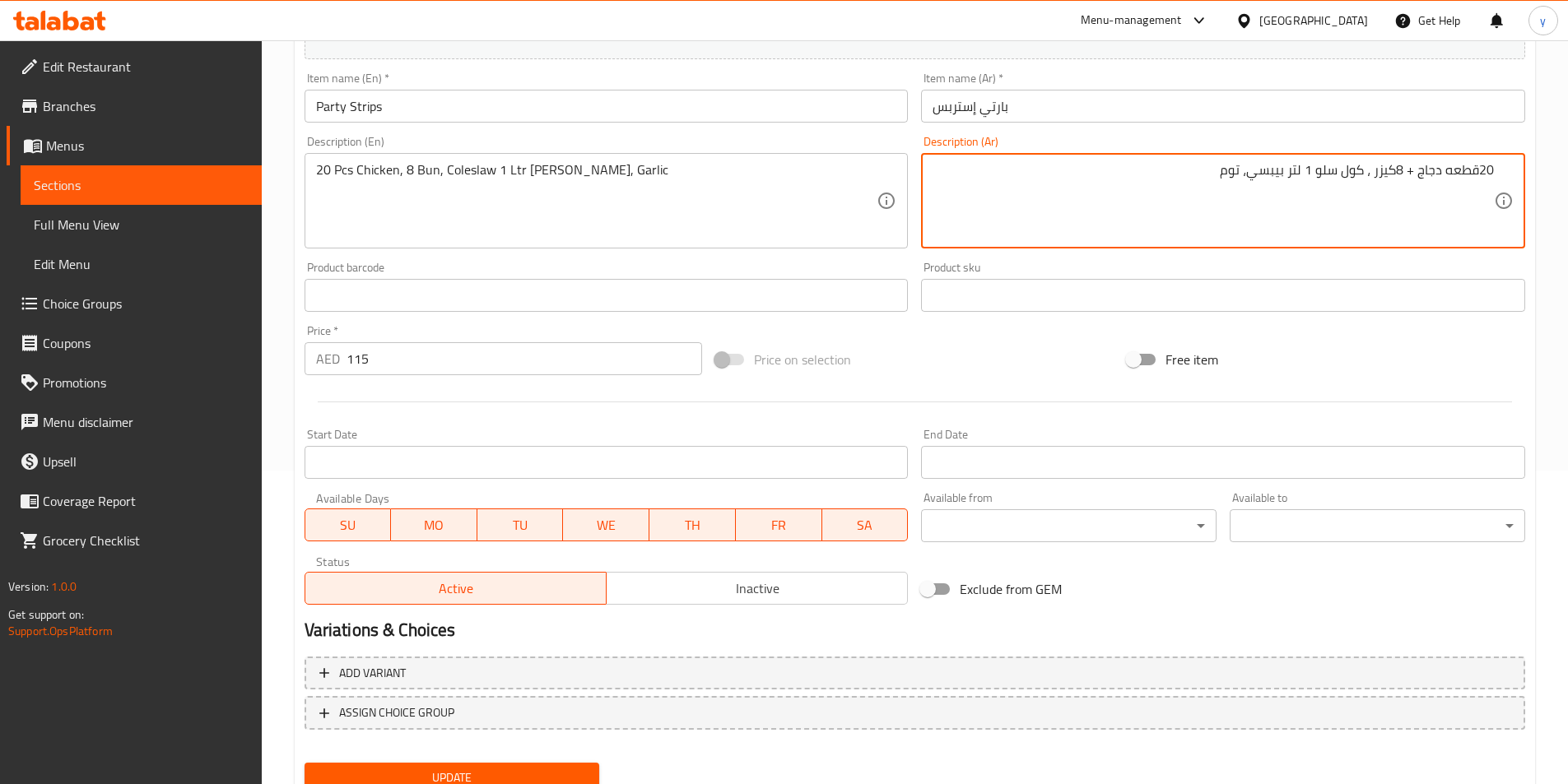
scroll to position [378, 0]
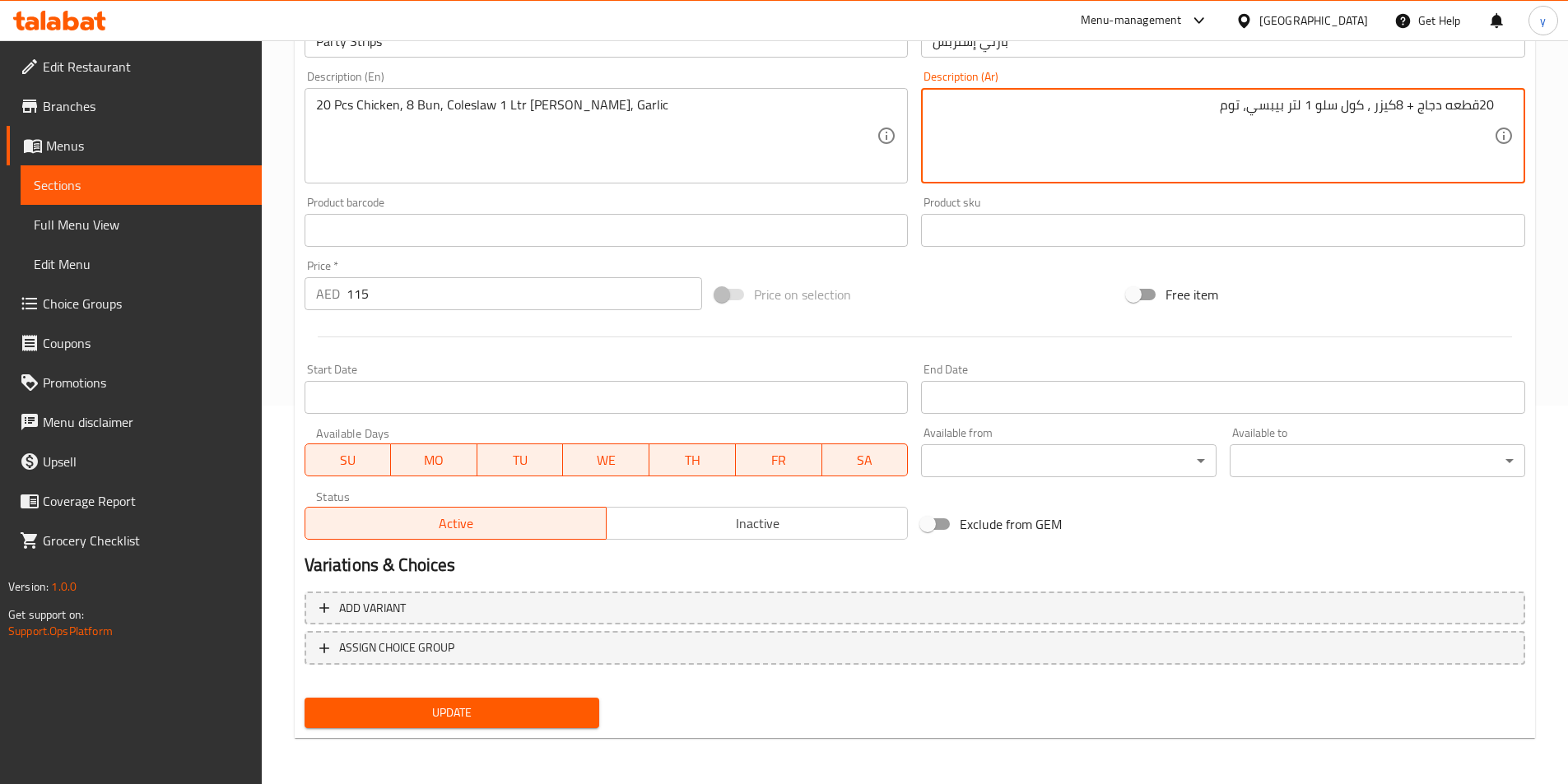
type textarea "20قطعه دجاج + 8كيزر ، كول سلو 1 لتر بيبسي، توم"
click at [501, 716] on span "Update" at bounding box center [452, 712] width 269 height 21
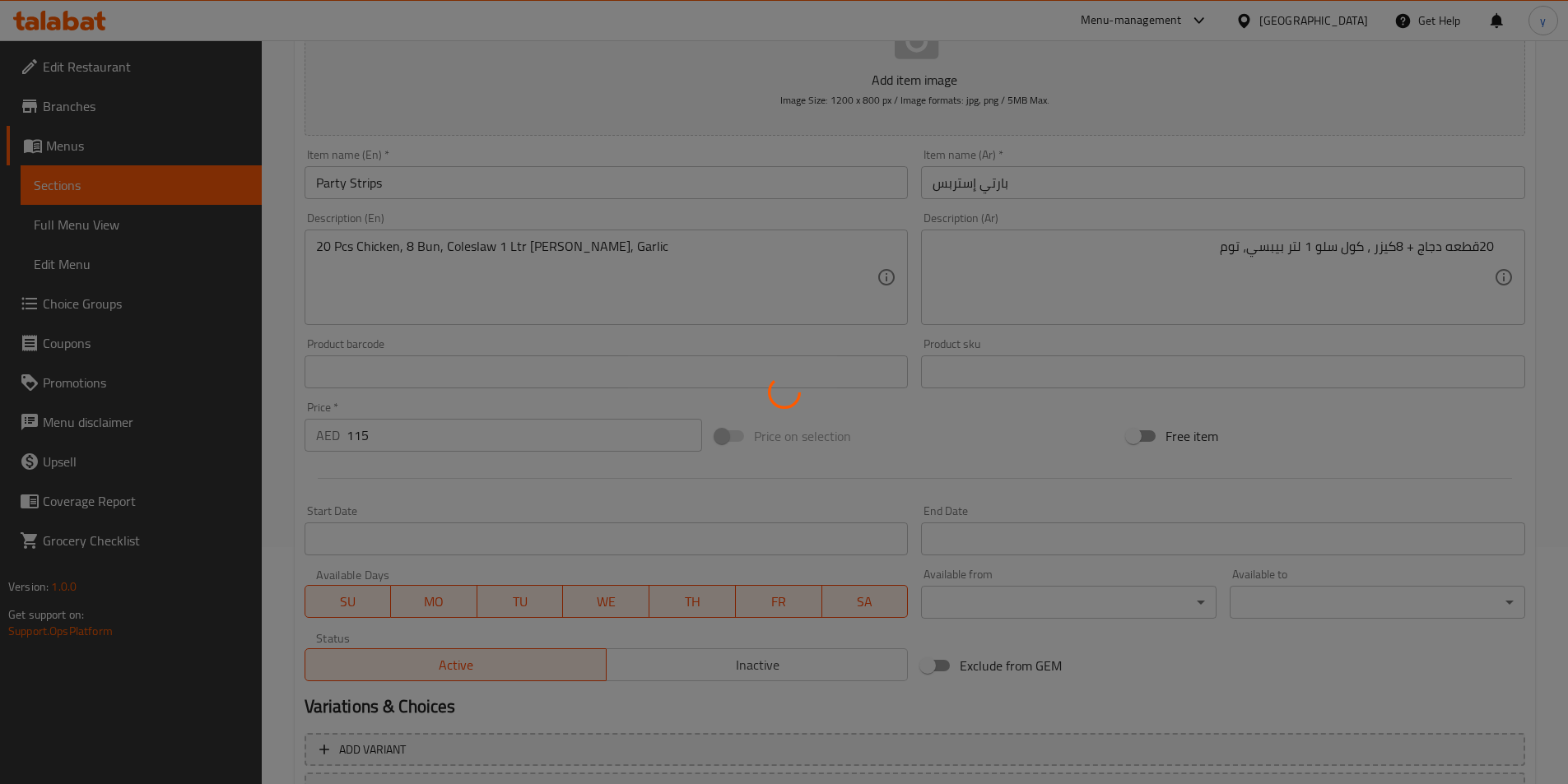
scroll to position [0, 0]
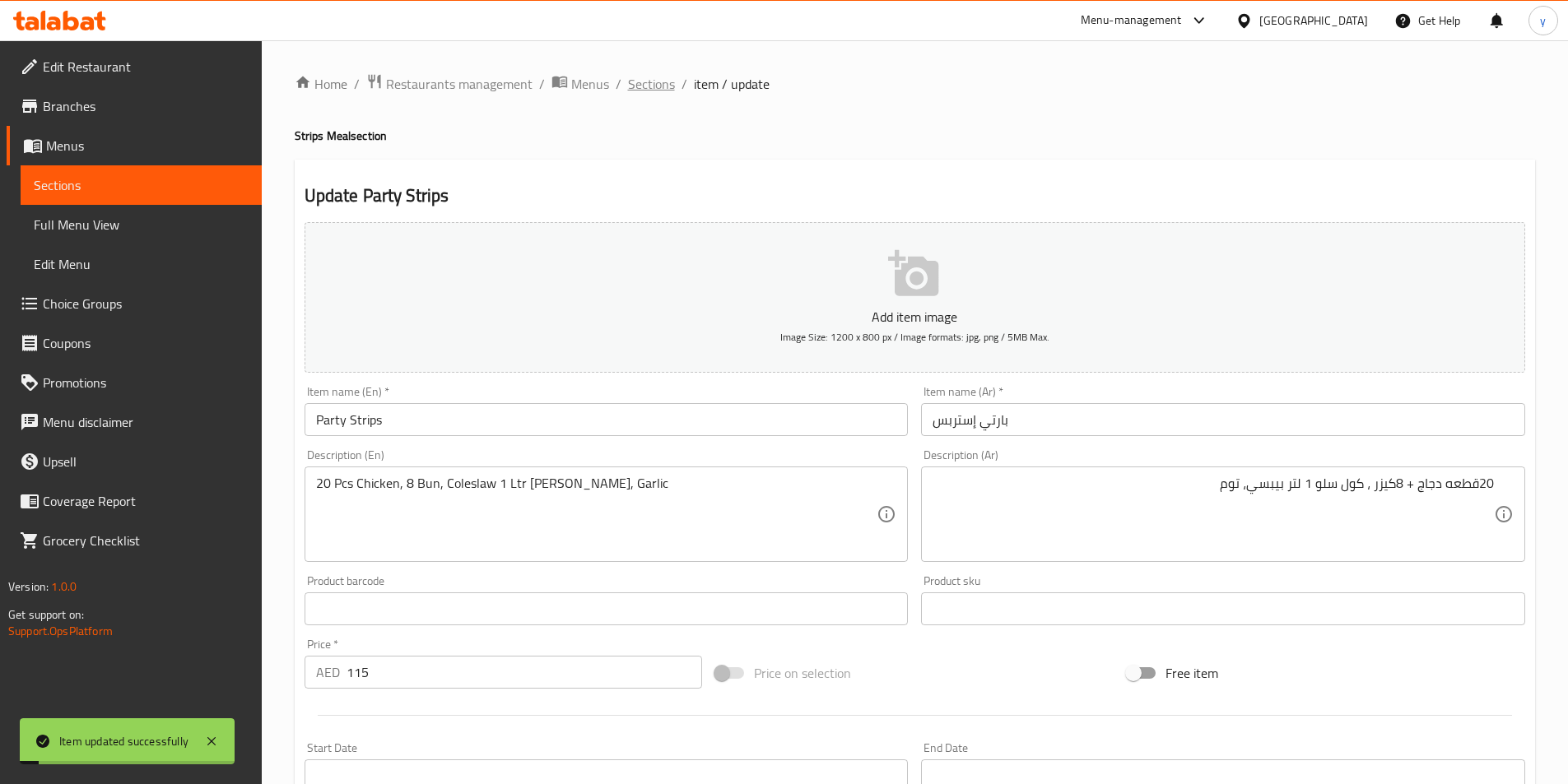
click at [642, 83] on span "Sections" at bounding box center [652, 84] width 47 height 20
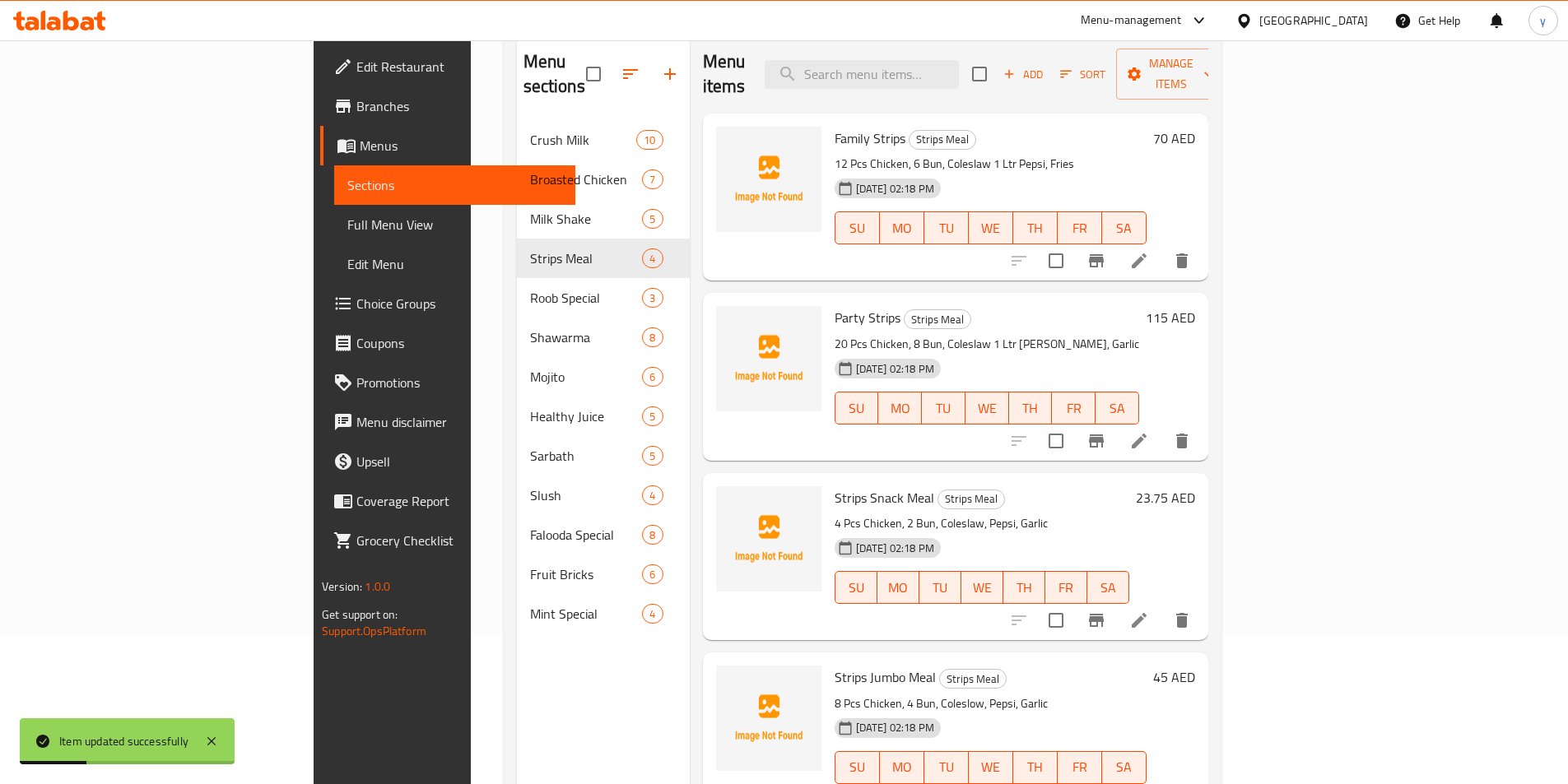
scroll to position [231, 0]
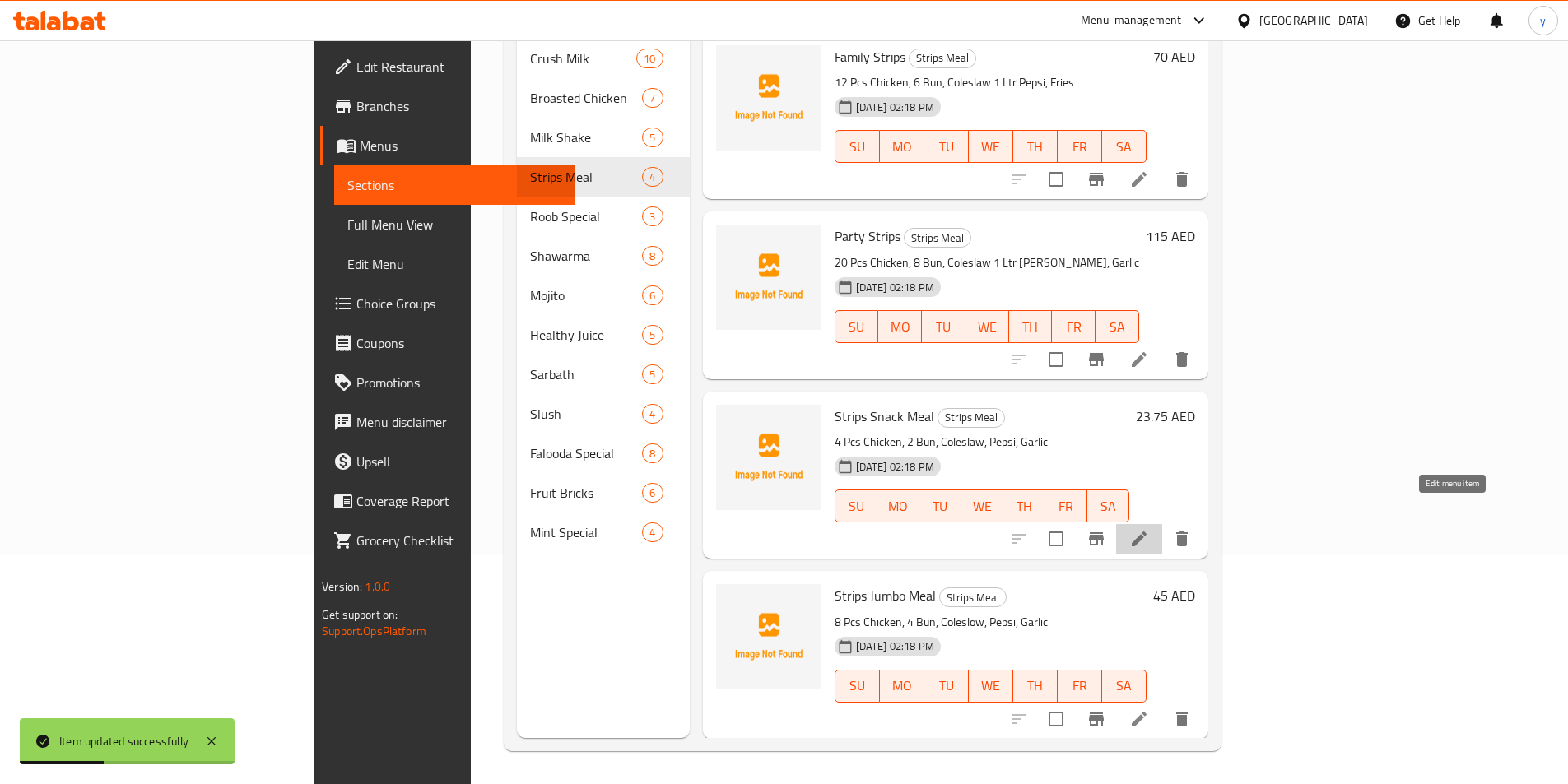
click at [1146, 531] on icon at bounding box center [1139, 539] width 14 height 14
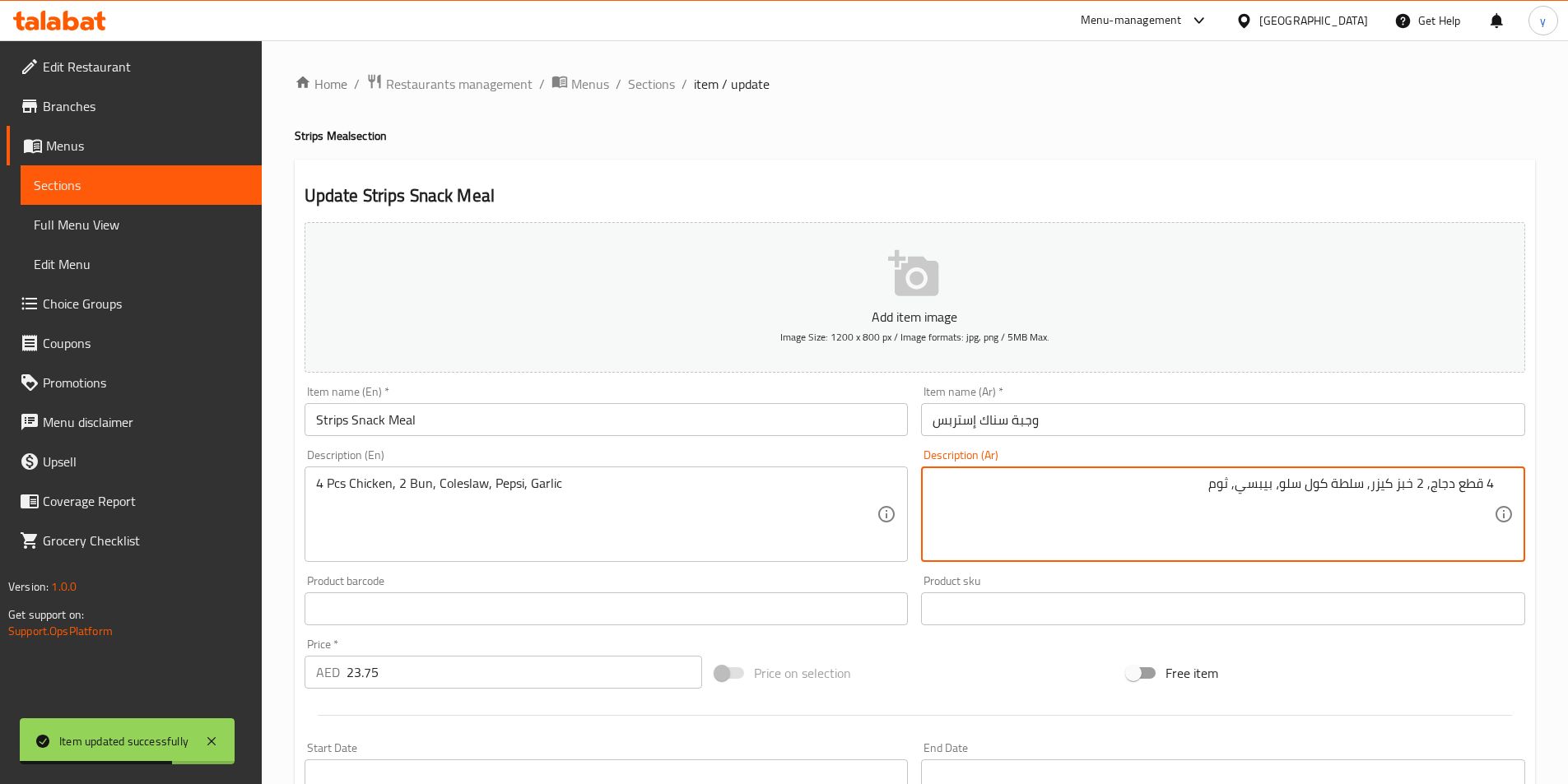
click at [1359, 493] on textarea "4 قطع دجاج, 2 خبز كيزر, سلطة كول سلو، بيبسي, ثوم" at bounding box center [1213, 515] width 561 height 78
click at [1410, 491] on textarea "4 قطع دجاج, 2 خبز كيزر, كول سلو، بيبسي, ثوم" at bounding box center [1213, 515] width 561 height 78
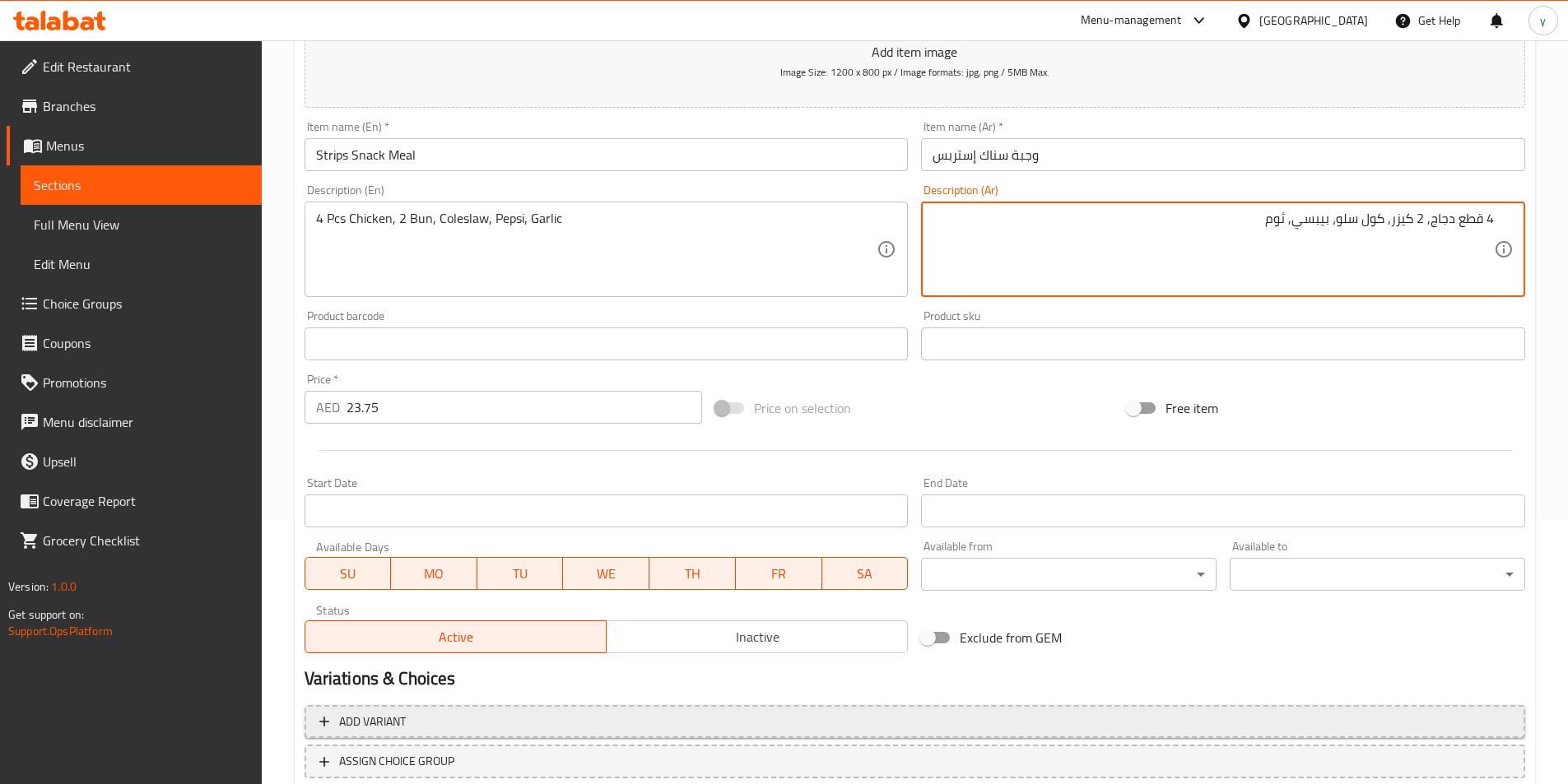
scroll to position [378, 0]
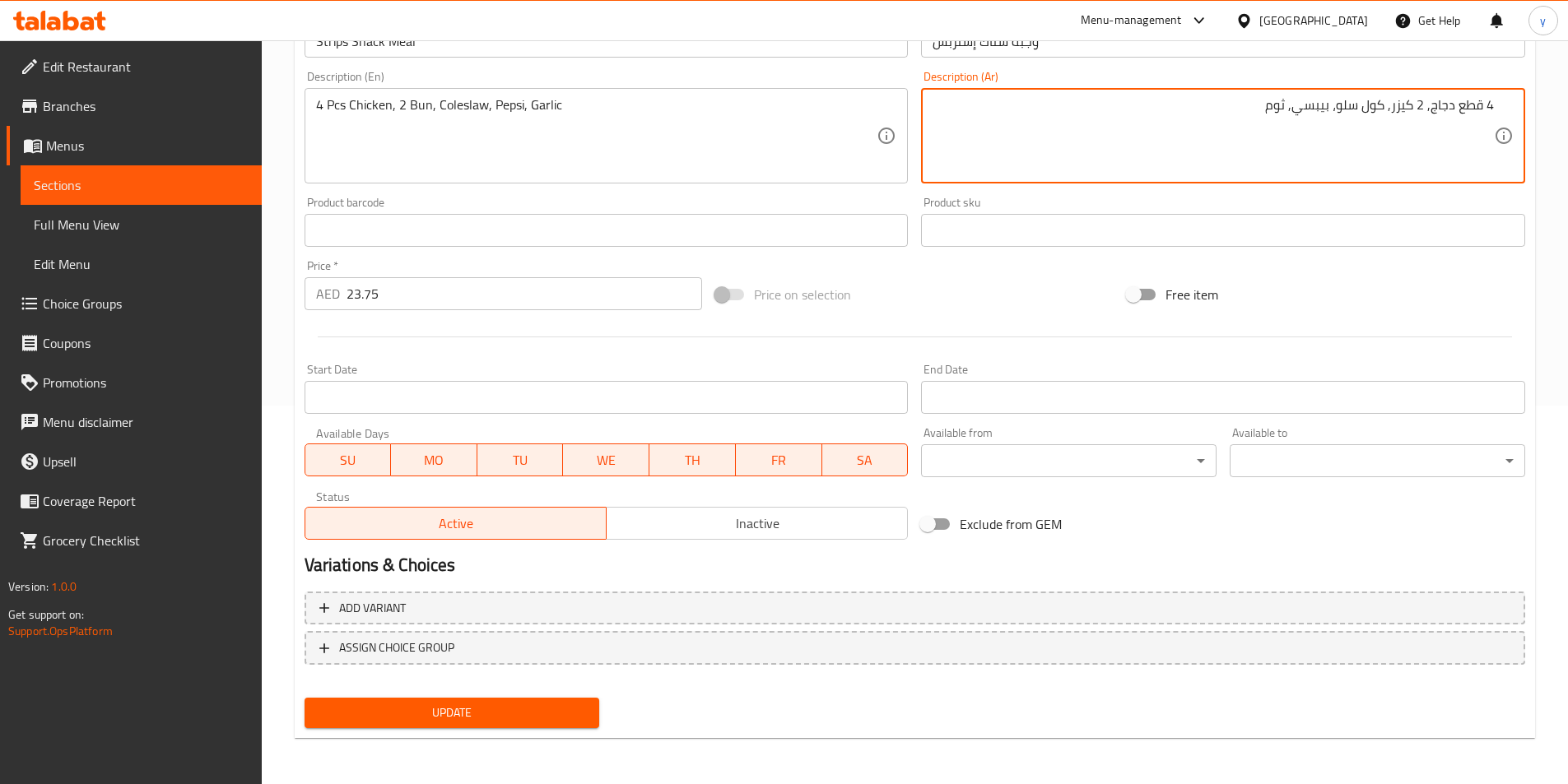
type textarea "4 قطع دجاج, 2 كيزر, كول سلو، بيبسي, ثوم"
click at [528, 703] on button "Update" at bounding box center [452, 713] width 295 height 31
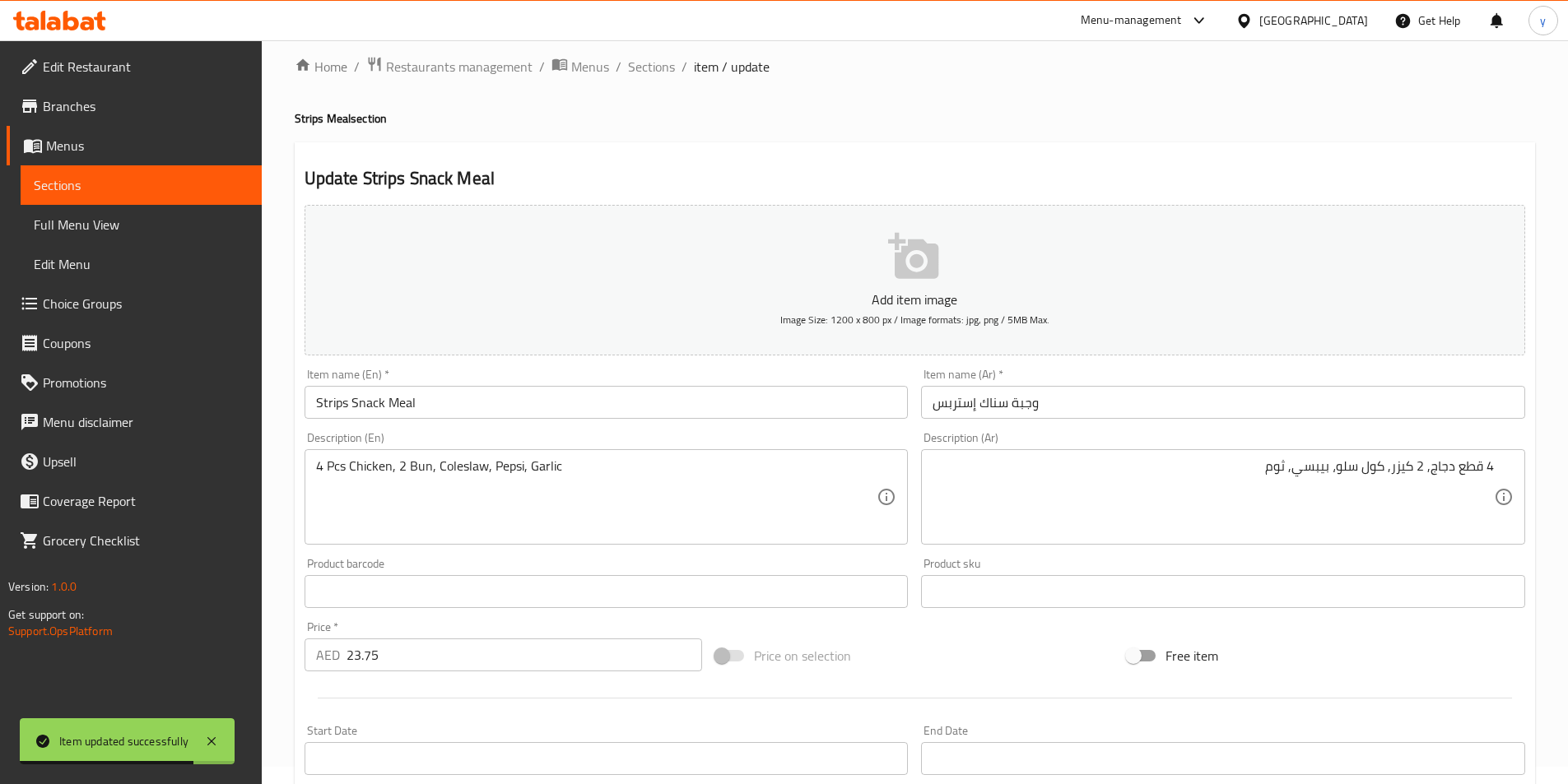
scroll to position [0, 0]
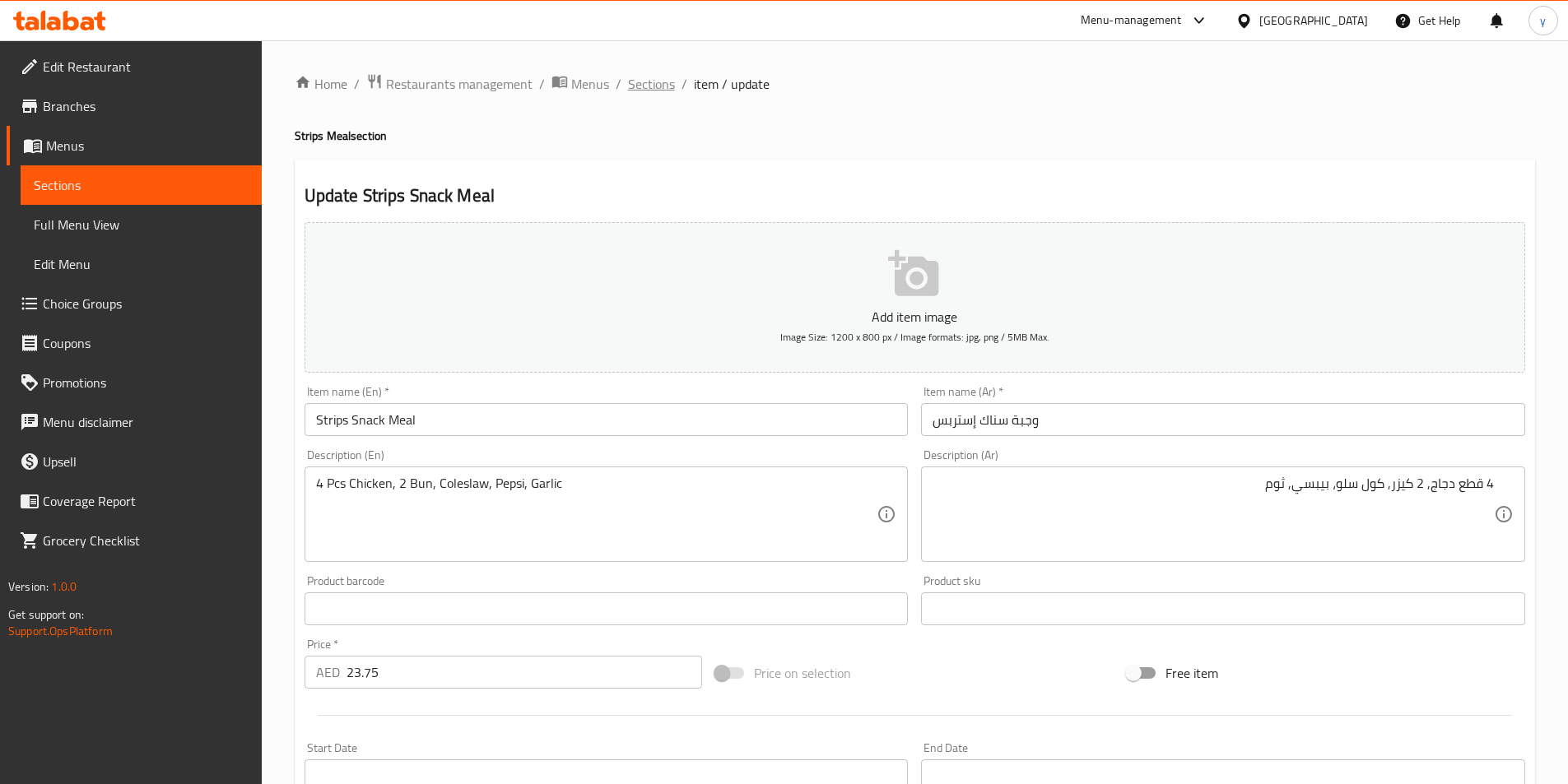
click at [650, 79] on span "Sections" at bounding box center [652, 84] width 47 height 20
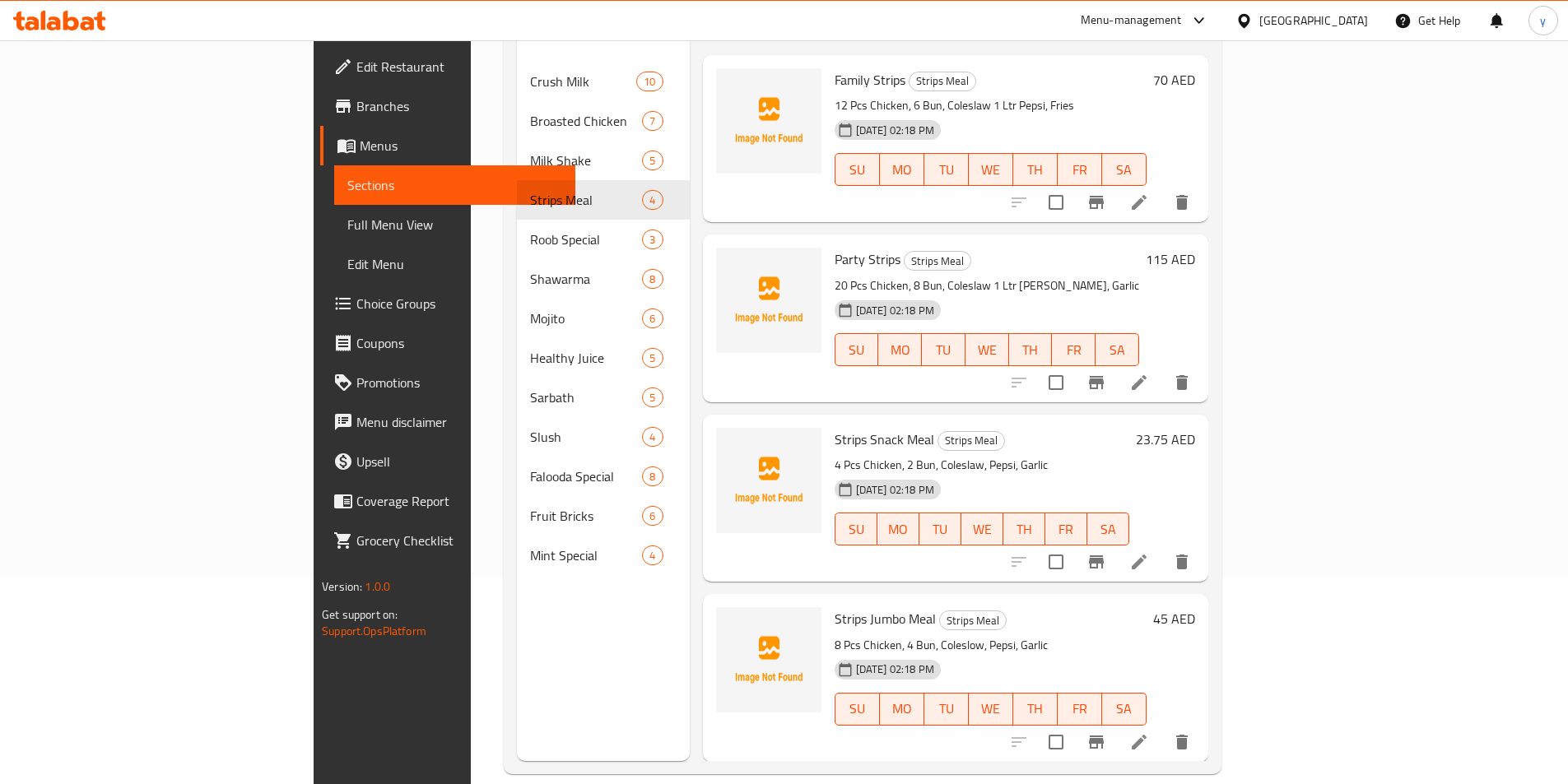
scroll to position [231, 0]
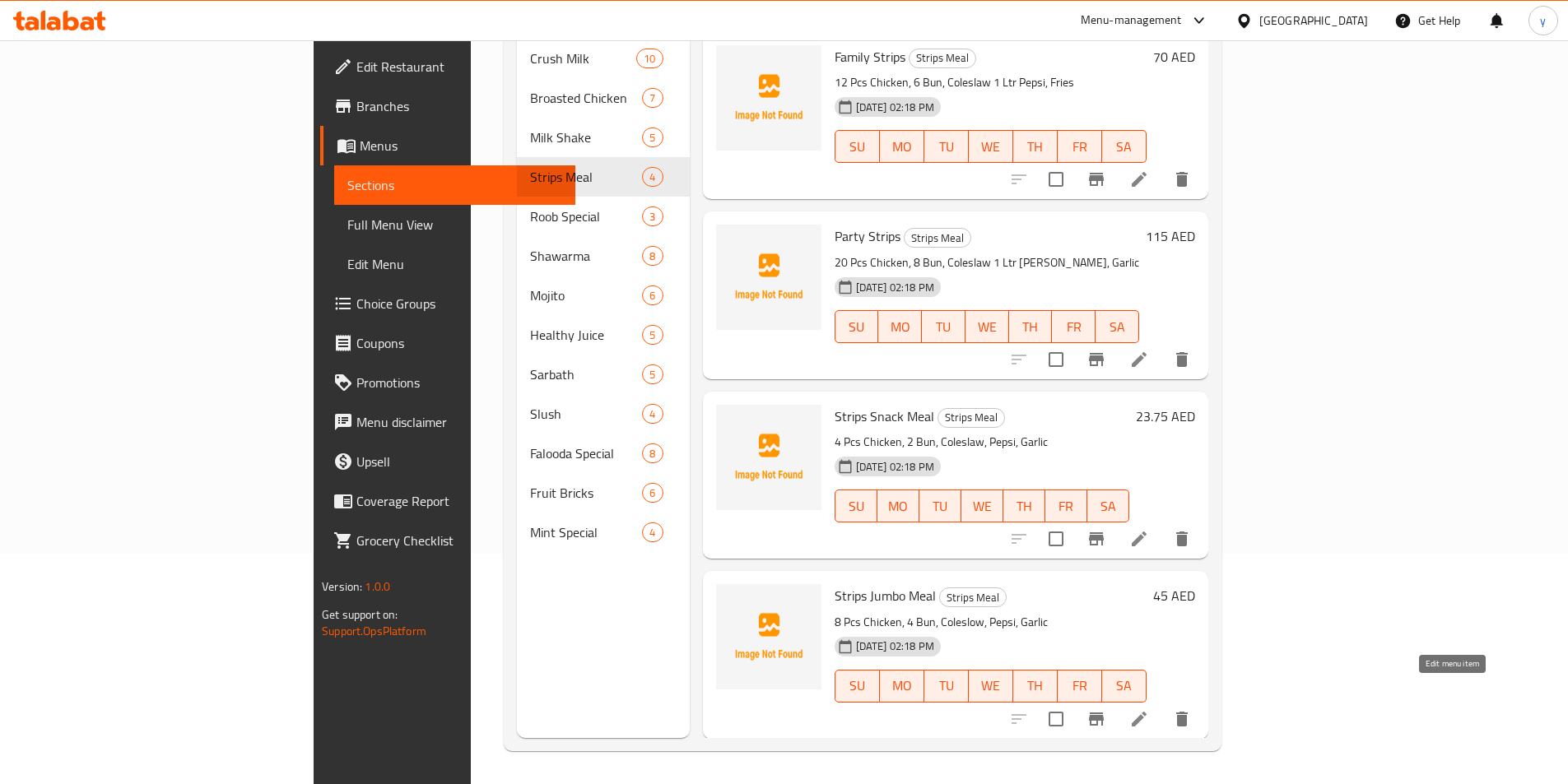
click at [1149, 710] on icon at bounding box center [1139, 720] width 20 height 20
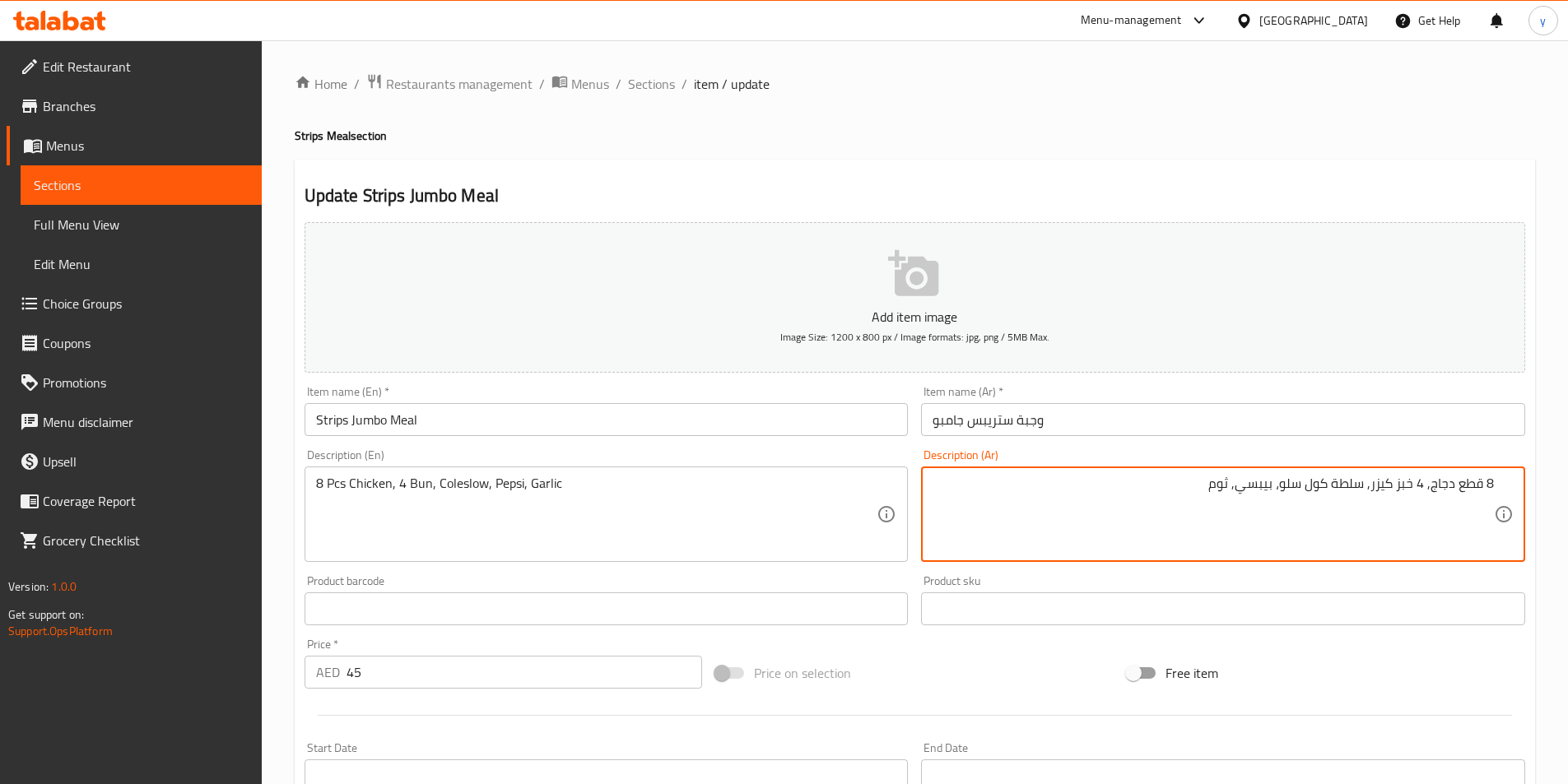
click at [1414, 494] on textarea "8 قطع دجاج, 4 خبز كيزر, سلطة كول سلو، بيبسي, ثوم" at bounding box center [1213, 515] width 561 height 78
click at [1360, 485] on textarea "8 قطع دجاج, 4 كيزر, سلطة كول سلو، بيبسي, ثوم" at bounding box center [1213, 515] width 561 height 78
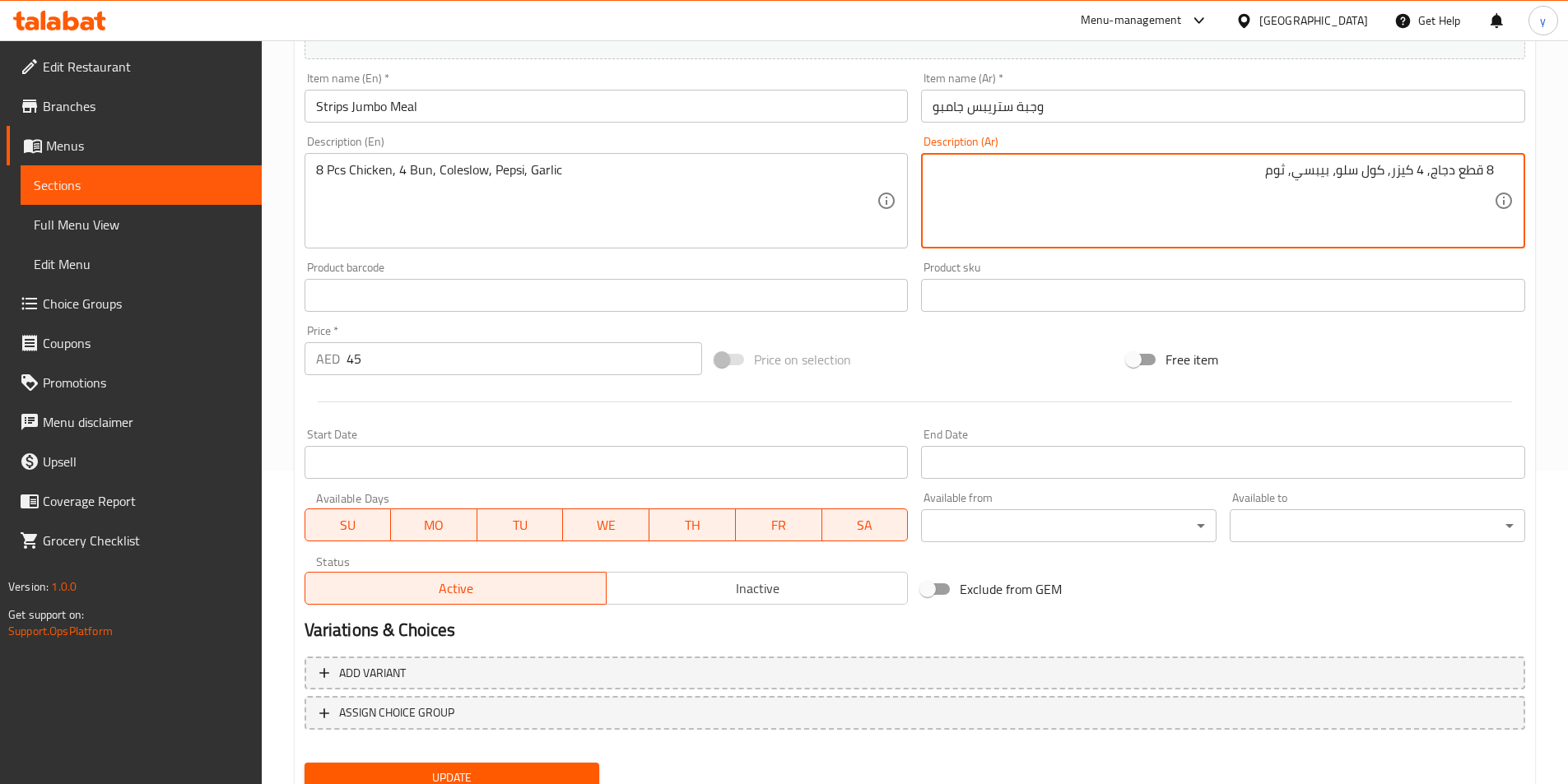
scroll to position [378, 0]
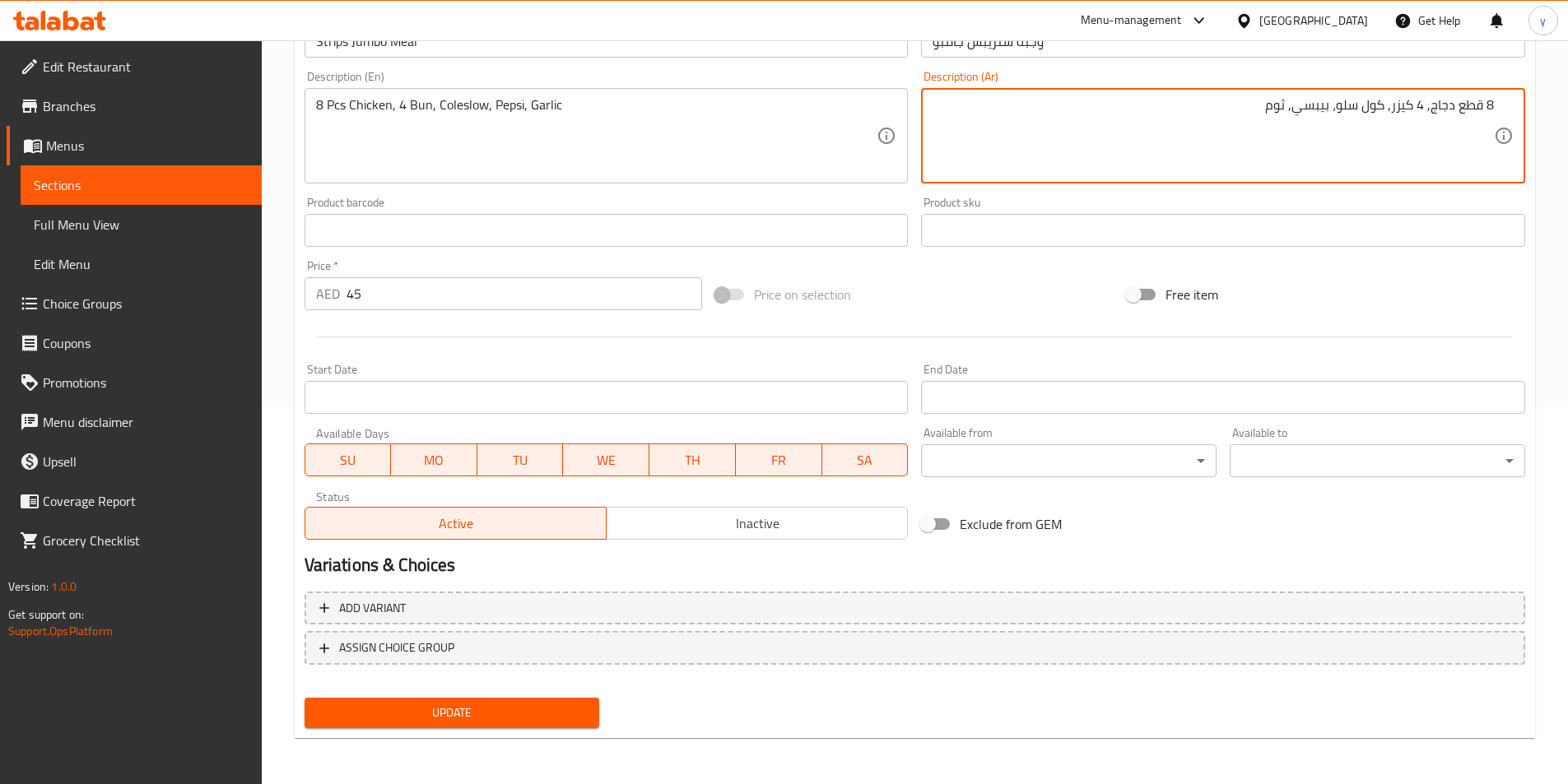
type textarea "8 قطع دجاج, 4 كيزر, كول سلو، بيبسي, ثوم"
click at [549, 712] on span "Update" at bounding box center [452, 712] width 269 height 21
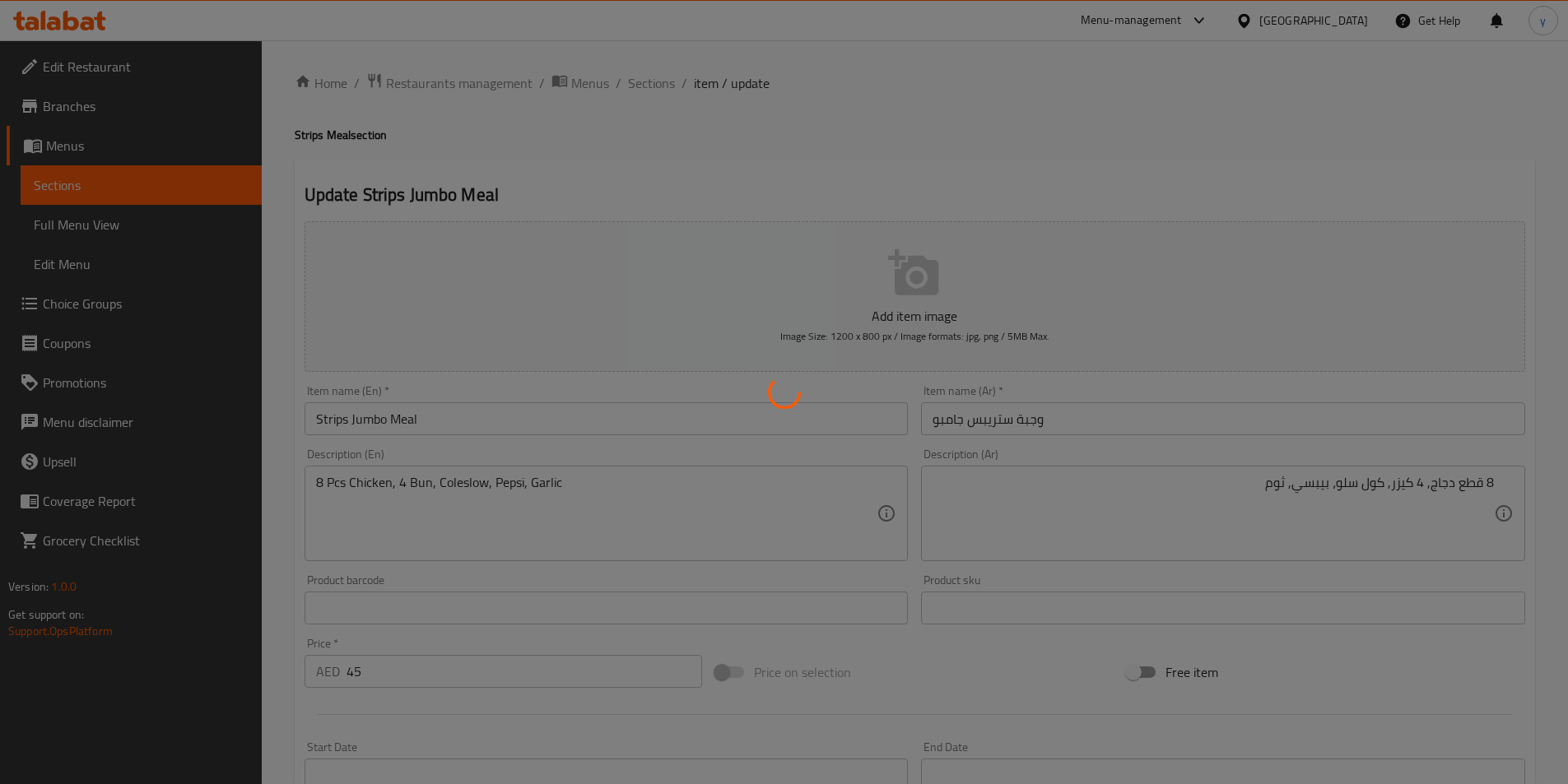
scroll to position [0, 0]
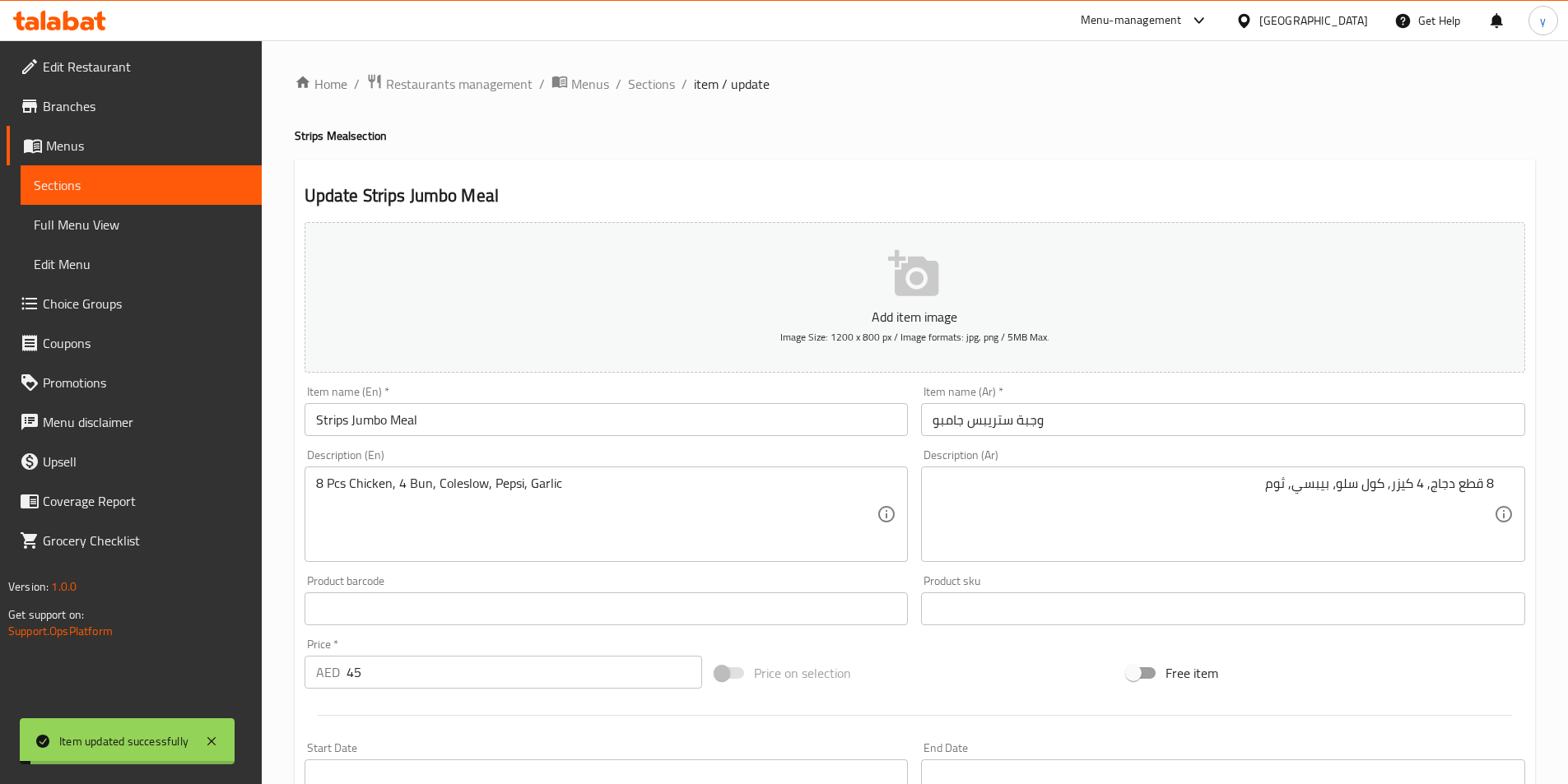
click at [687, 63] on div "Home / Restaurants management / Menus / Sections / item / update Strips Meal se…" at bounding box center [914, 602] width 1306 height 1123
click at [667, 82] on span "Sections" at bounding box center [652, 84] width 47 height 20
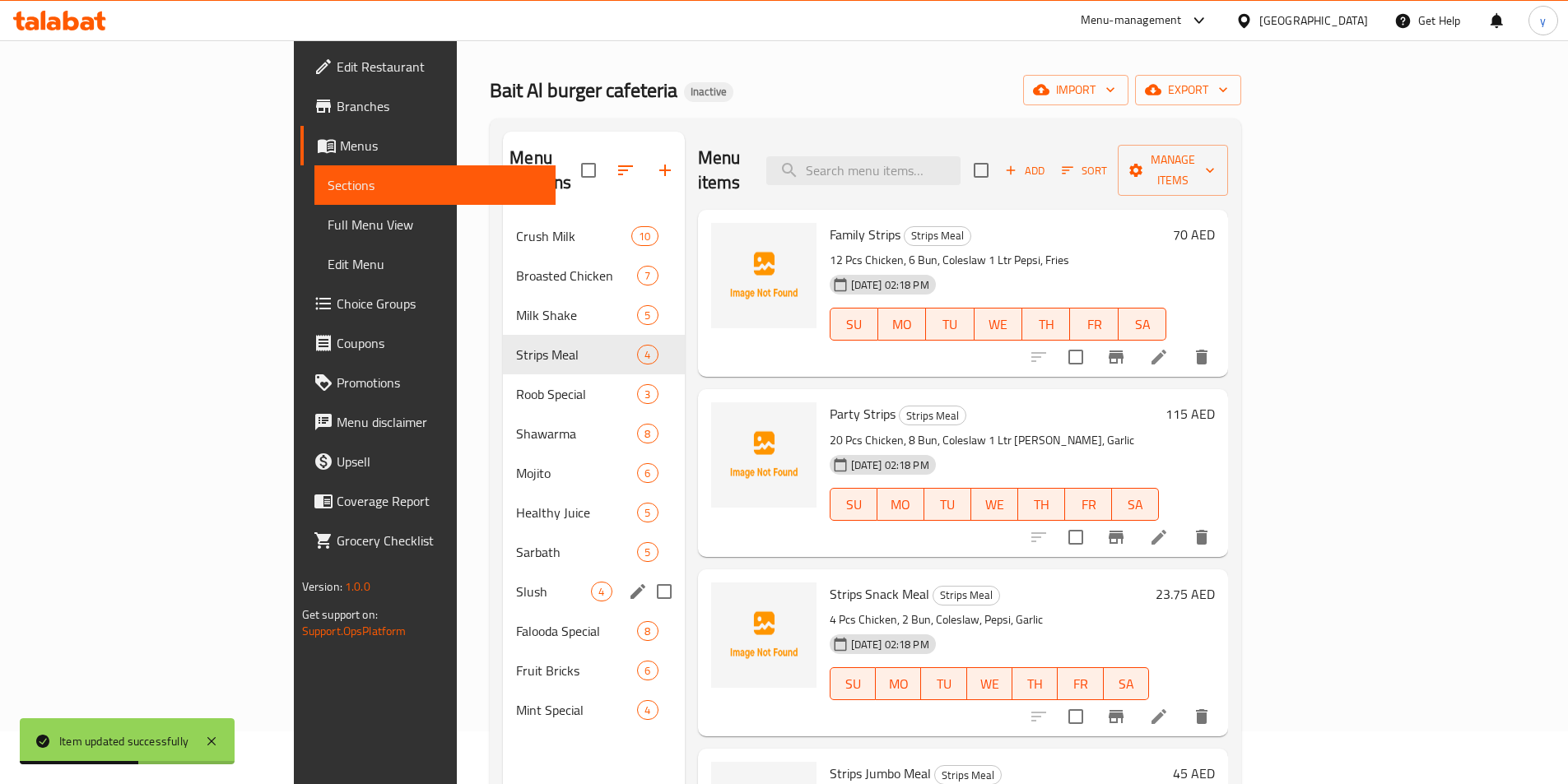
scroll to position [82, 0]
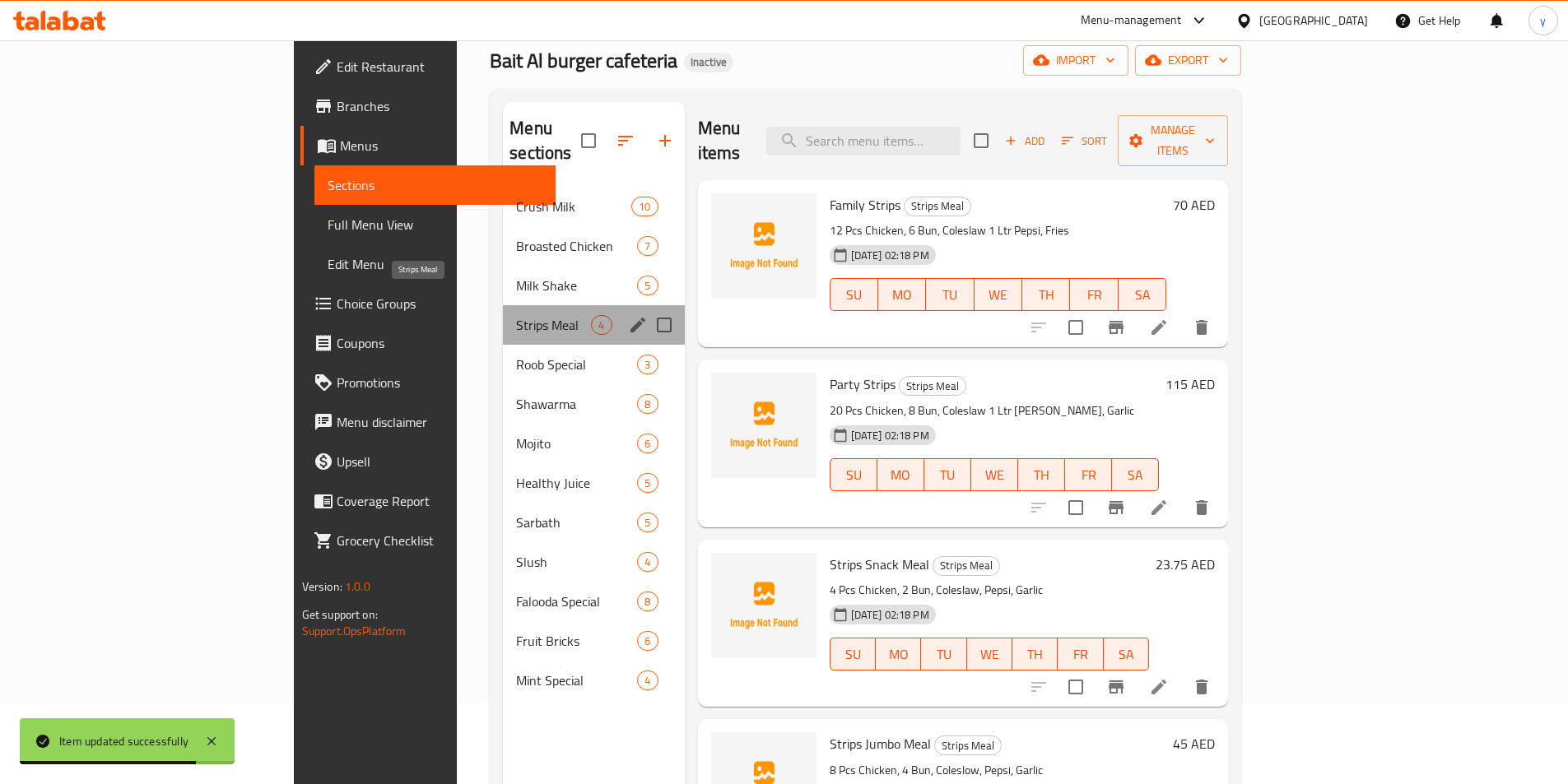
click at [516, 315] on span "Strips Meal" at bounding box center [553, 325] width 75 height 20
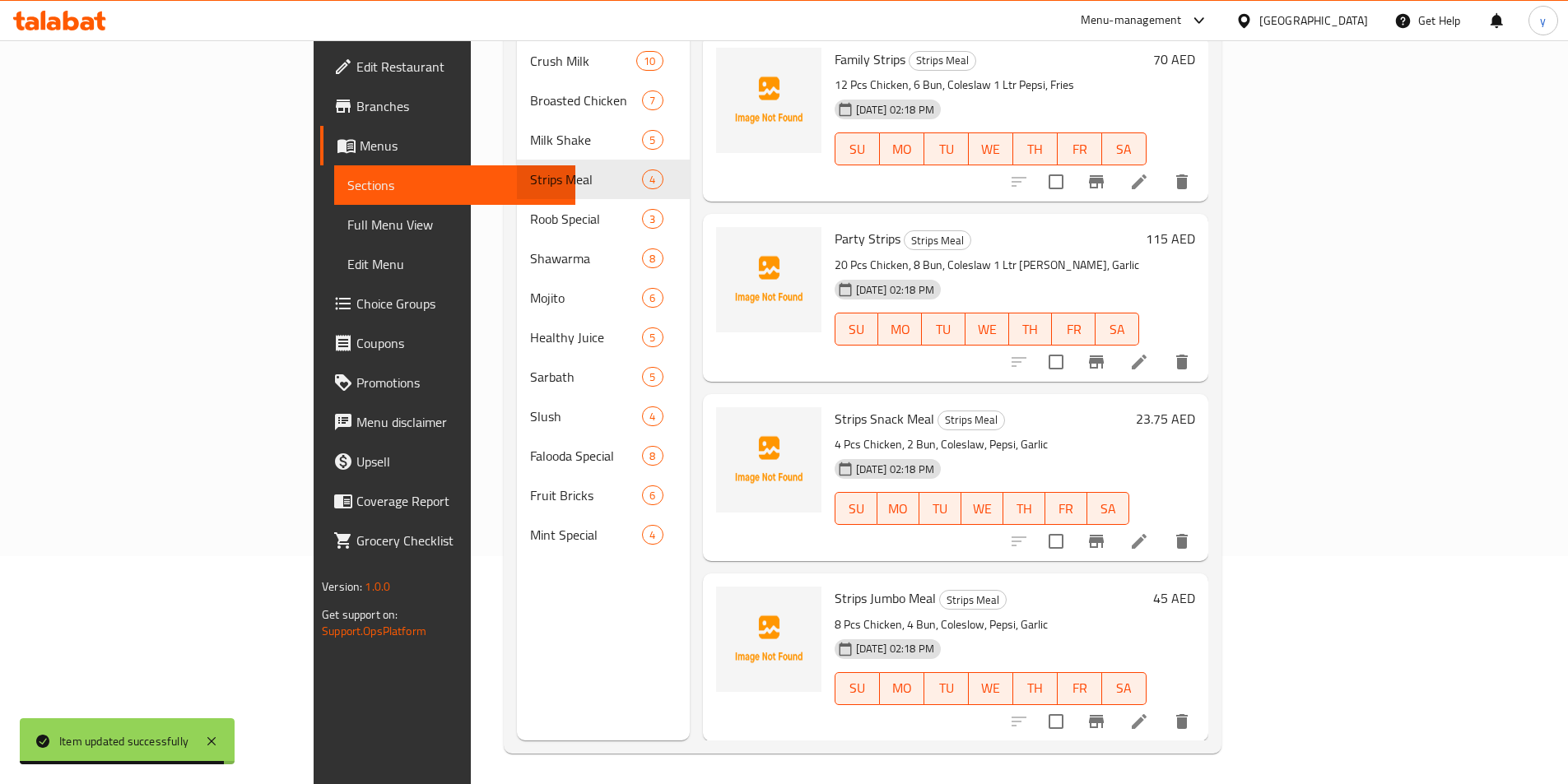
scroll to position [231, 0]
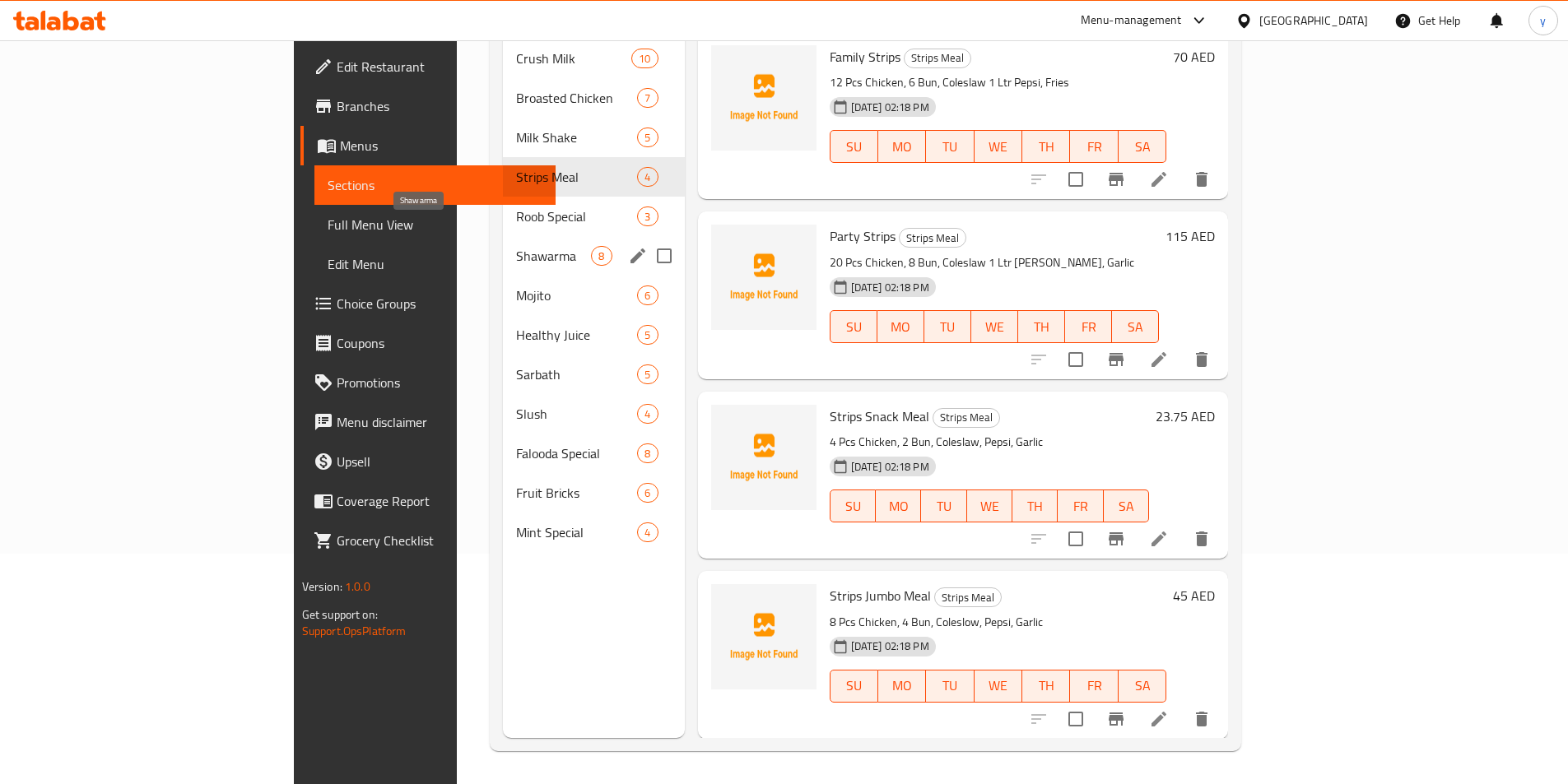
click at [516, 246] on span "Shawarma" at bounding box center [553, 256] width 75 height 20
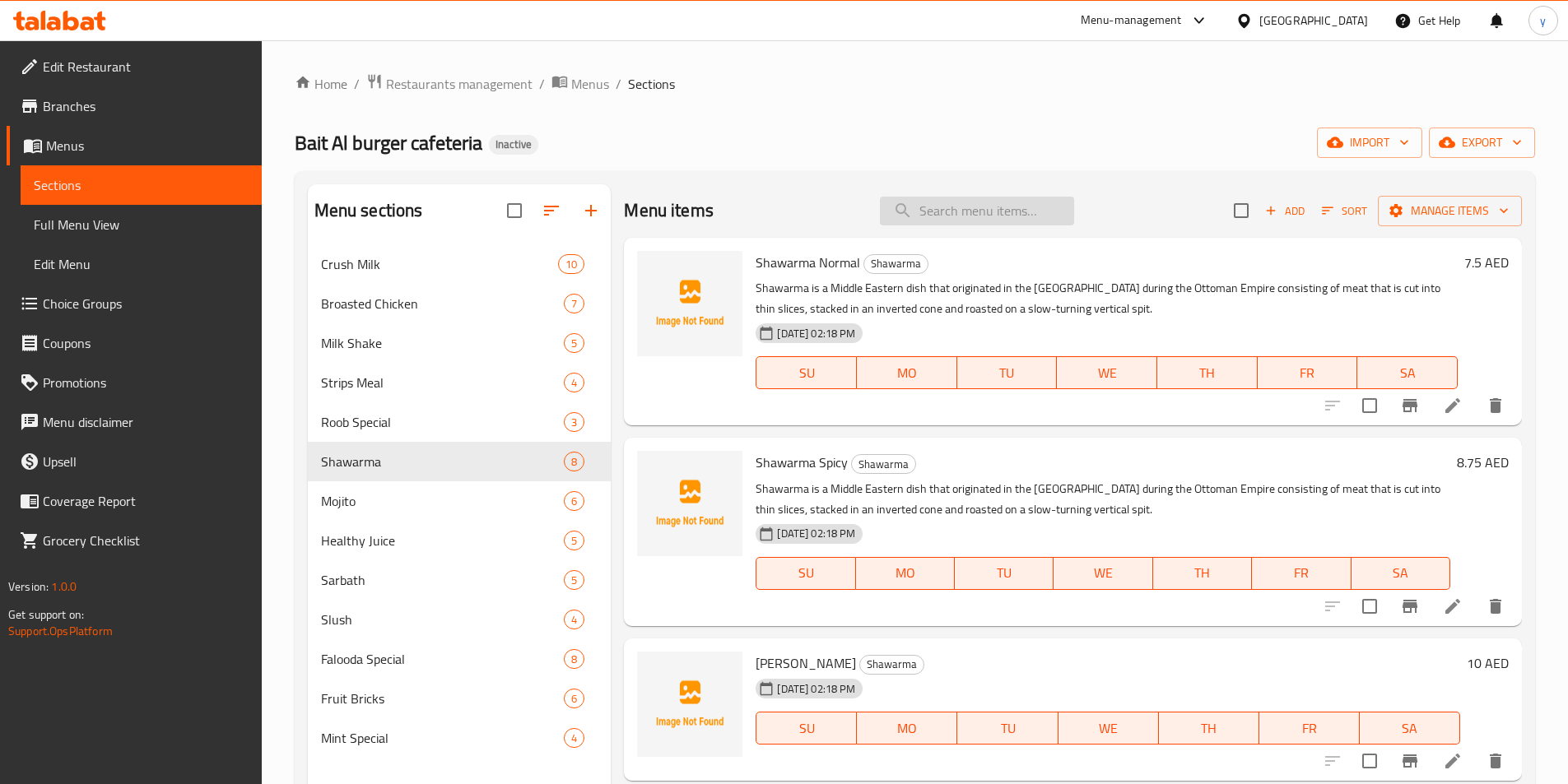
click at [932, 217] on input "search" at bounding box center [977, 211] width 195 height 29
paste input "Shawarma Normal"
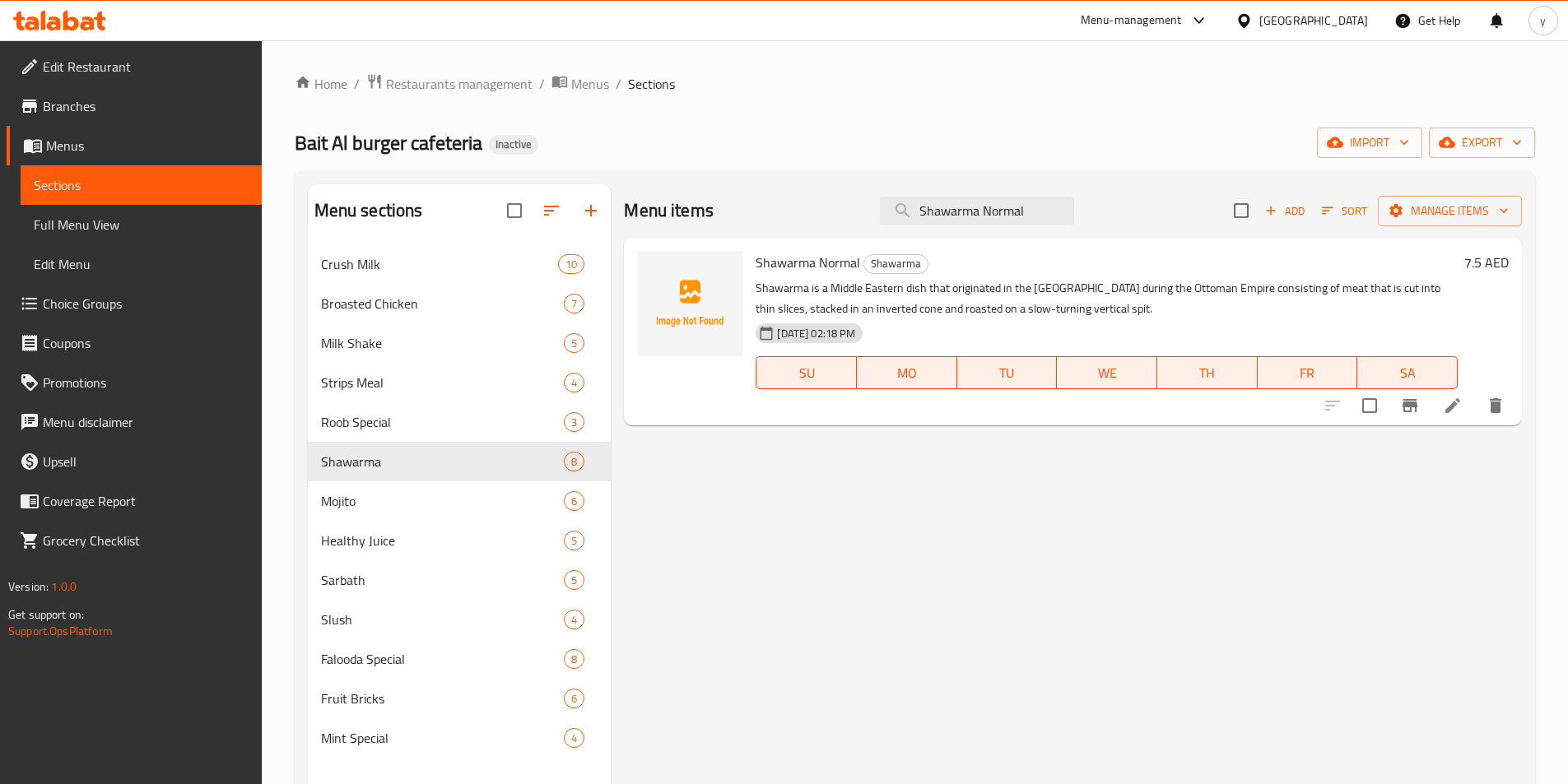
type input "Shawarma Normal"
click at [1461, 399] on icon at bounding box center [1453, 406] width 20 height 20
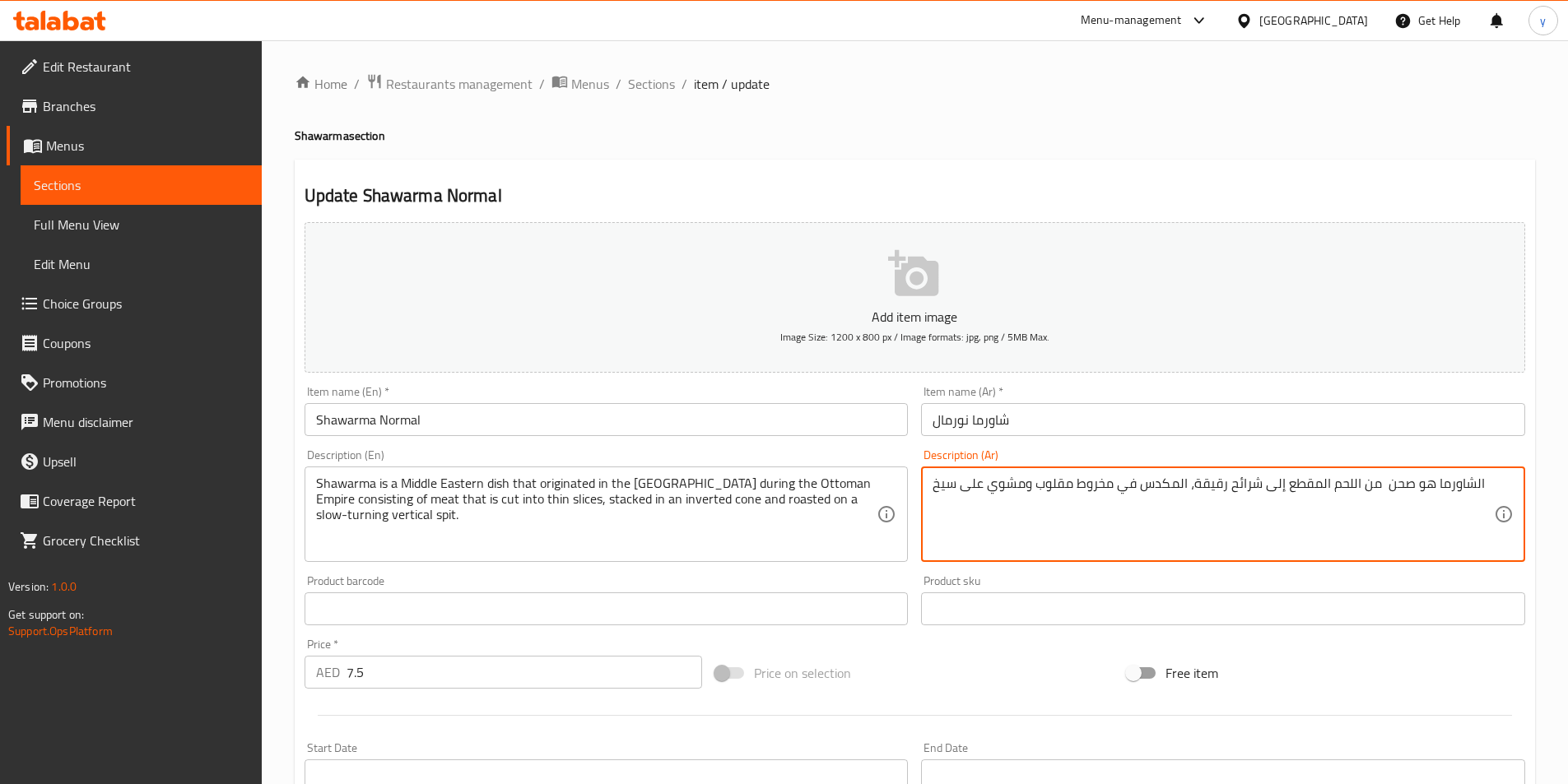
click at [1187, 503] on textarea "الشاورما هو صحن من اللحم المقطع إلى شرائح رقيقة، المكدس في مخروط مقلوب ومشوي عل…" at bounding box center [1213, 515] width 561 height 78
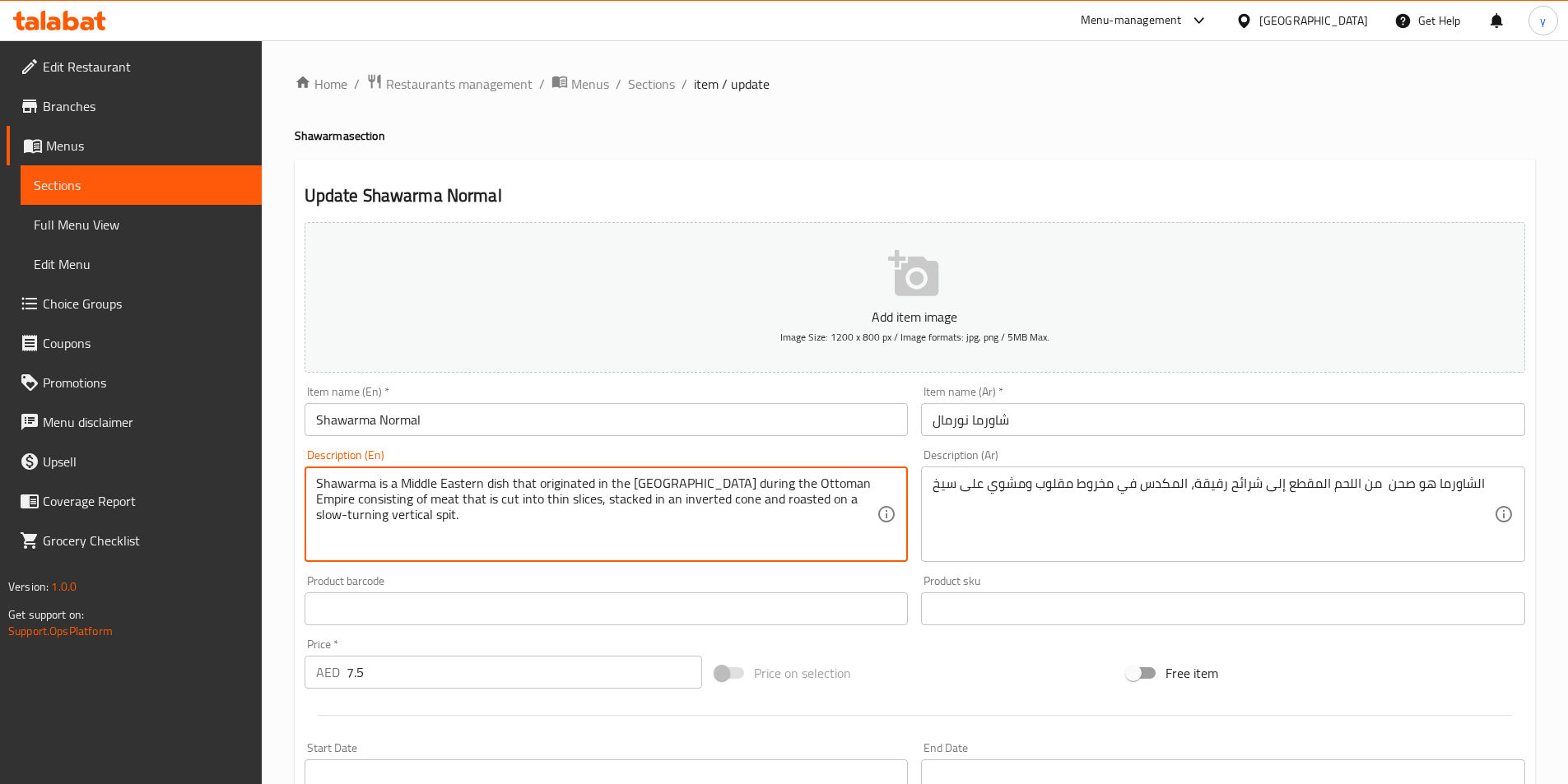
click at [808, 491] on textarea "Shawarma is a Middle Eastern dish that originated in the [GEOGRAPHIC_DATA] duri…" at bounding box center [597, 515] width 561 height 78
click at [582, 510] on textarea "Shawarma is a Middle Eastern dish that originated in the [GEOGRAPHIC_DATA] duri…" at bounding box center [597, 515] width 561 height 78
drag, startPoint x: 828, startPoint y: 487, endPoint x: 511, endPoint y: 483, distance: 317.0
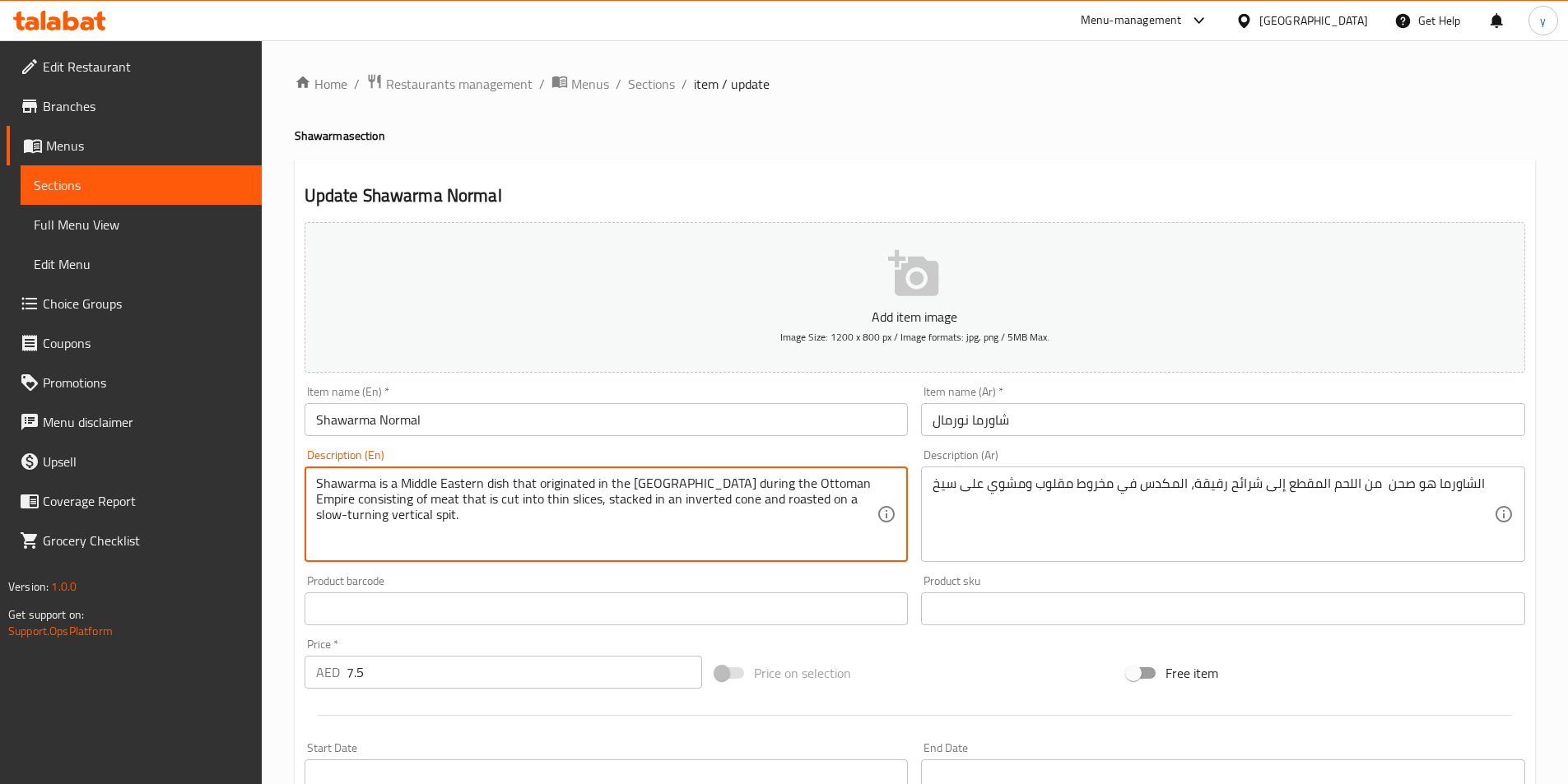
click at [508, 535] on textarea "Shawarma is a Middle Eastern dish that originated in the [GEOGRAPHIC_DATA] duri…" at bounding box center [597, 515] width 561 height 78
drag, startPoint x: 821, startPoint y: 482, endPoint x: 504, endPoint y: 473, distance: 317.1
click at [504, 473] on div "Shawarma is a Middle Eastern dish that originated in the [GEOGRAPHIC_DATA] duri…" at bounding box center [606, 514] width 604 height 95
click at [525, 502] on textarea "Shawarma is a Middle Eastern dish that originated in the [GEOGRAPHIC_DATA] duri…" at bounding box center [597, 515] width 561 height 78
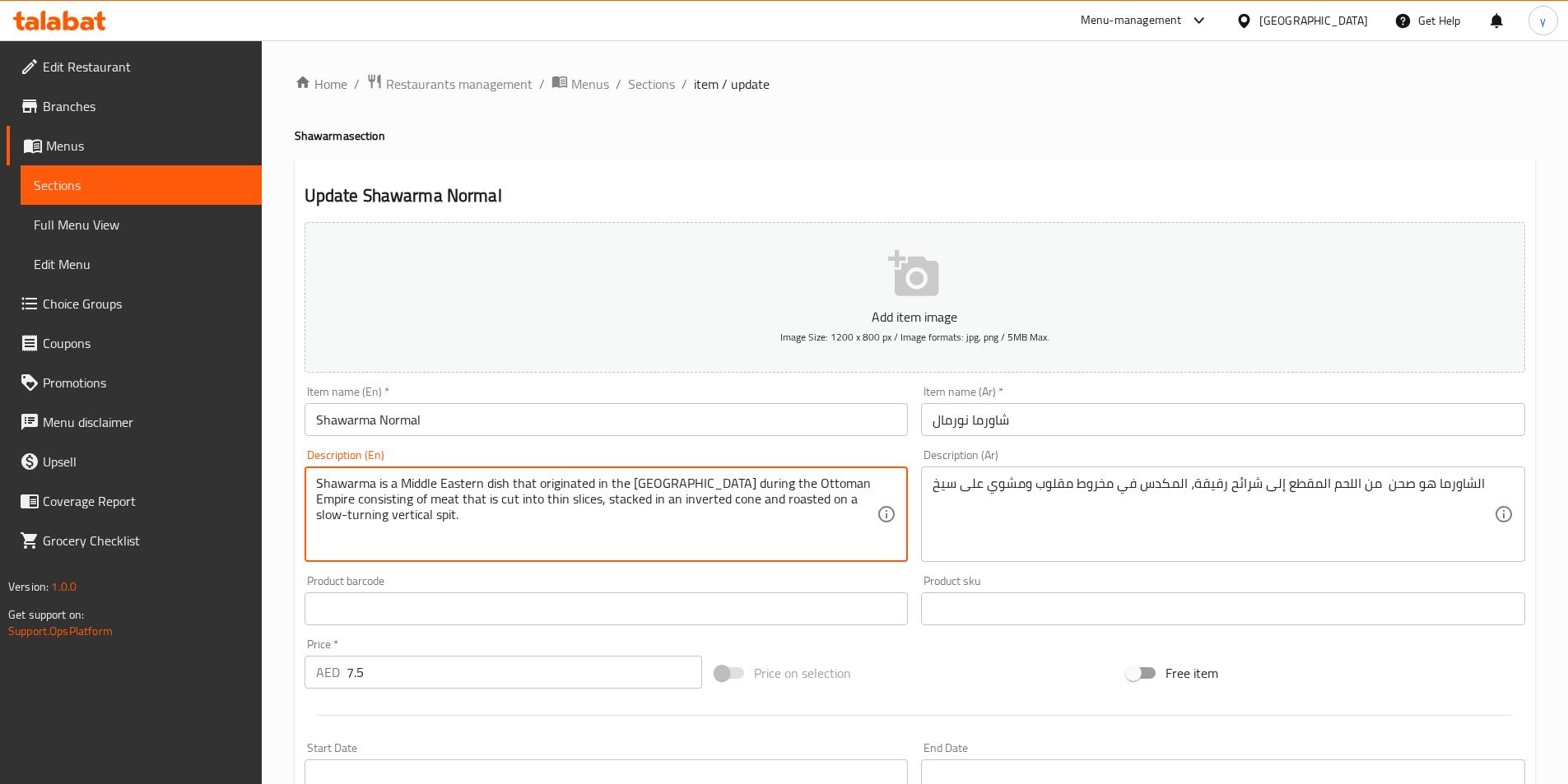
click at [525, 502] on textarea "Shawarma is a Middle Eastern dish that originated in the [GEOGRAPHIC_DATA] duri…" at bounding box center [597, 515] width 561 height 78
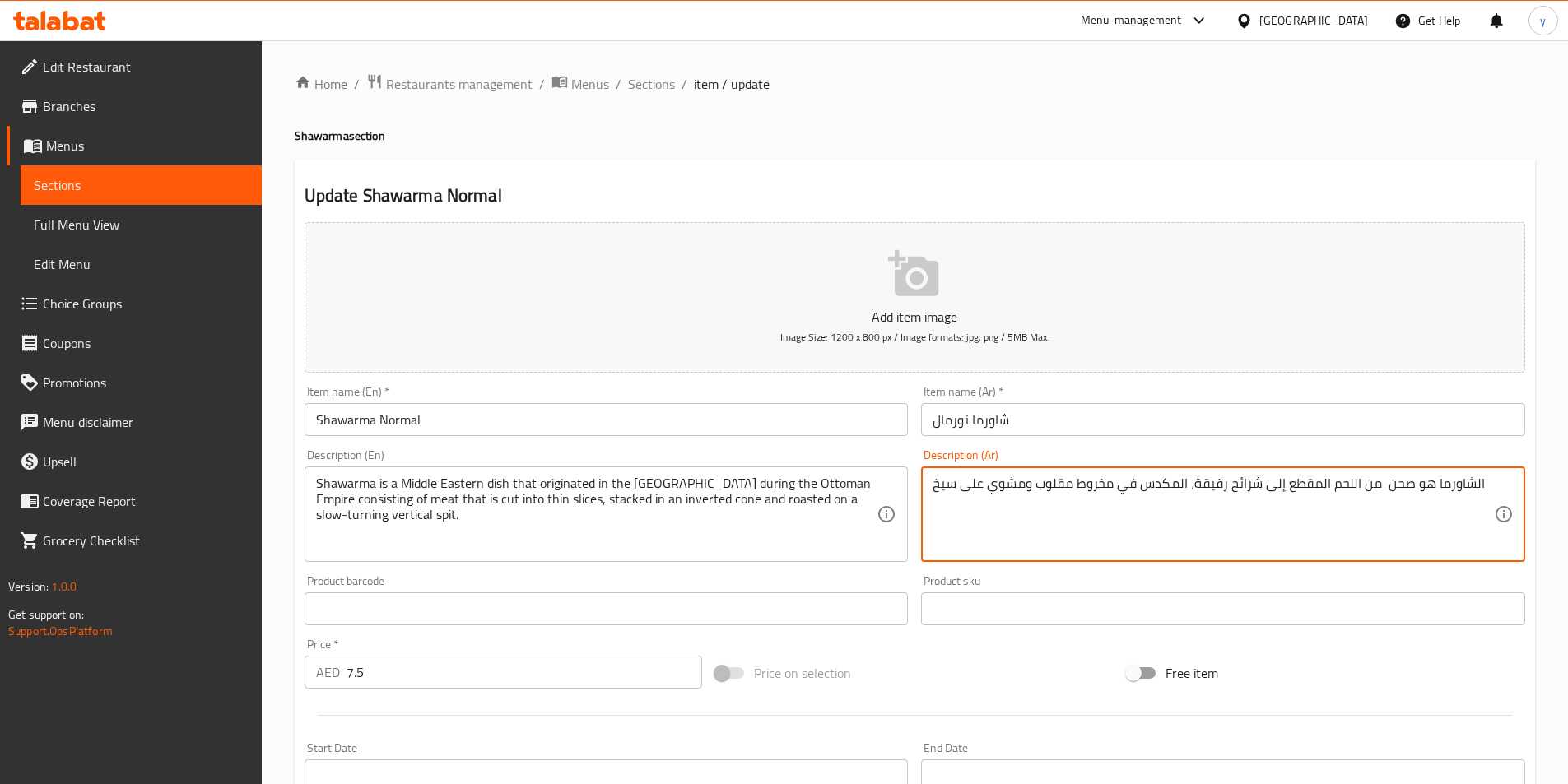
click at [1402, 495] on textarea "الشاورما هو صحن من اللحم المقطع إلى شرائح رقيقة، المكدس في مخروط مقلوب ومشوي عل…" at bounding box center [1213, 515] width 561 height 78
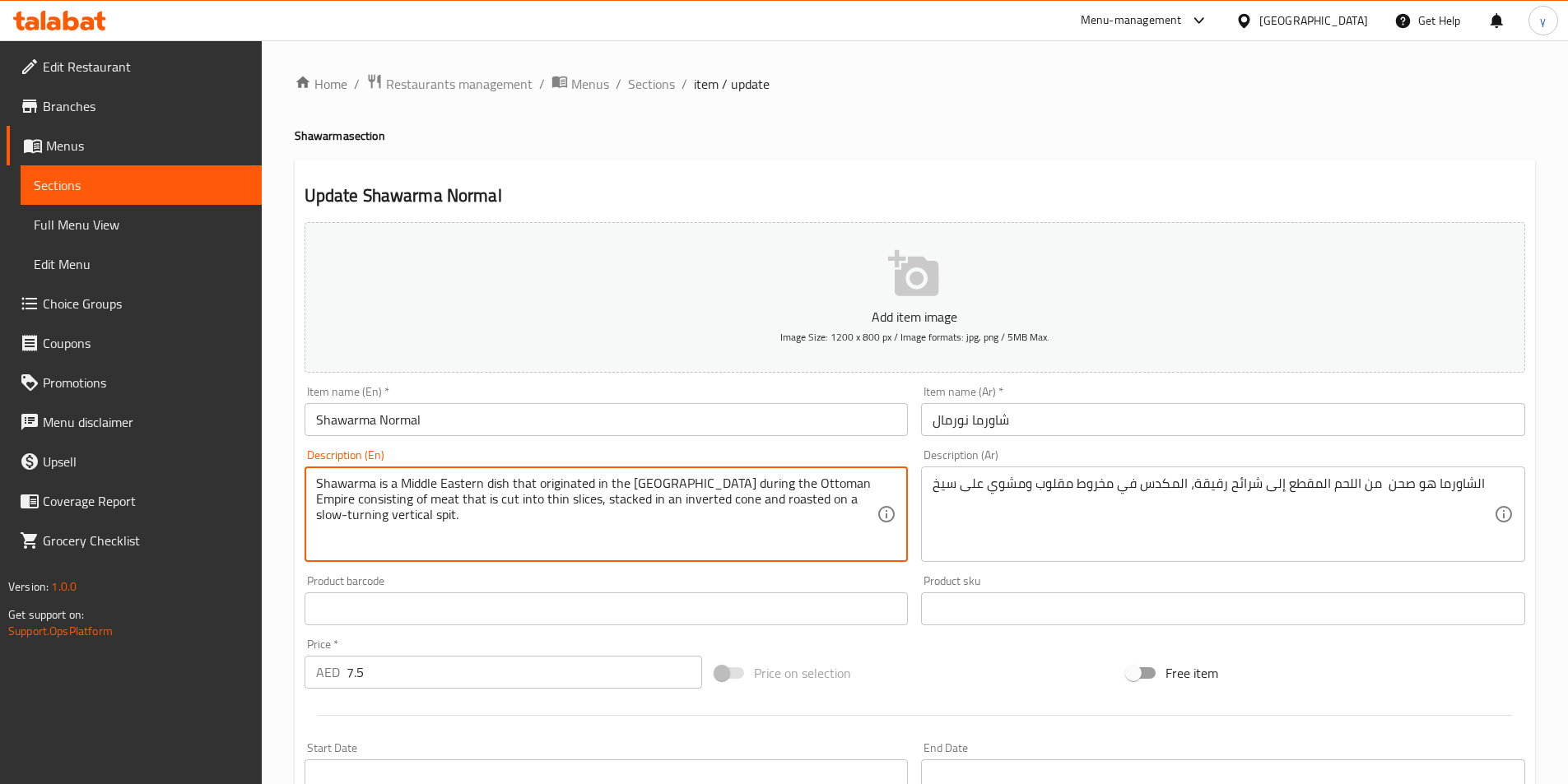
click at [747, 510] on textarea "Shawarma is a Middle Eastern dish that originated in the [GEOGRAPHIC_DATA] duri…" at bounding box center [597, 515] width 561 height 78
paste textarea "lices of chicken or meat, bread, garlic, potatoes, pickles, and tomatoes"
type textarea "Slices of chicken or meat, bread, garlic, potatoes, pickles, and tomatoes."
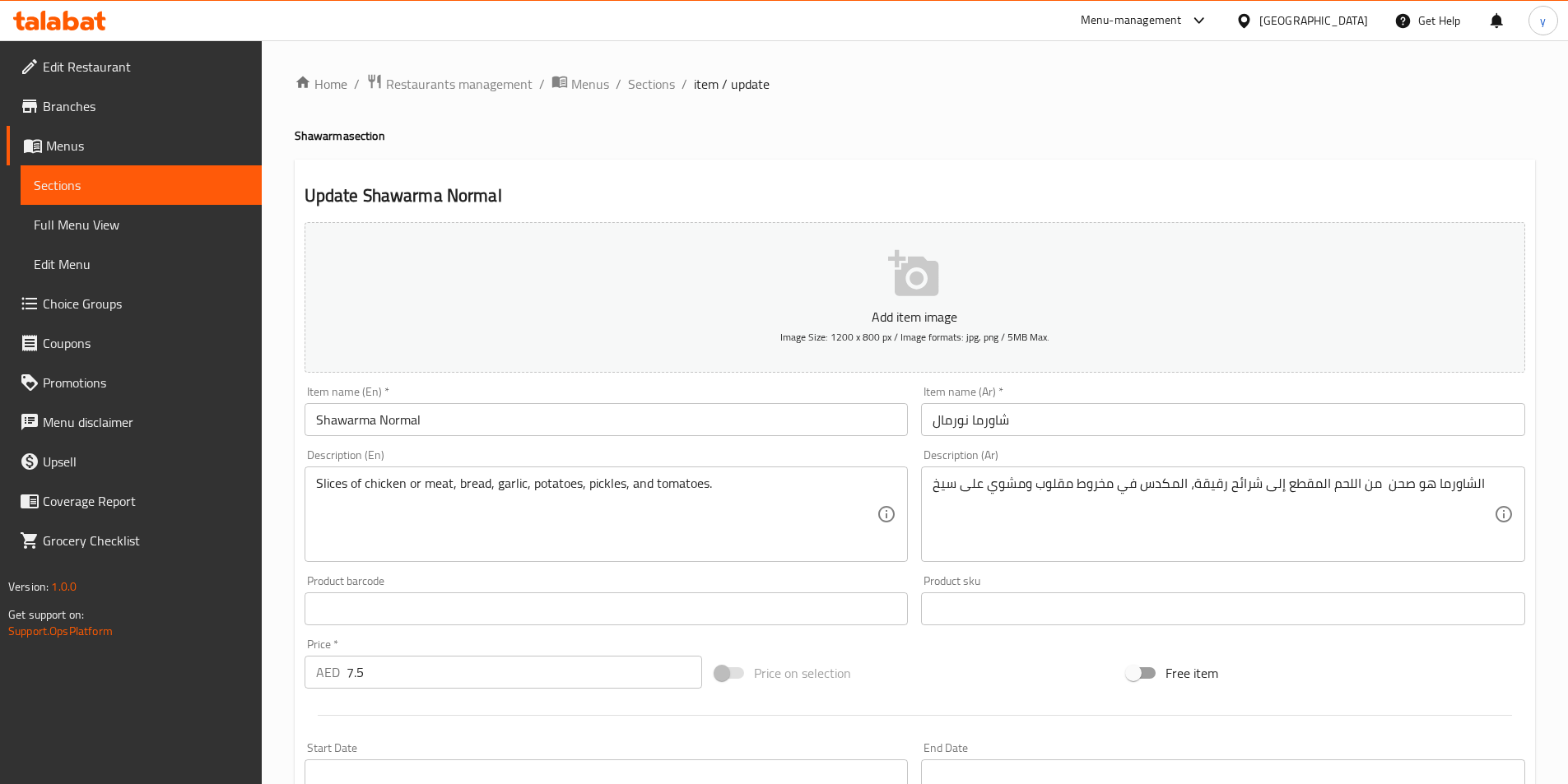
click at [697, 484] on textarea "Slices of chicken or meat, bread, garlic, potatoes, pickles, and tomatoes." at bounding box center [597, 515] width 561 height 78
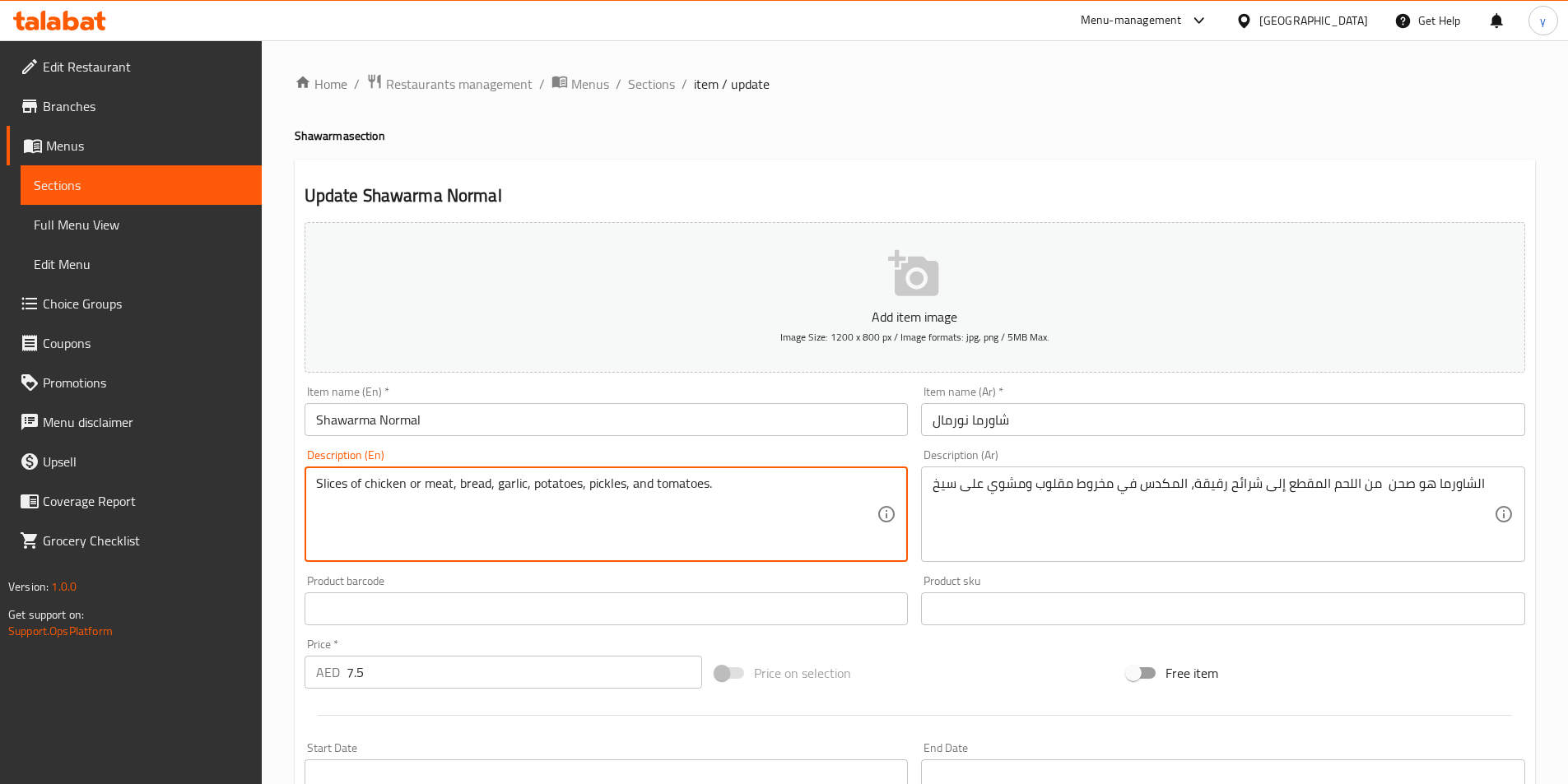
click at [697, 484] on textarea "Slices of chicken or meat, bread, garlic, potatoes, pickles, and tomatoes." at bounding box center [597, 515] width 561 height 78
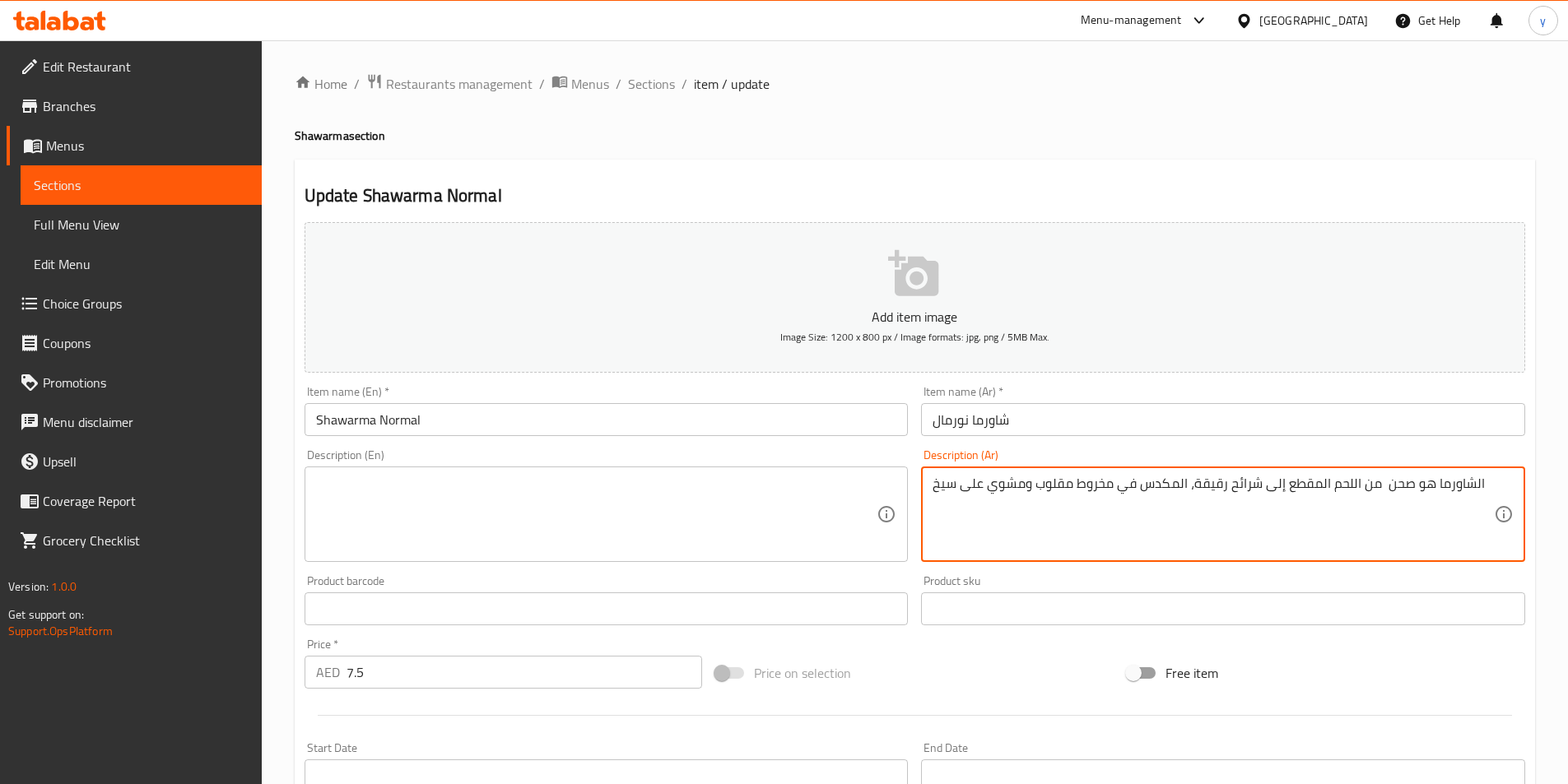
click at [1068, 494] on textarea "الشاورما هو صحن من اللحم المقطع إلى شرائح رقيقة، المكدس في مخروط مقلوب ومشوي عل…" at bounding box center [1213, 515] width 561 height 78
click at [404, 418] on input "Shawarma Normal" at bounding box center [606, 419] width 604 height 33
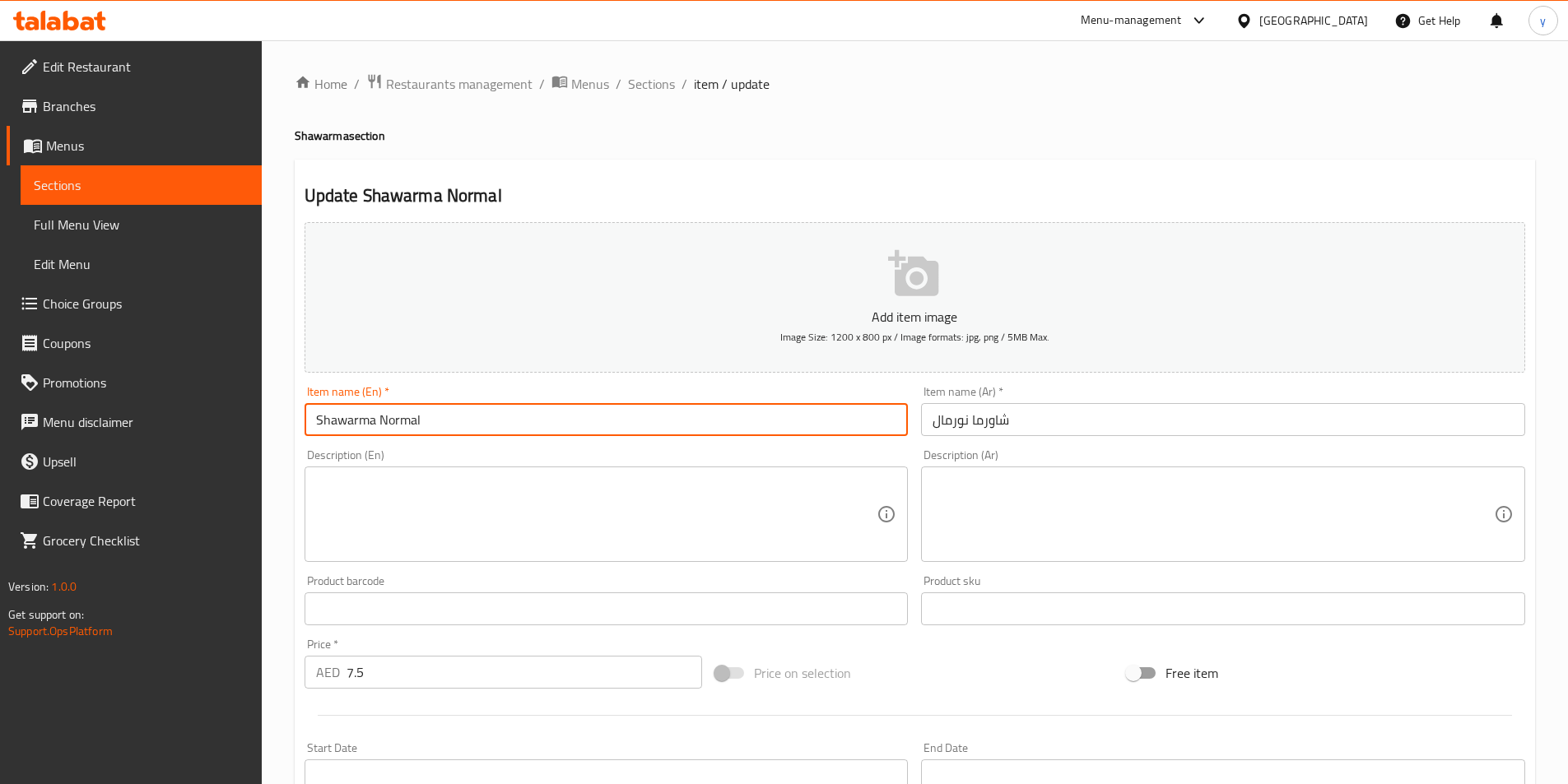
click at [404, 418] on input "Shawarma Normal" at bounding box center [606, 419] width 604 height 33
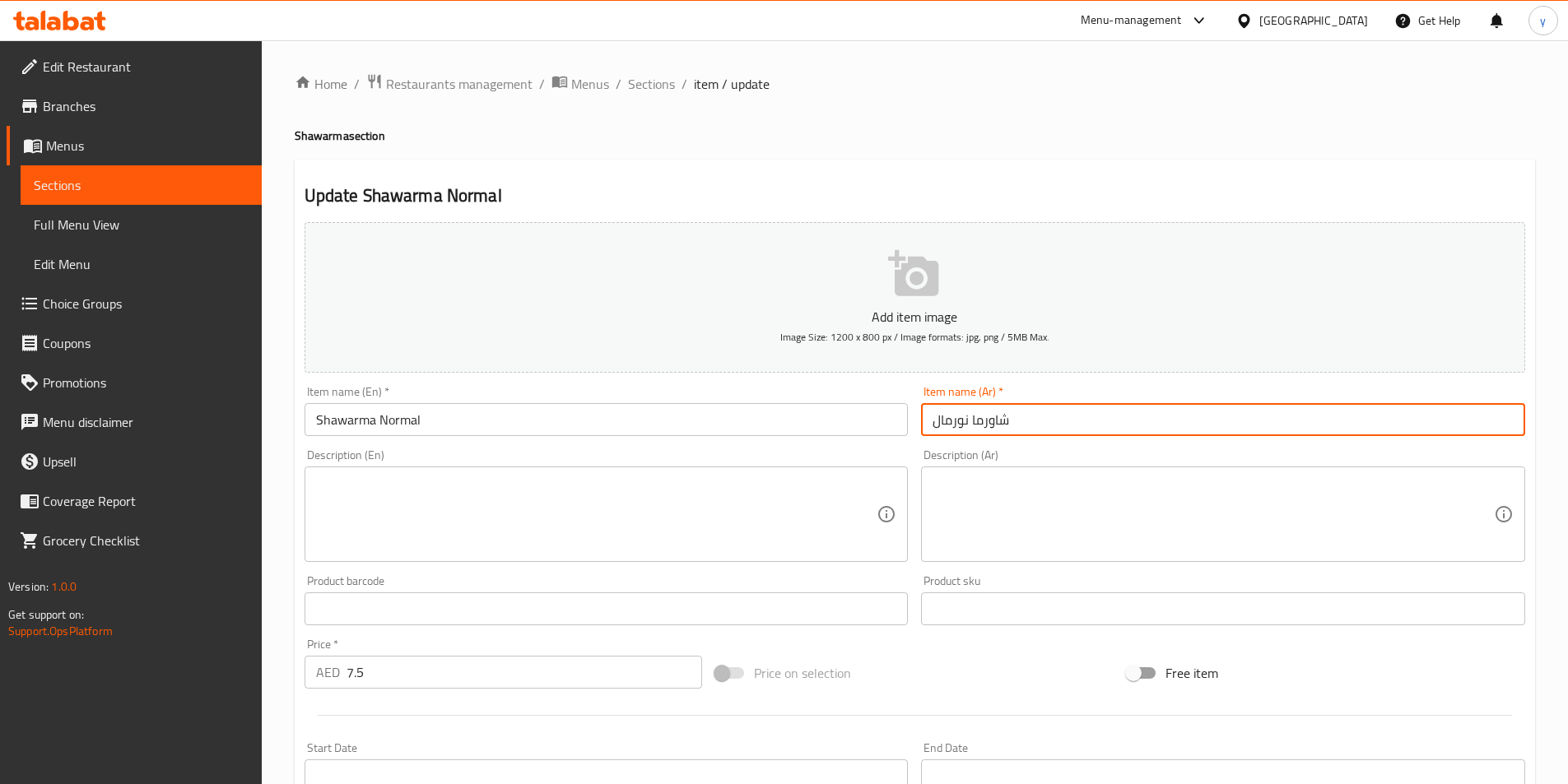
click at [947, 420] on input "شاورما نورمال" at bounding box center [1222, 419] width 604 height 33
click at [1444, 426] on input "شاورما نورمال" at bounding box center [1222, 419] width 604 height 33
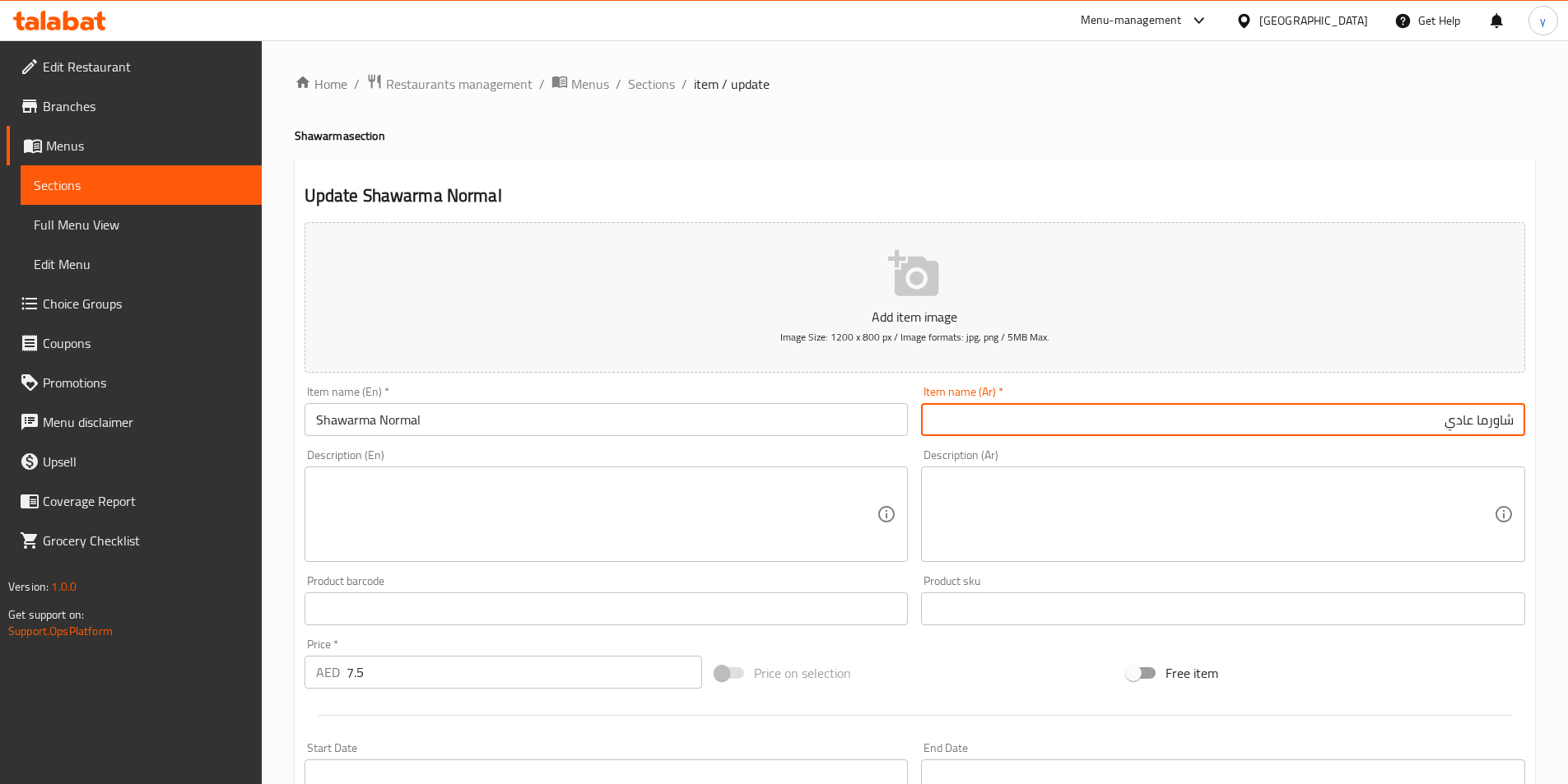
type input "شاورما عادي"
click at [431, 426] on input "Shawarma Normal" at bounding box center [606, 419] width 604 height 33
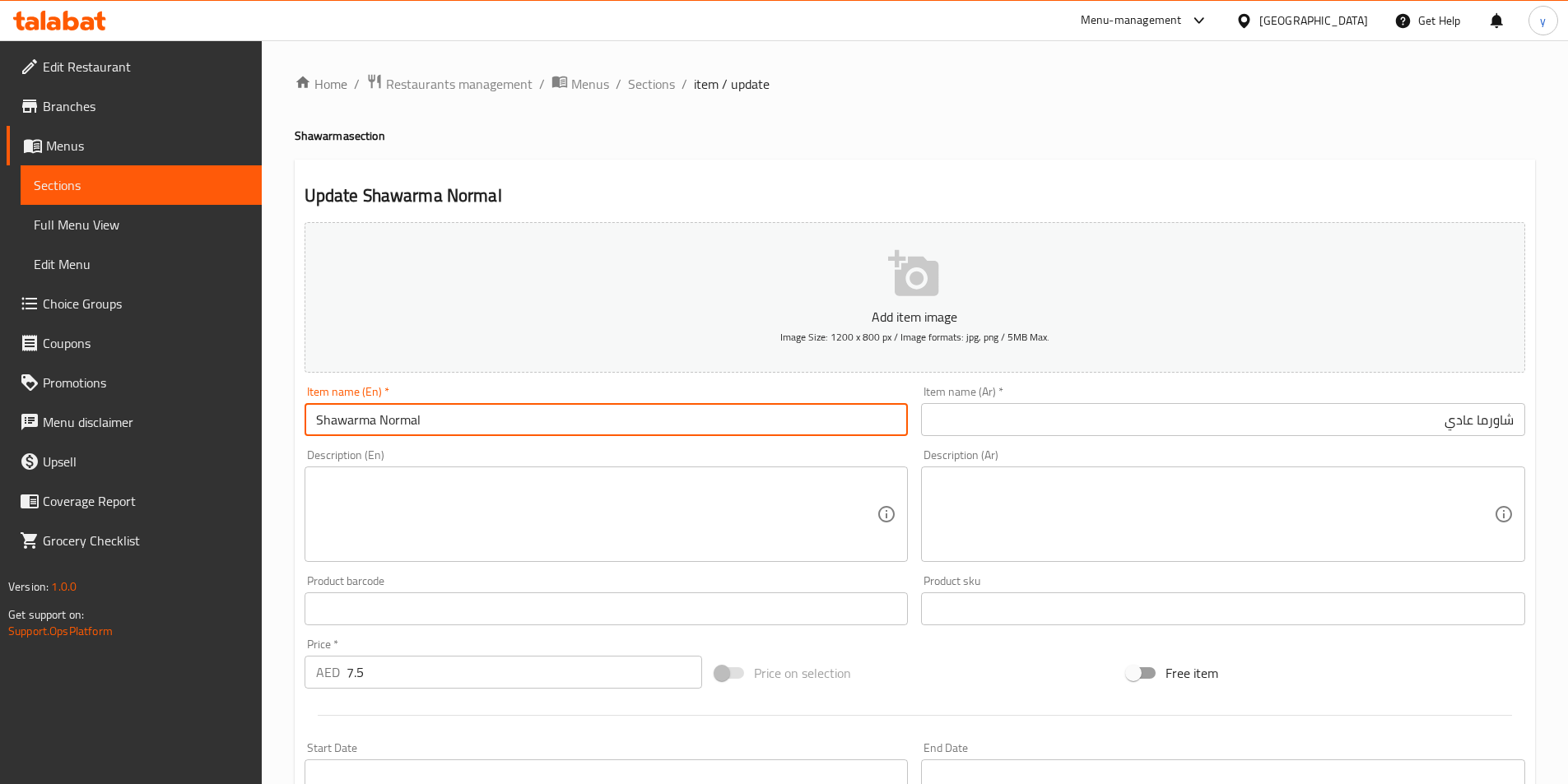
click at [431, 426] on input "Shawarma Normal" at bounding box center [606, 419] width 604 height 33
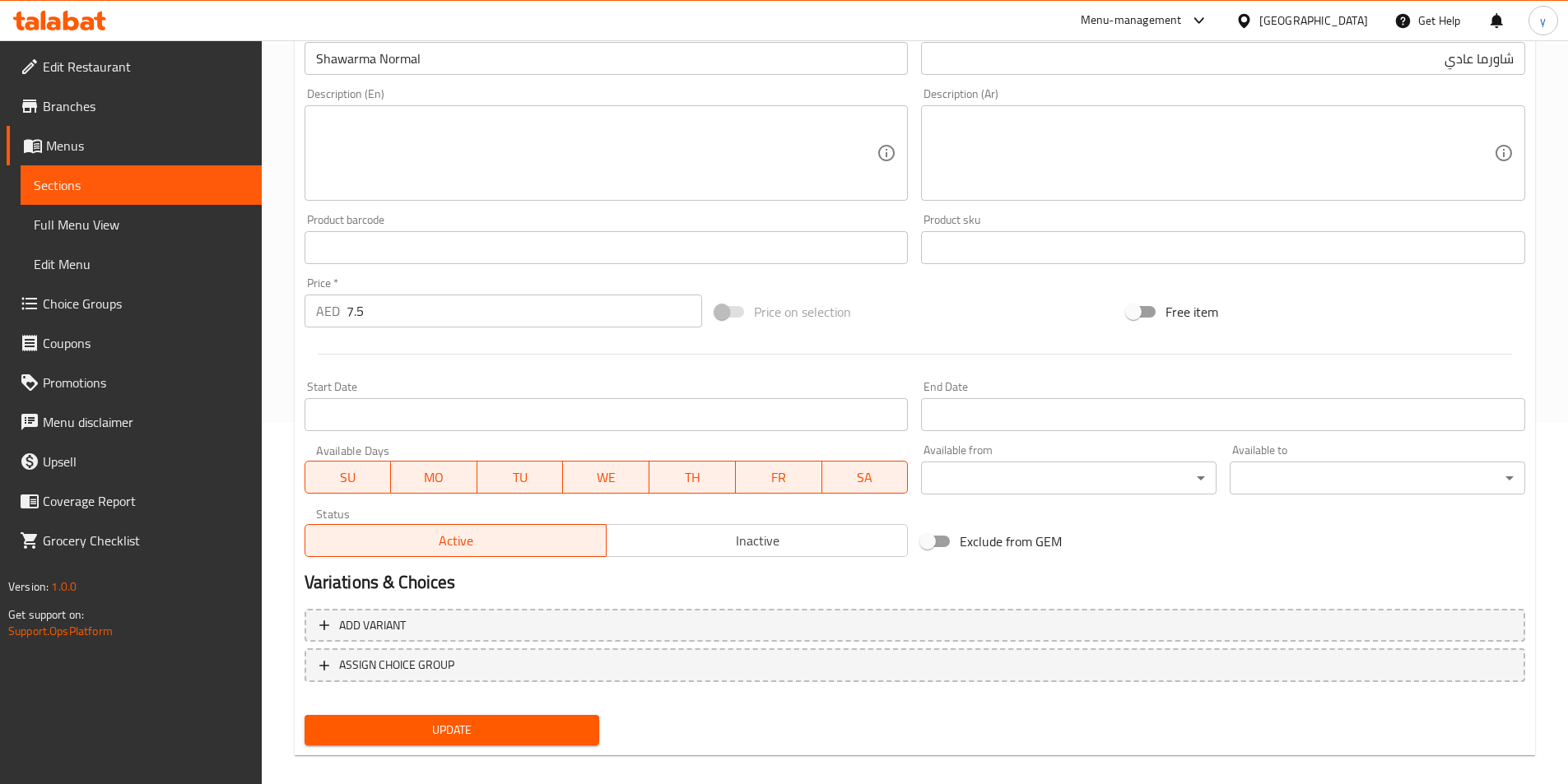
scroll to position [378, 0]
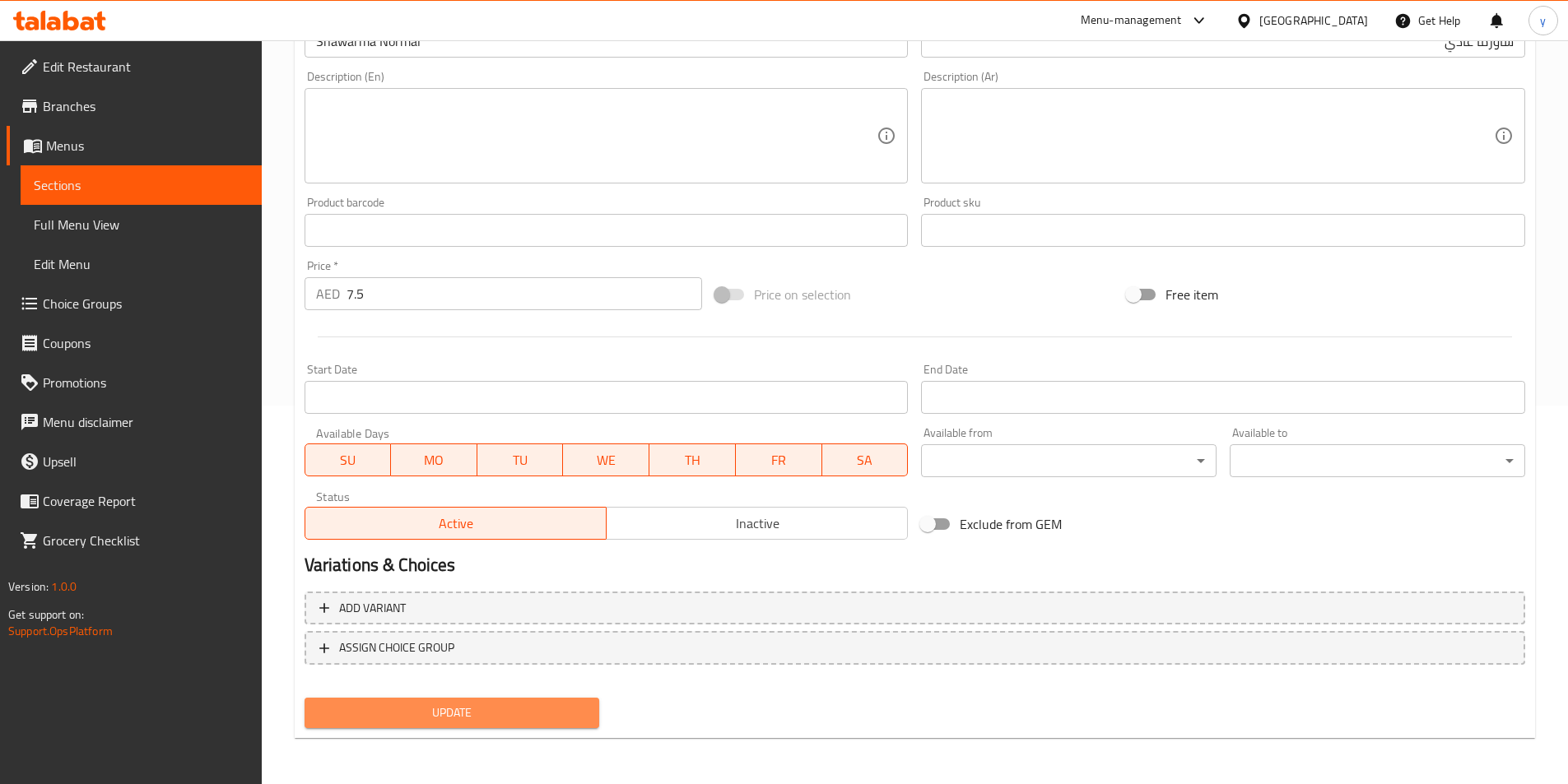
click at [494, 725] on button "Update" at bounding box center [452, 713] width 295 height 31
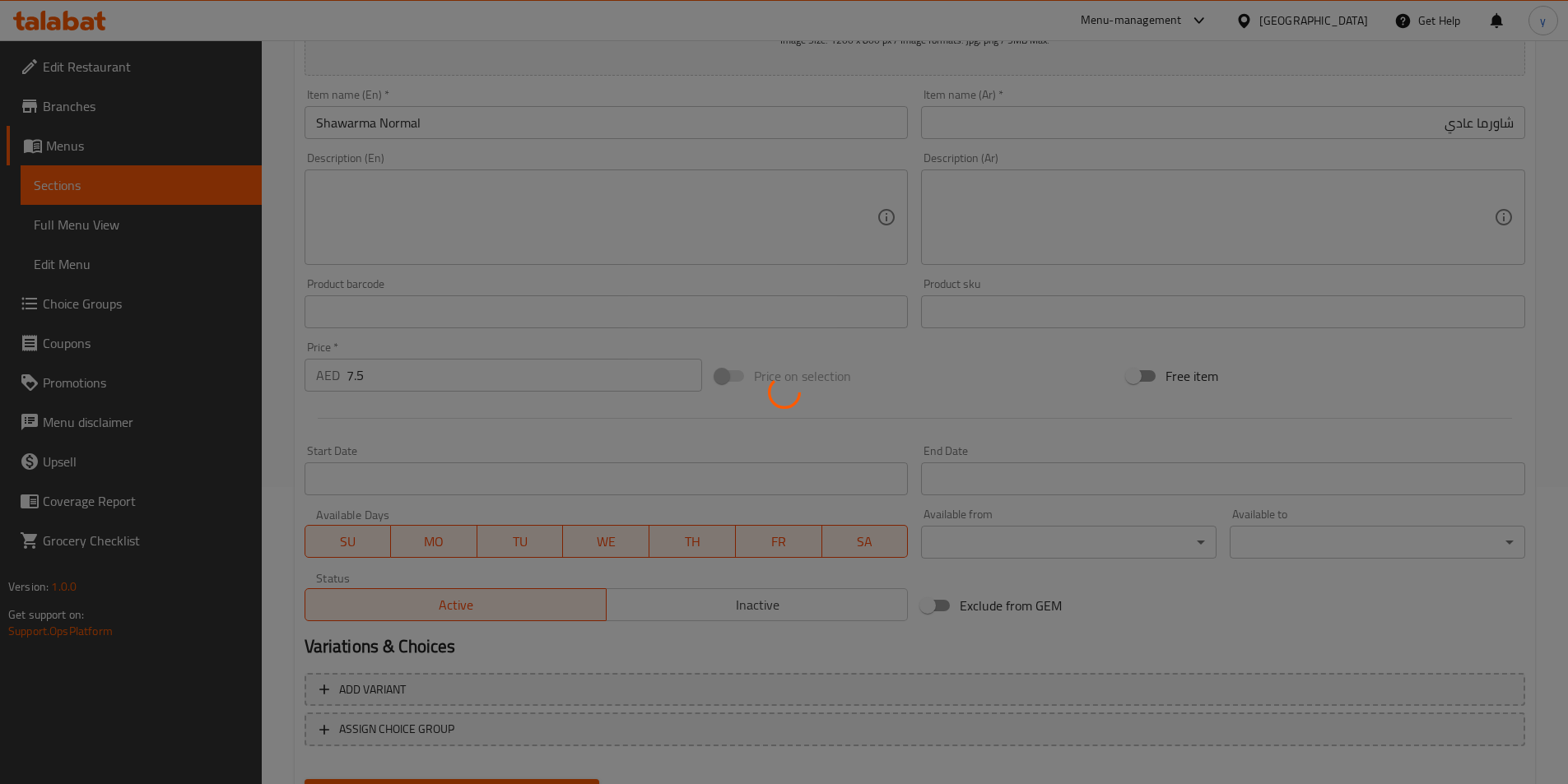
scroll to position [296, 0]
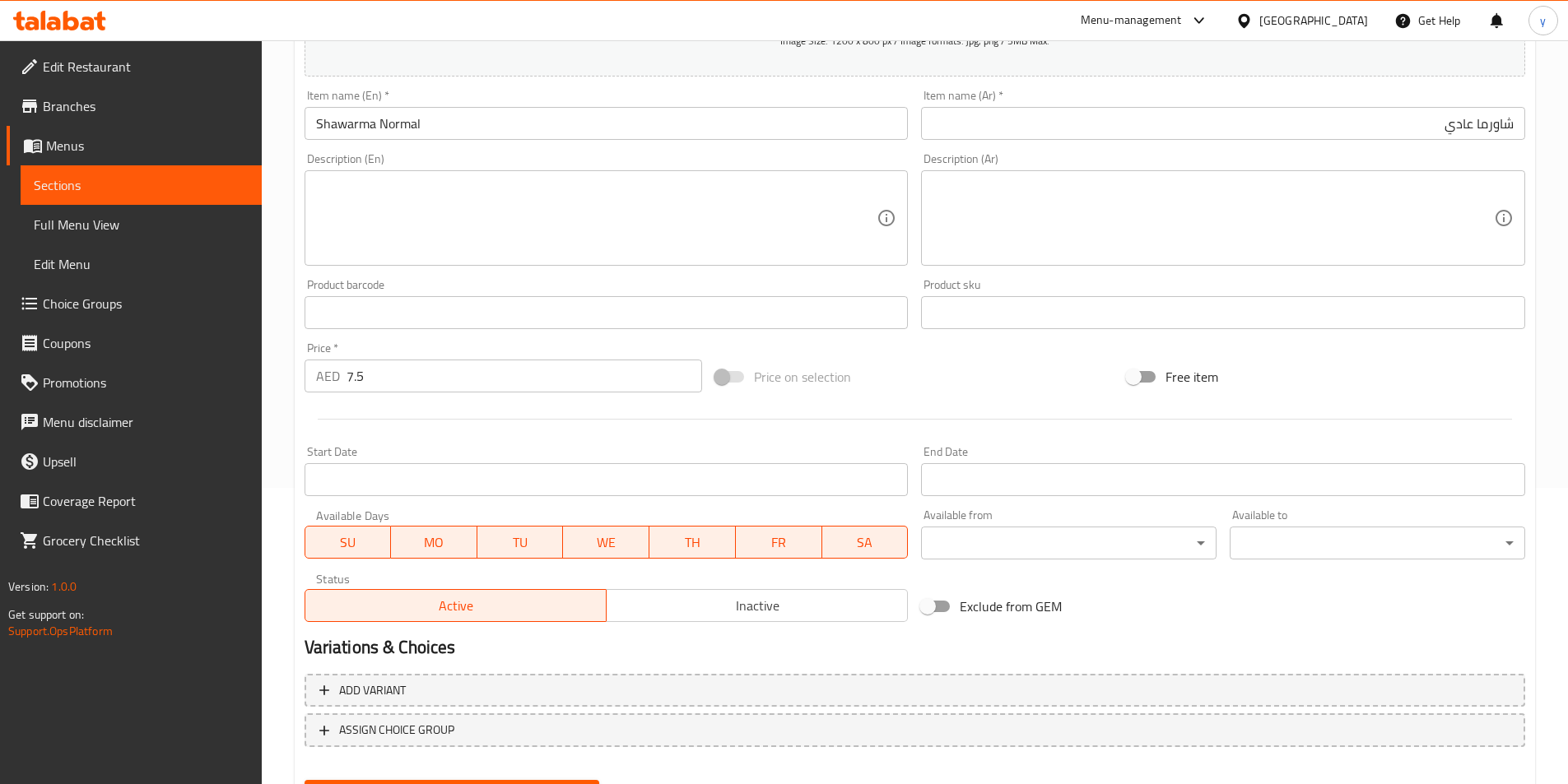
click at [317, 120] on input "Shawarma Normal" at bounding box center [606, 123] width 604 height 33
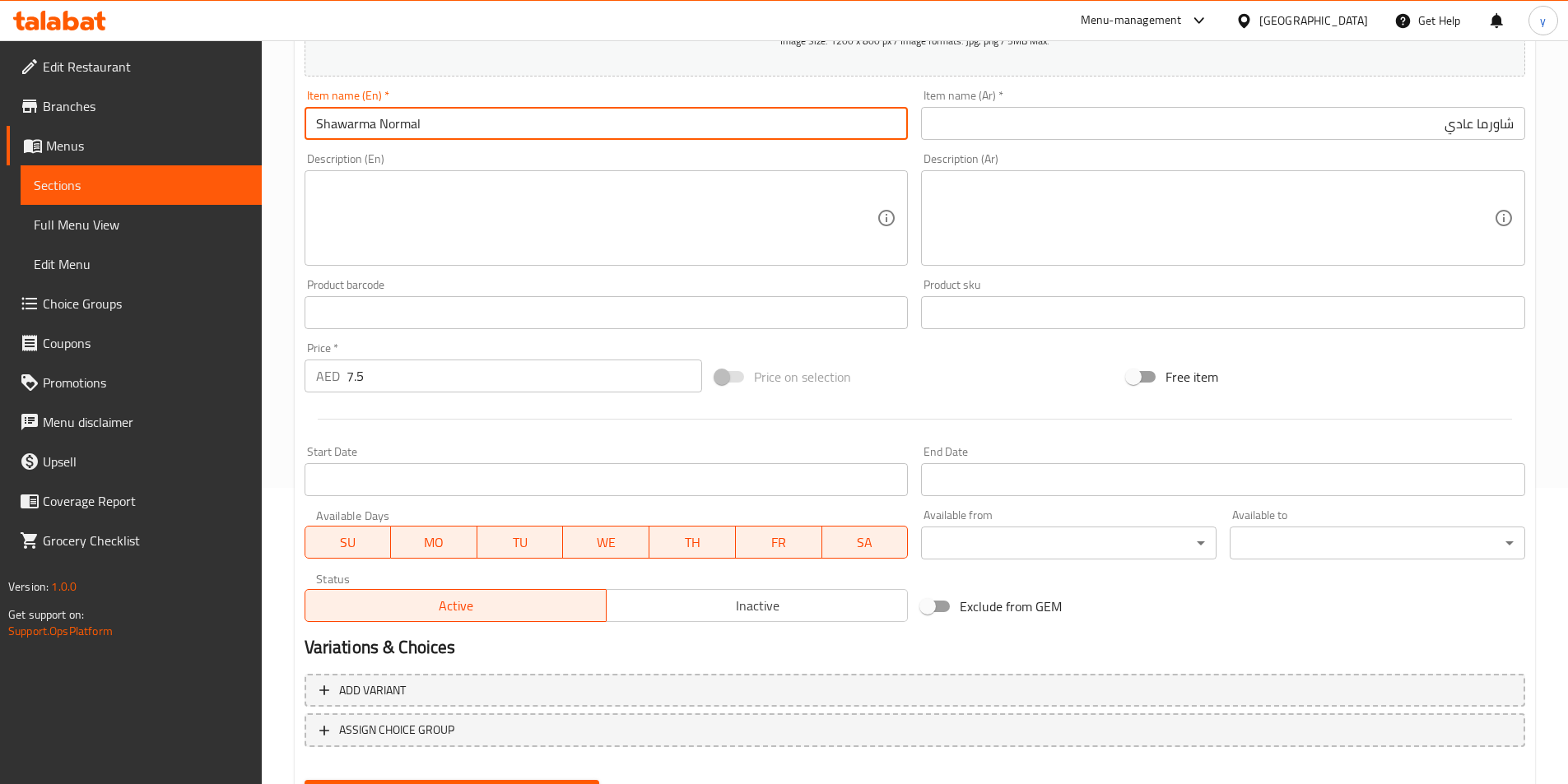
click at [317, 120] on input "Shawarma Normal" at bounding box center [606, 123] width 604 height 33
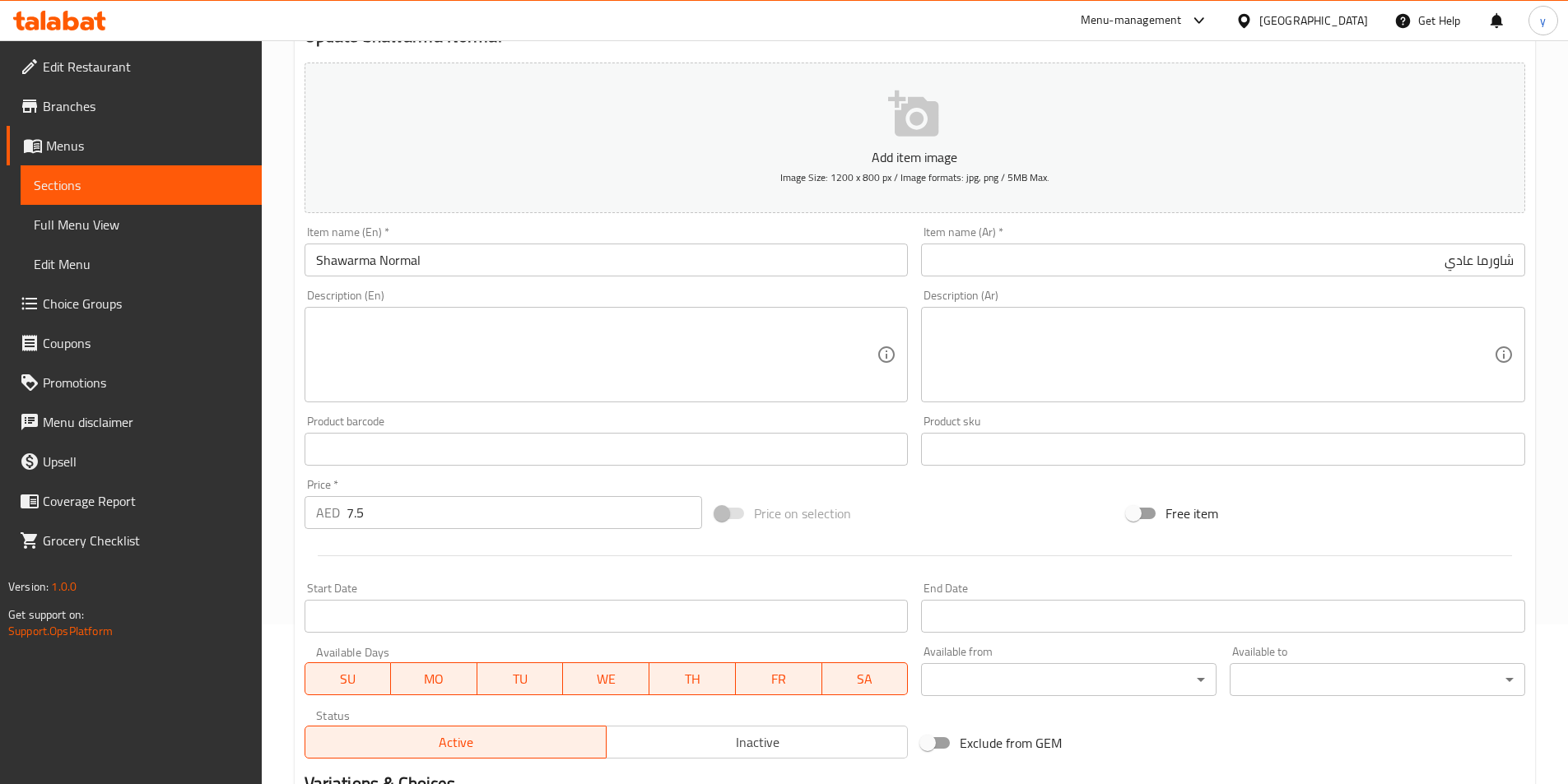
scroll to position [0, 0]
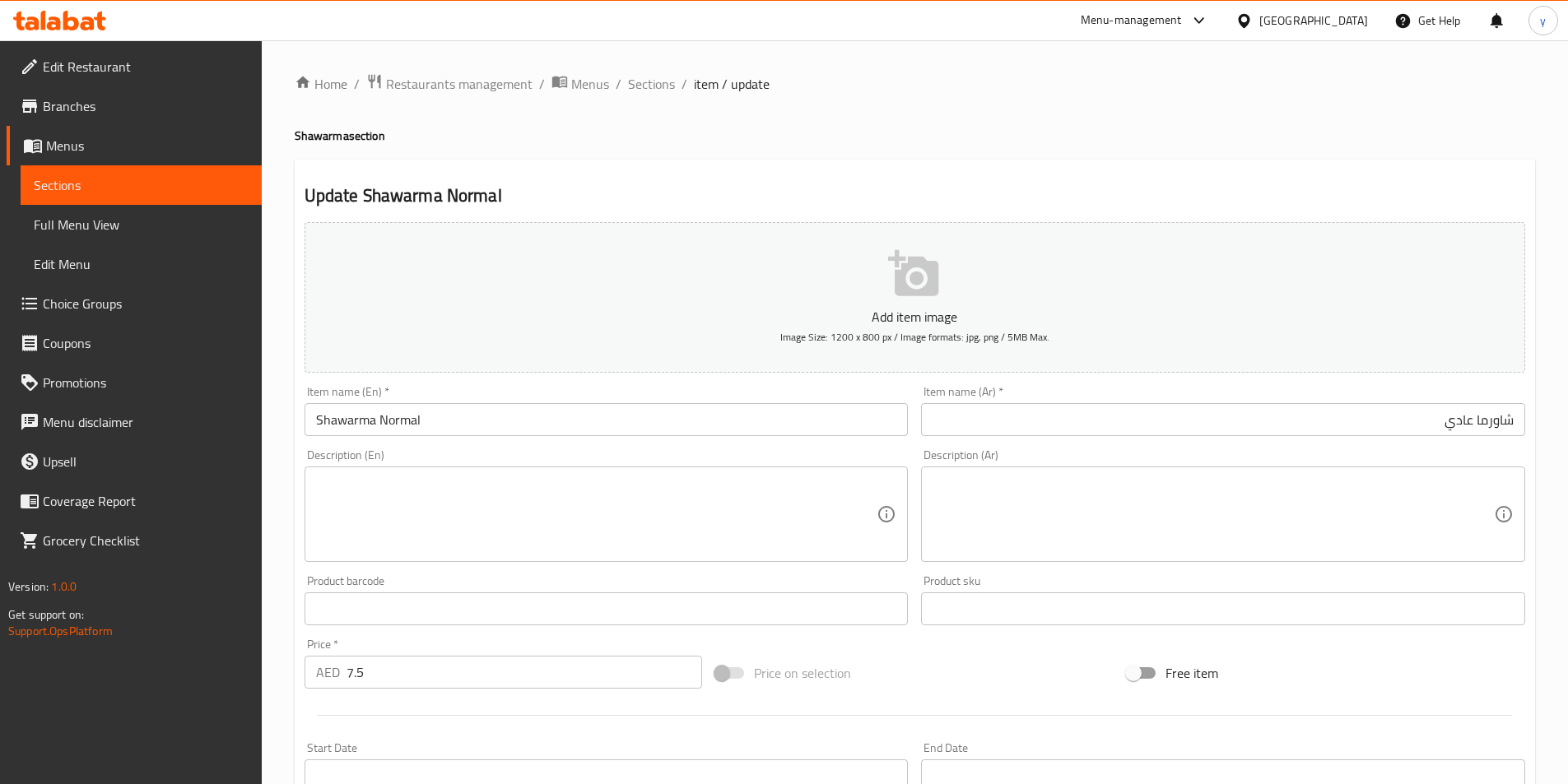
drag, startPoint x: 657, startPoint y: 79, endPoint x: 661, endPoint y: 112, distance: 33.2
click at [657, 79] on span "Sections" at bounding box center [652, 84] width 47 height 20
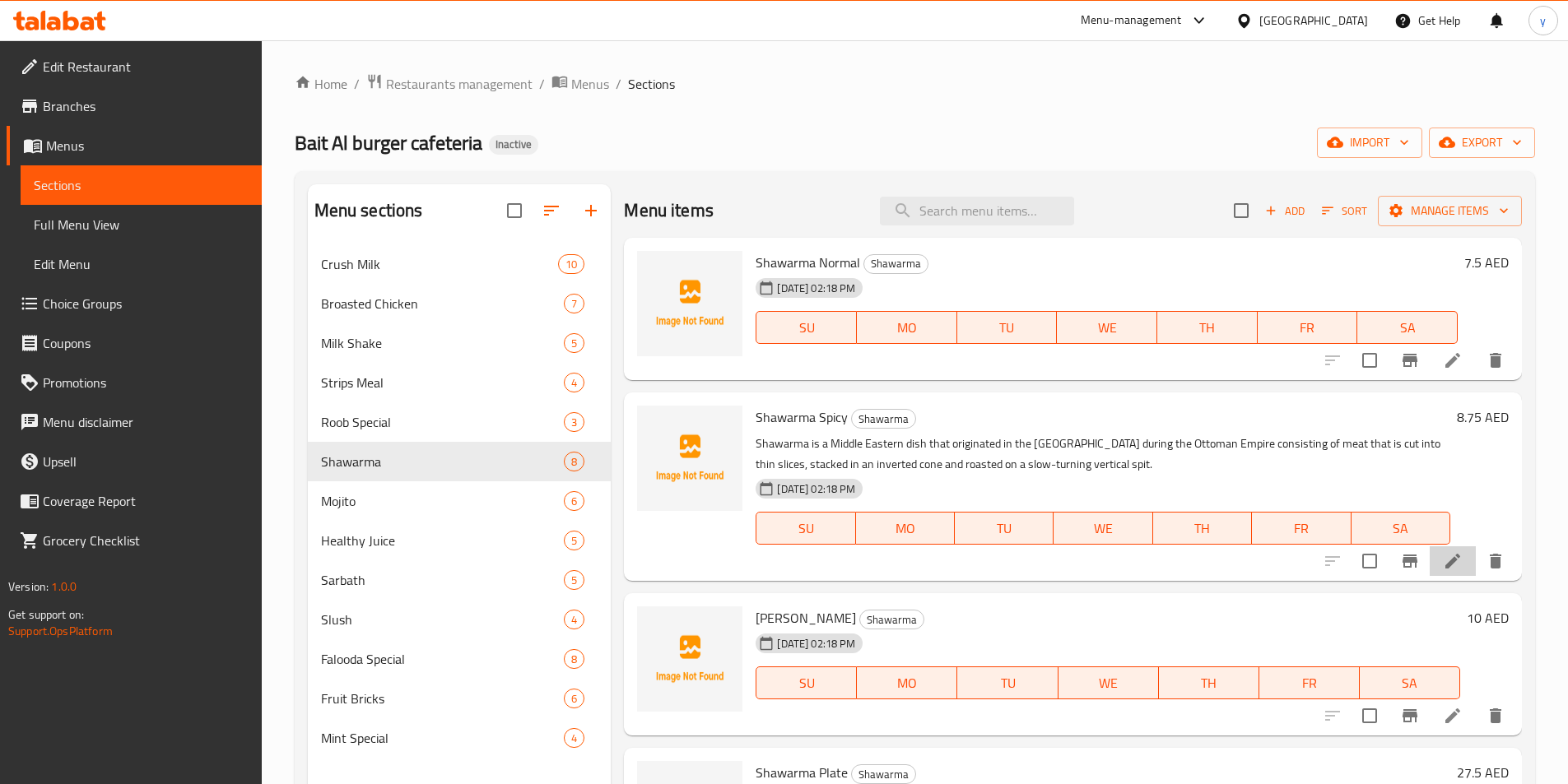
click at [1447, 571] on li at bounding box center [1452, 561] width 46 height 30
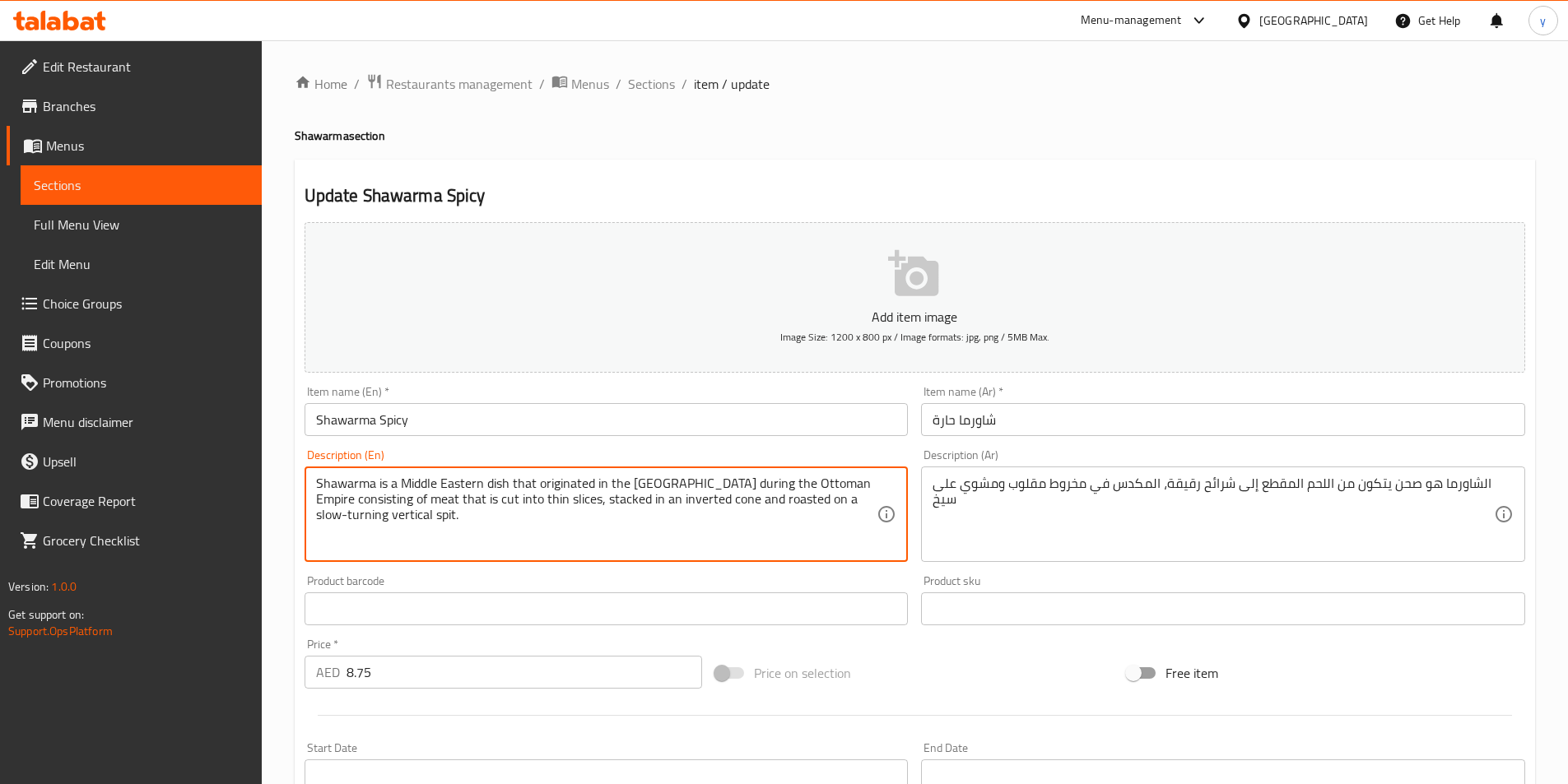
click at [639, 512] on textarea "Shawarma is a Middle Eastern dish that originated in the [GEOGRAPHIC_DATA] duri…" at bounding box center [597, 515] width 561 height 78
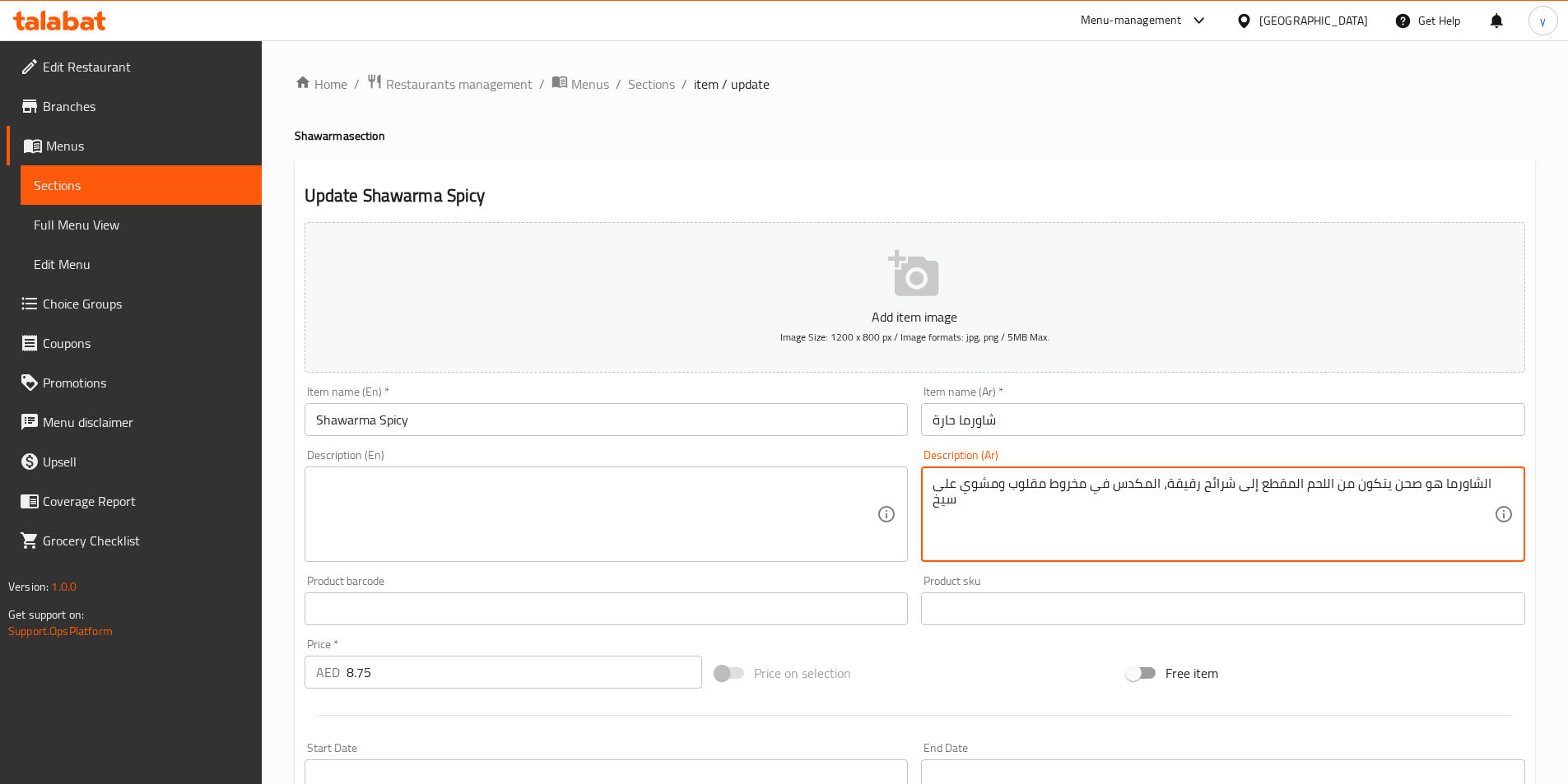
click at [1065, 522] on textarea "الشاورما هو صحن يتكون من اللحم المقطع إلى شرائح رقيقة، المكدس في مخروط مقلوب وم…" at bounding box center [1213, 515] width 561 height 78
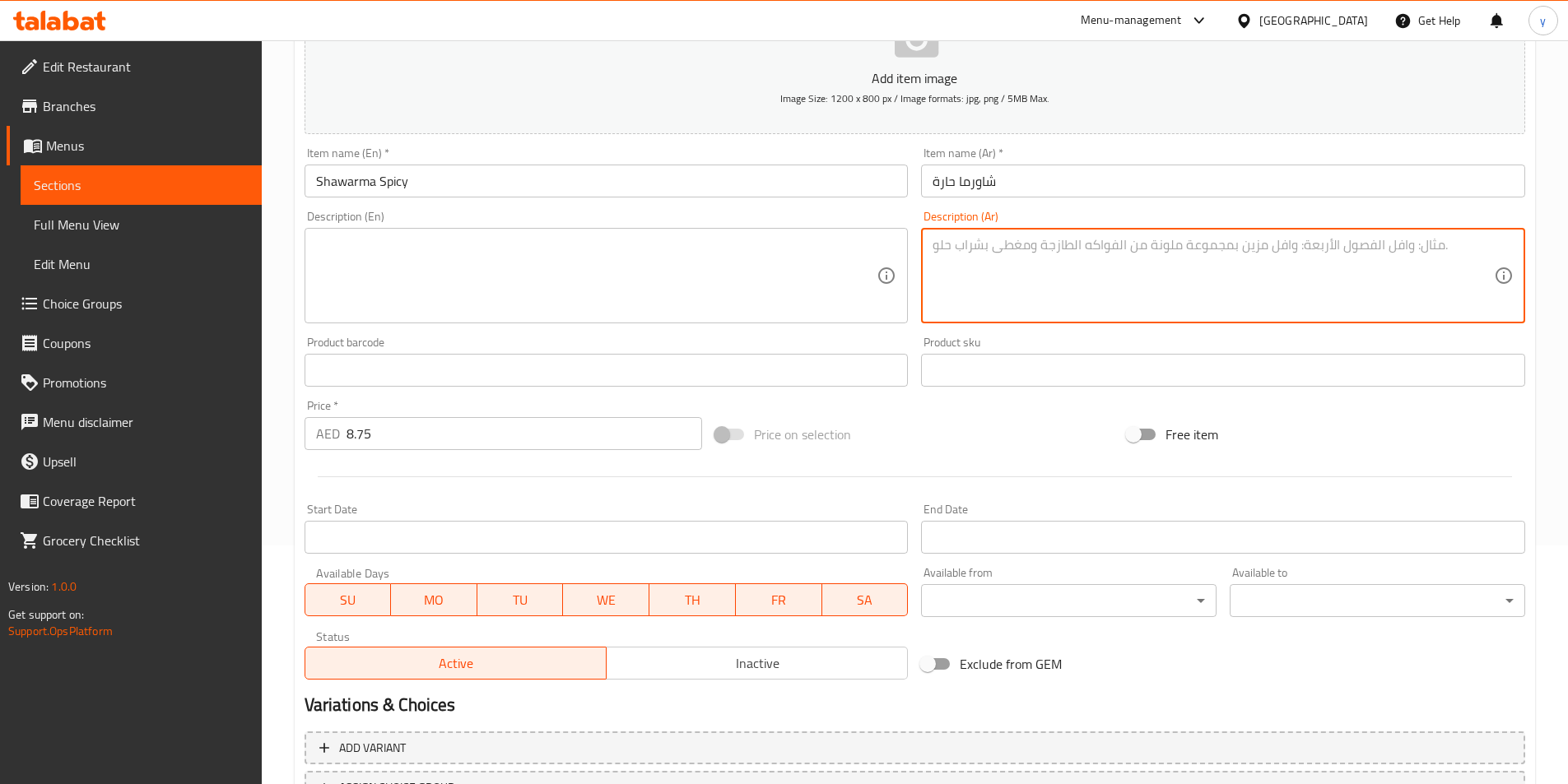
scroll to position [378, 0]
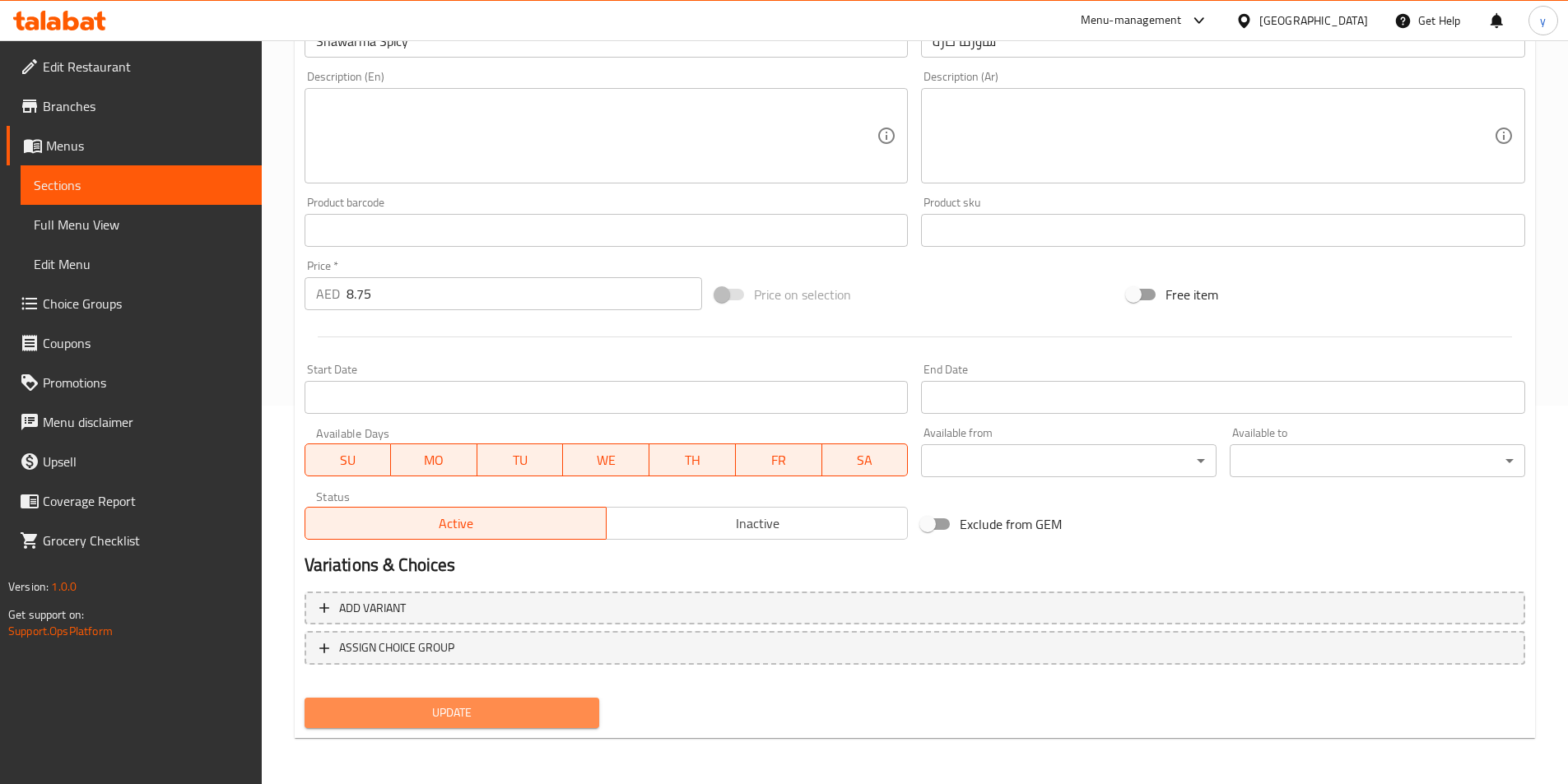
click at [568, 713] on span "Update" at bounding box center [452, 712] width 269 height 21
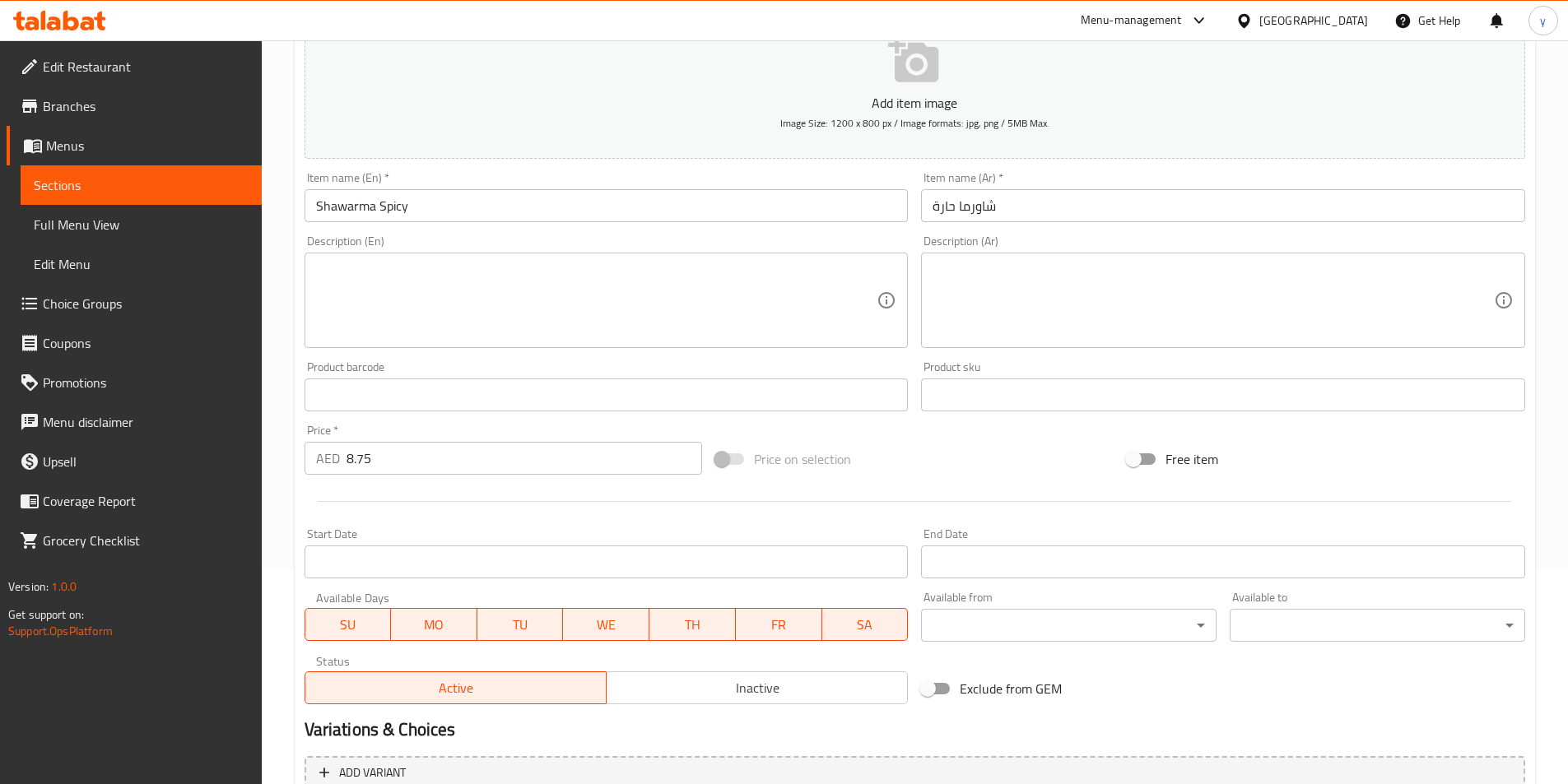
scroll to position [0, 0]
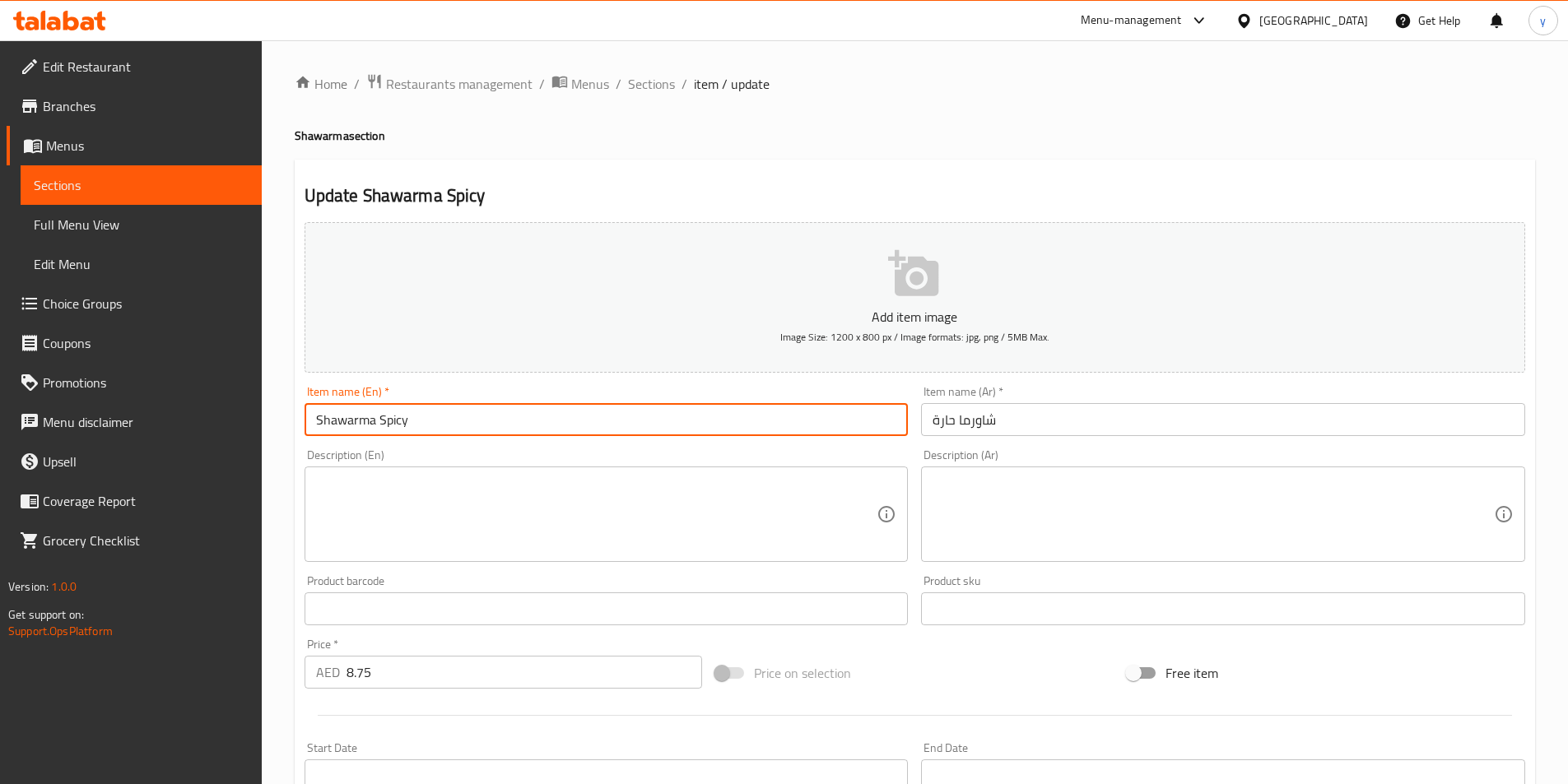
click at [400, 409] on input "Shawarma Spicy" at bounding box center [606, 419] width 604 height 33
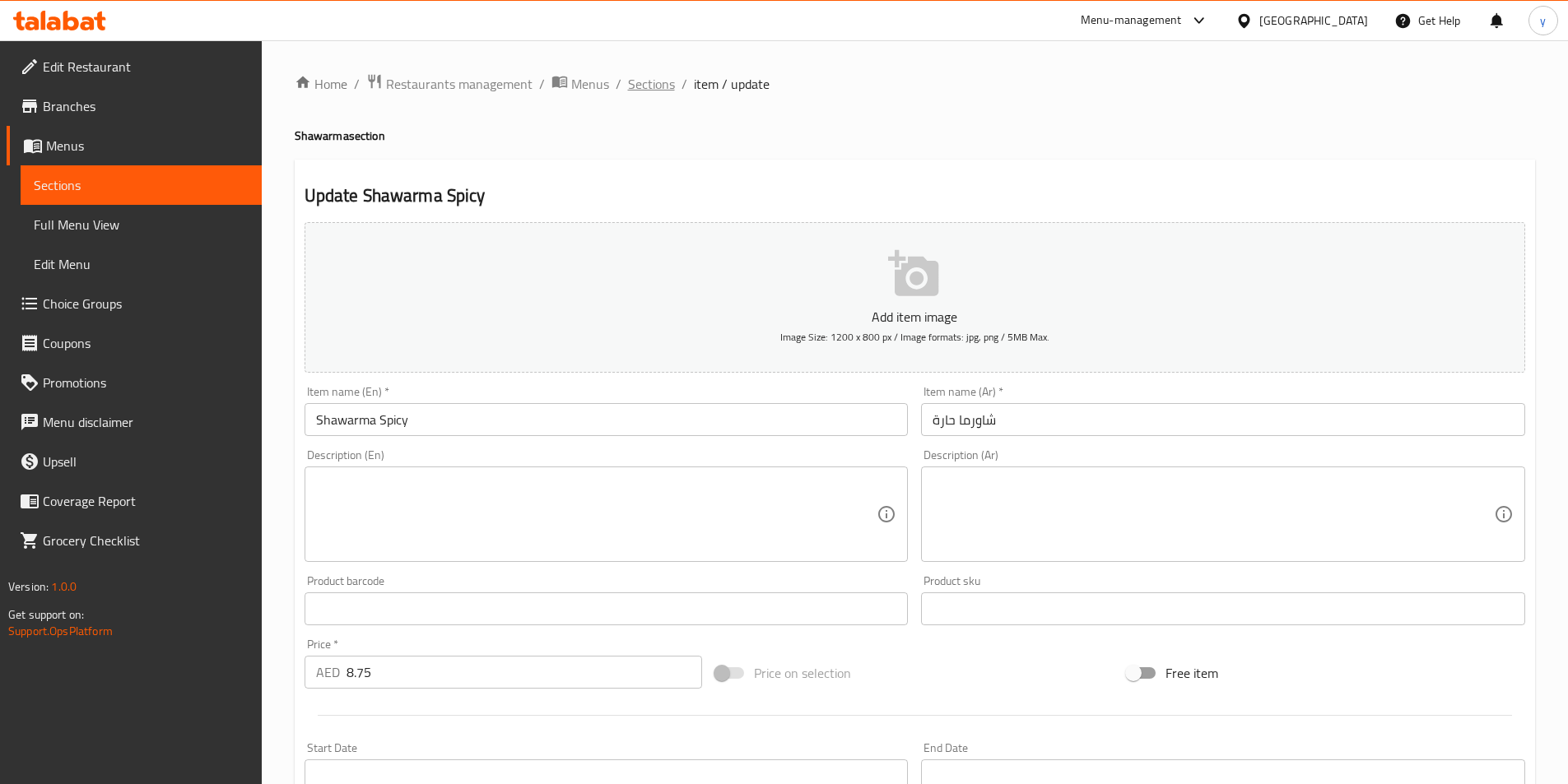
click at [660, 78] on span "Sections" at bounding box center [652, 84] width 47 height 20
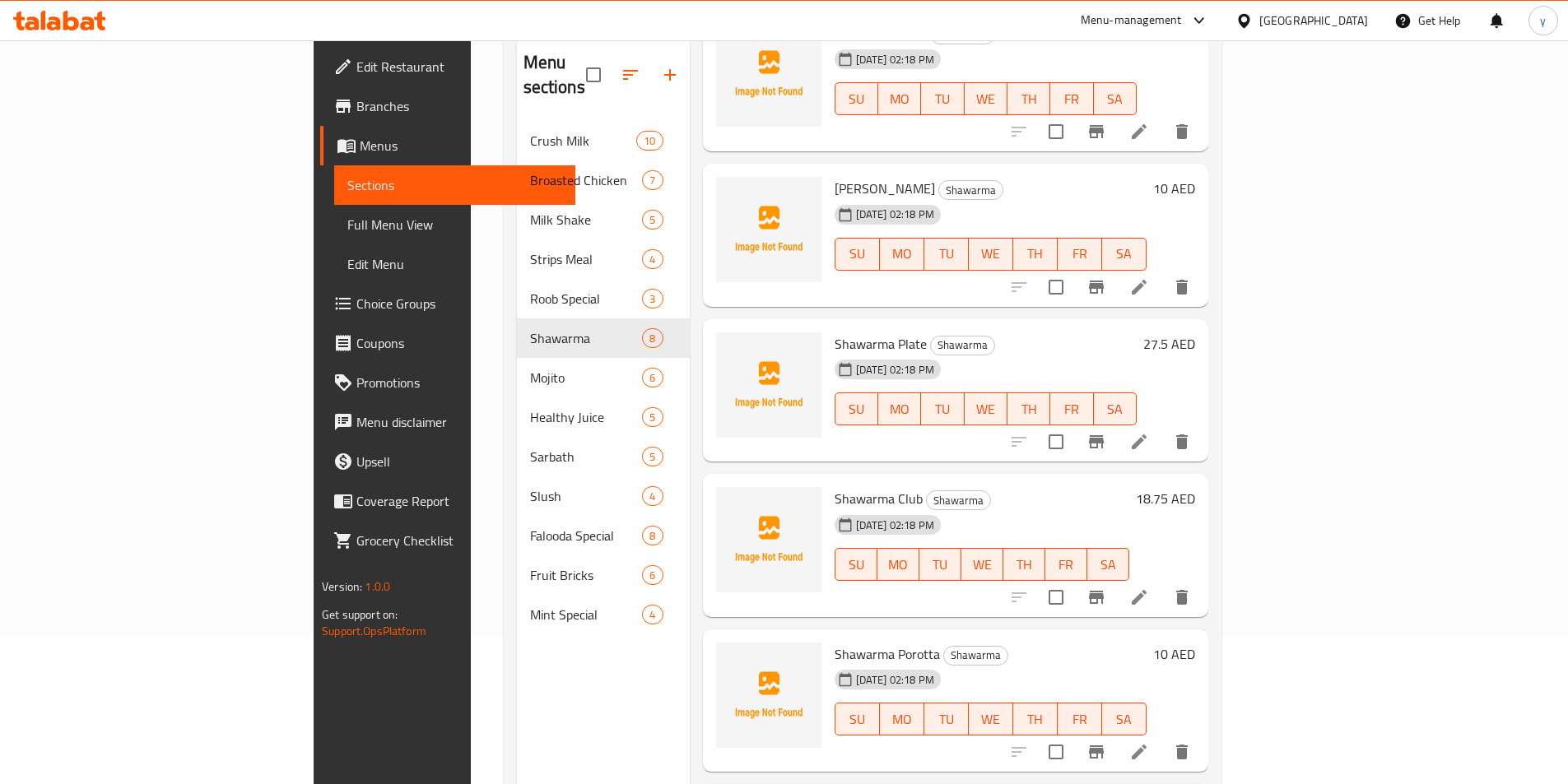
scroll to position [252, 0]
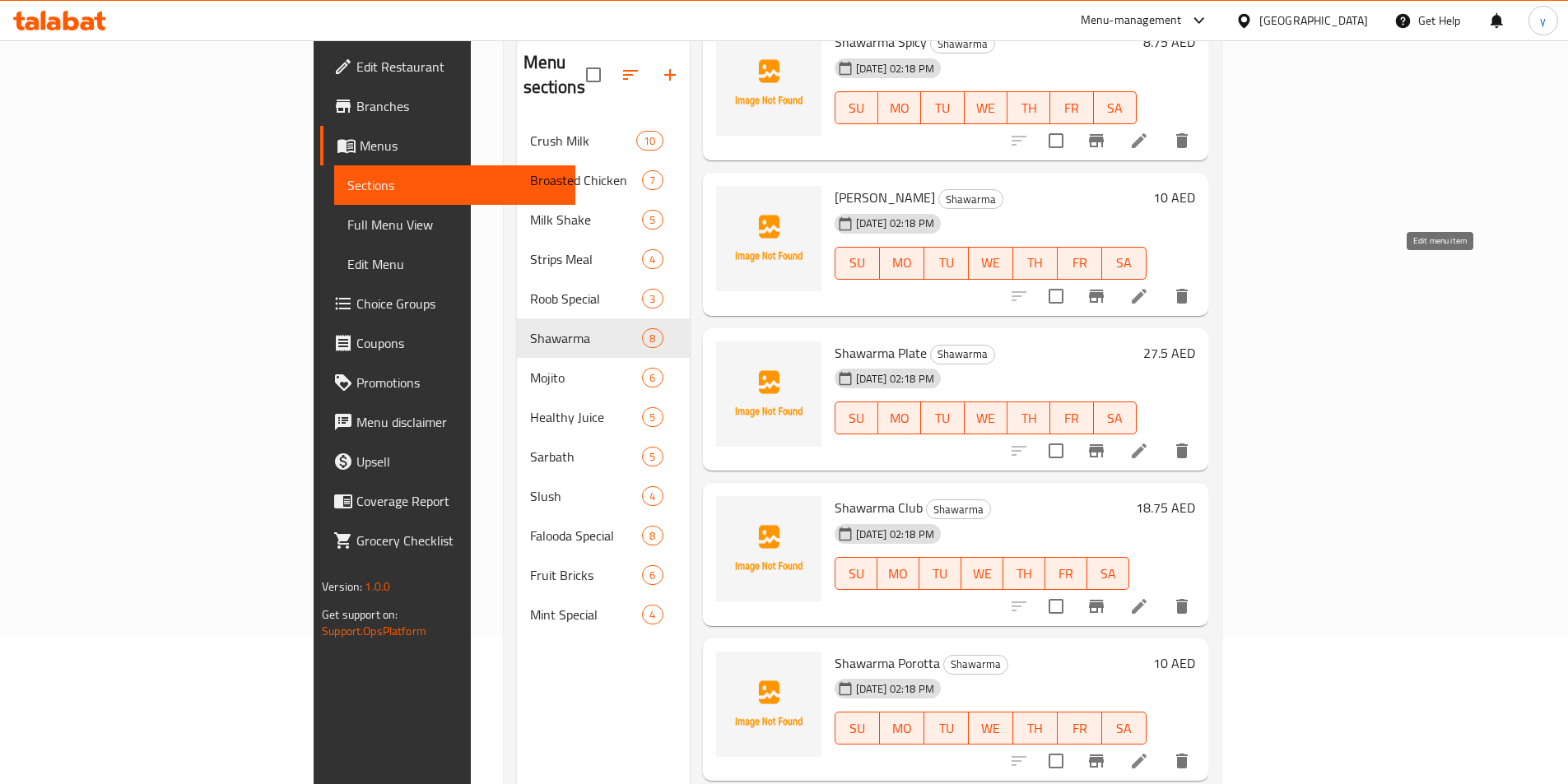
click at [1149, 286] on icon at bounding box center [1139, 296] width 20 height 20
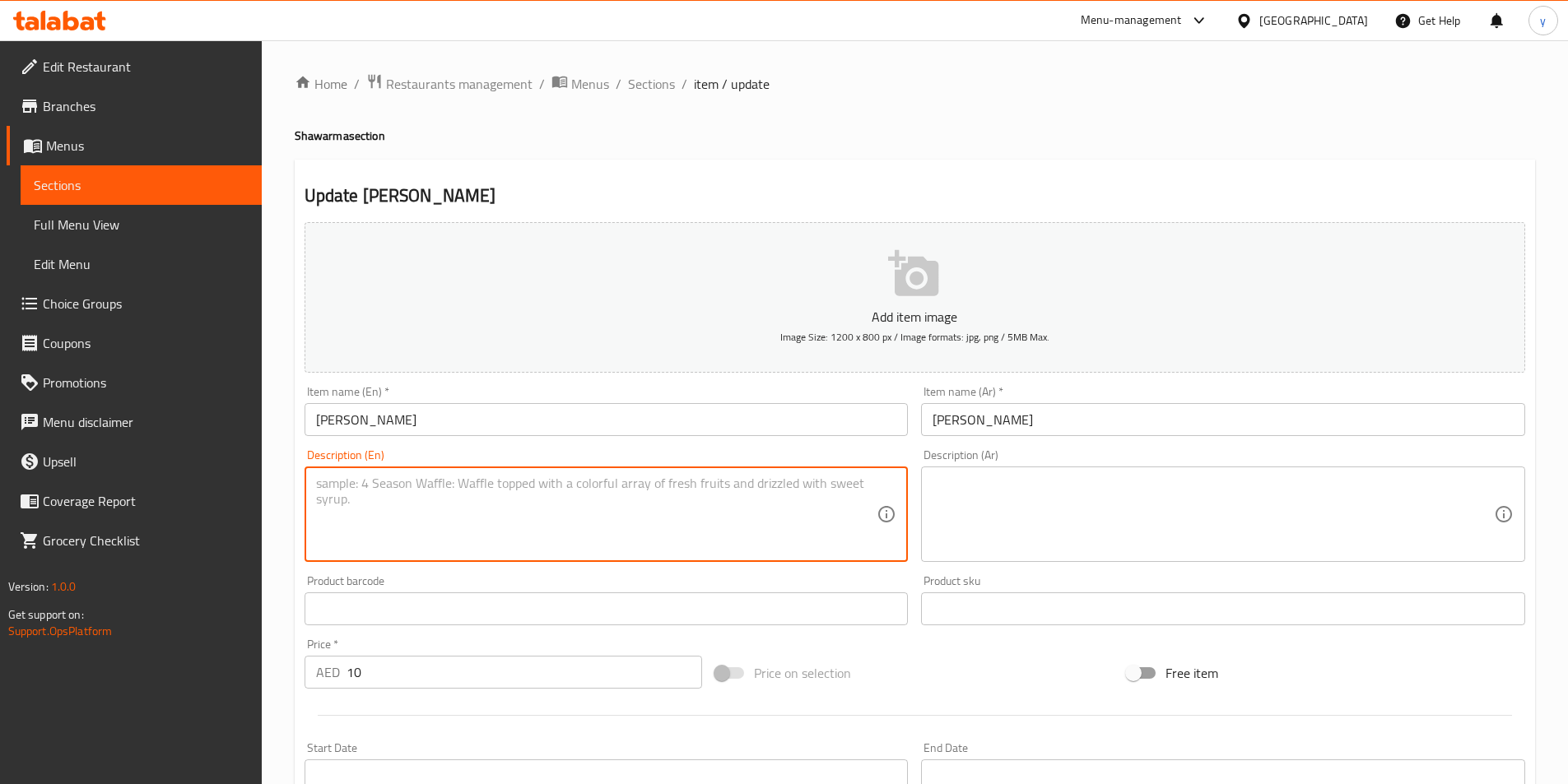
click at [690, 524] on textarea at bounding box center [597, 515] width 561 height 78
paste textarea "Chicken, Saj bread, potatoes, garlic, pickles, and spices."
type textarea "Chicken, Saj bread, potatoes, garlic, pickles, and spices."
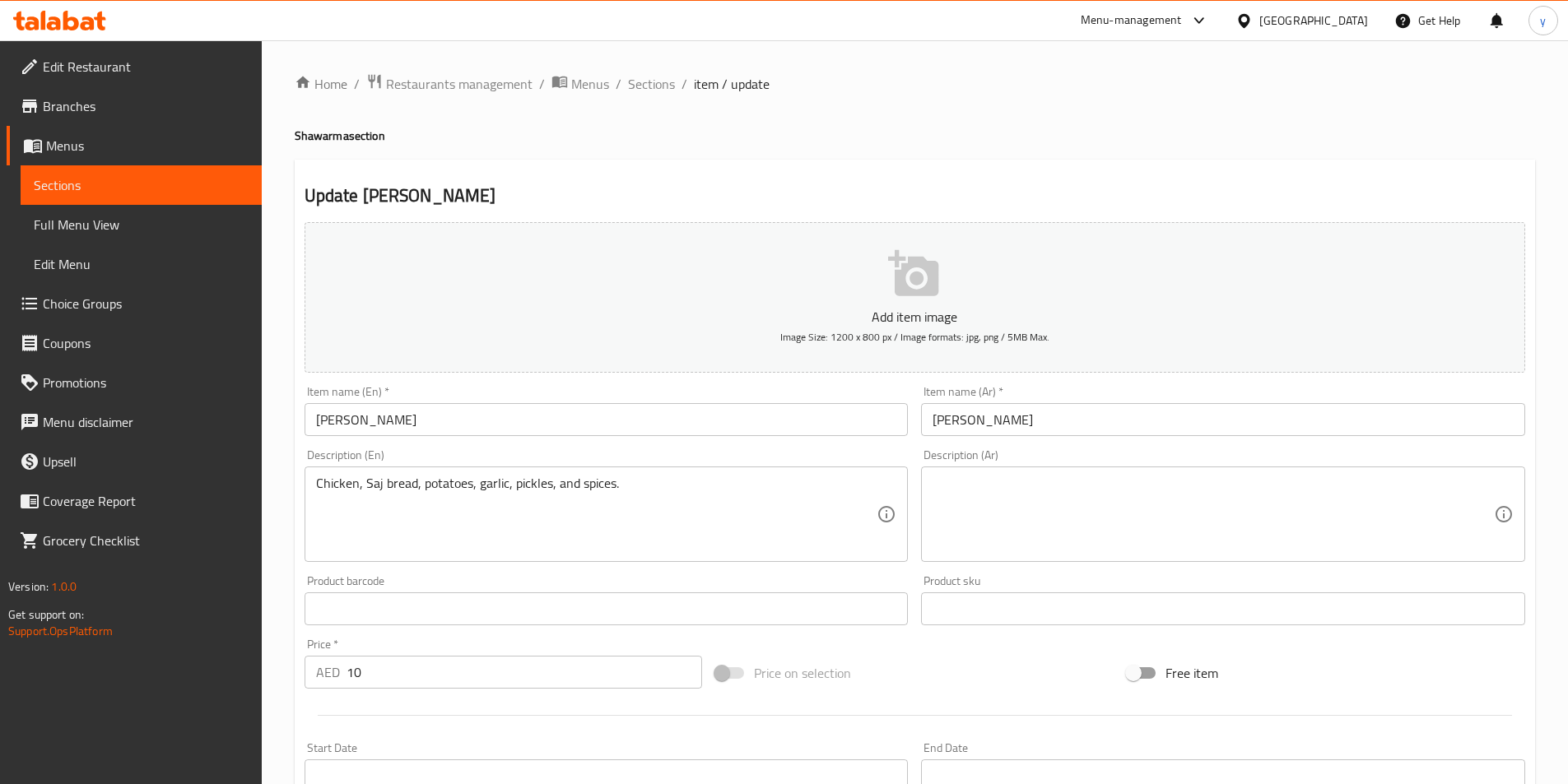
click at [1349, 479] on textarea at bounding box center [1213, 515] width 561 height 78
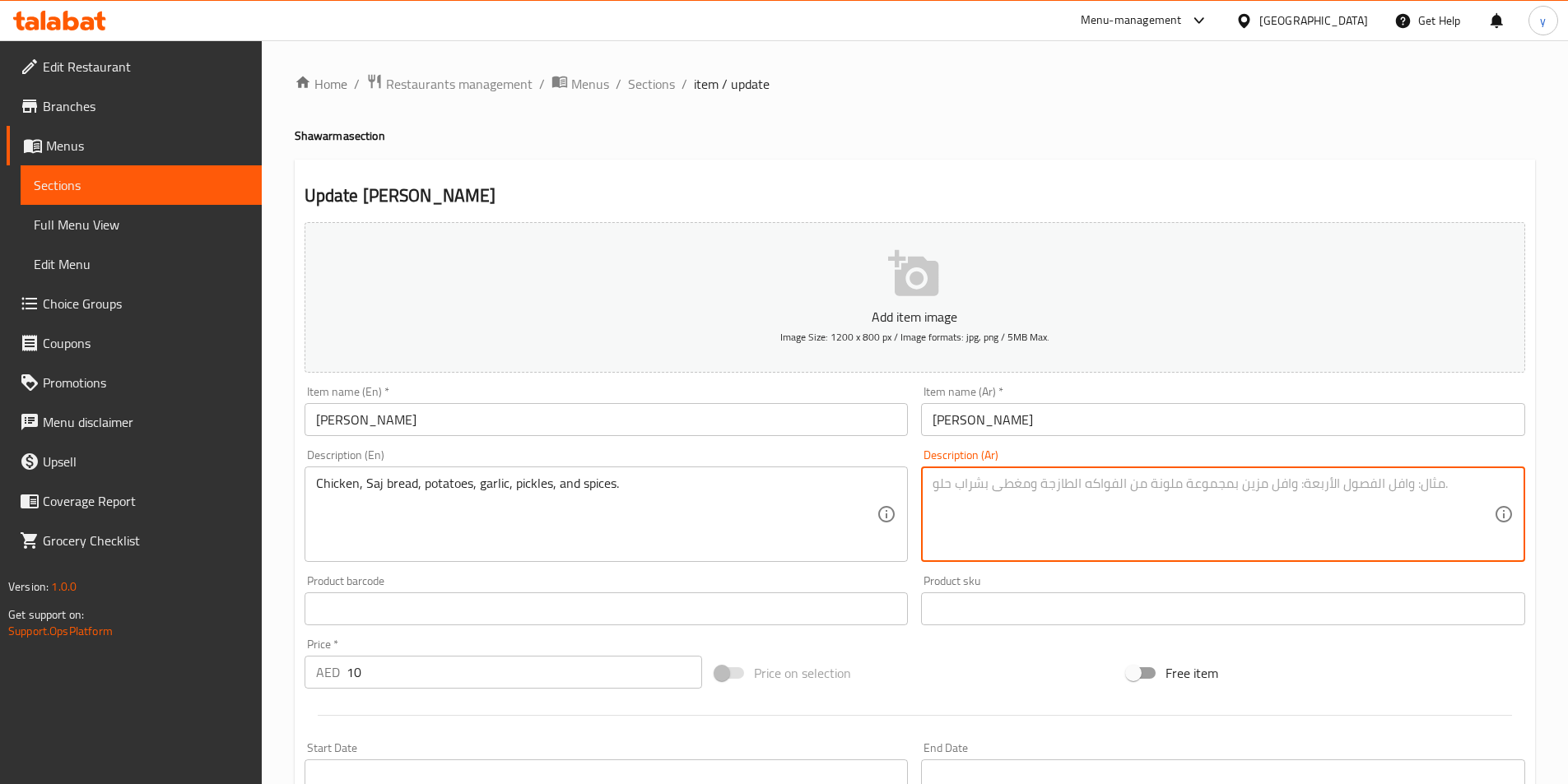
paste textarea "دجاج, خبز صاج, بطاطا, ثوم, مخلل, و بهارات."
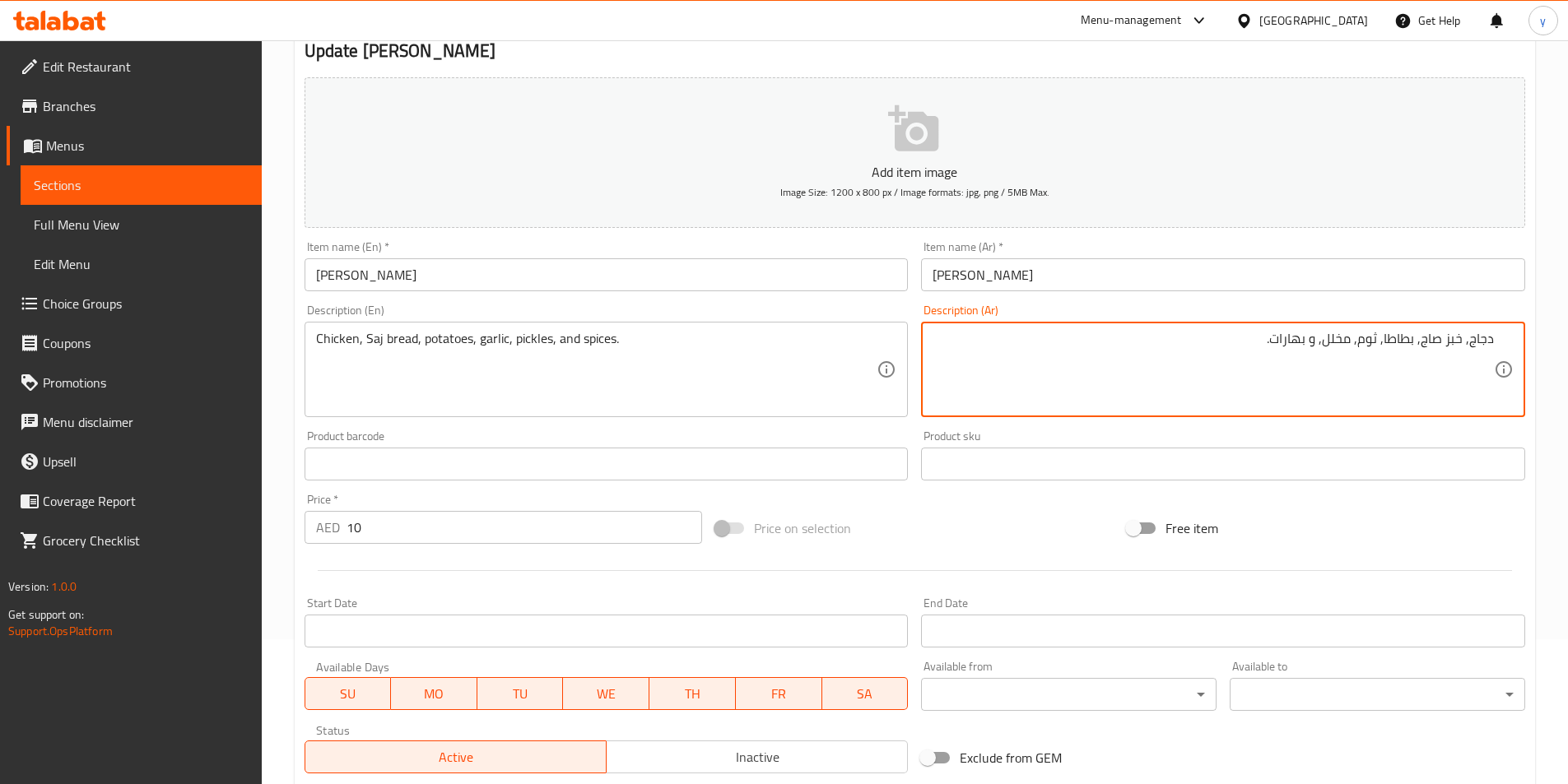
scroll to position [378, 0]
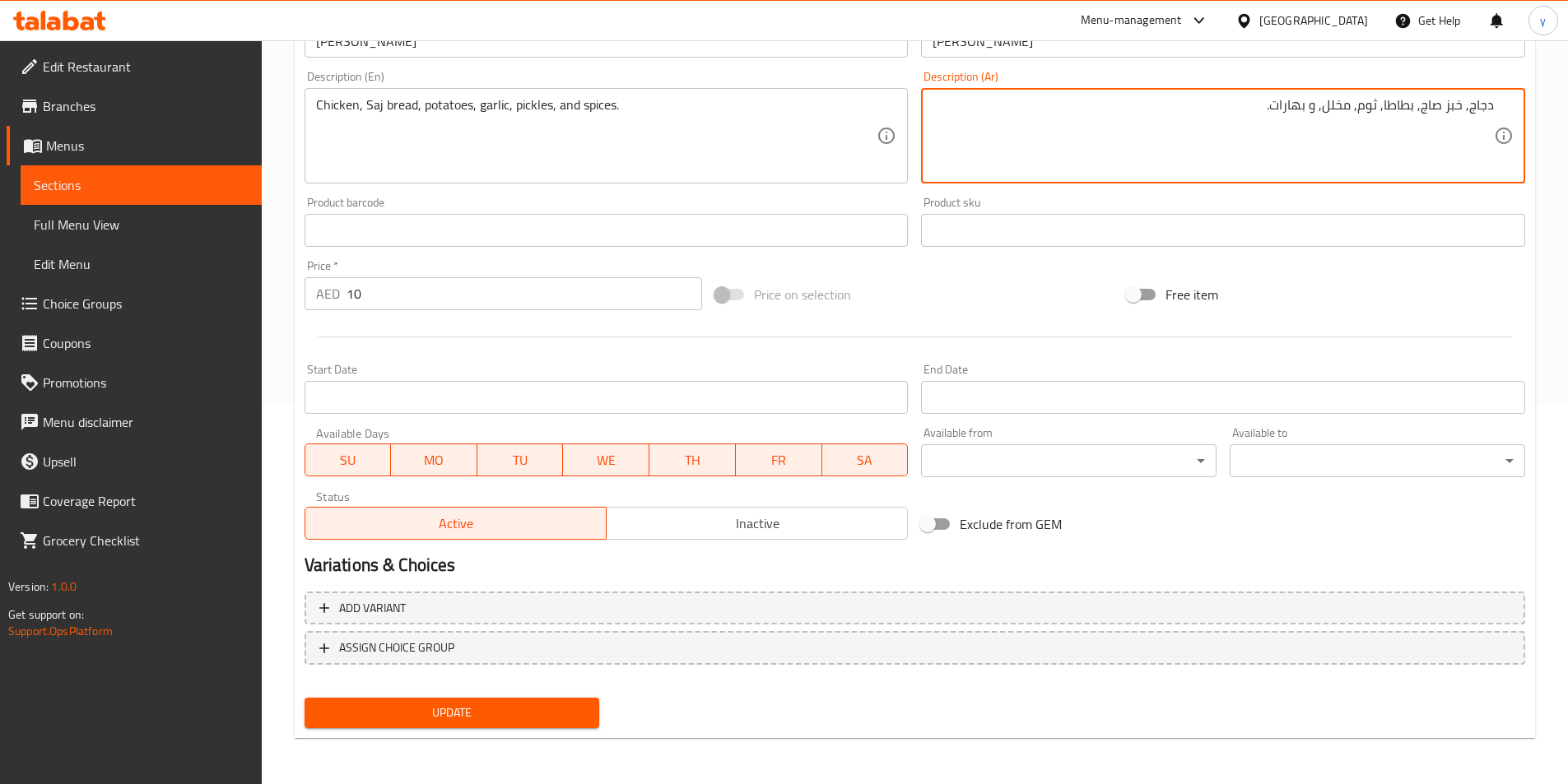
type textarea "دجاج, خبز صاج, بطاطا, ثوم, مخلل, و بهارات."
click at [491, 714] on span "Update" at bounding box center [452, 712] width 269 height 21
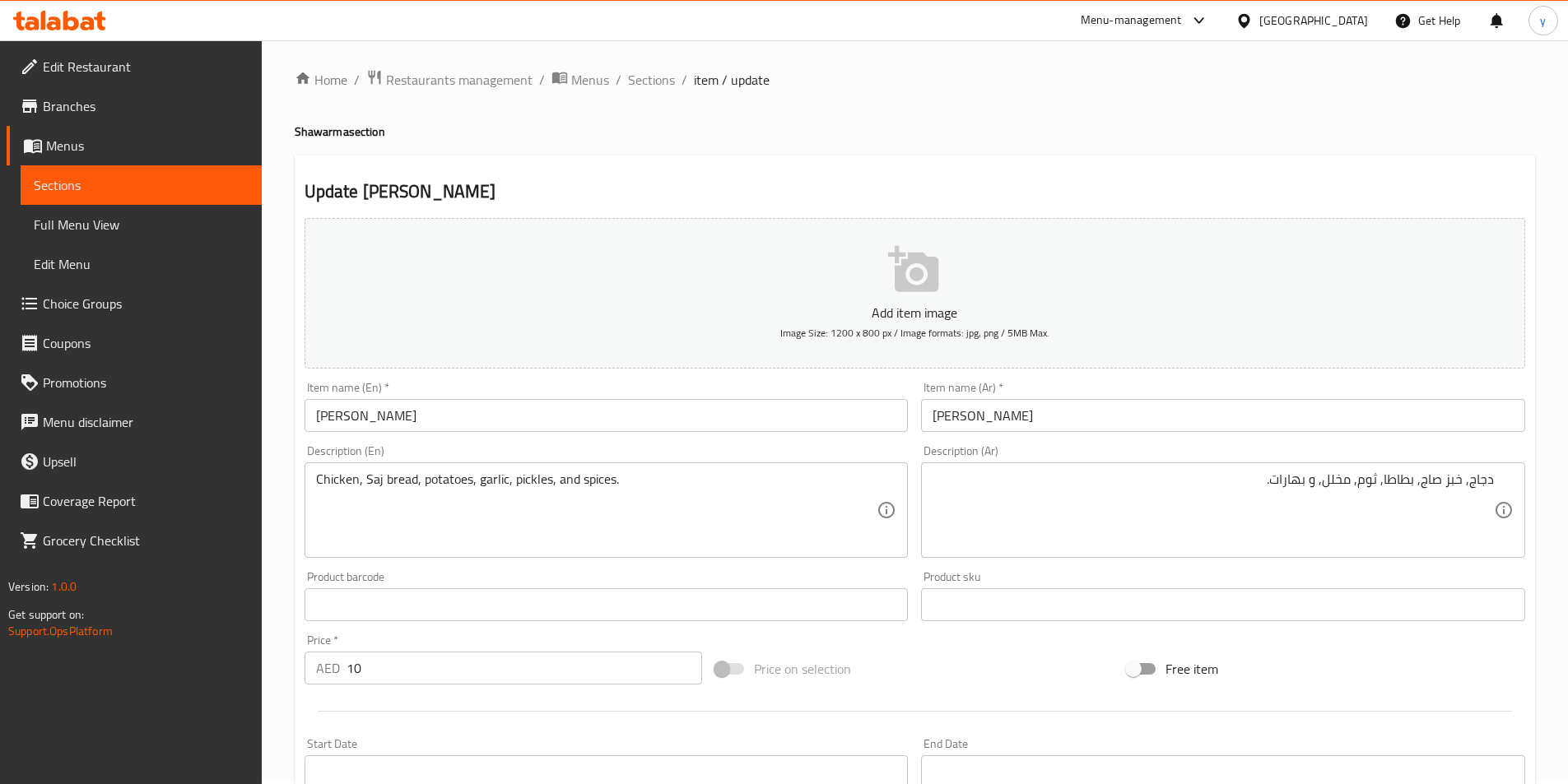
scroll to position [0, 0]
click at [631, 91] on span "Sections" at bounding box center [652, 84] width 47 height 20
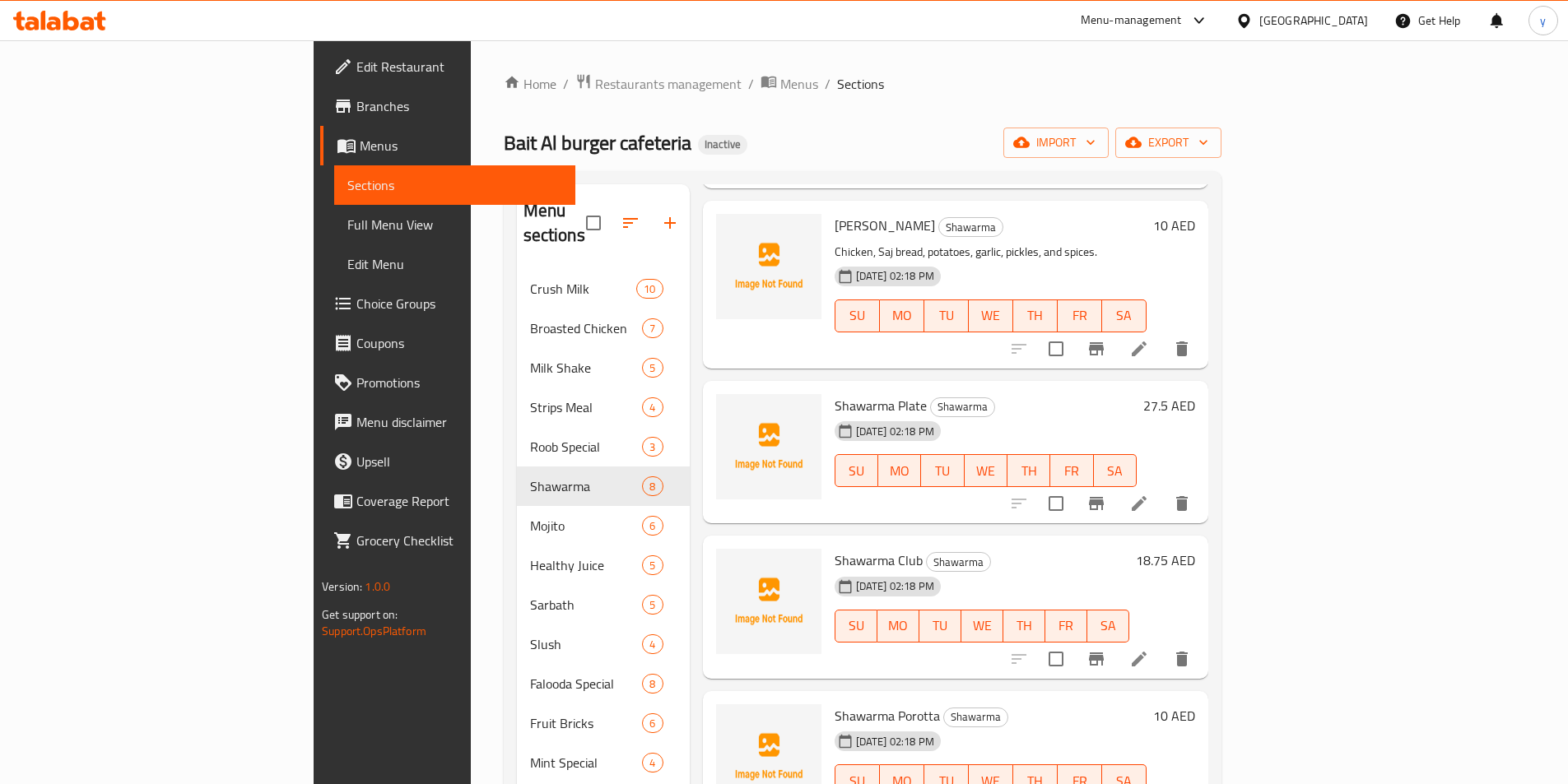
scroll to position [412, 0]
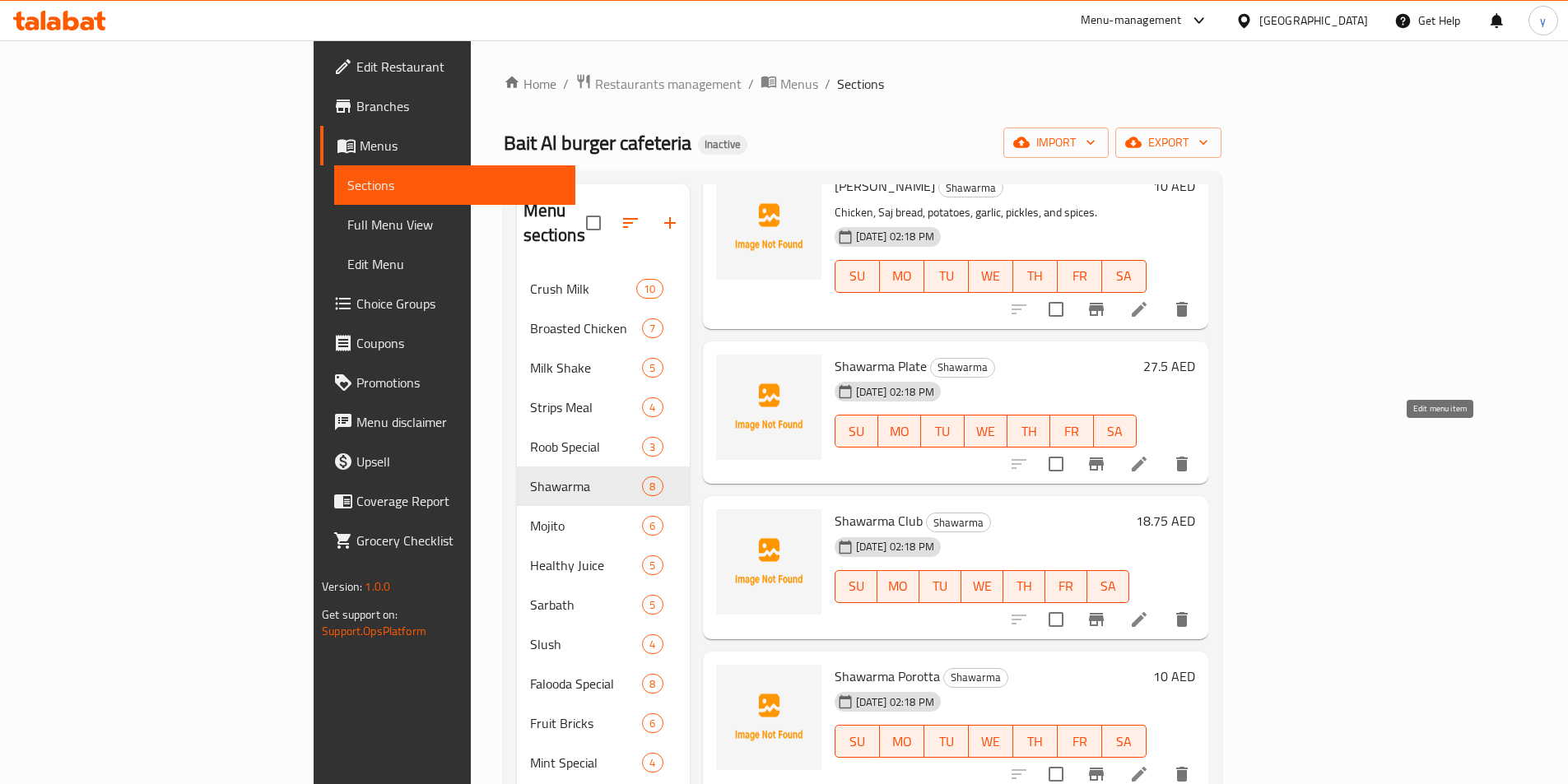
click at [1149, 454] on icon at bounding box center [1139, 464] width 20 height 20
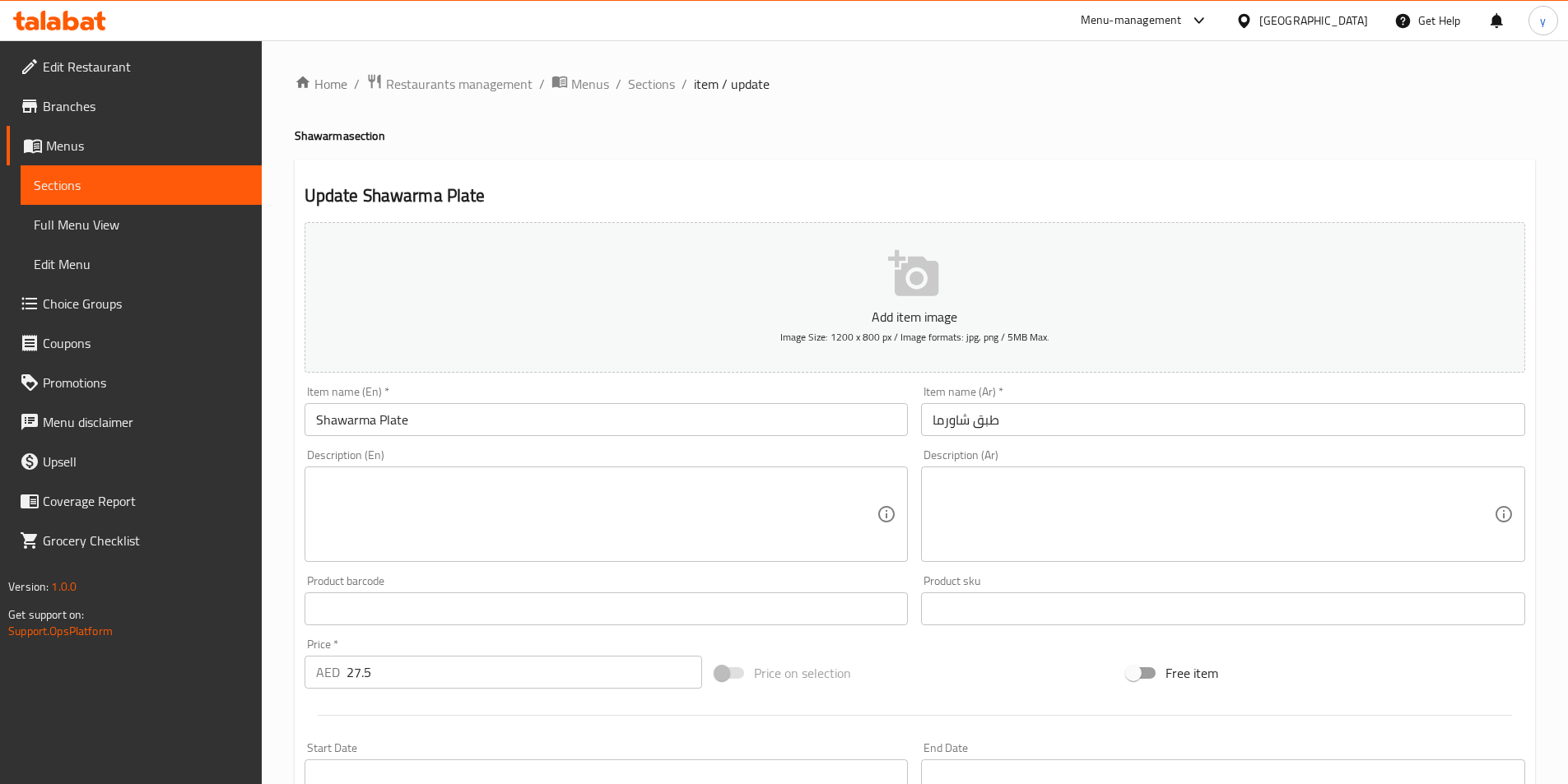
click at [718, 489] on textarea at bounding box center [597, 515] width 561 height 78
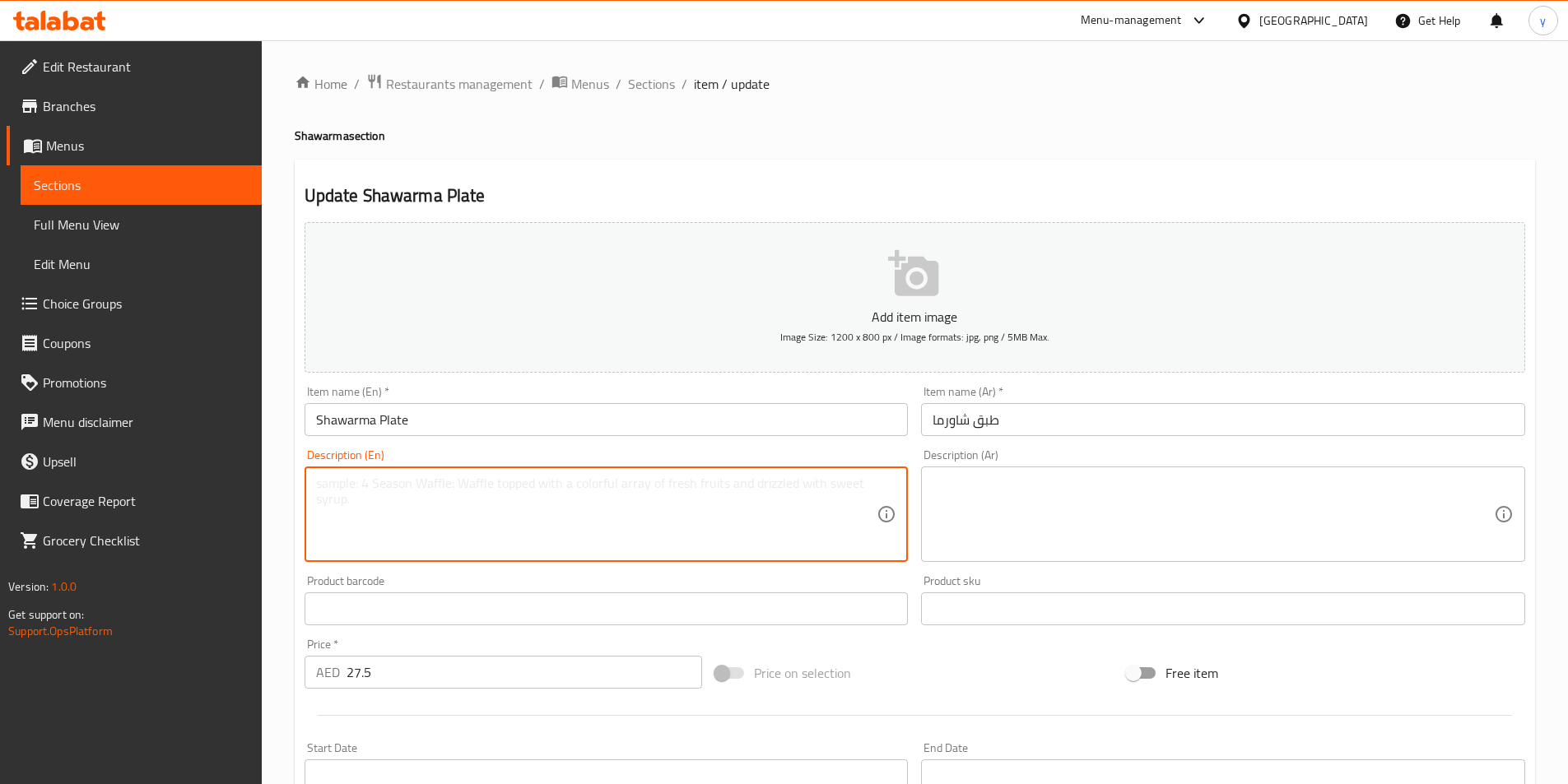
paste textarea "Tender marinated chicken, crisp fresh vegetables, and creamy garlic sauce"
type textarea "Tender marinated chicken, crisp fresh vegetables, and creamy garlic sauce"
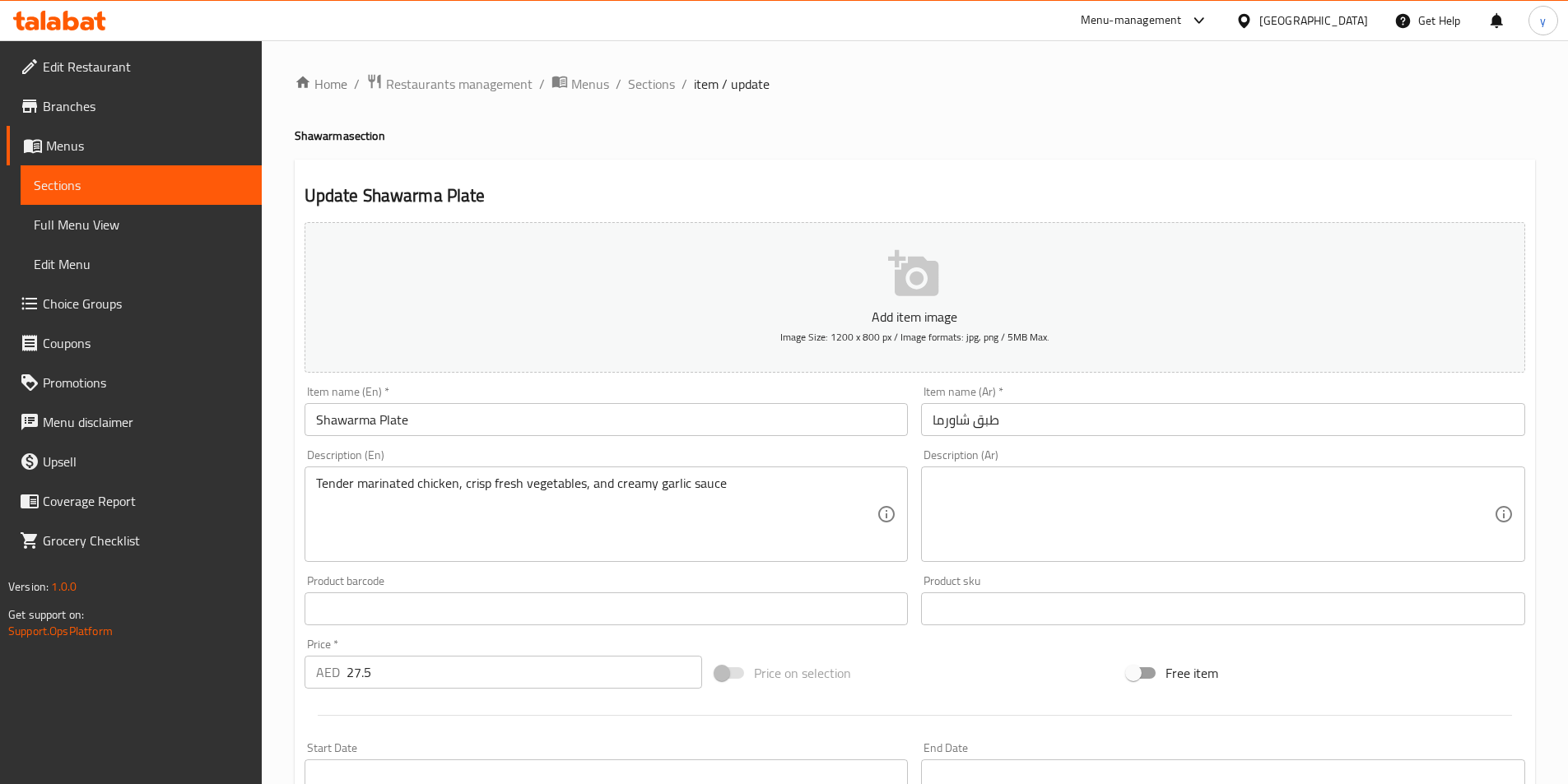
click at [1039, 518] on textarea at bounding box center [1213, 515] width 561 height 78
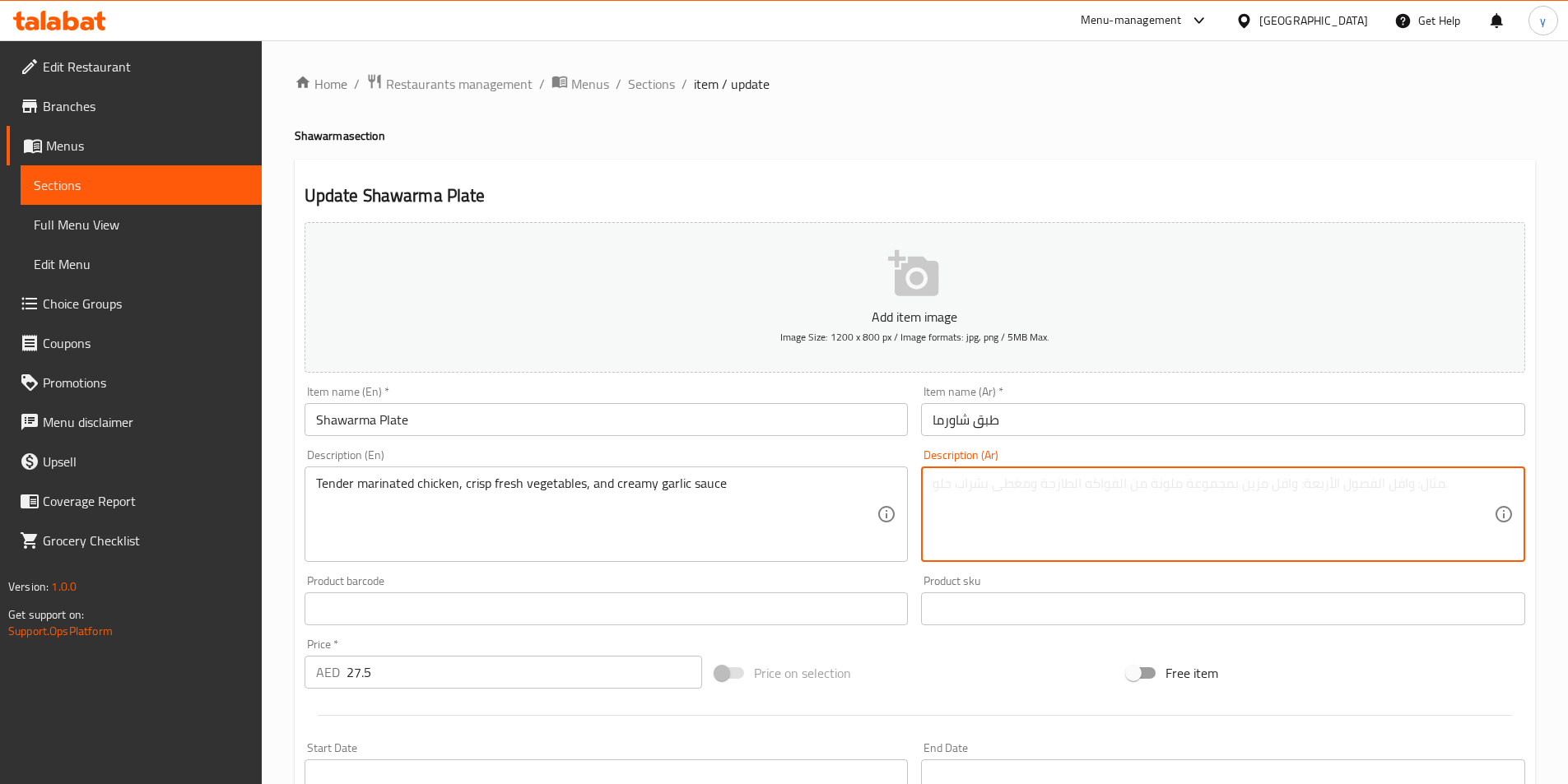
paste textarea "دجاج متبل طري ، خضروات طازجة مقرمشة ، صلصة كريمة بالثوم"
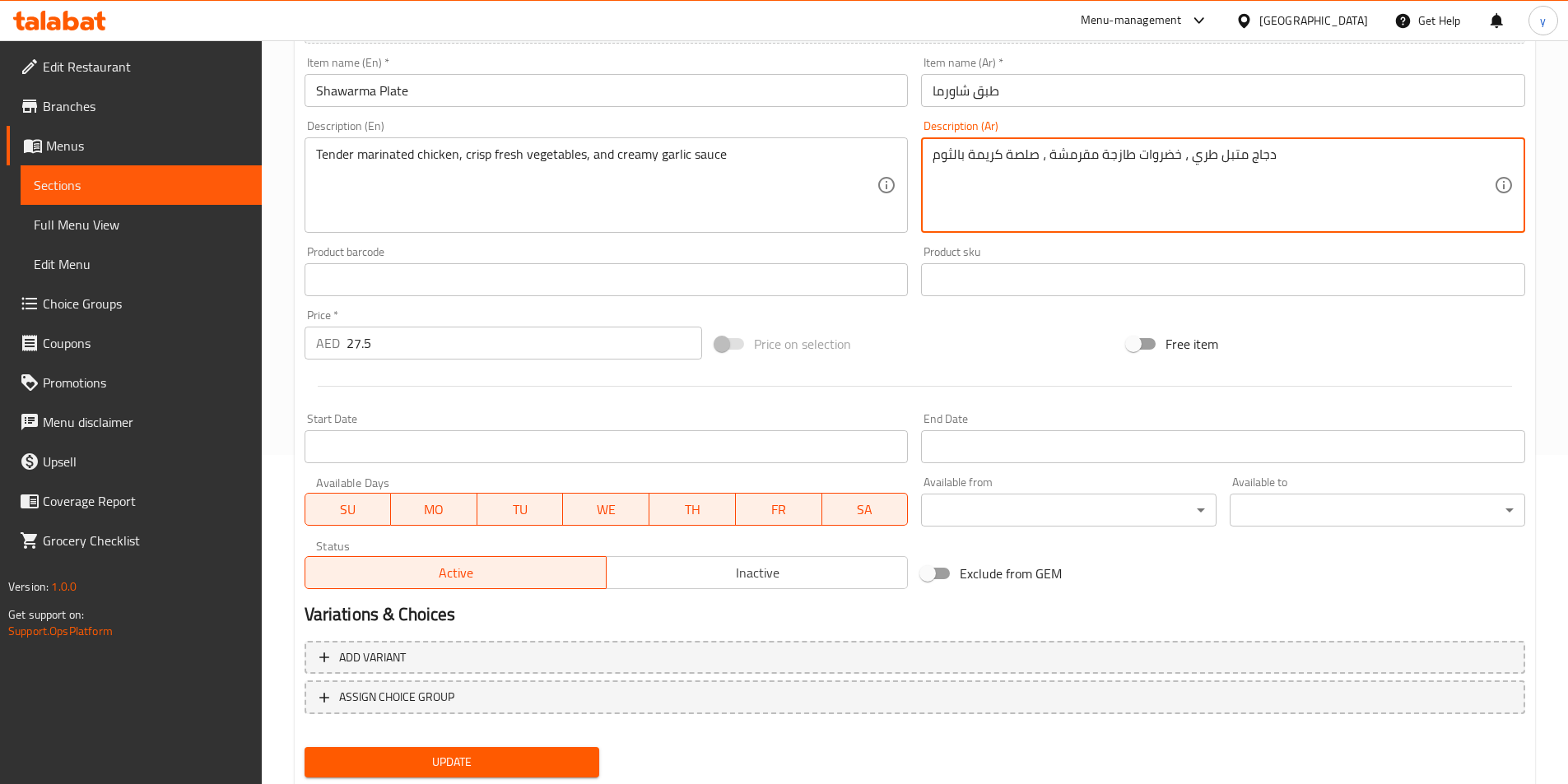
type textarea "دجاج متبل طري ، خضروات طازجة مقرمشة ، صلصة كريمة بالثوم"
click at [541, 757] on span "Update" at bounding box center [452, 762] width 269 height 21
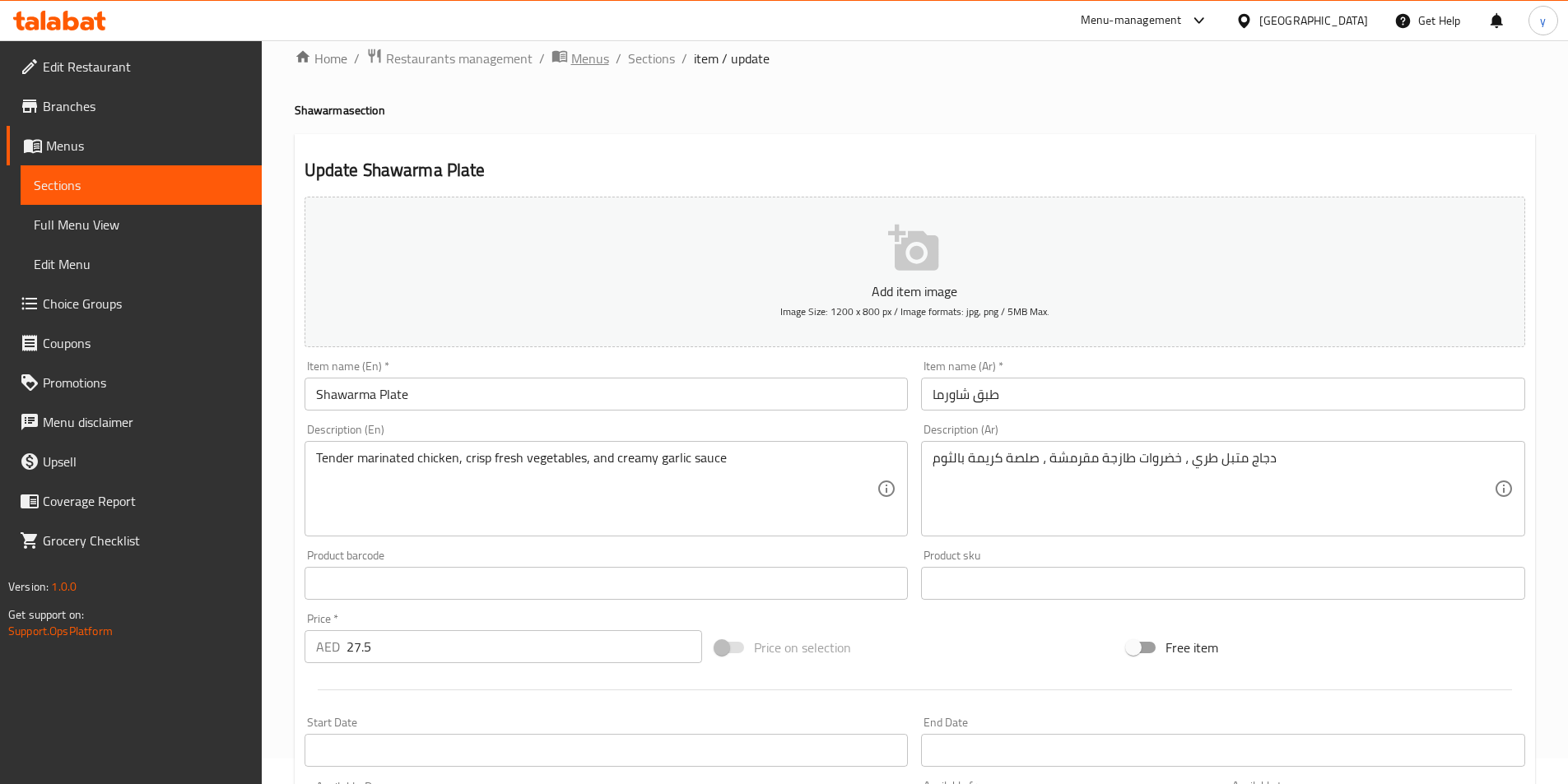
scroll to position [0, 0]
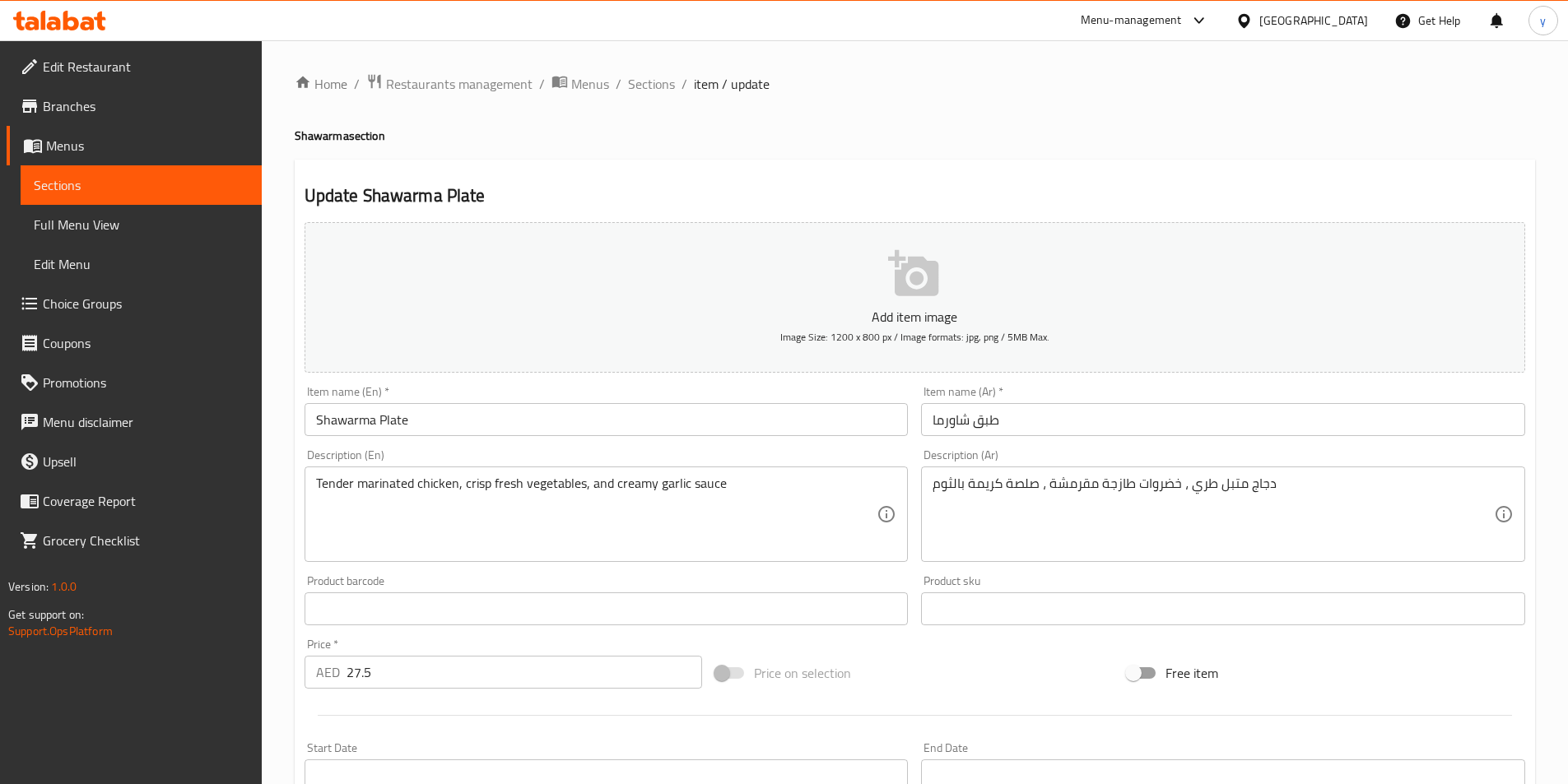
drag, startPoint x: 630, startPoint y: 86, endPoint x: 648, endPoint y: 122, distance: 40.2
click at [630, 86] on span "Sections" at bounding box center [652, 84] width 47 height 20
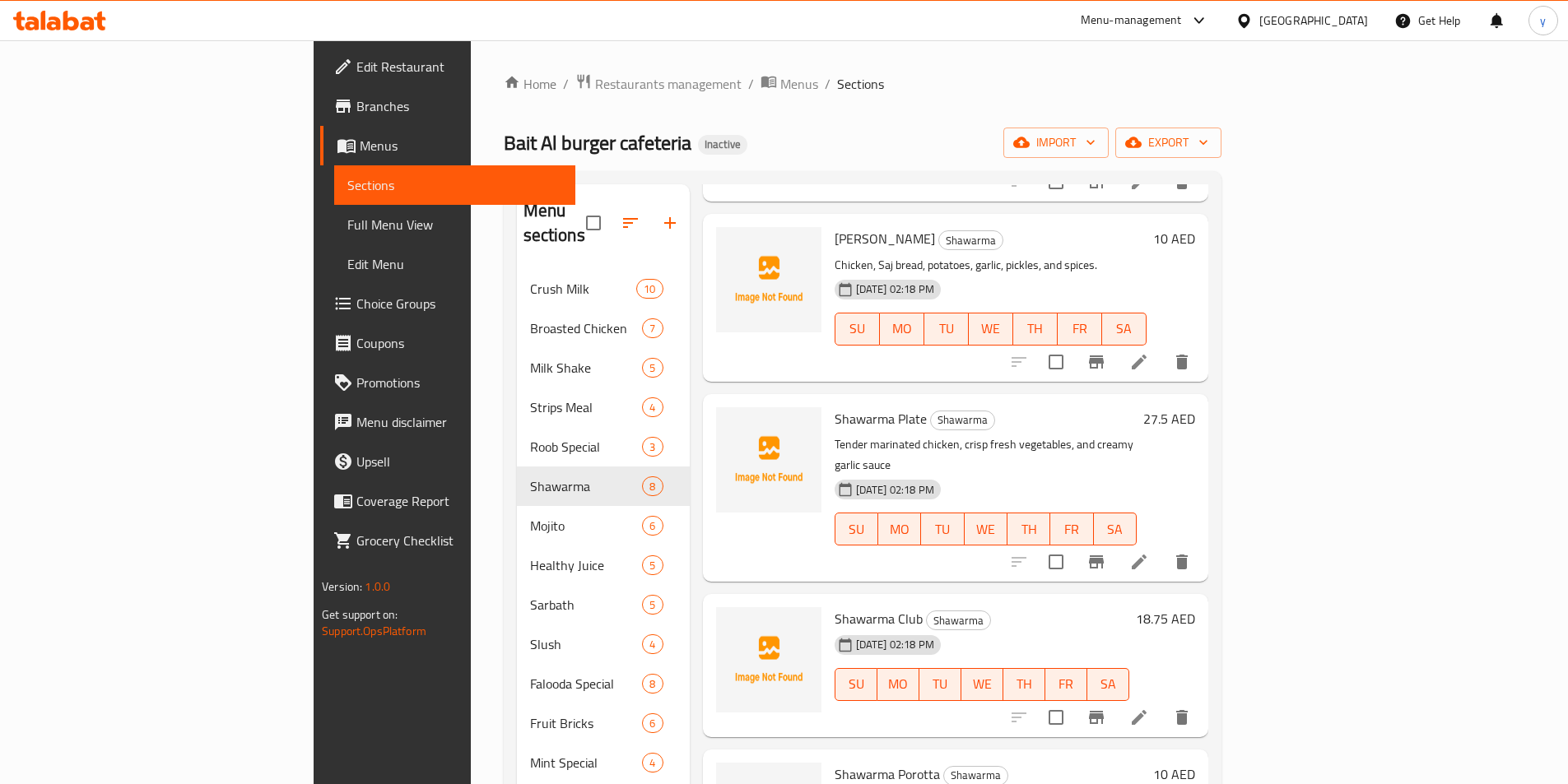
scroll to position [412, 0]
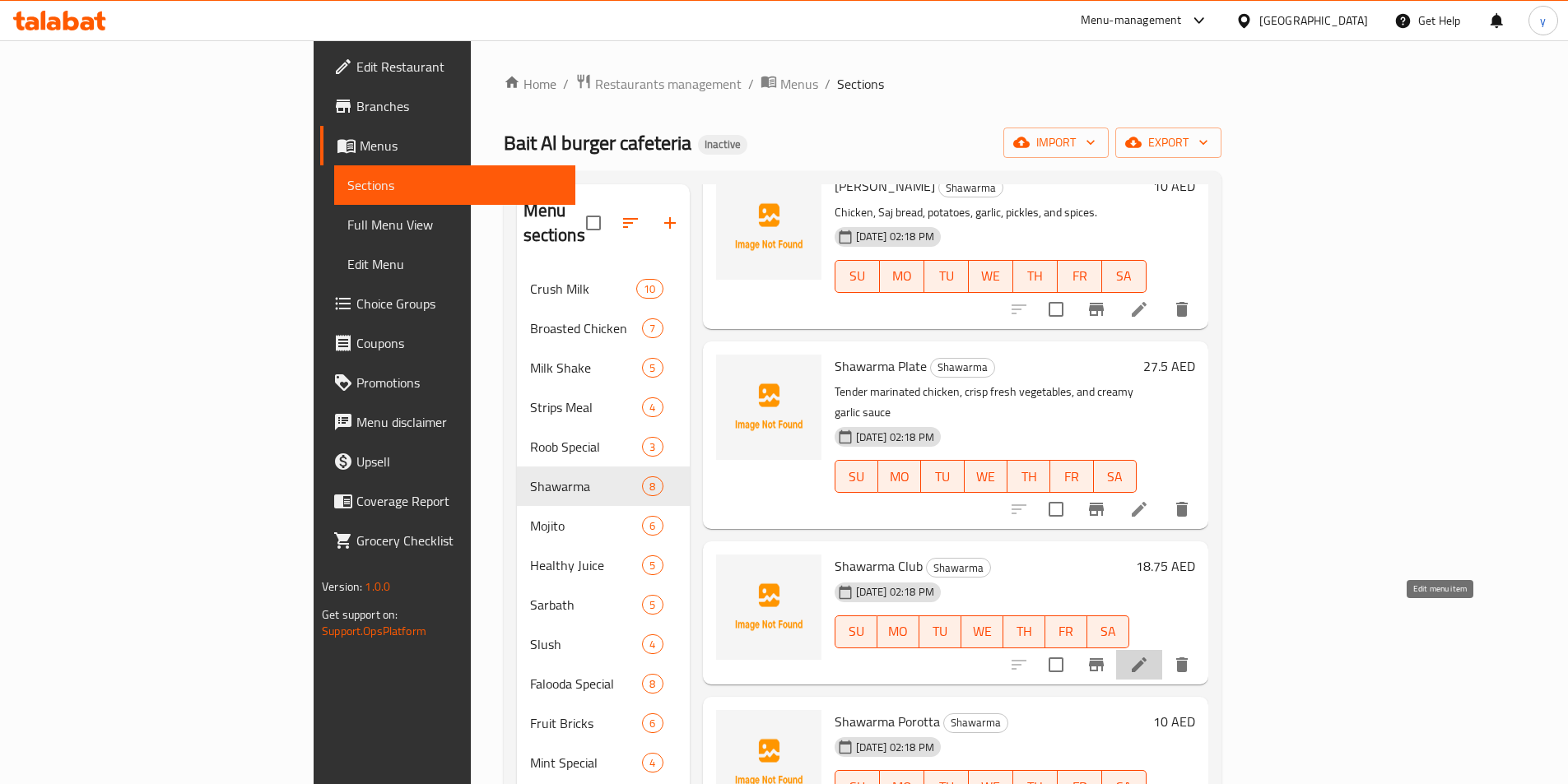
click at [1149, 655] on icon at bounding box center [1139, 665] width 20 height 20
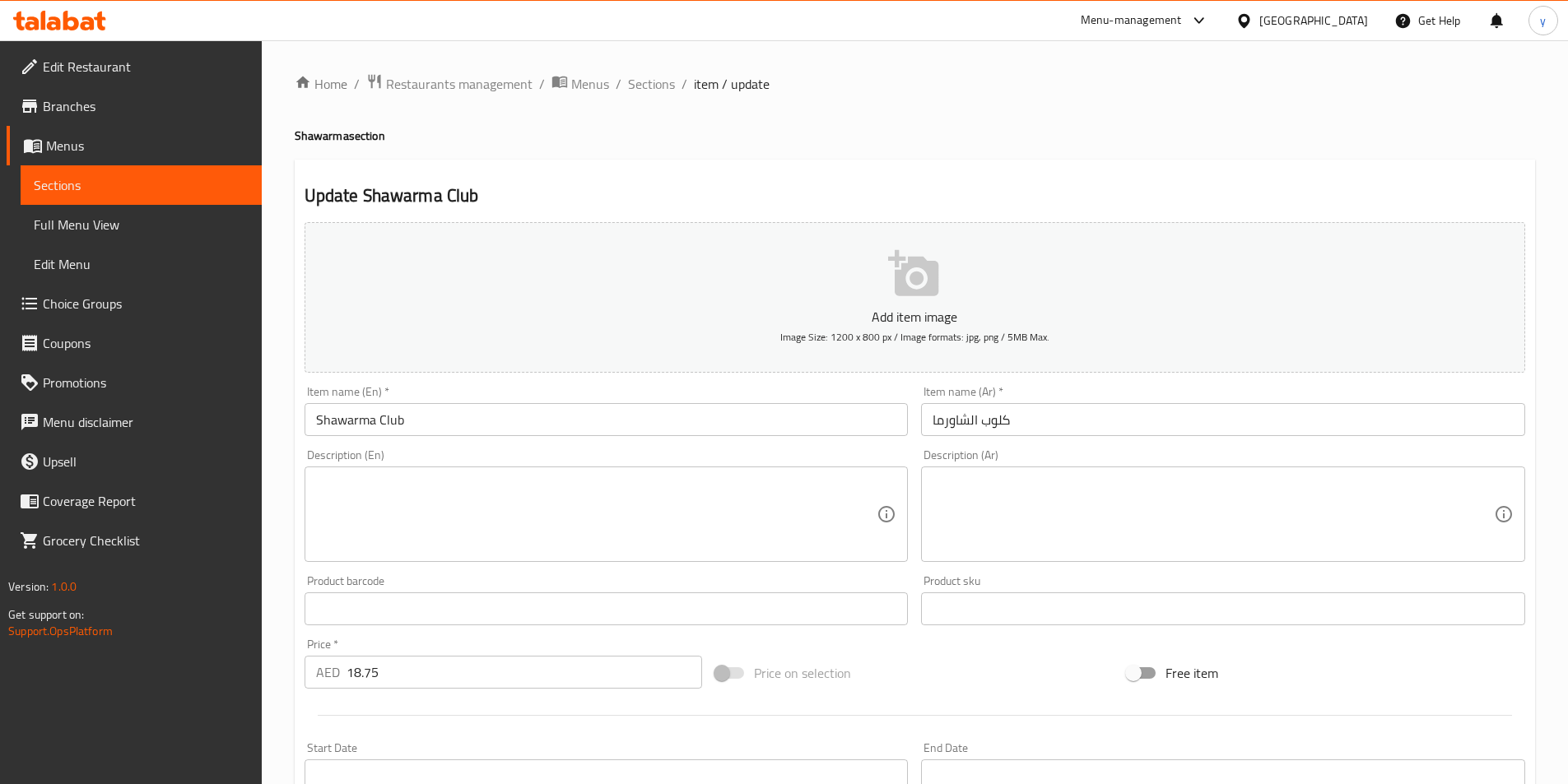
click at [622, 523] on textarea at bounding box center [597, 515] width 561 height 78
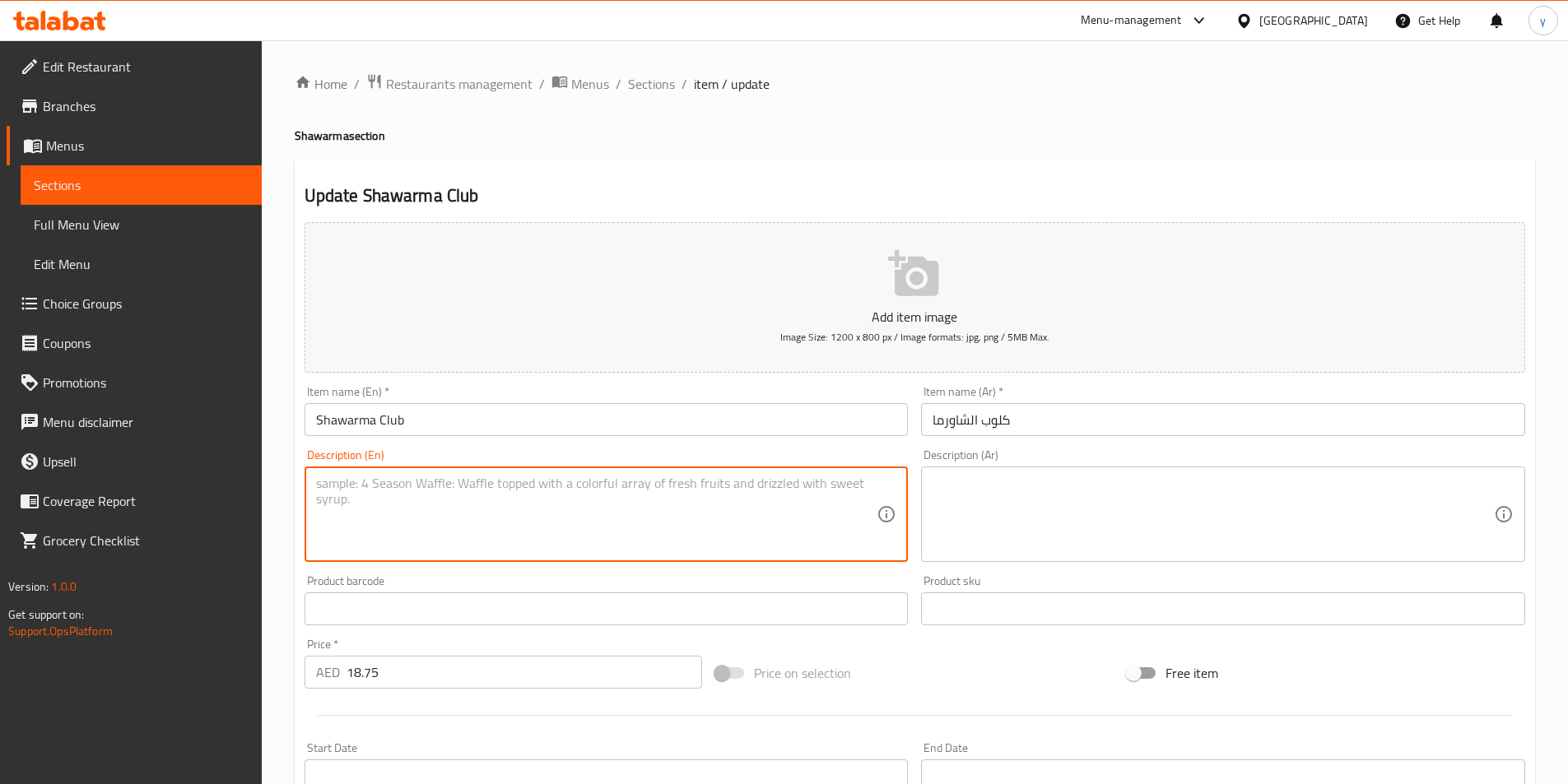
paste textarea "سندويتش مصنوع من طبقات من شرائح اللحم الرقيقة مع الخضار"
type textarea "سندويتش مصنوع من طبقات من شرائح اللحم الرقيقة مع الخضار"
paste textarea "Sandwich made with layers of thinly sliced meat with vegetables"
type textarea "Sandwich made with layers of thinly sliced meat with vegetables"
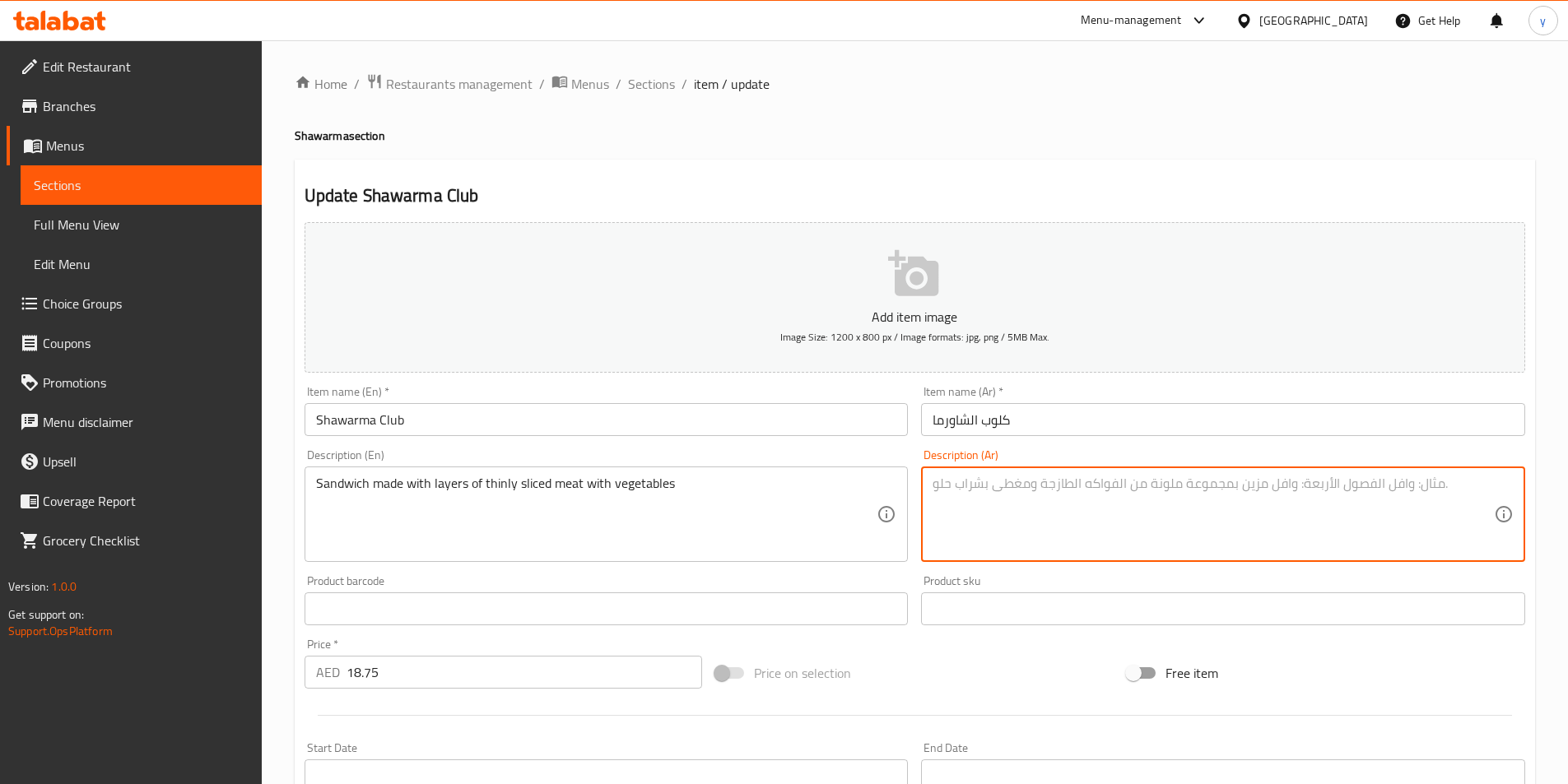
click at [1027, 527] on textarea at bounding box center [1213, 515] width 561 height 78
paste textarea "سندويتش مصنوع من طبقات من شرائح اللحم الرقيقة مع الخضار"
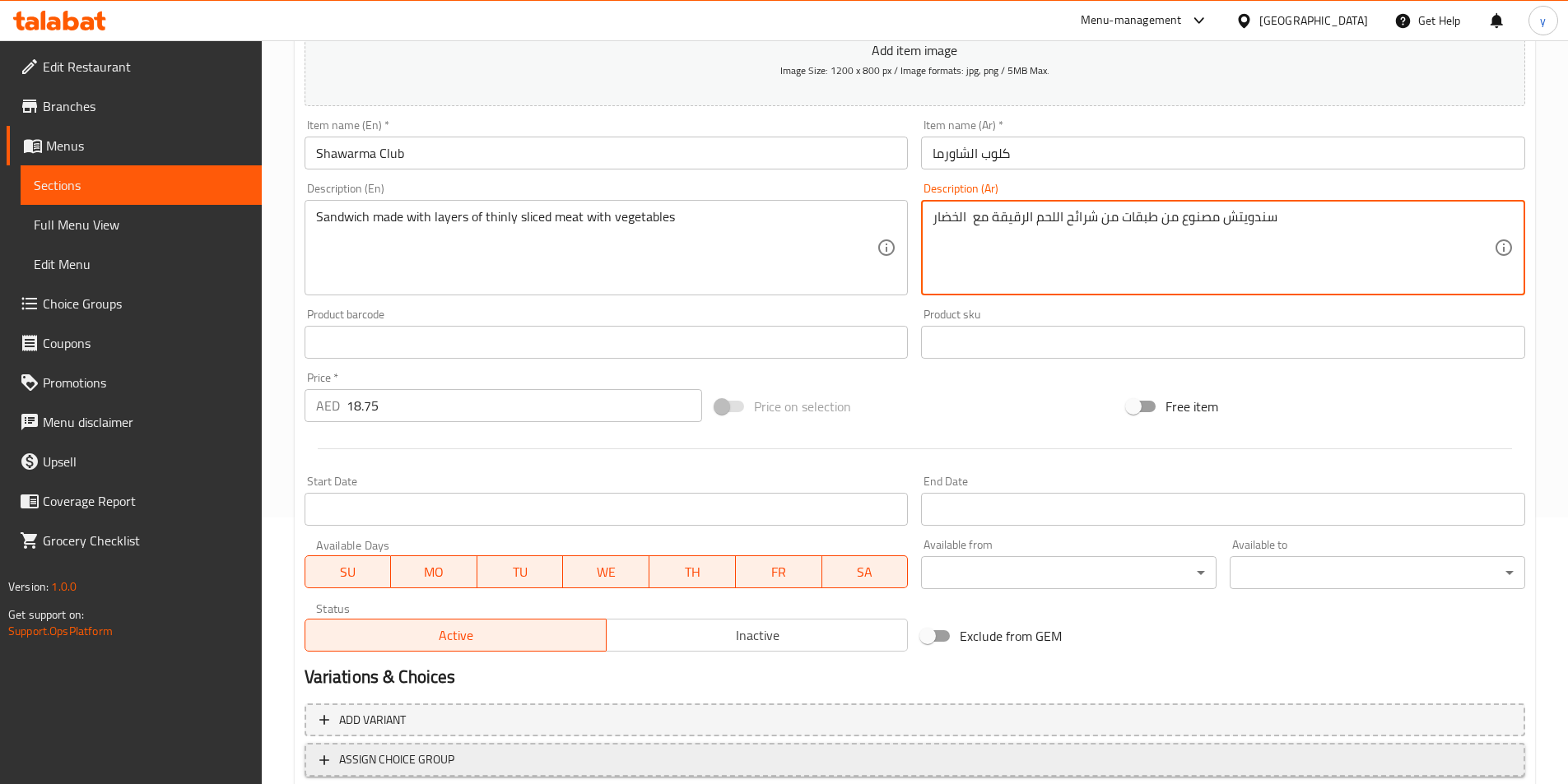
scroll to position [378, 0]
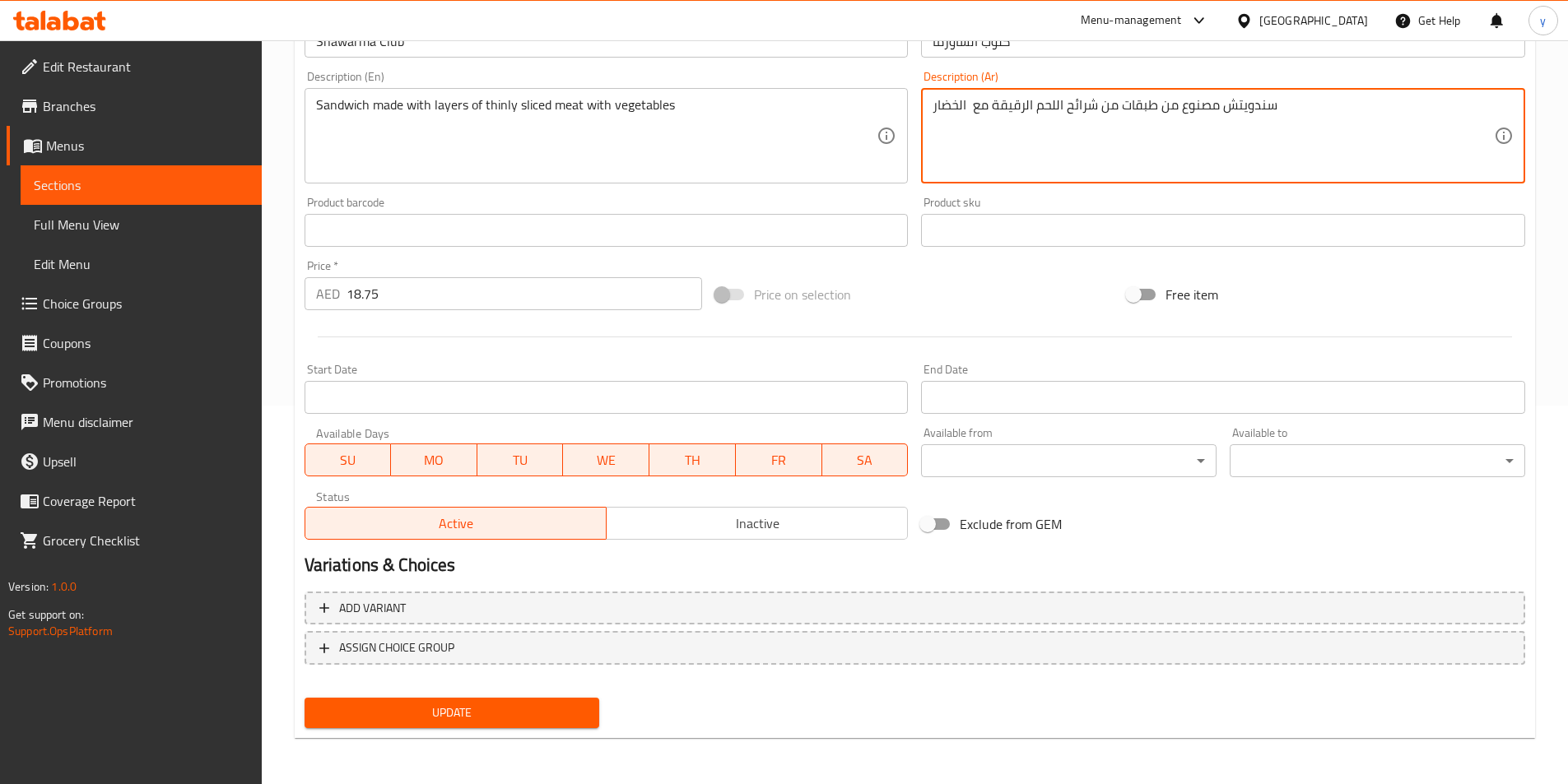
type textarea "سندويتش مصنوع من طبقات من شرائح اللحم الرقيقة مع الخضار"
click at [528, 721] on span "Update" at bounding box center [452, 712] width 269 height 21
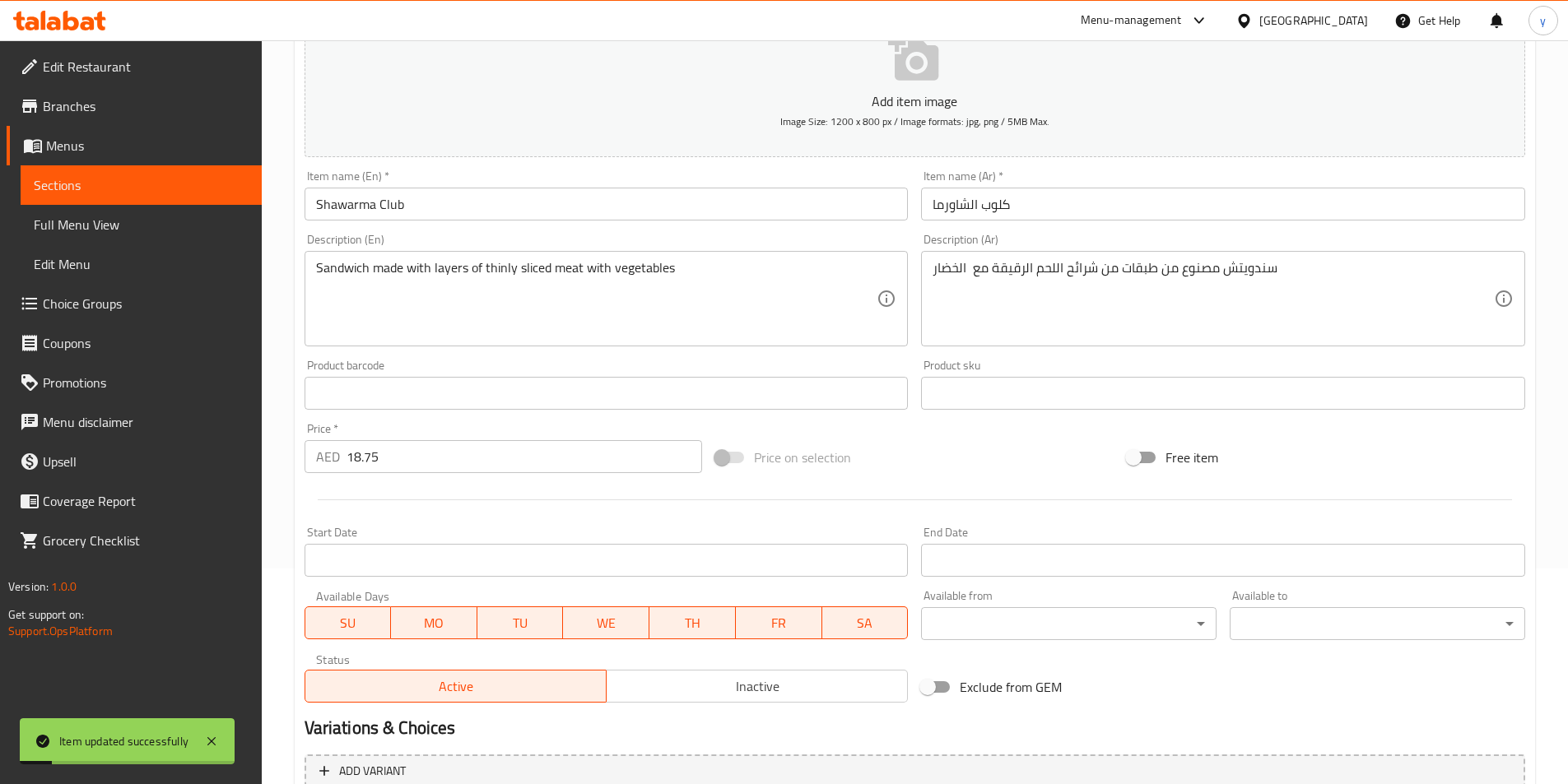
scroll to position [0, 0]
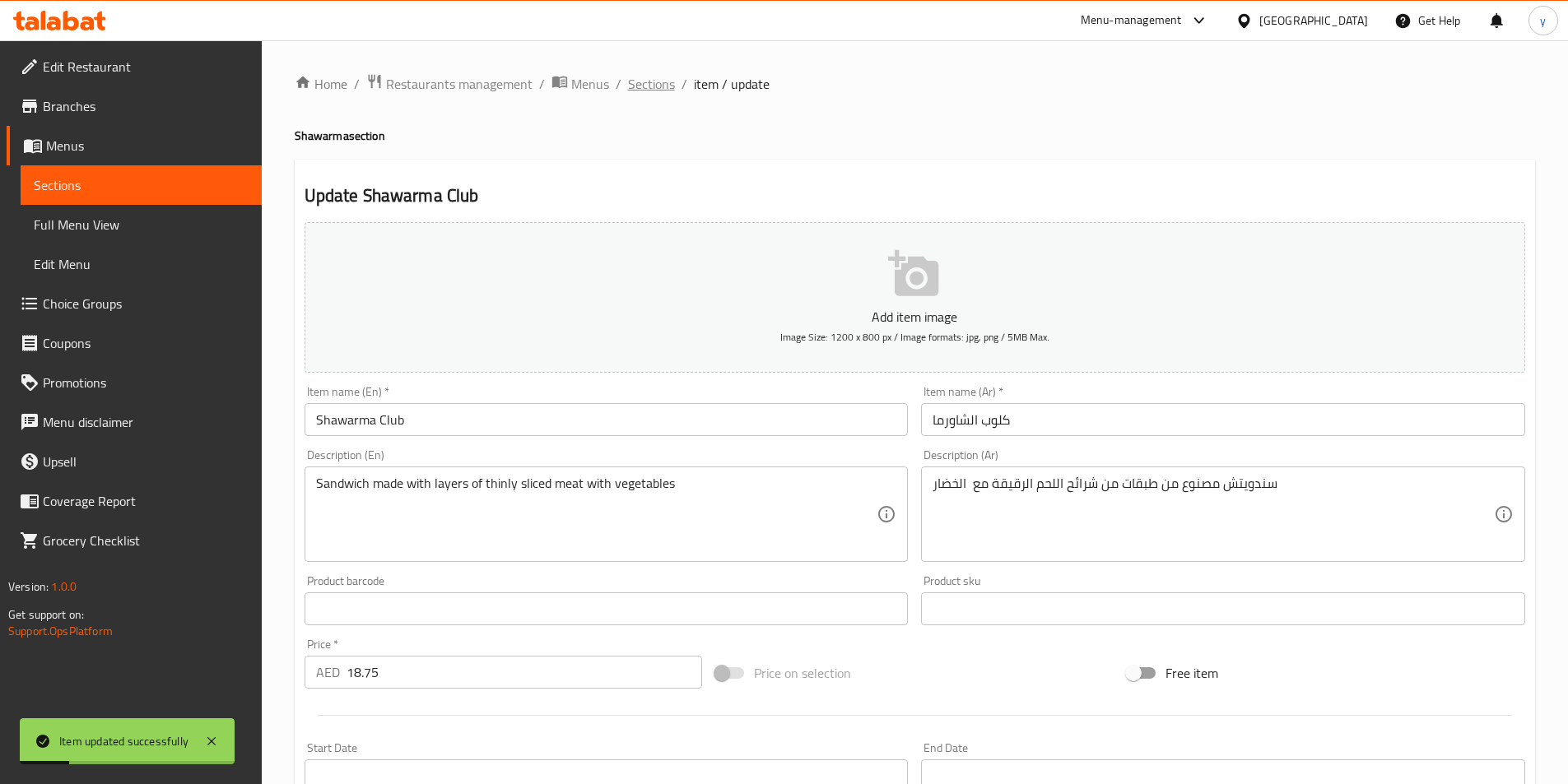
click at [631, 91] on span "Sections" at bounding box center [652, 84] width 47 height 20
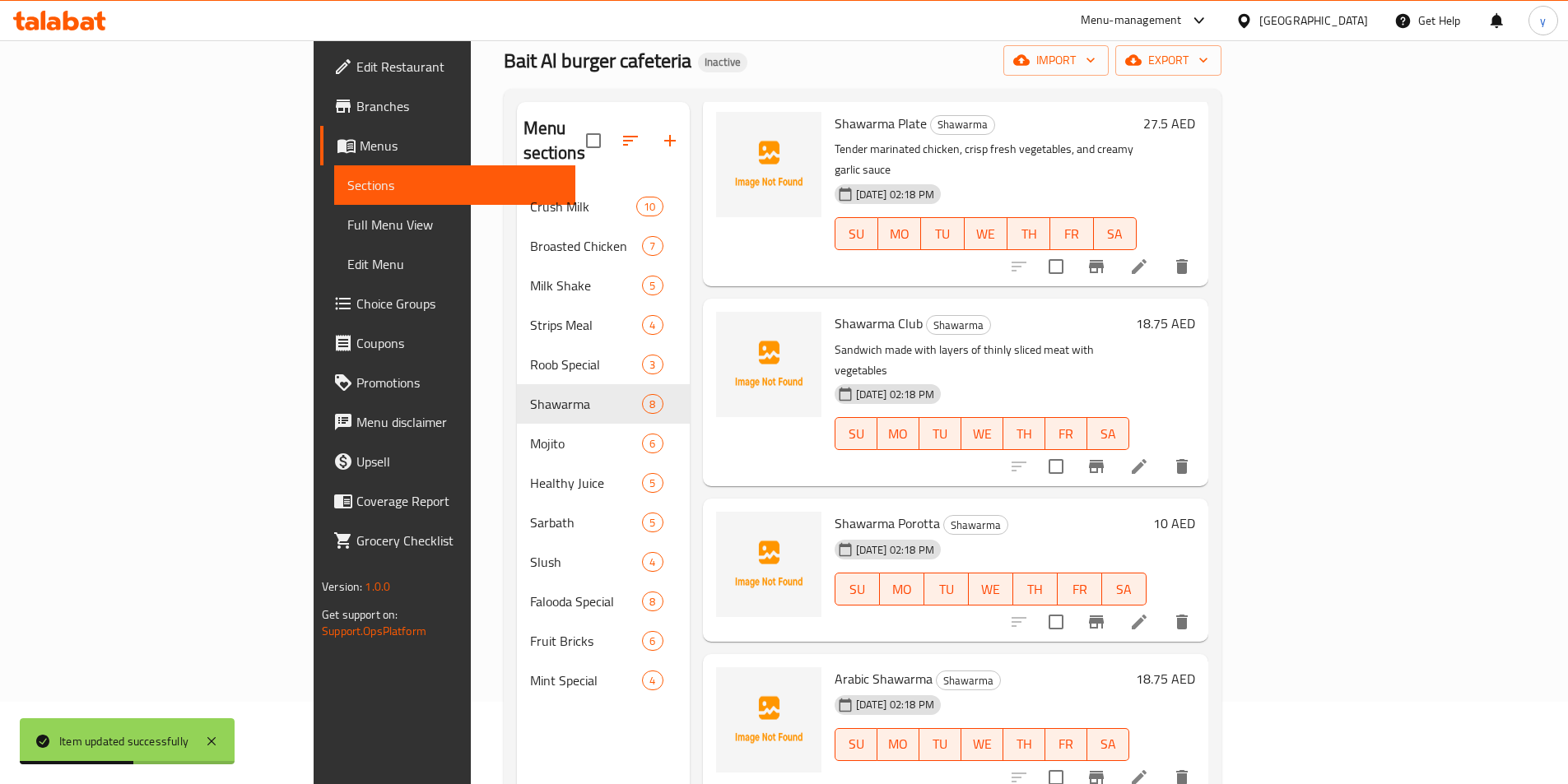
scroll to position [231, 0]
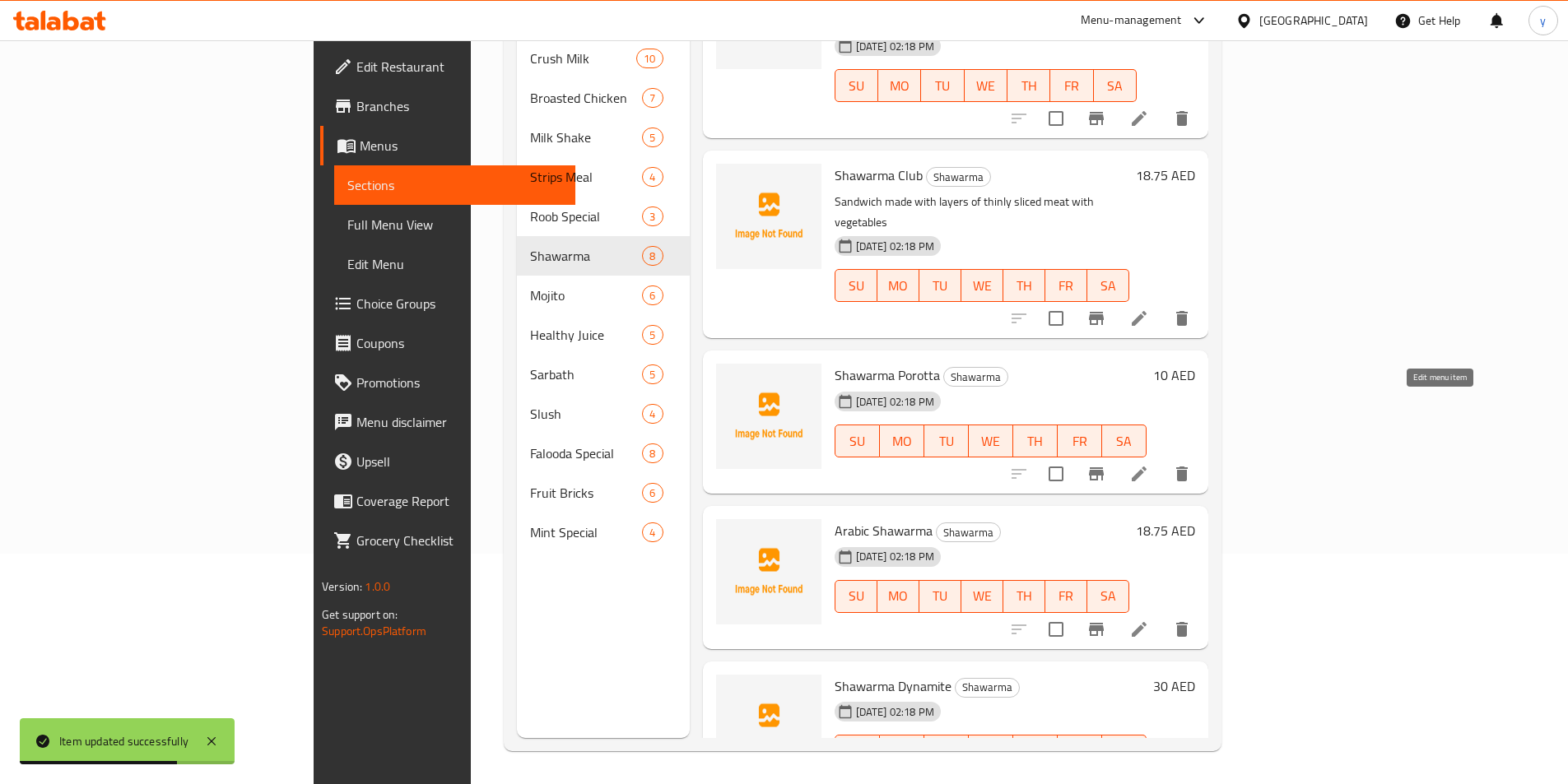
click at [1149, 464] on icon at bounding box center [1139, 474] width 20 height 20
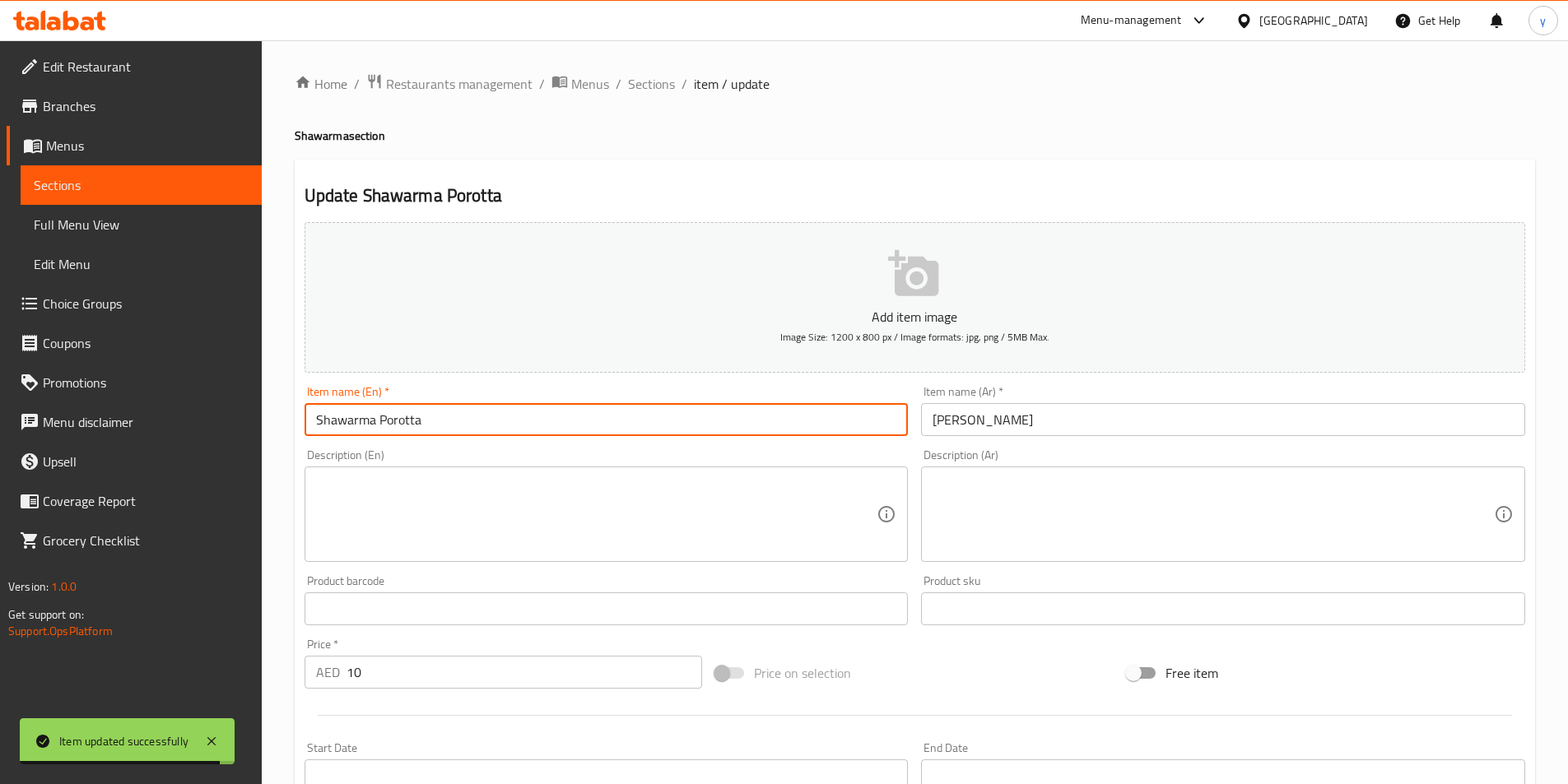
click at [351, 404] on input "Shawarma Porotta" at bounding box center [606, 419] width 604 height 33
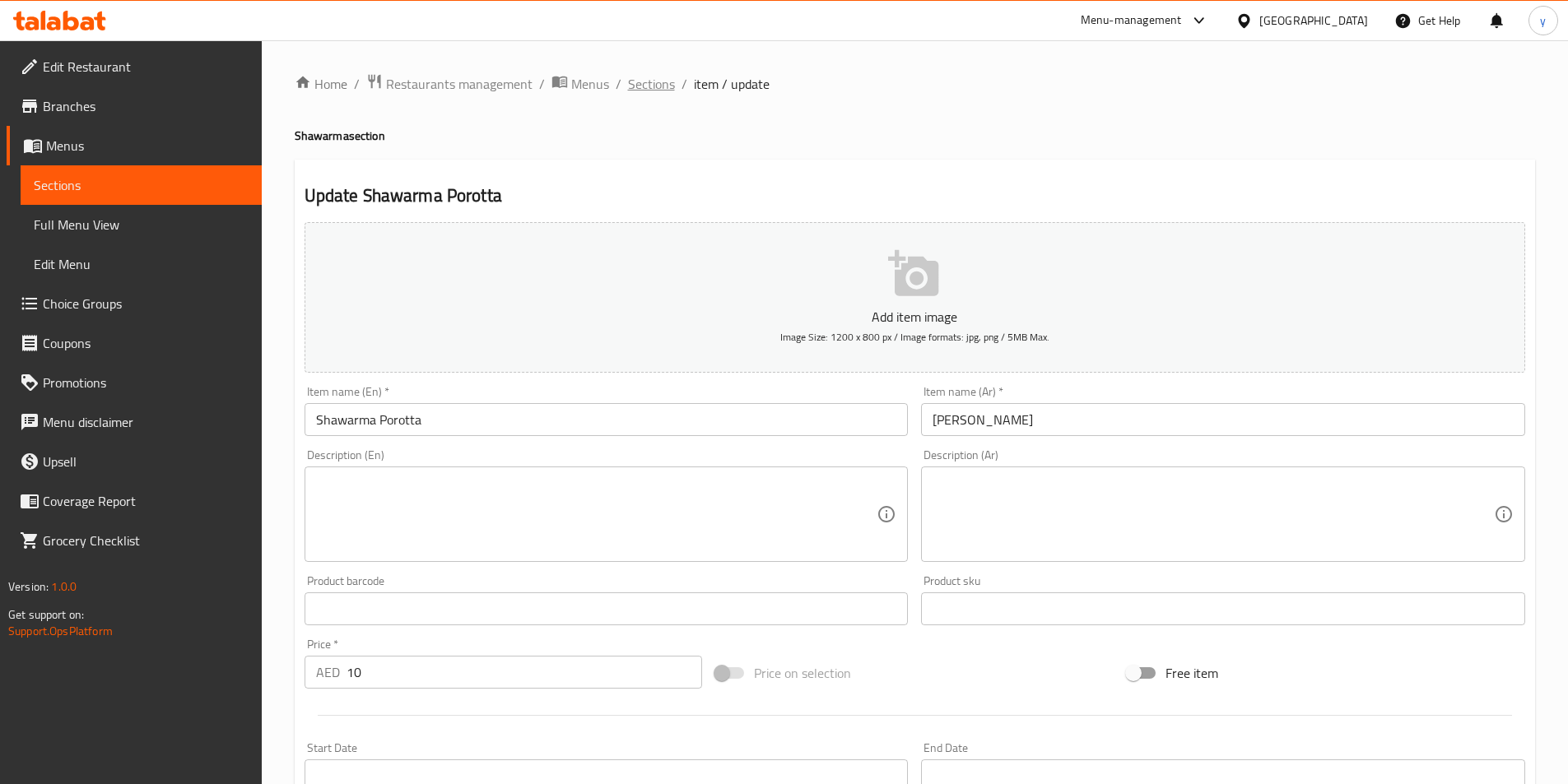
click at [664, 94] on span "Sections" at bounding box center [652, 84] width 47 height 20
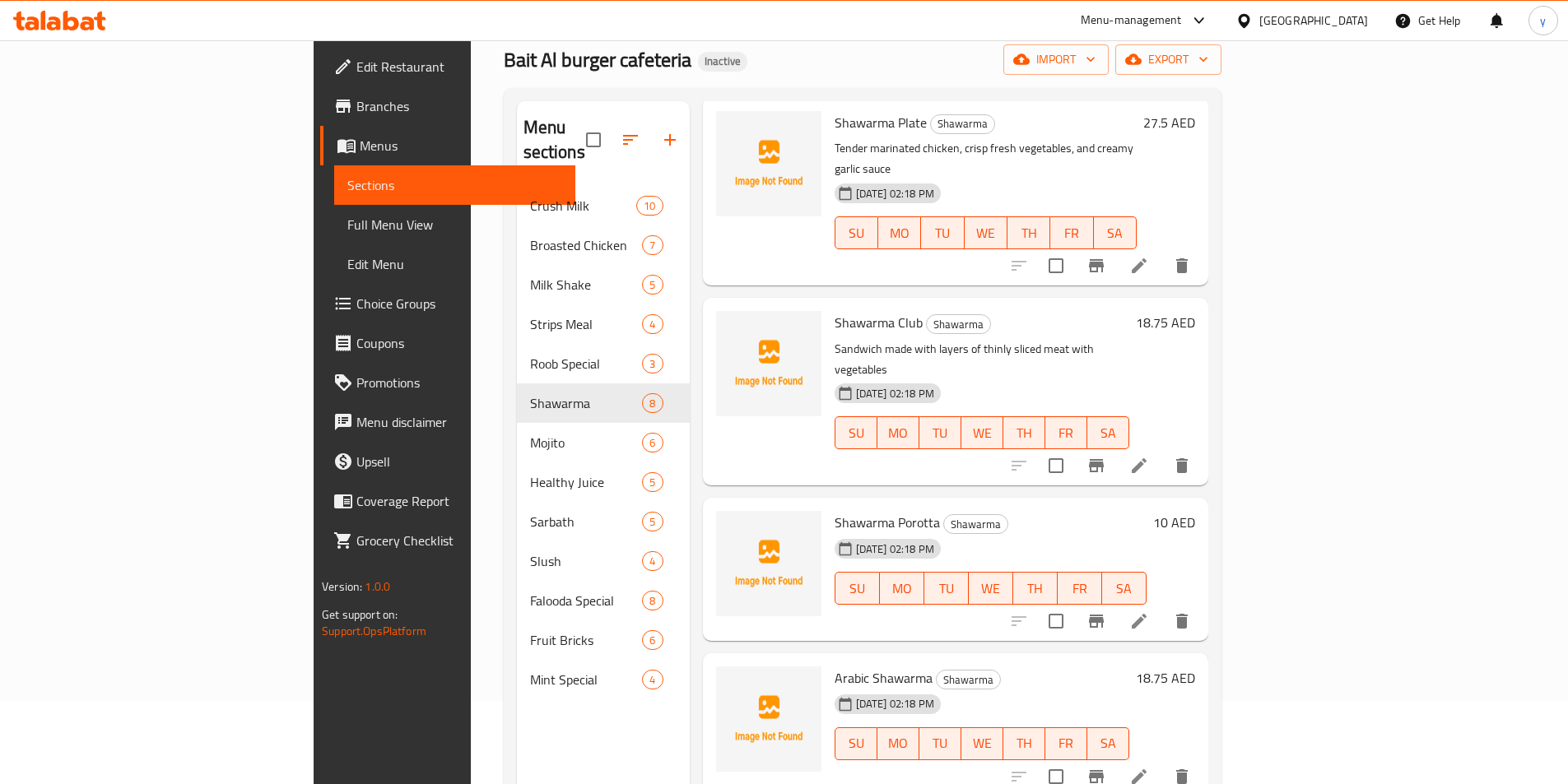
scroll to position [231, 0]
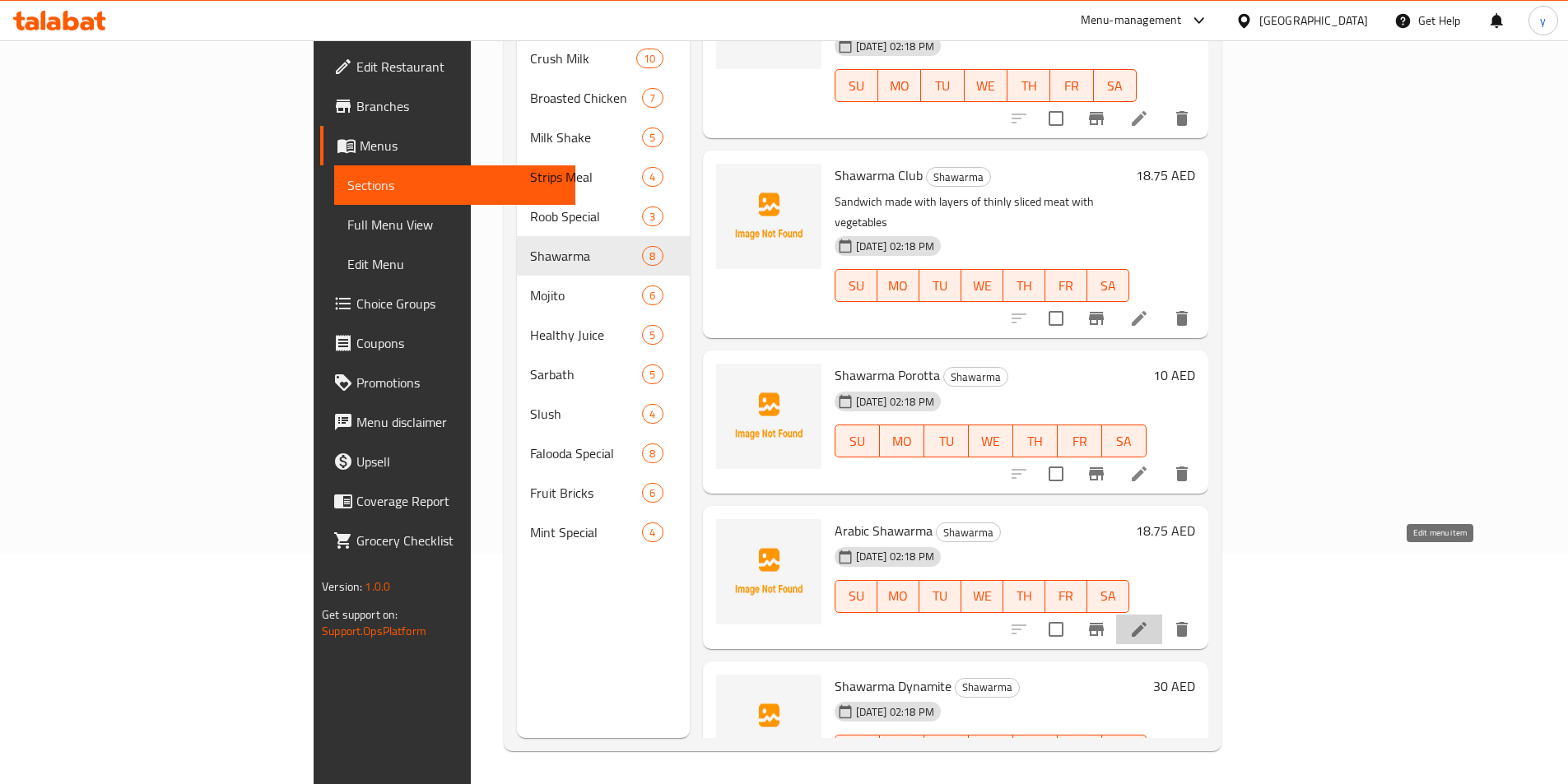
click at [1146, 622] on icon at bounding box center [1139, 629] width 14 height 14
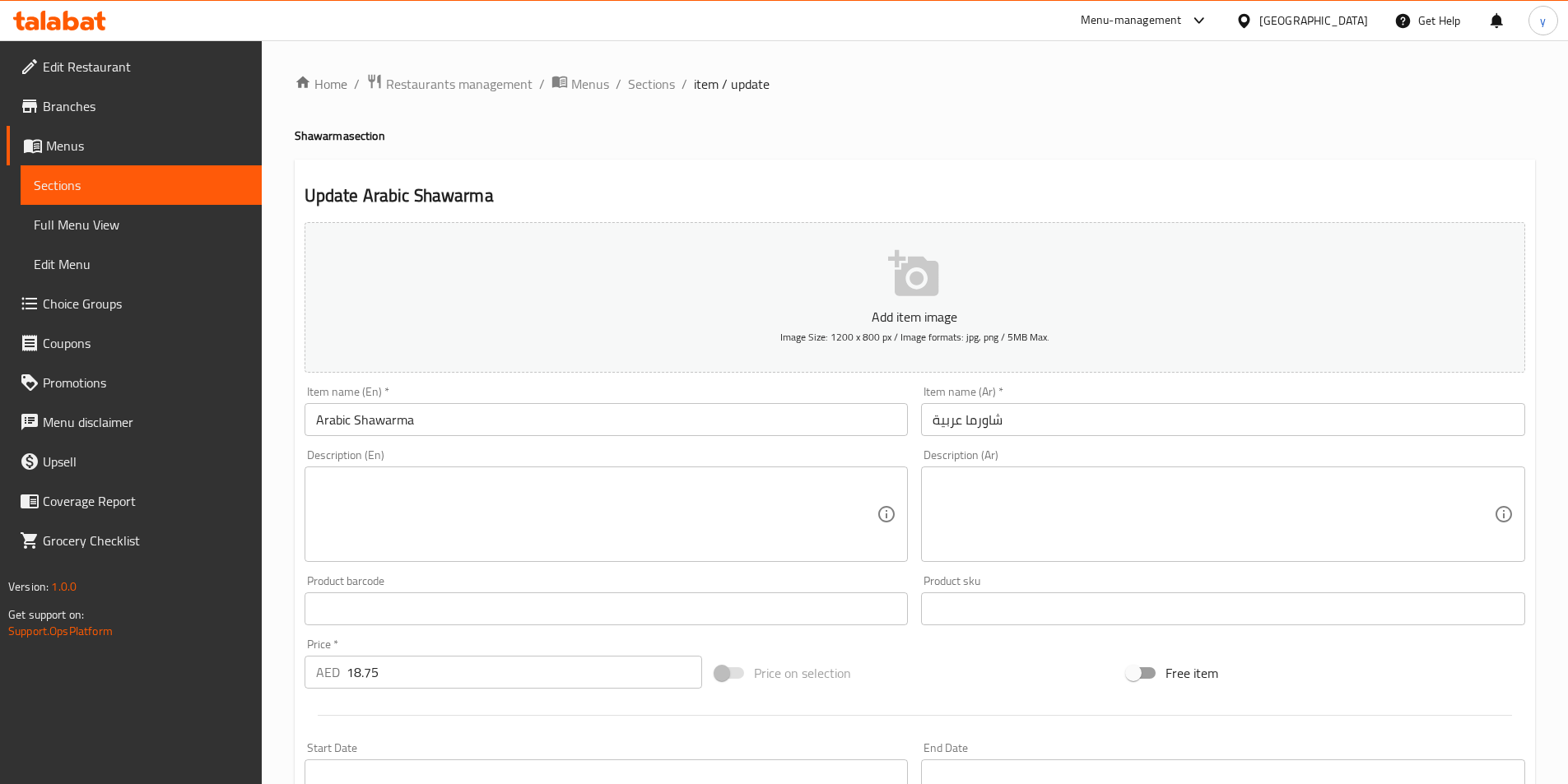
click at [376, 435] on input "Arabic Shawarma" at bounding box center [606, 419] width 604 height 33
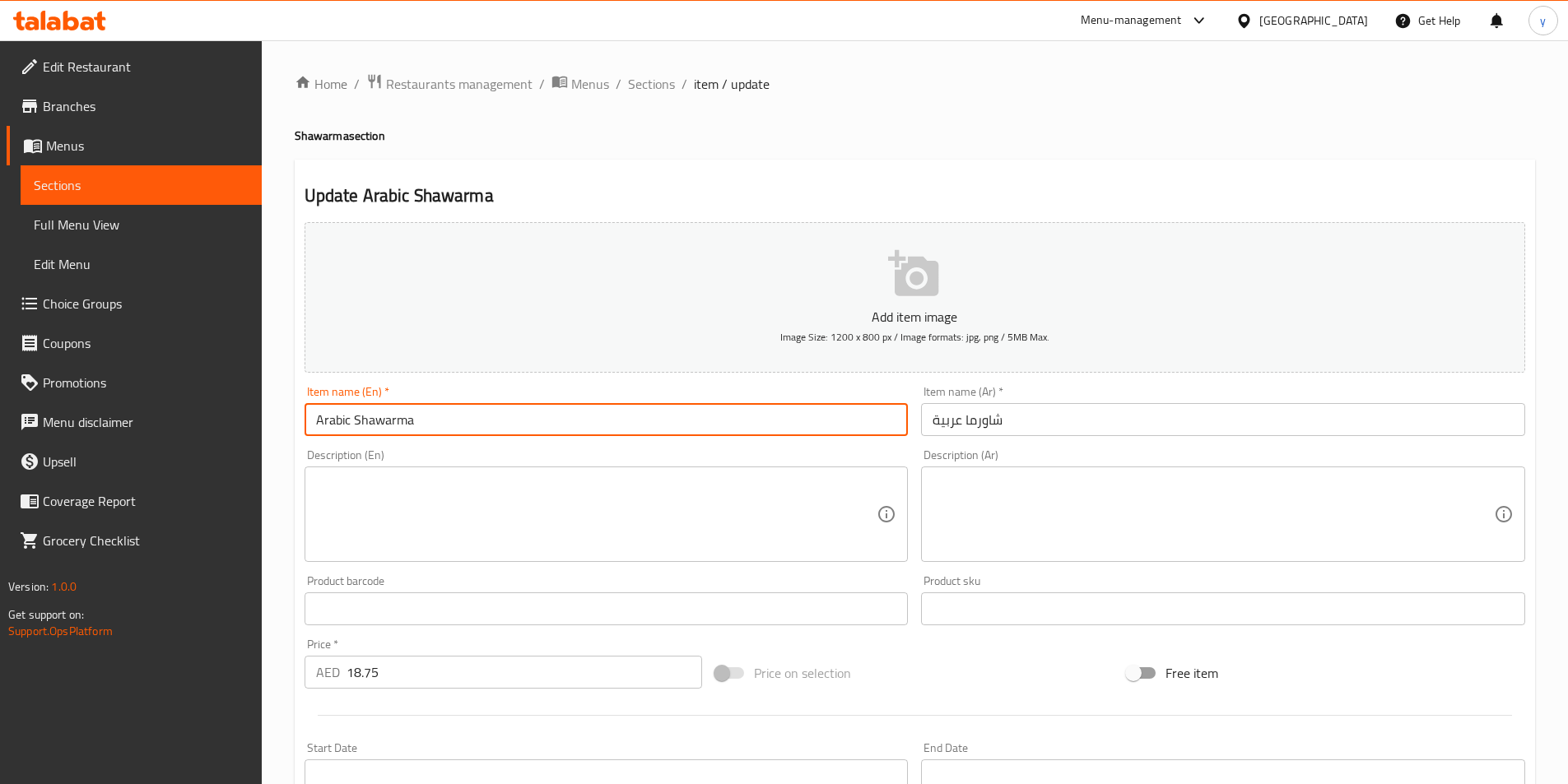
click at [376, 435] on input "Arabic Shawarma" at bounding box center [606, 419] width 604 height 33
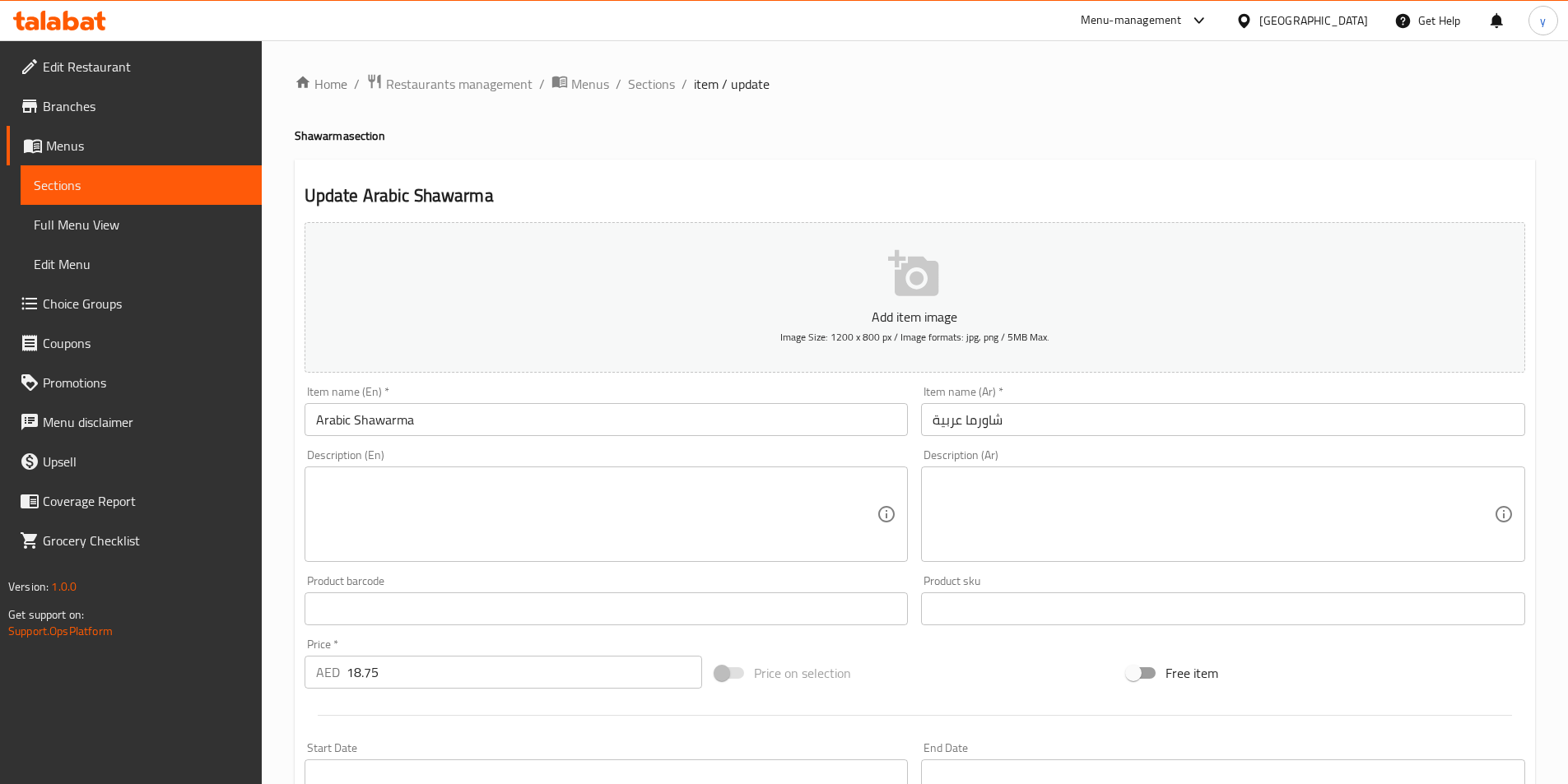
click at [789, 500] on textarea at bounding box center [597, 515] width 561 height 78
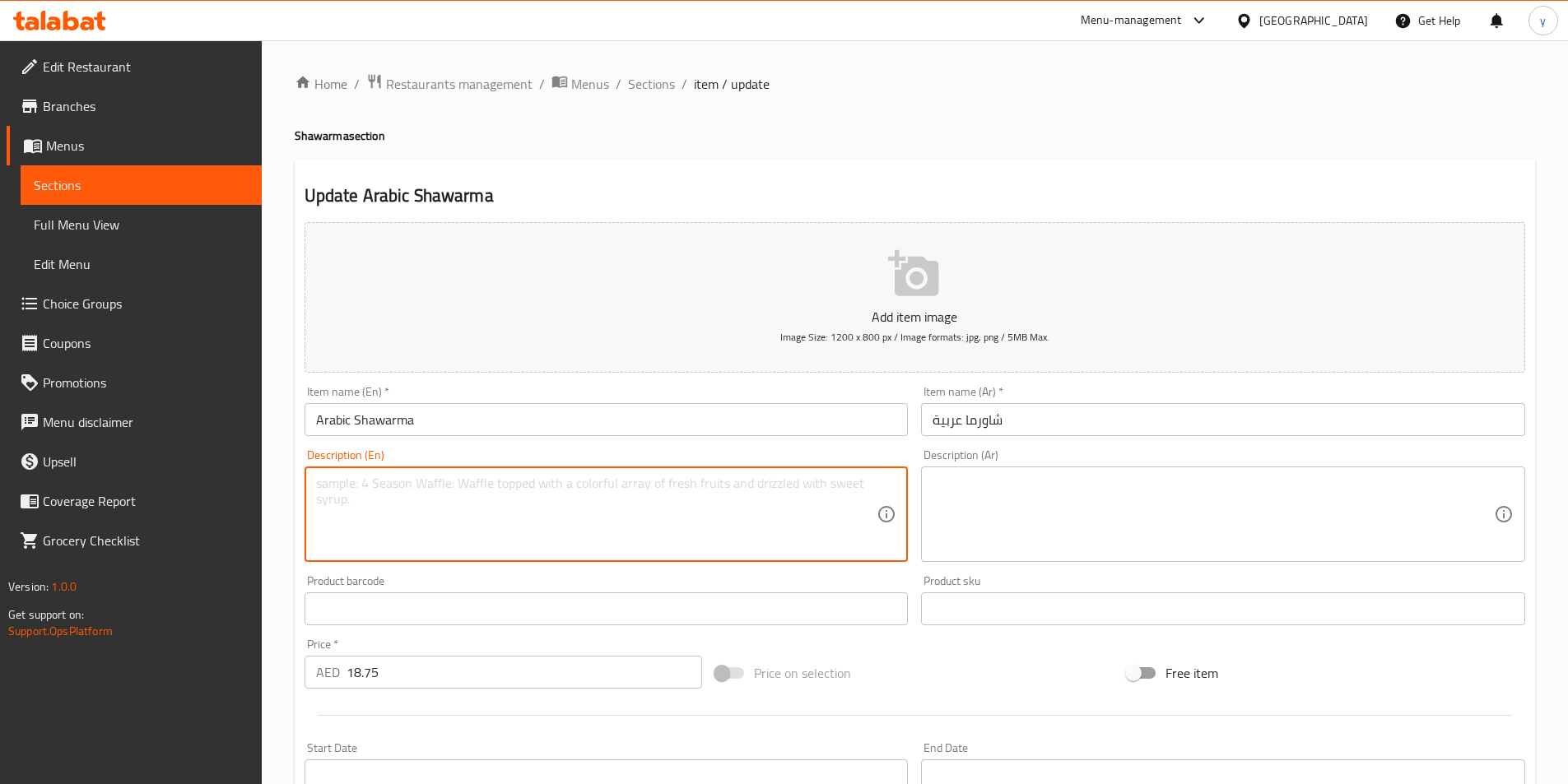
paste textarea "Filled with tender slices of spiced meat, crisp veggies, tangy tahini sauce and…"
type textarea "Filled with tender slices of spiced meat, crisp veggies, tangy tahini sauce and…"
click at [1050, 521] on textarea at bounding box center [1213, 515] width 561 height 78
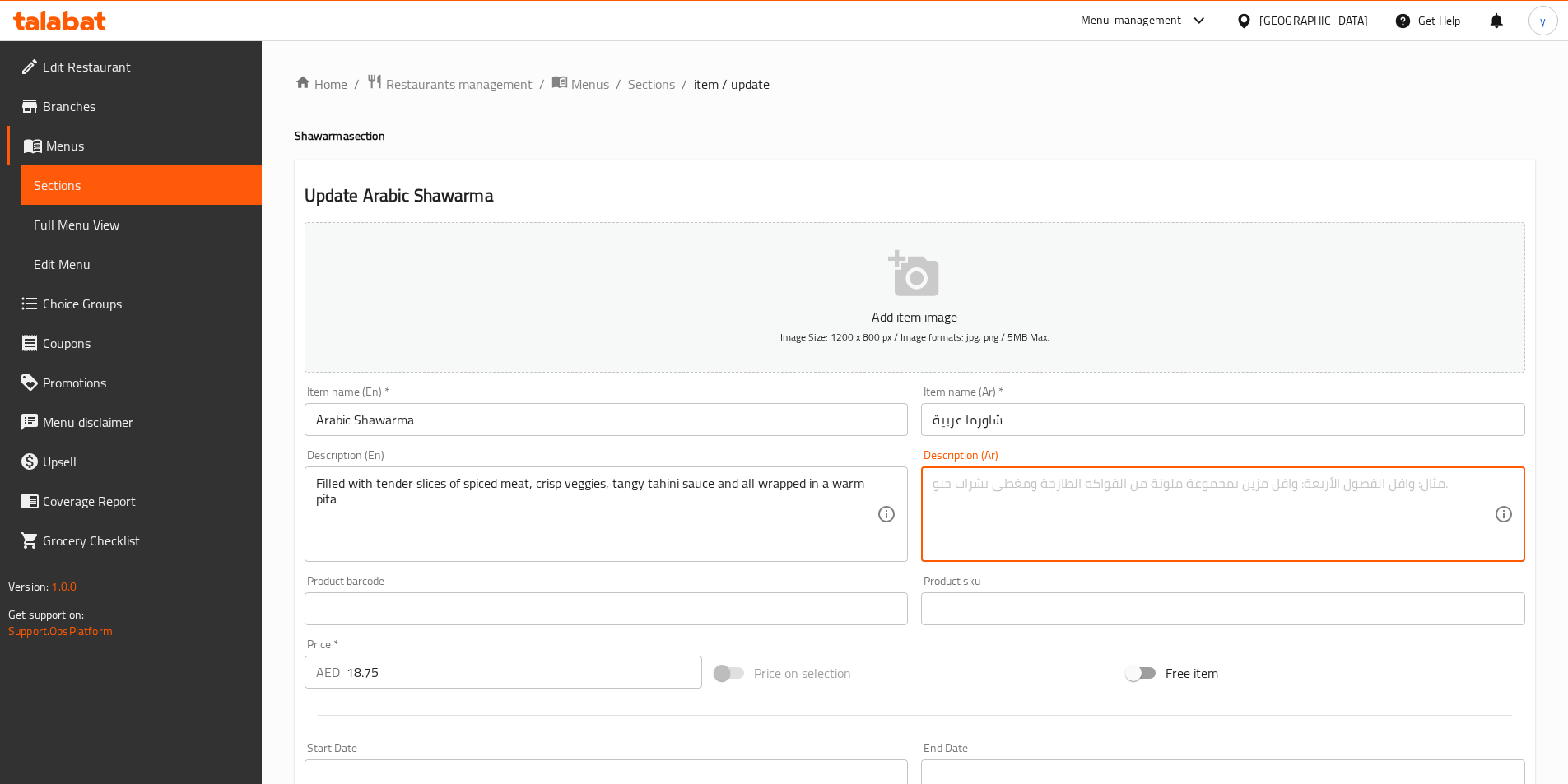
paste textarea "مليء بشرائح لحم تندر متبلة، خضروات مقرمشة، صلصة طحينة تانجي، وملفوفة في خبز الب…"
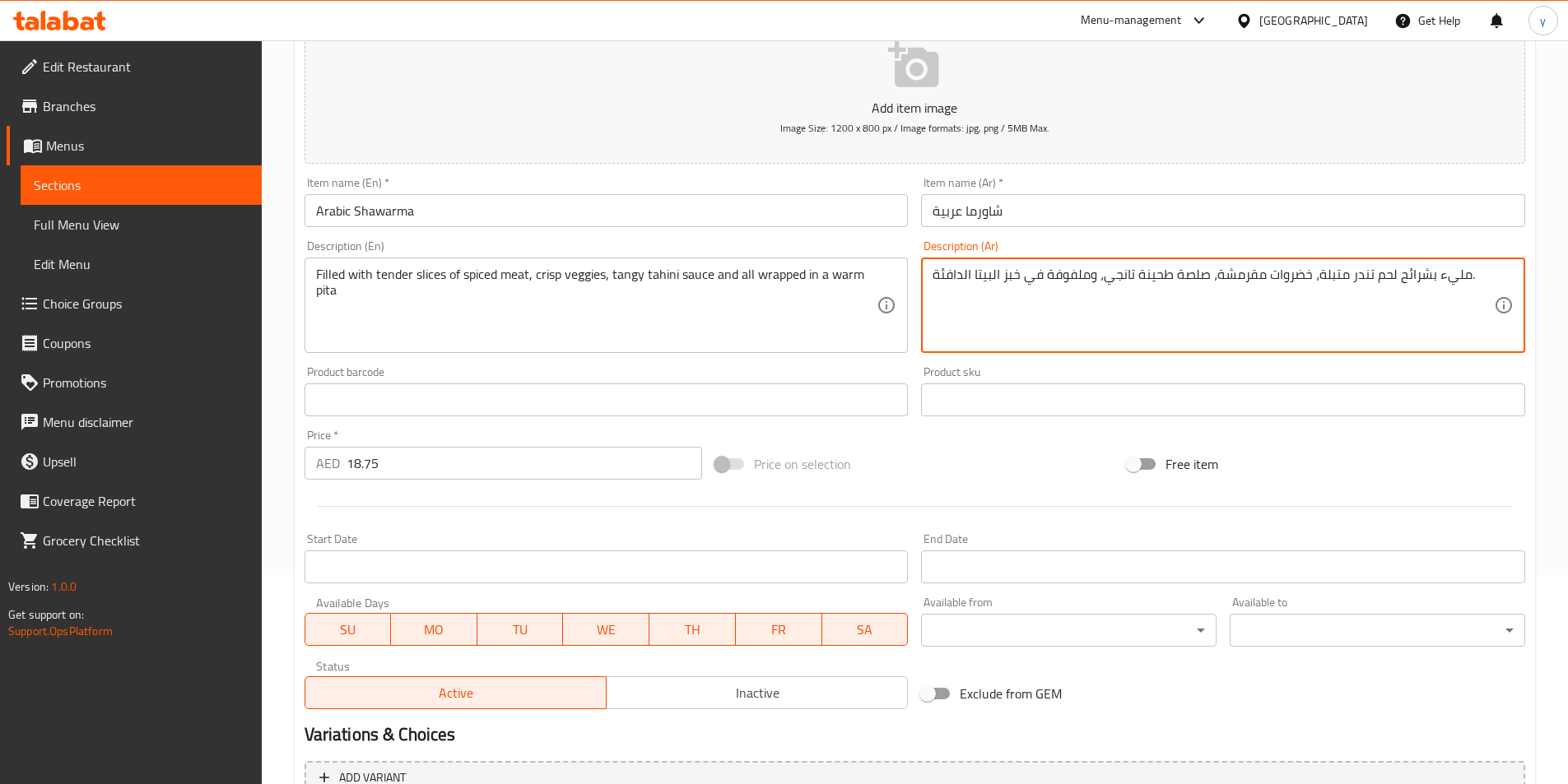
scroll to position [378, 0]
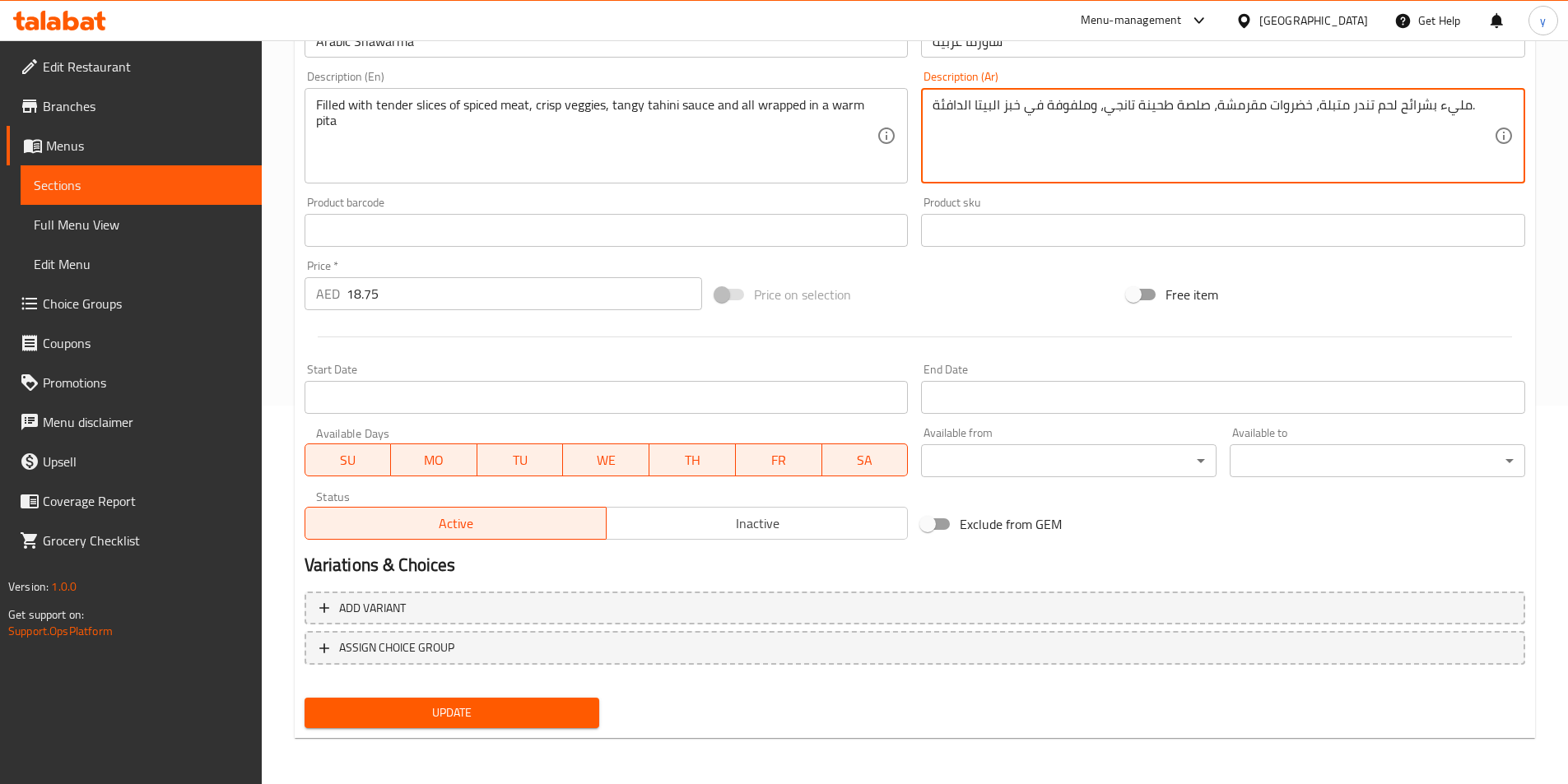
type textarea "مليء بشرائح لحم تندر متبلة، خضروات مقرمشة، صلصة طحينة تانجي، وملفوفة في خبز الب…"
click at [533, 725] on button "Update" at bounding box center [452, 713] width 295 height 31
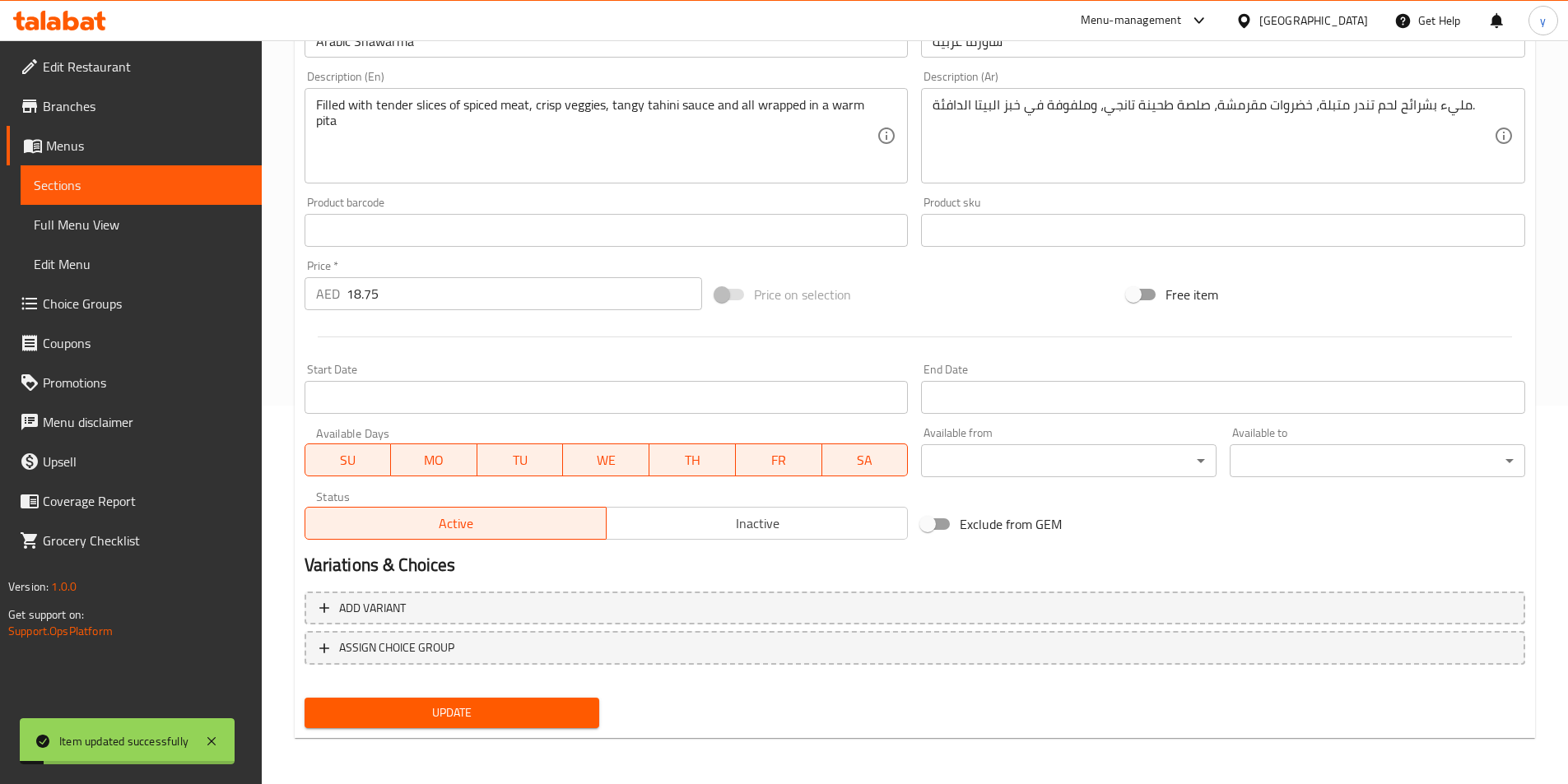
click at [573, 772] on div "Home / Restaurants management / Menus / Sections / item / update Shawarma secti…" at bounding box center [914, 223] width 1306 height 1123
click at [517, 721] on span "Update" at bounding box center [452, 712] width 269 height 21
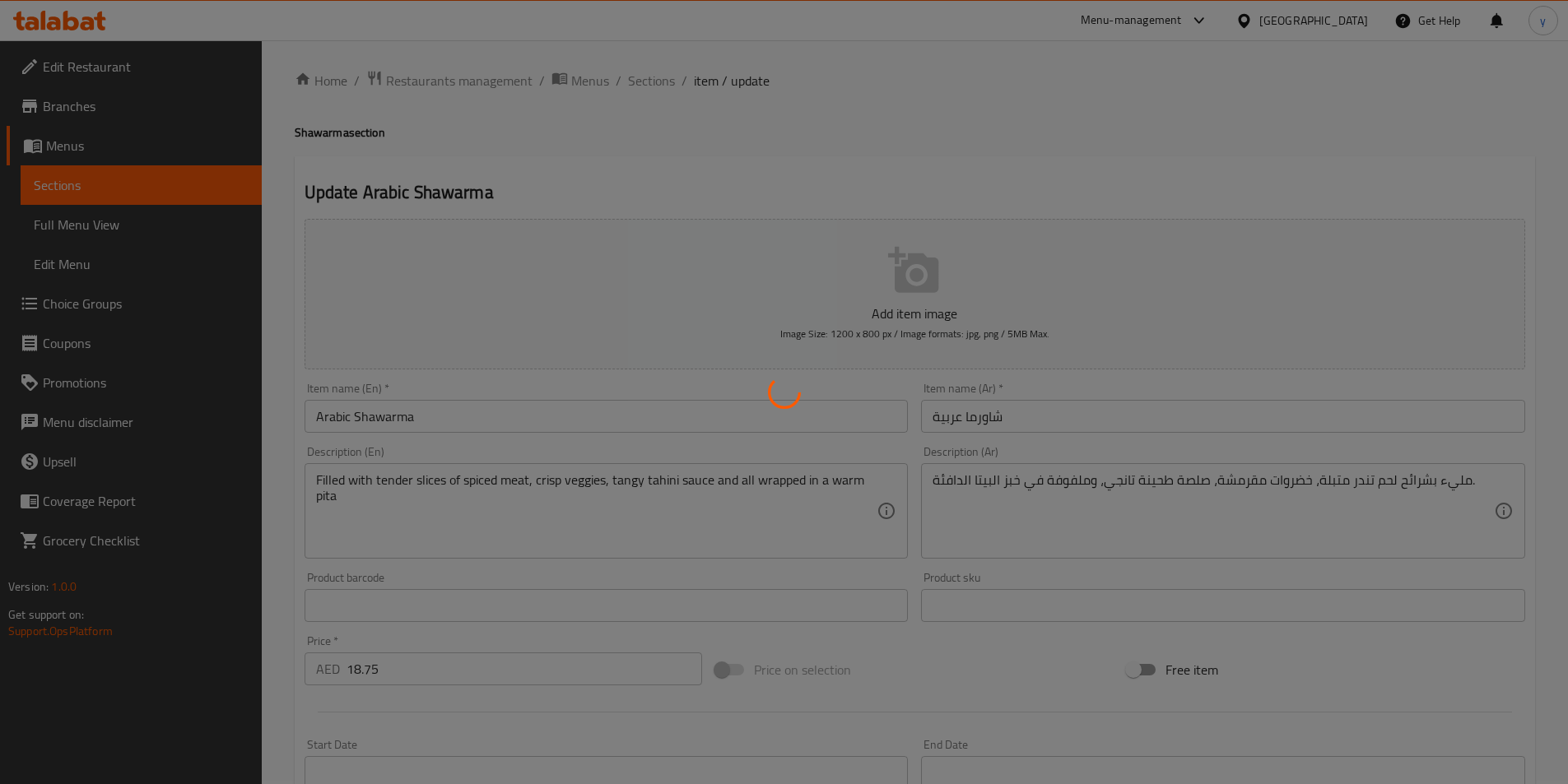
scroll to position [0, 0]
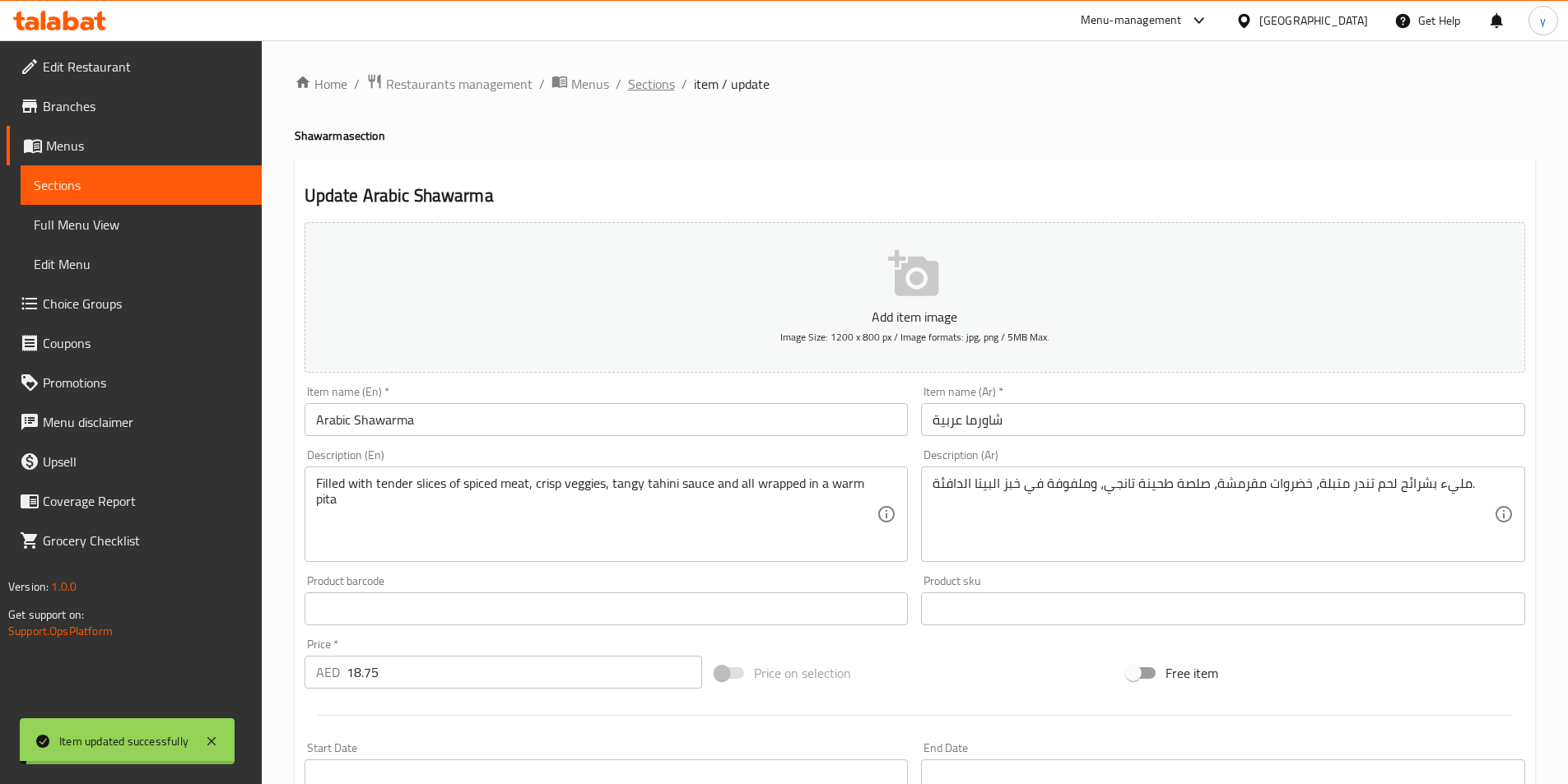
click at [645, 75] on span "Sections" at bounding box center [652, 84] width 47 height 20
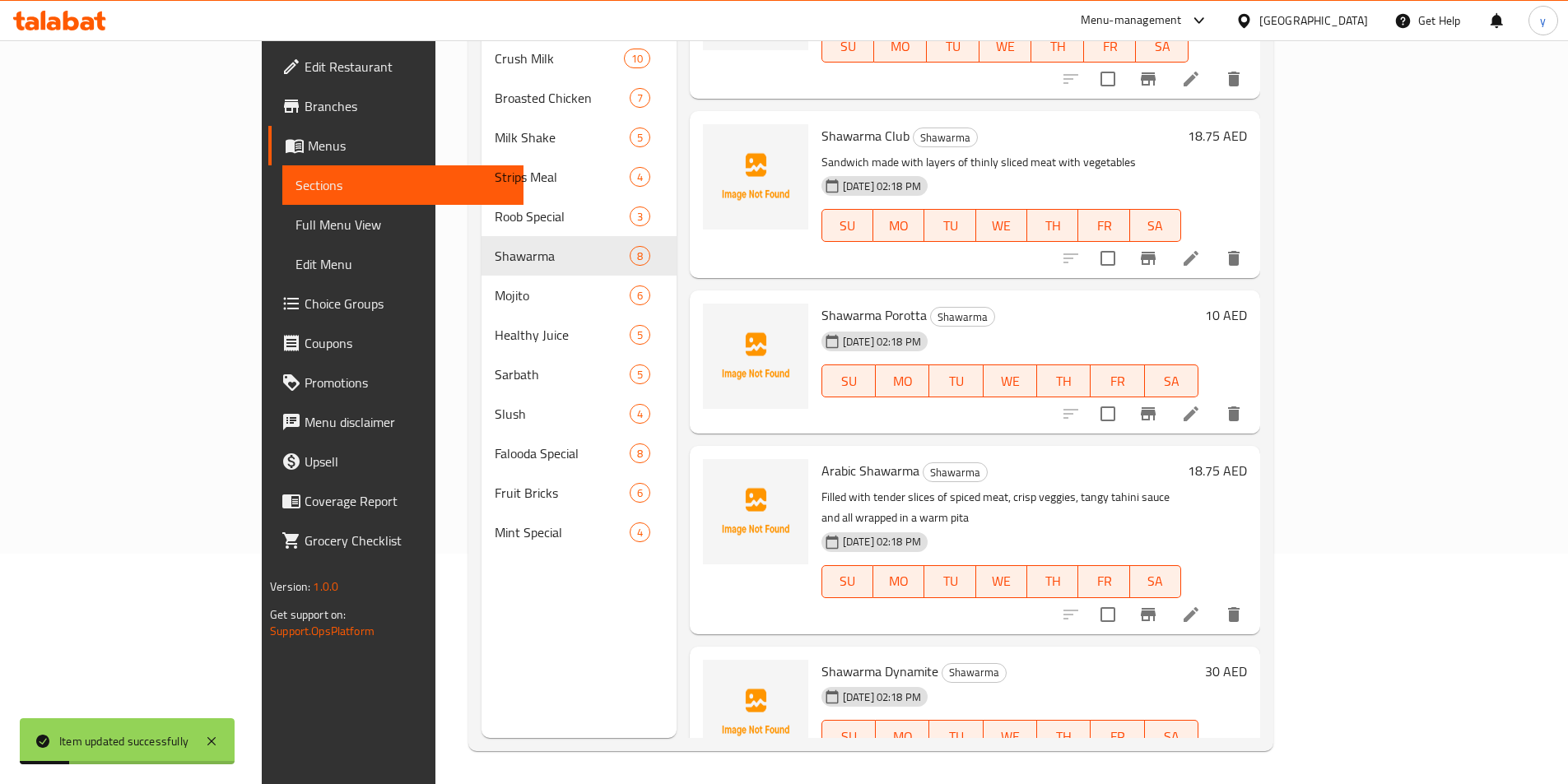
scroll to position [597, 0]
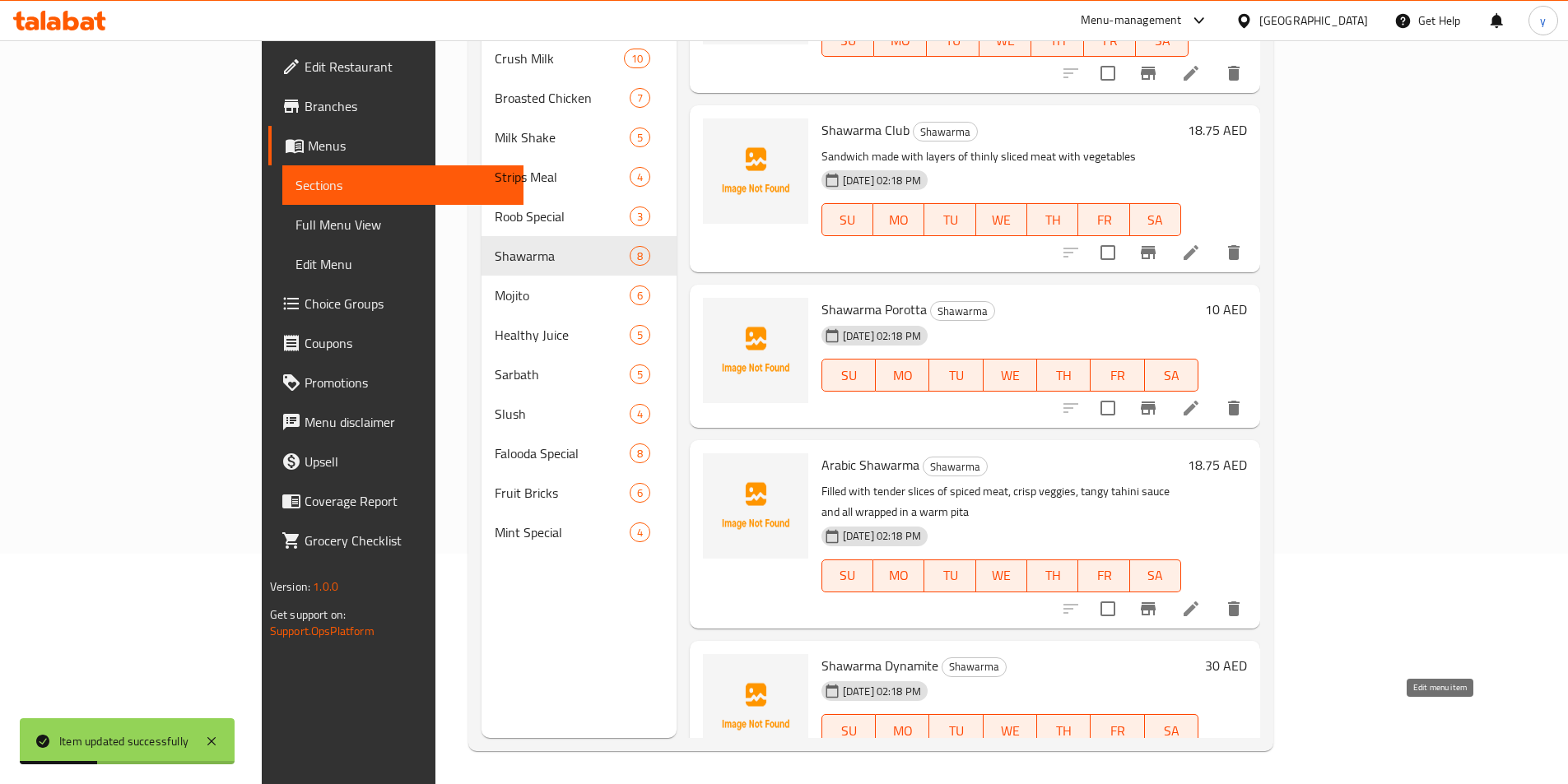
click at [1200, 754] on icon at bounding box center [1191, 764] width 20 height 20
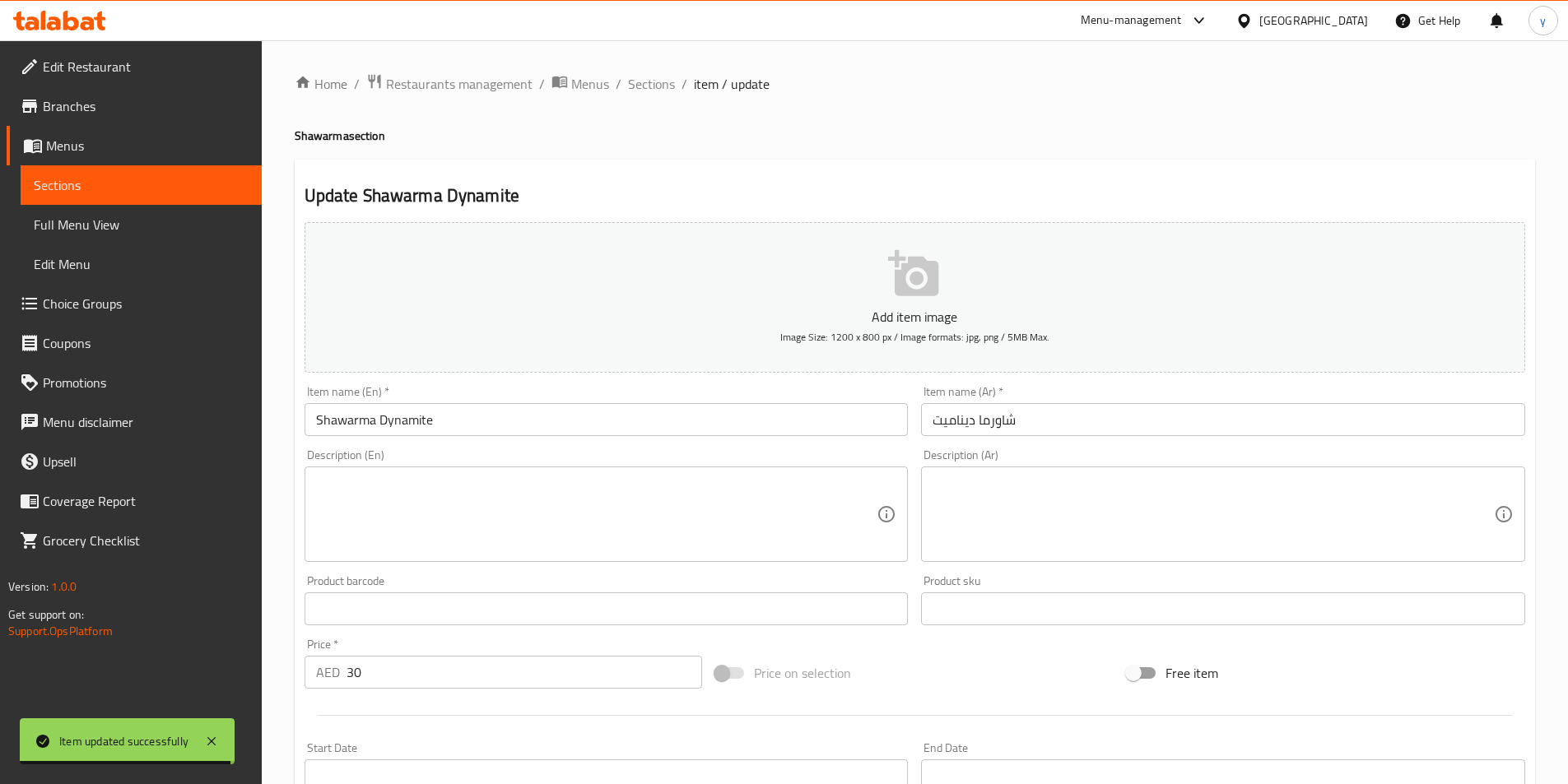
click at [364, 431] on input "Shawarma Dynamite" at bounding box center [606, 419] width 604 height 33
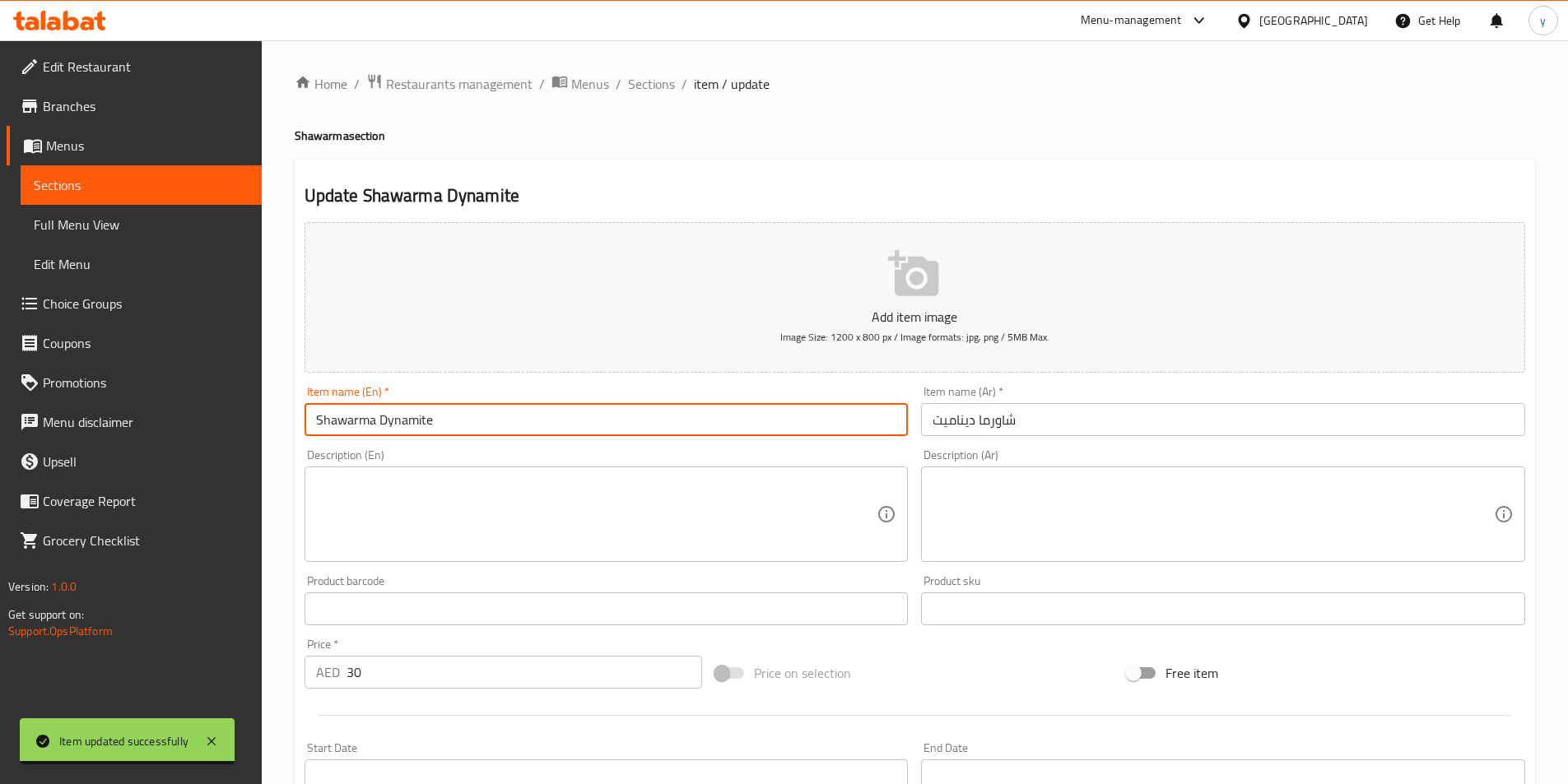
click at [364, 431] on input "Shawarma Dynamite" at bounding box center [606, 419] width 604 height 33
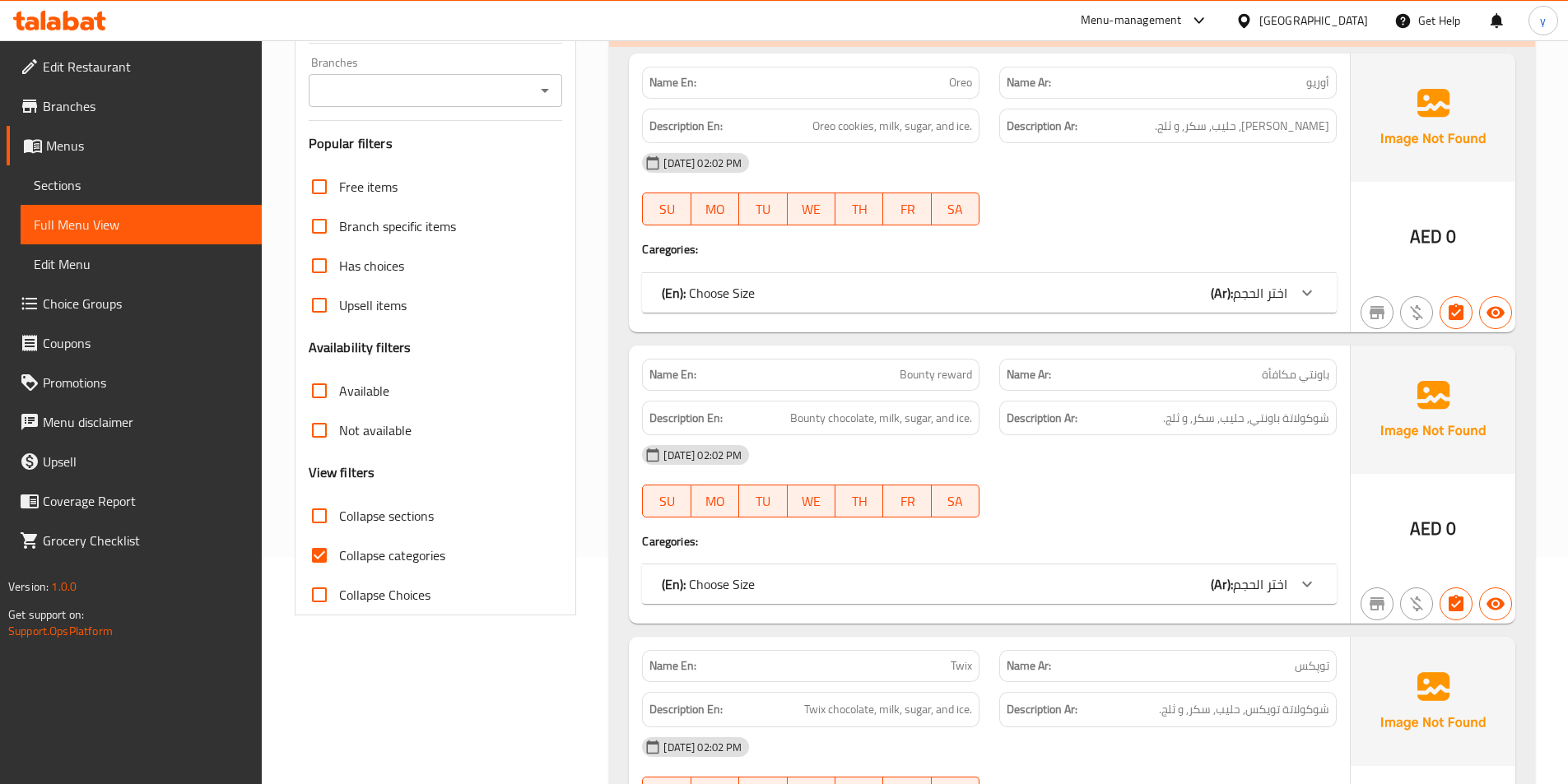
scroll to position [247, 0]
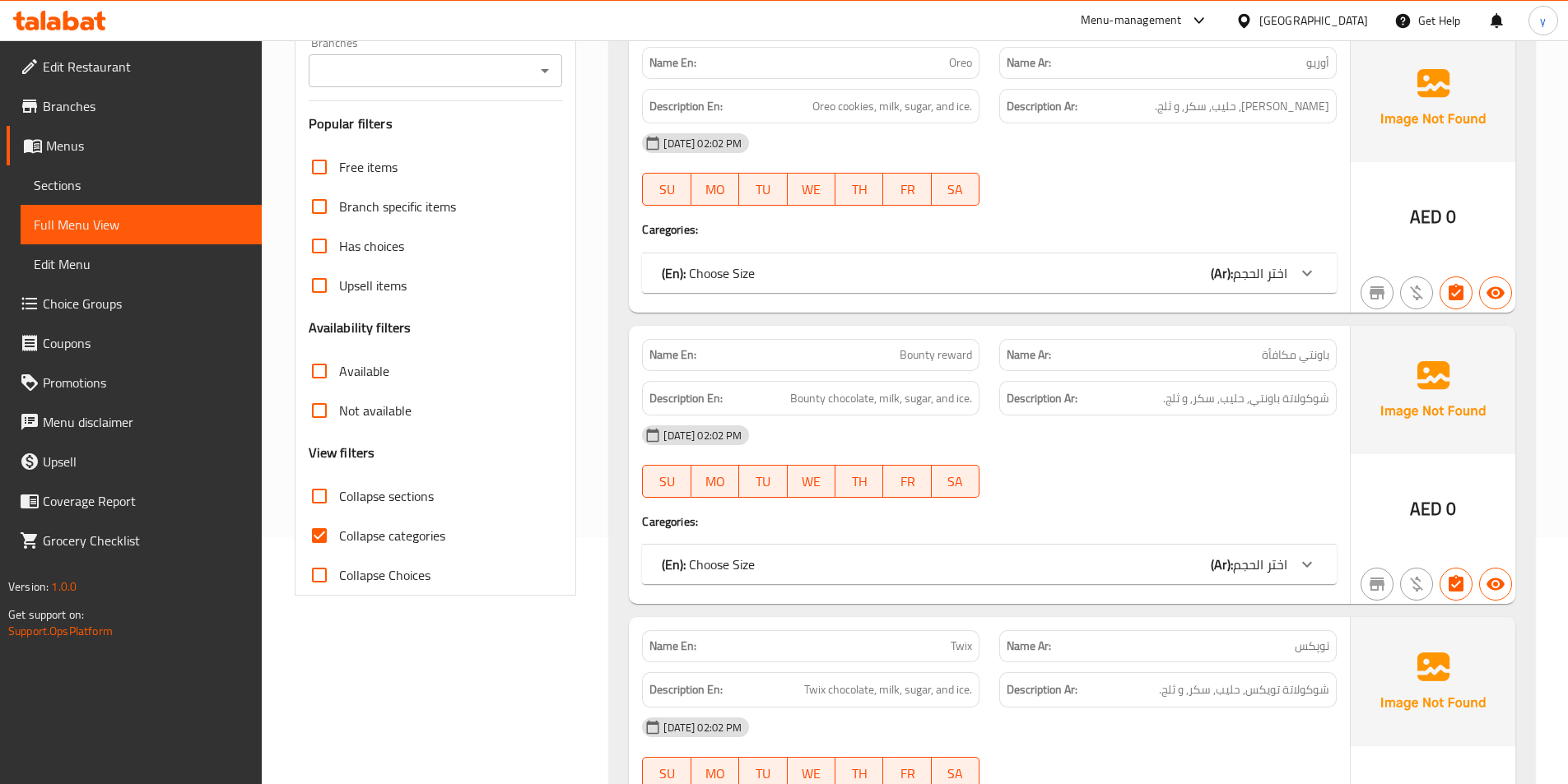
click at [320, 531] on input "Collapse categories" at bounding box center [320, 536] width 40 height 40
checkbox input "false"
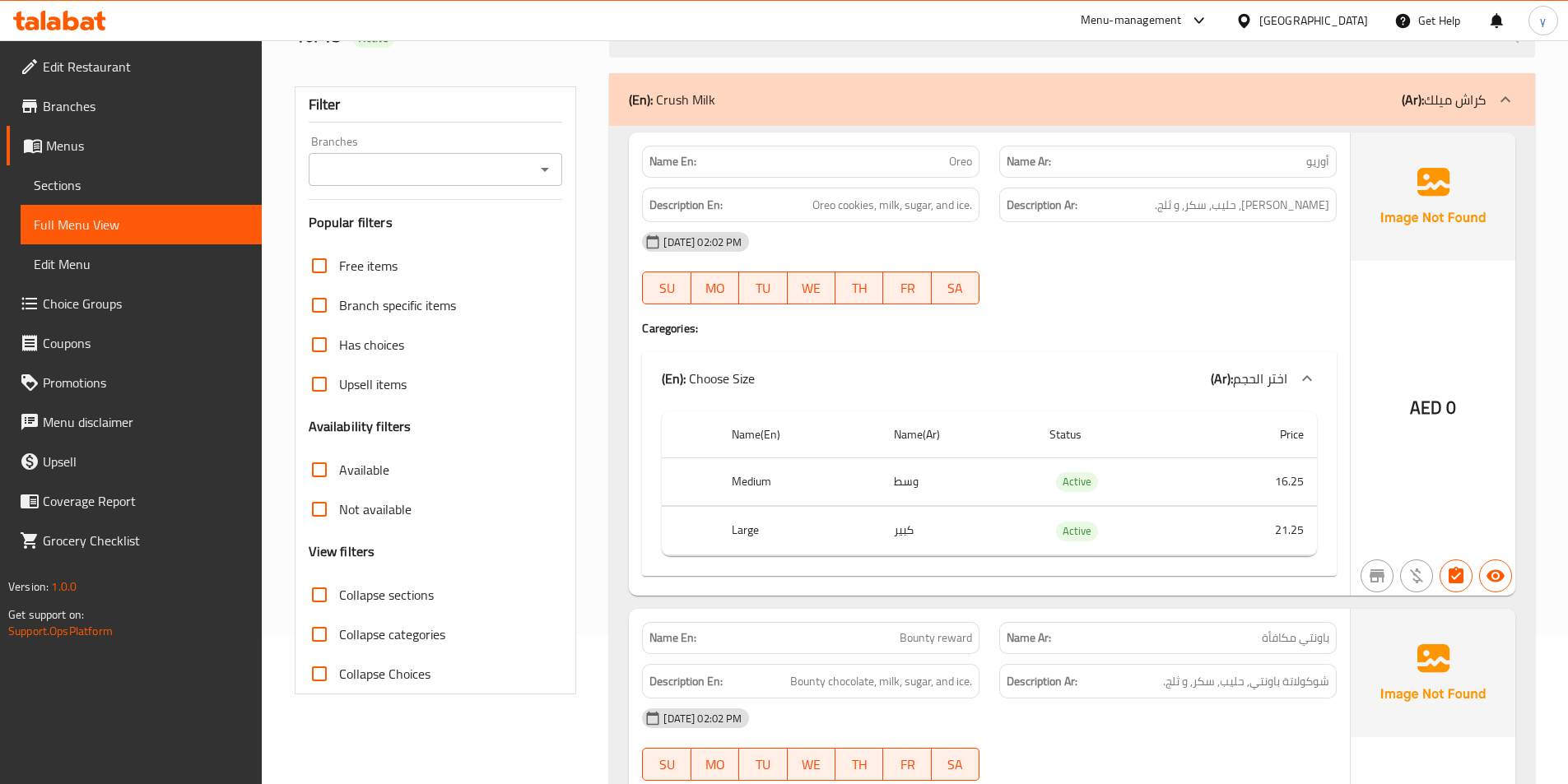
scroll to position [0, 0]
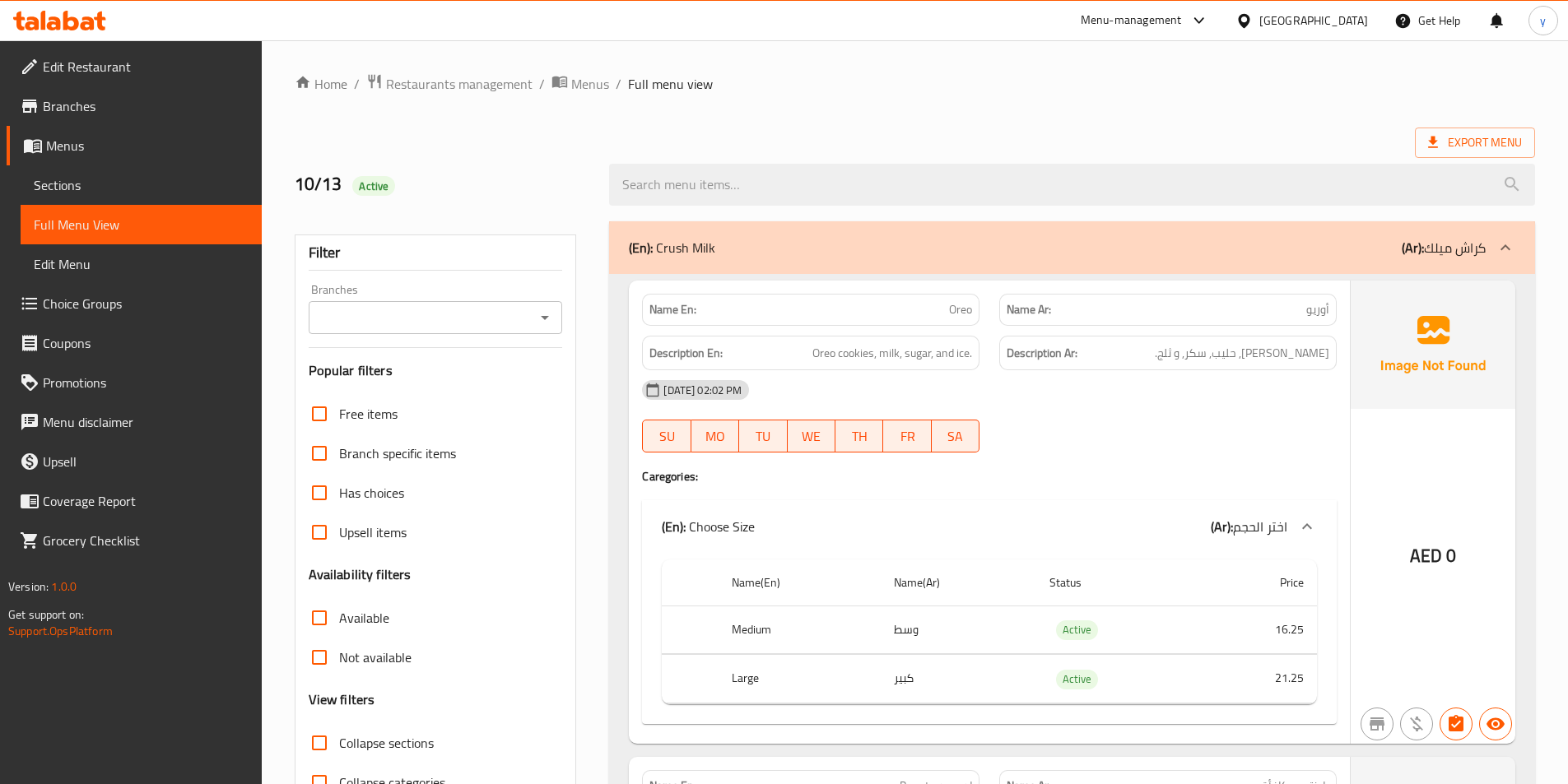
click at [1488, 252] on div at bounding box center [1506, 248] width 40 height 40
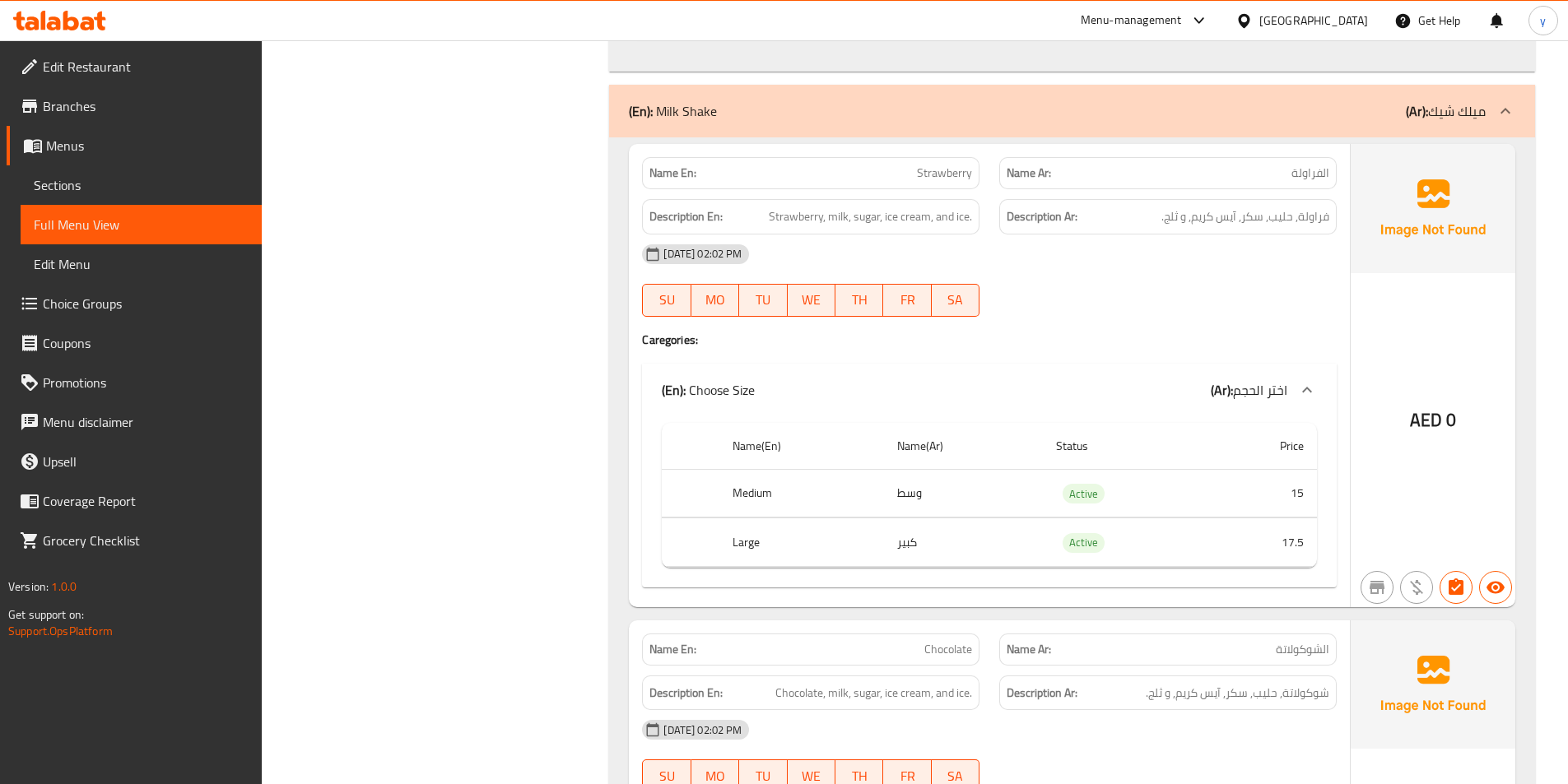
scroll to position [1672, 0]
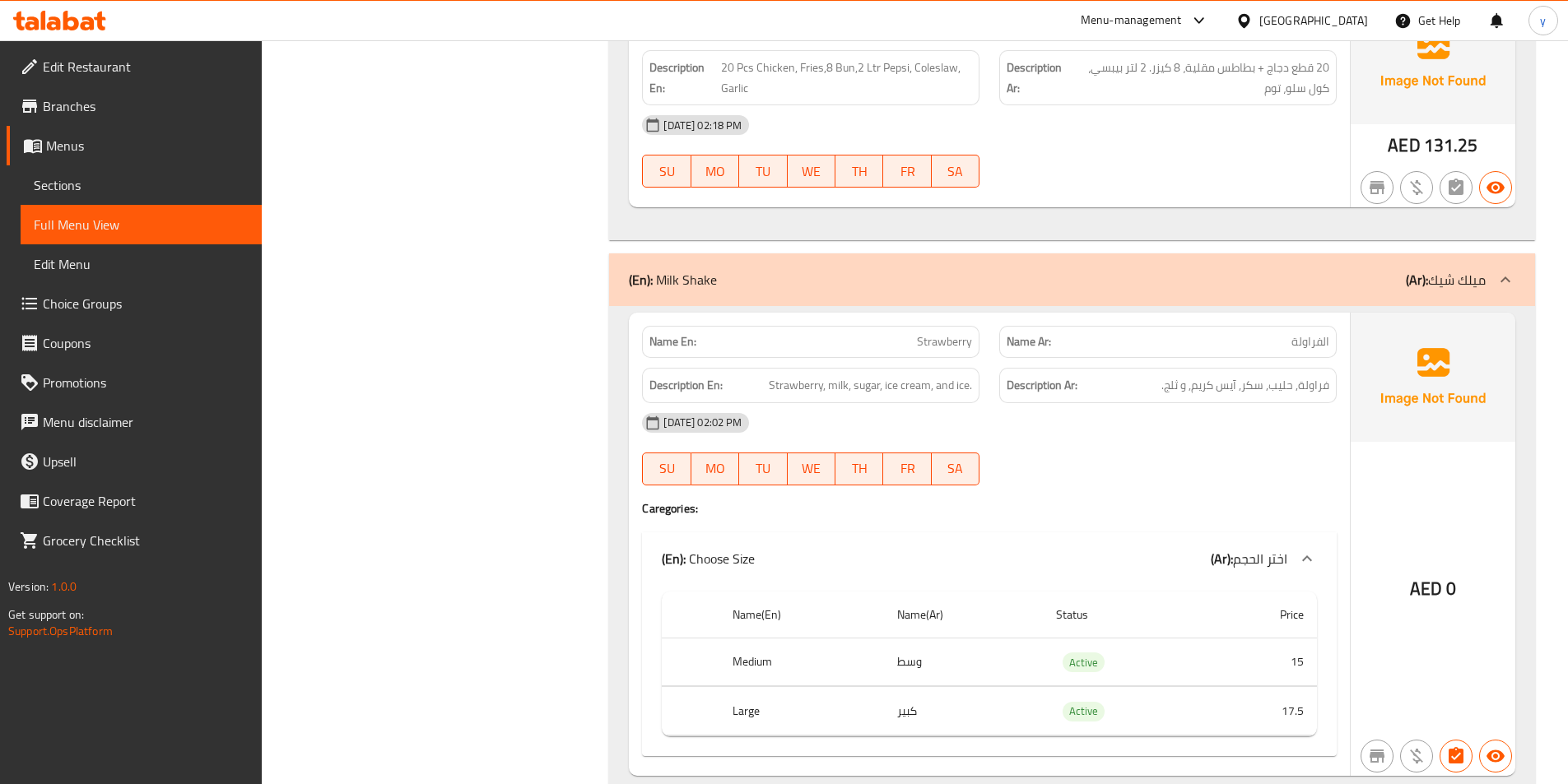
click at [1510, 279] on icon at bounding box center [1506, 280] width 20 height 20
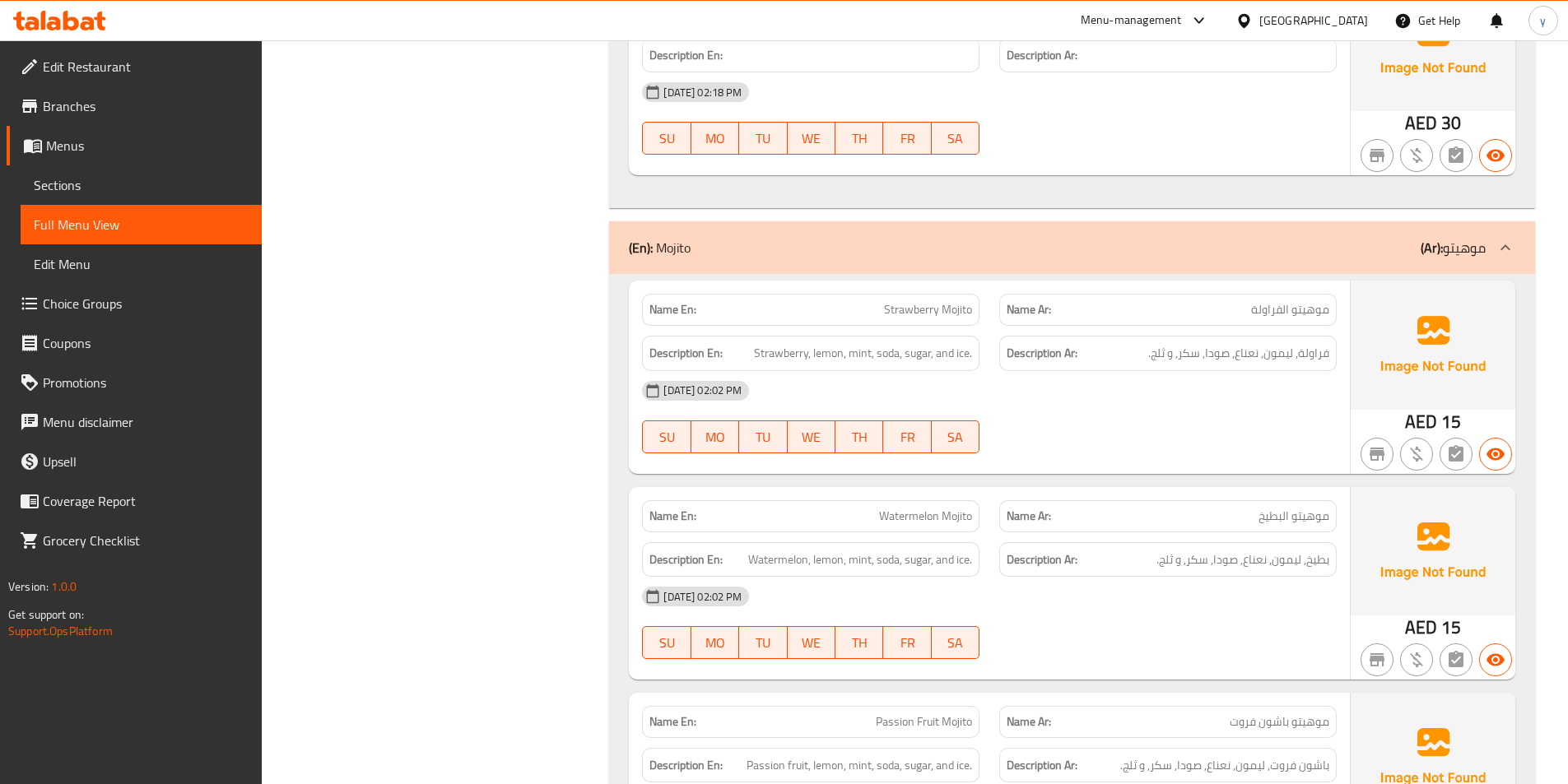
scroll to position [5160, 0]
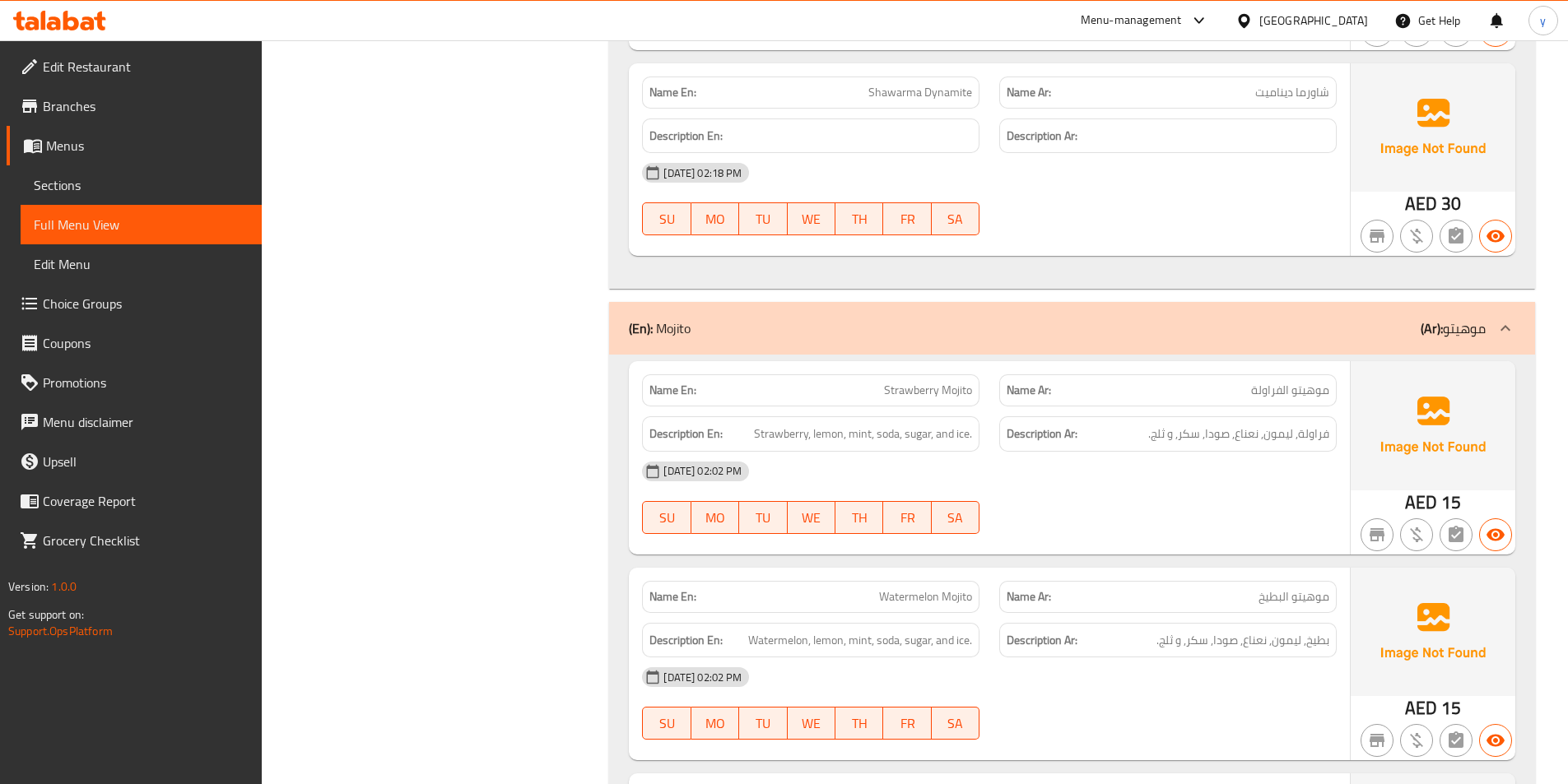
click at [1506, 319] on icon at bounding box center [1506, 329] width 20 height 20
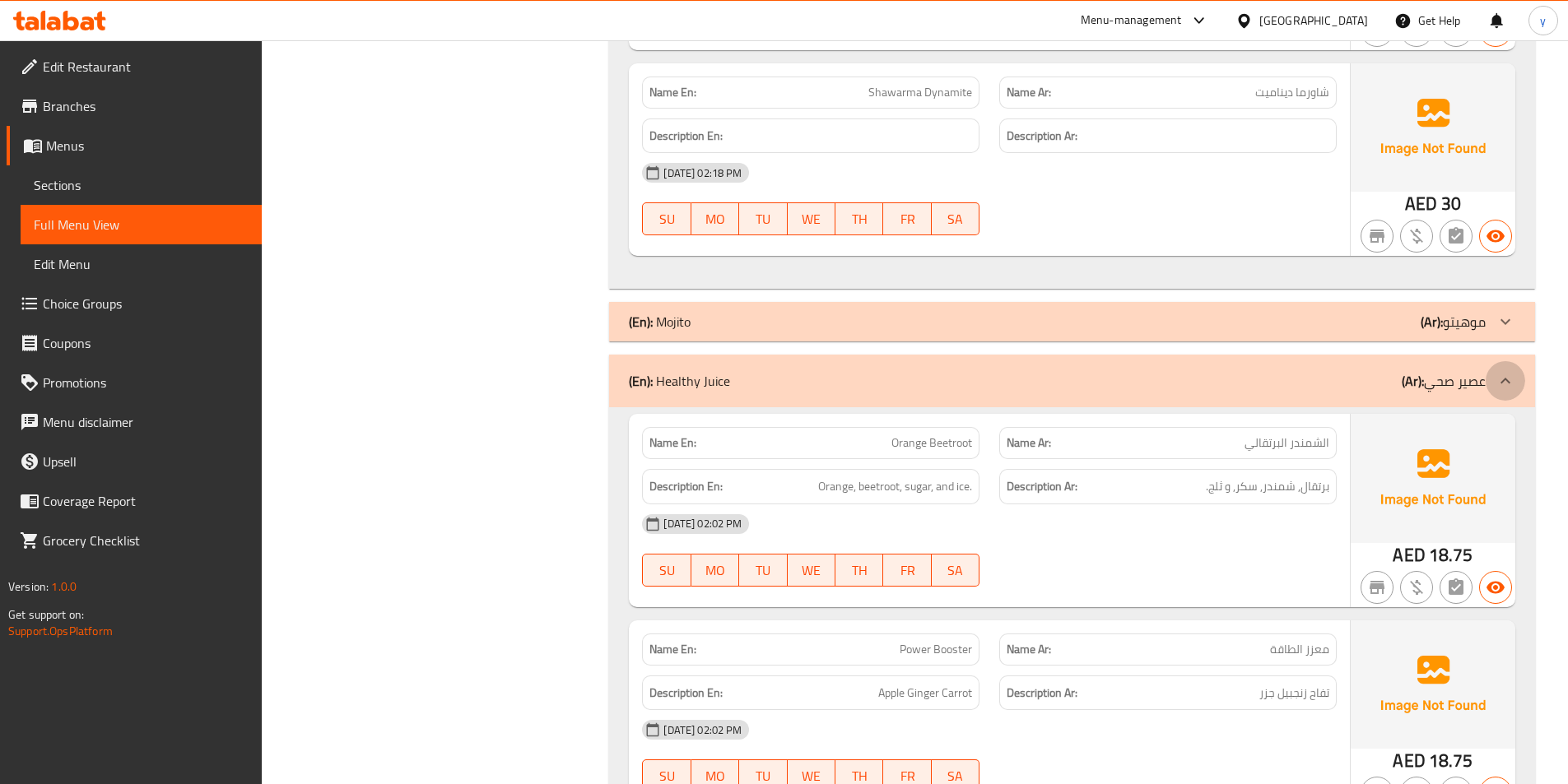
click at [1513, 361] on div at bounding box center [1506, 381] width 40 height 40
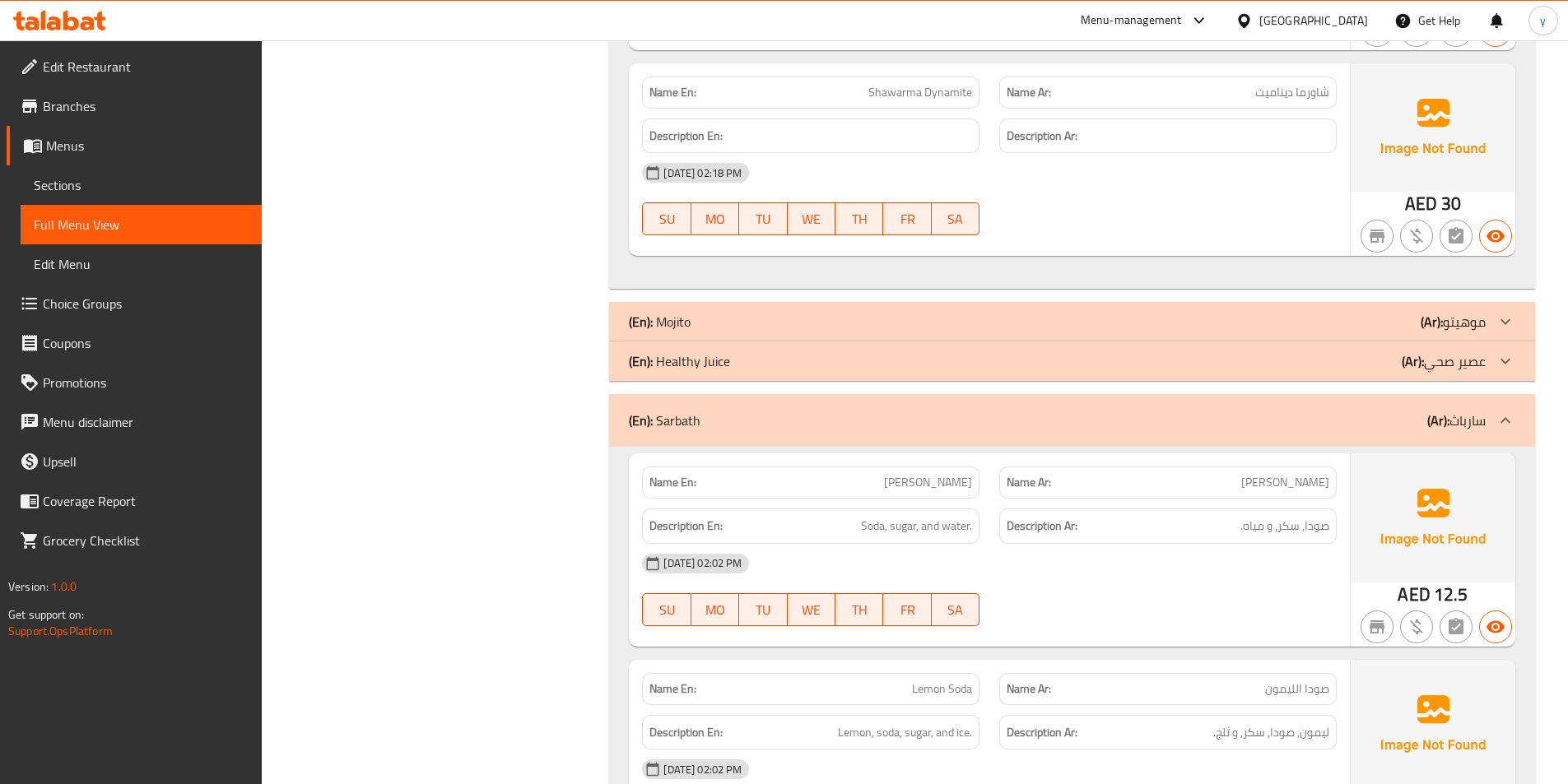
click at [1506, 411] on icon at bounding box center [1506, 421] width 20 height 20
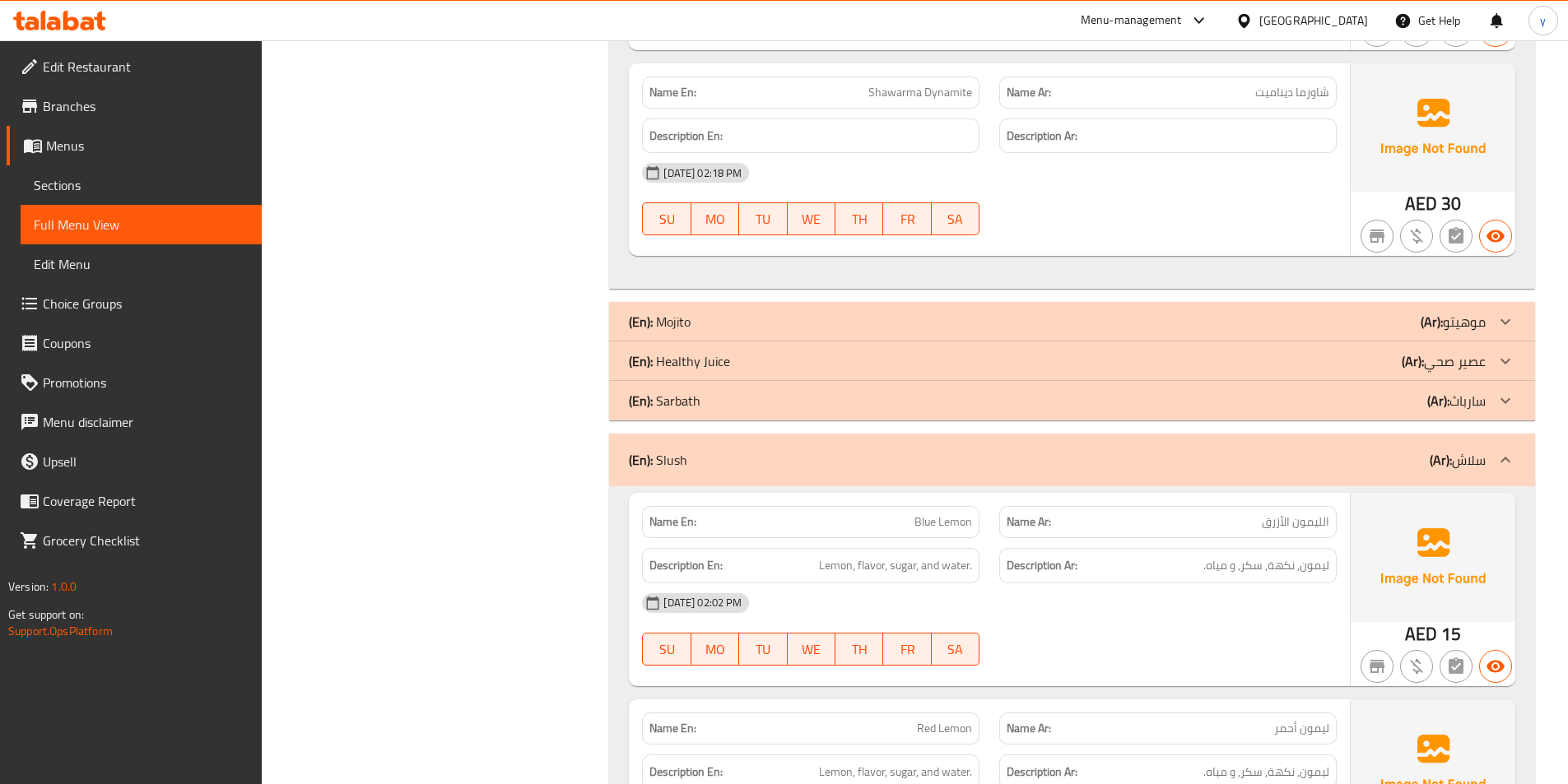
click at [1509, 450] on icon at bounding box center [1506, 460] width 20 height 20
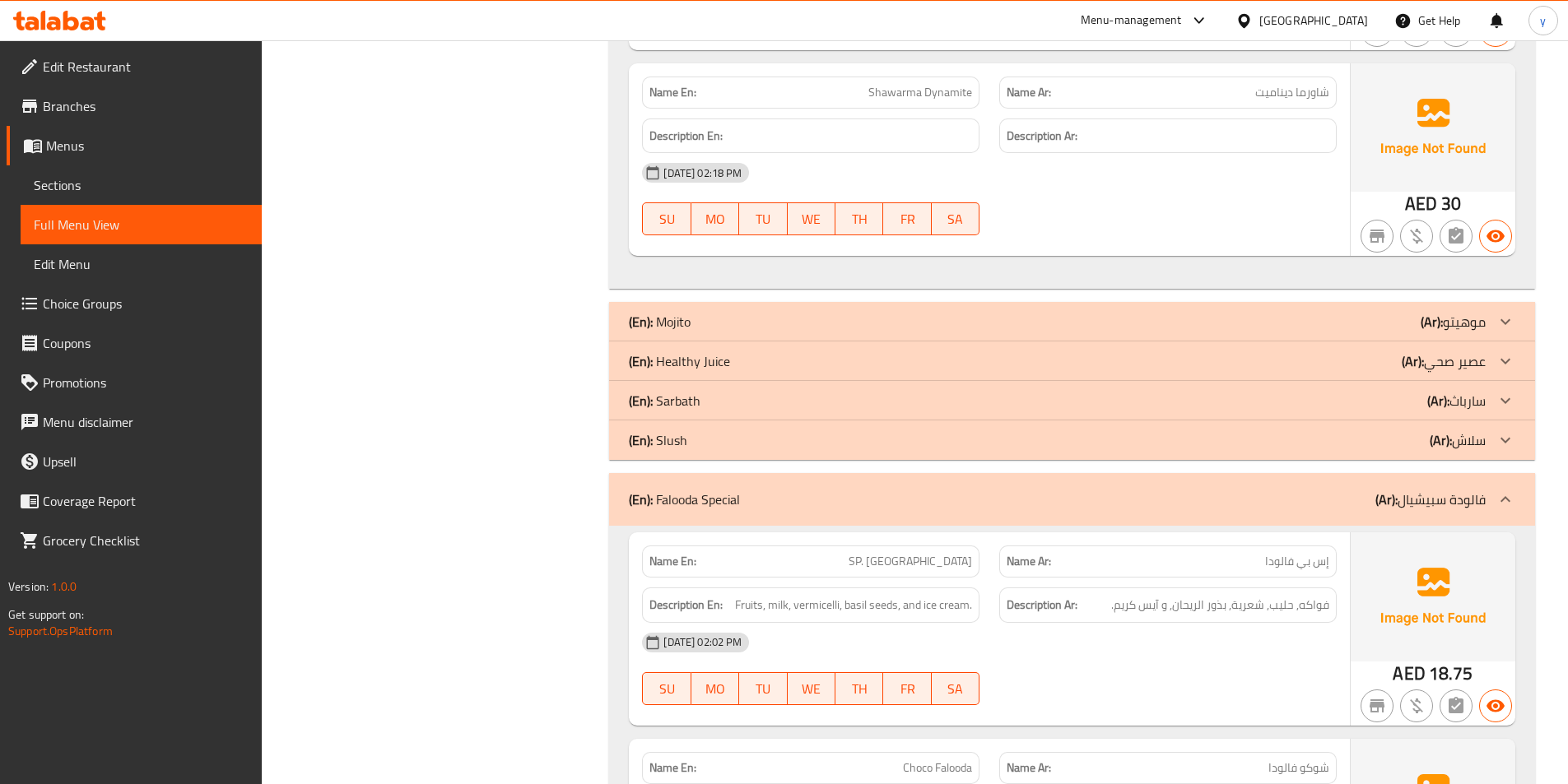
click at [1512, 490] on icon at bounding box center [1506, 500] width 20 height 20
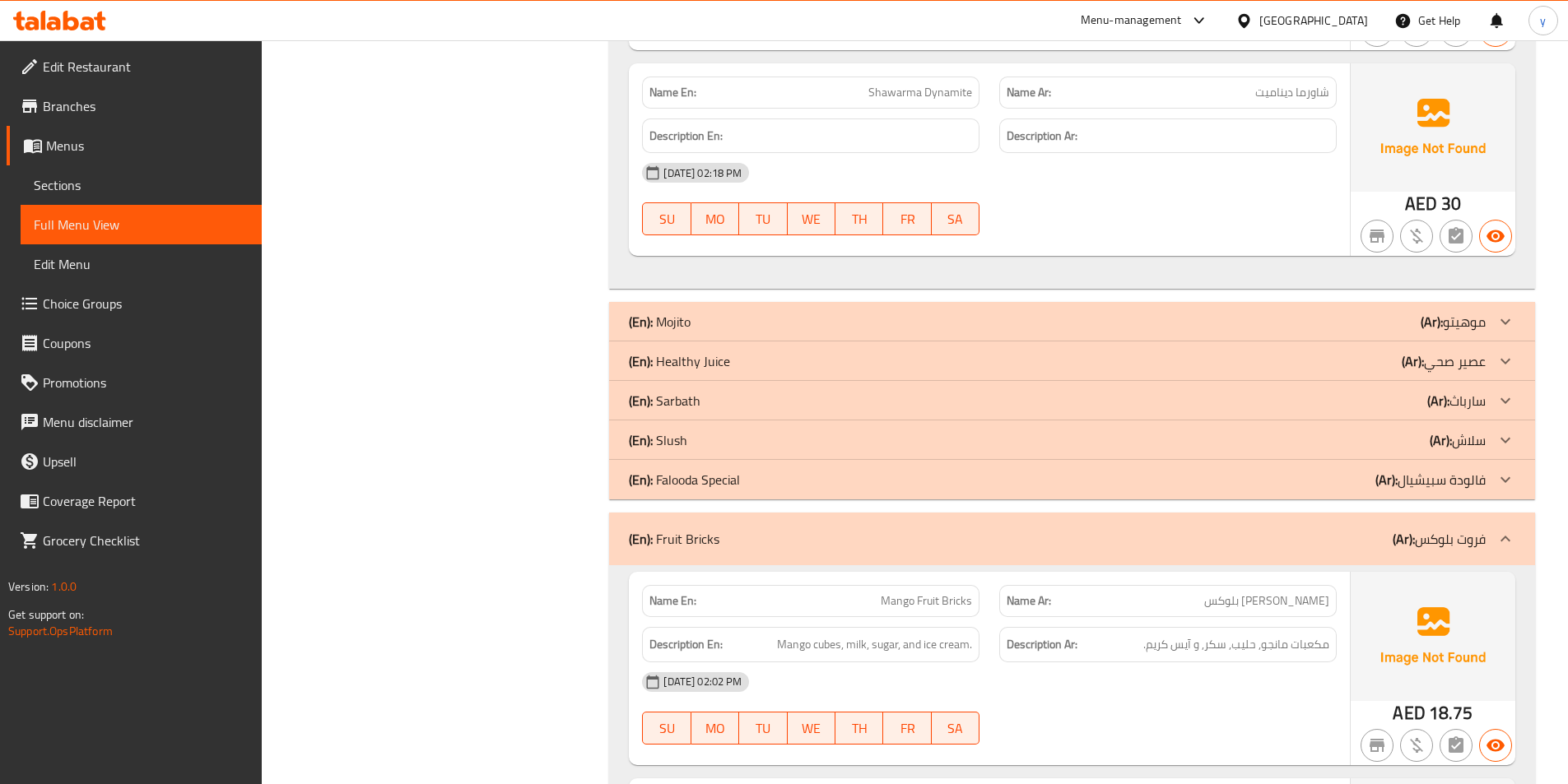
click at [1513, 530] on icon at bounding box center [1506, 540] width 20 height 20
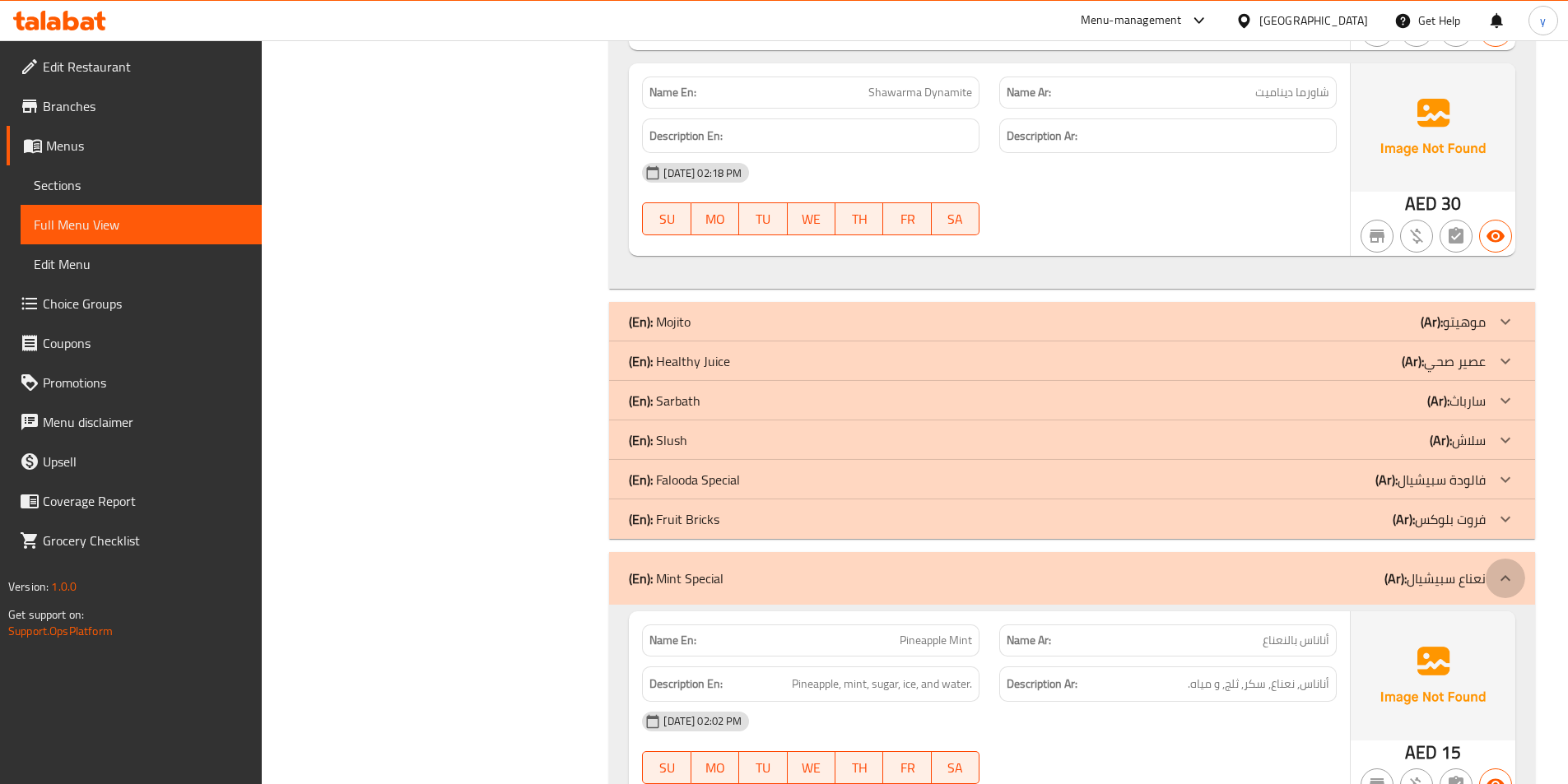
click at [1508, 569] on icon at bounding box center [1506, 578] width 20 height 20
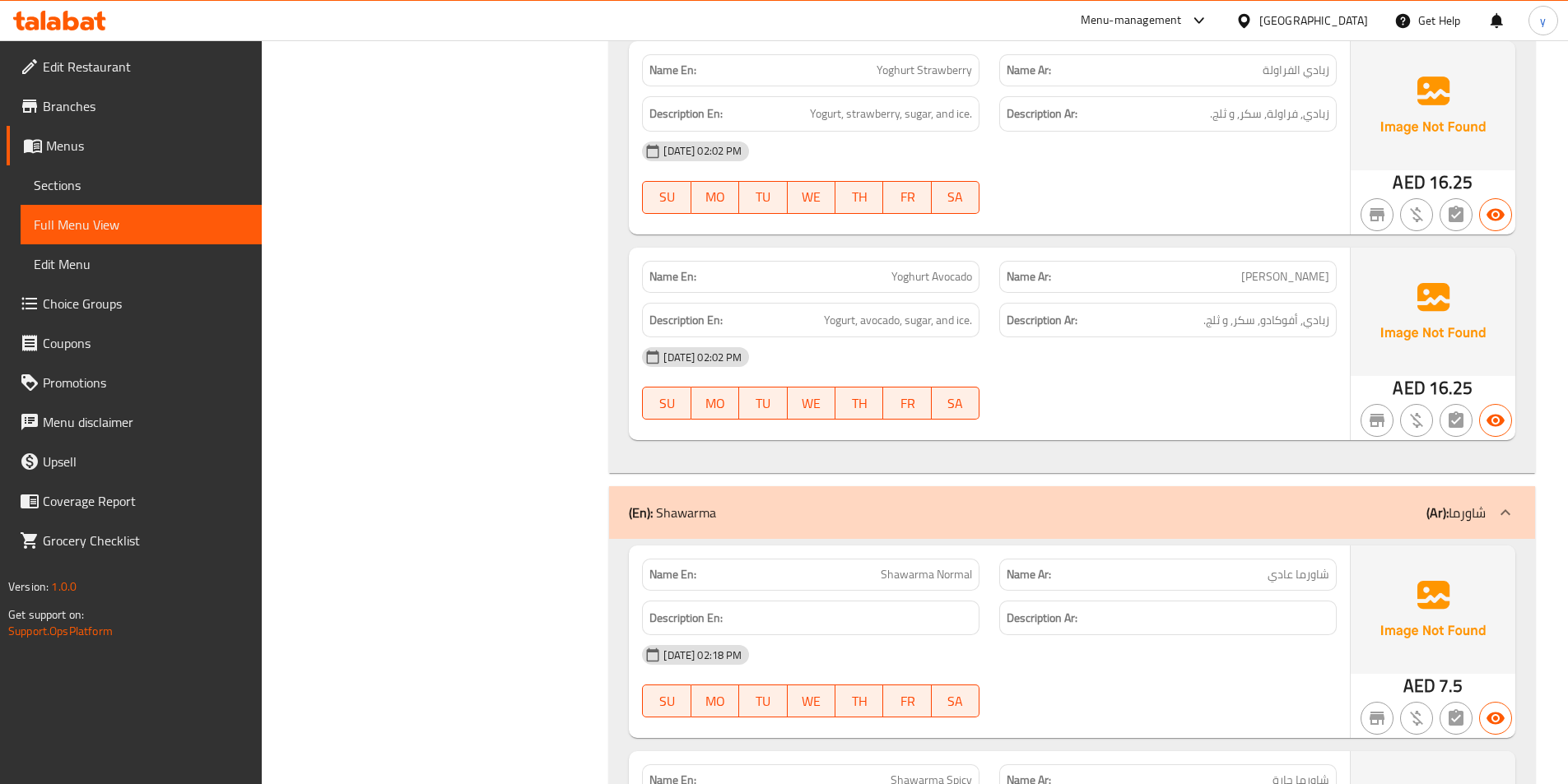
scroll to position [2581, 0]
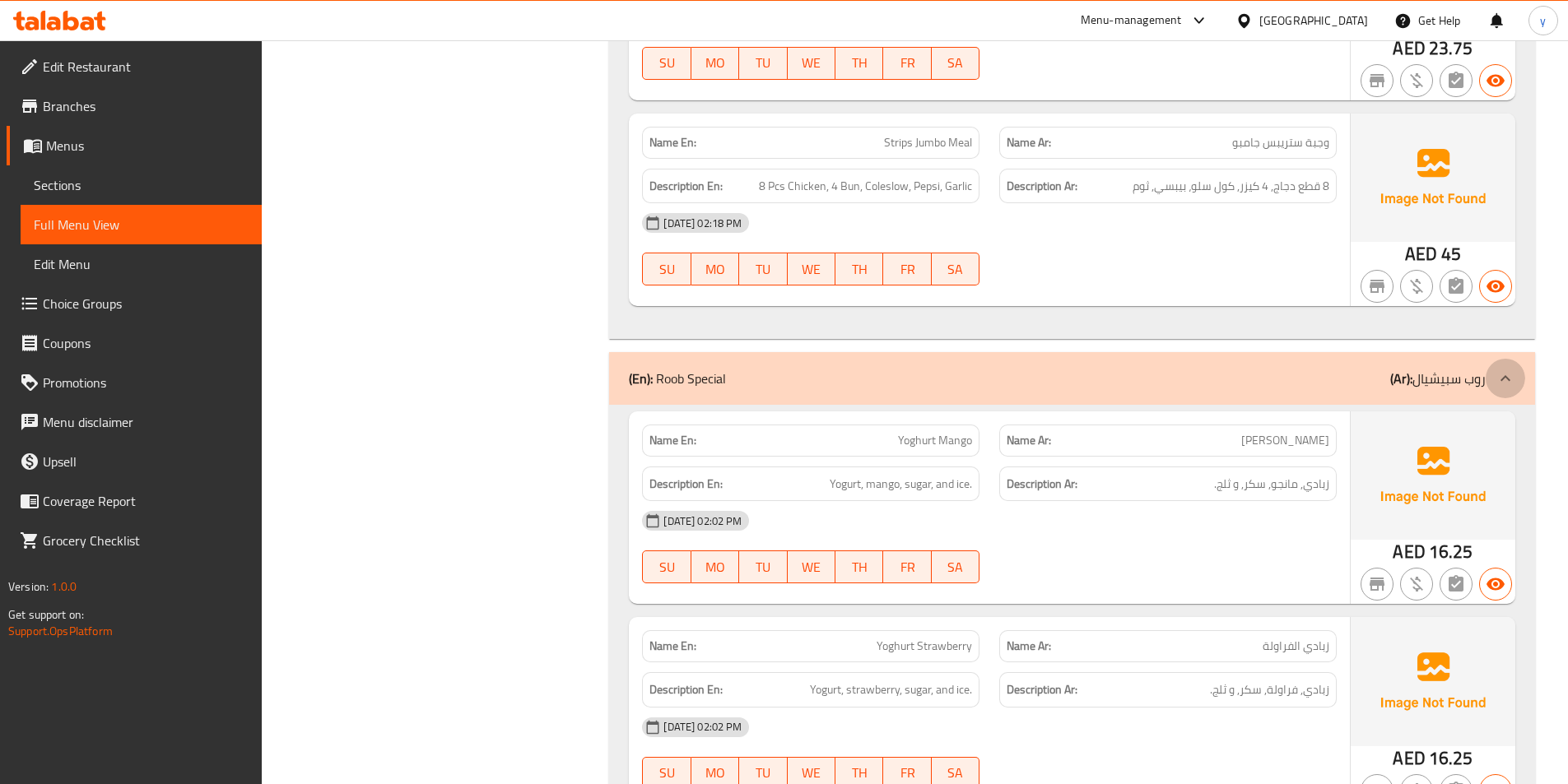
click at [1516, 373] on div at bounding box center [1506, 378] width 40 height 40
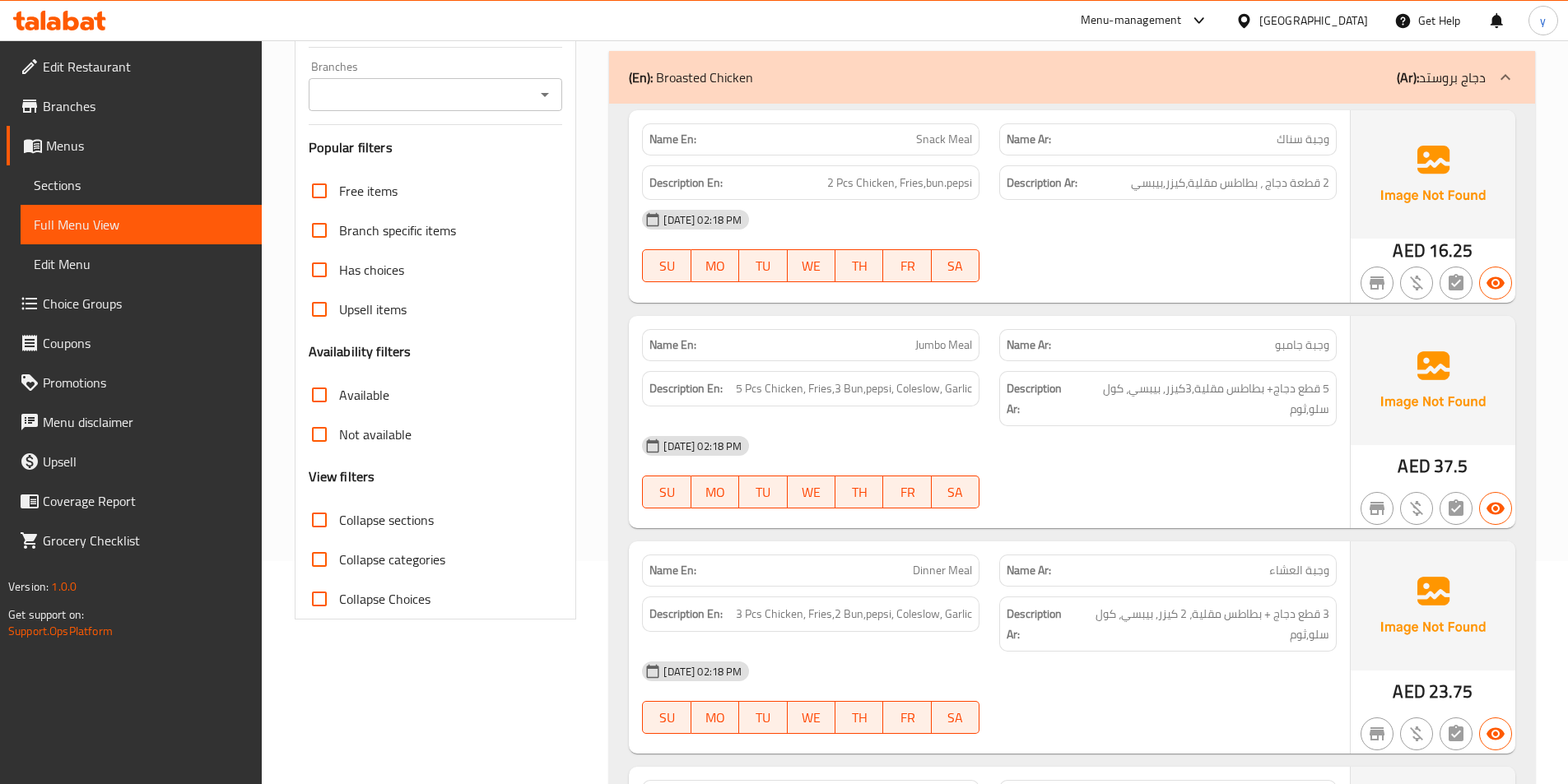
scroll to position [0, 0]
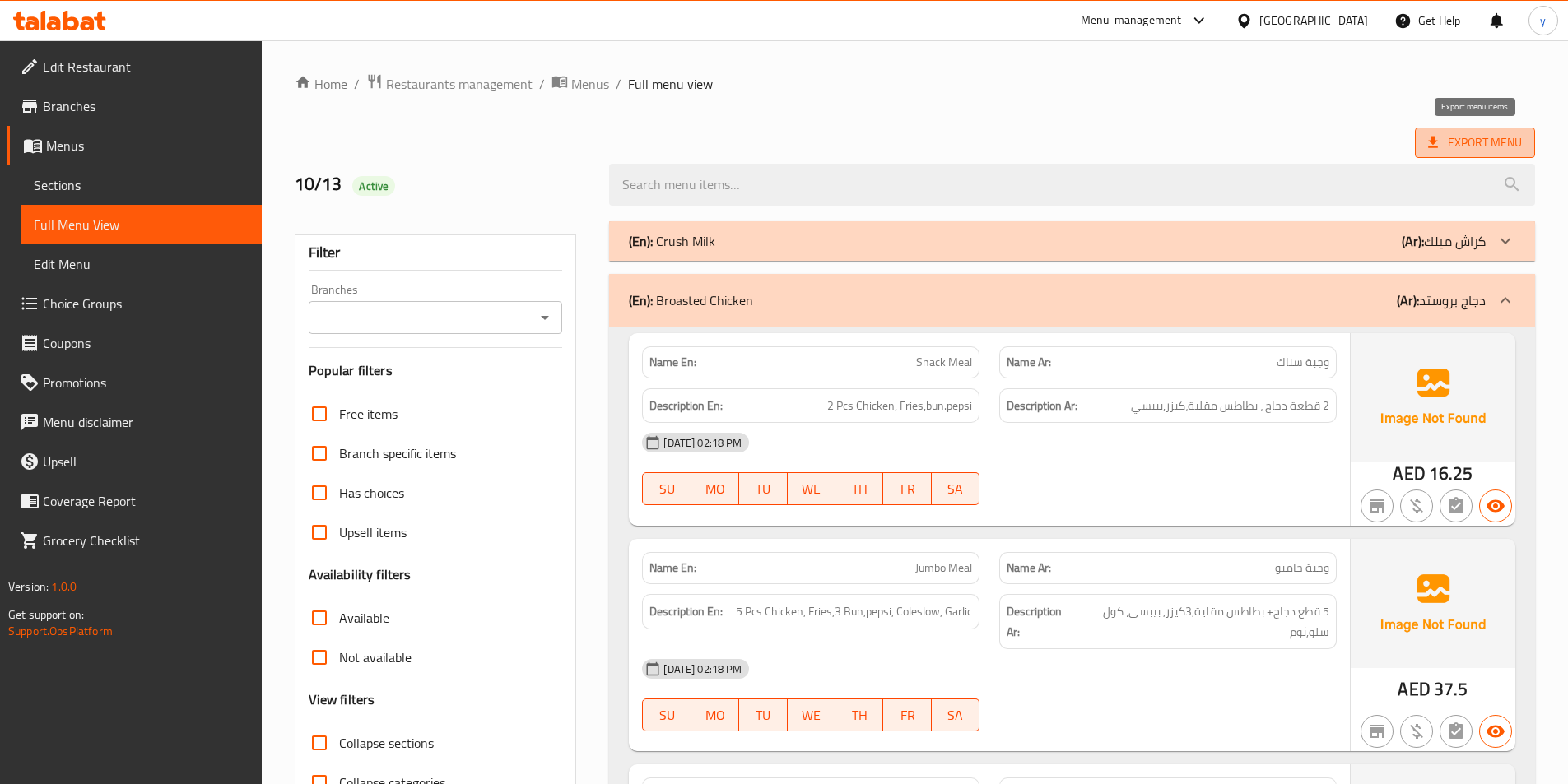
click at [1475, 138] on span "Export Menu" at bounding box center [1475, 142] width 94 height 21
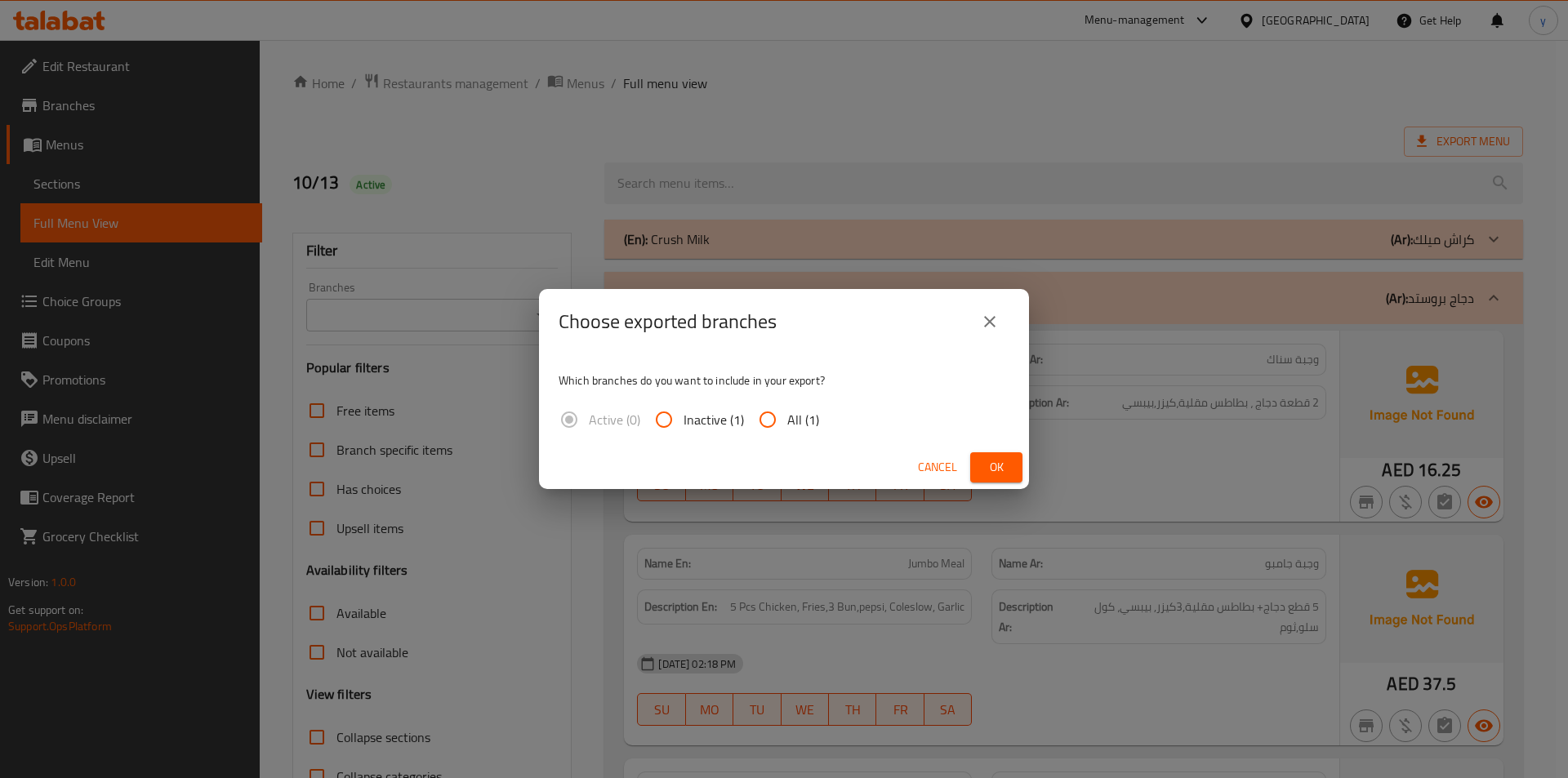
click at [799, 418] on span "All (1)" at bounding box center [802, 420] width 31 height 20
click at [787, 418] on input "All (1)" at bounding box center [768, 420] width 40 height 40
radio input "true"
click at [994, 472] on span "Ok" at bounding box center [996, 467] width 26 height 21
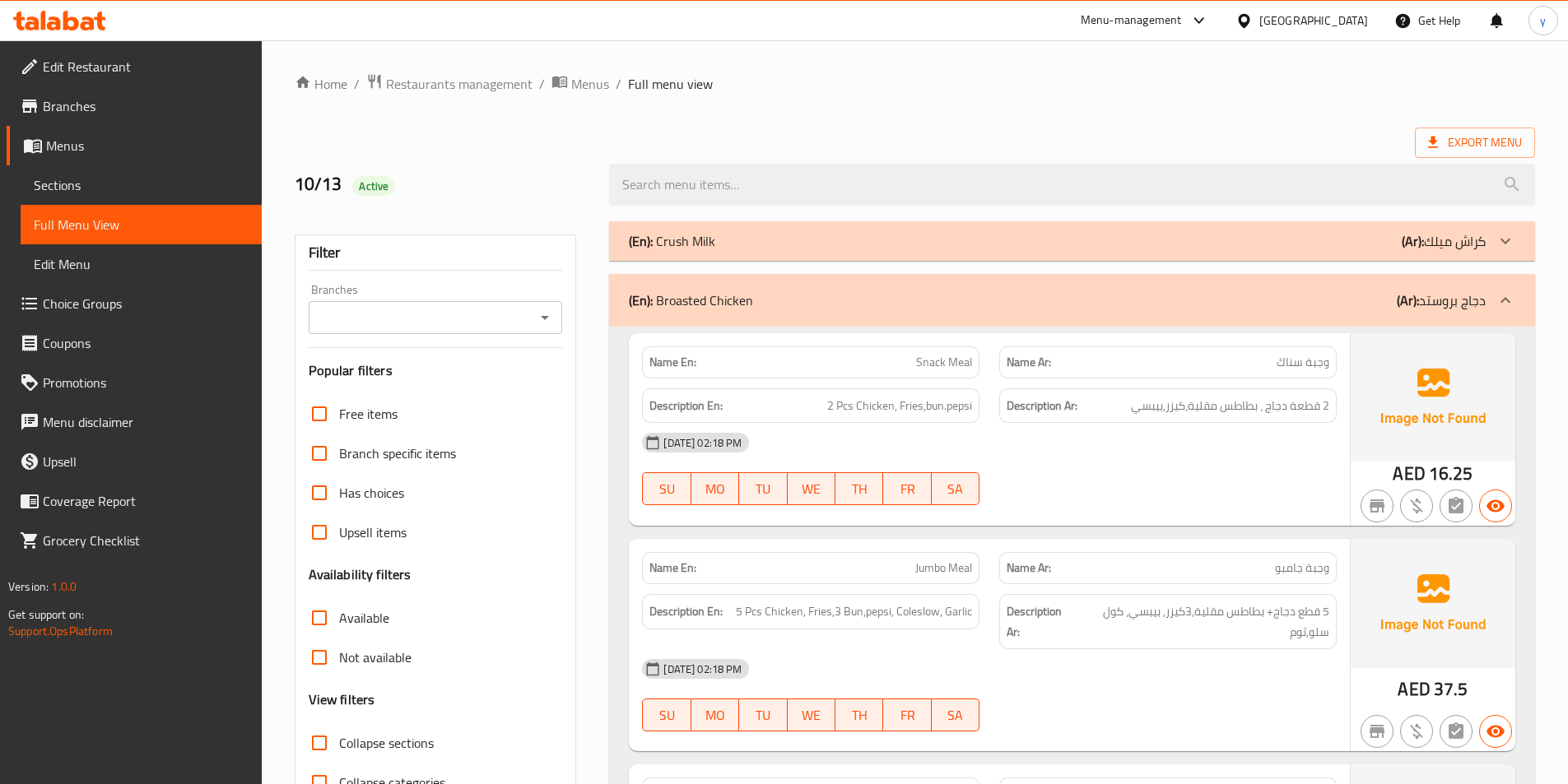
click at [1483, 151] on span "Export Menu" at bounding box center [1475, 142] width 94 height 21
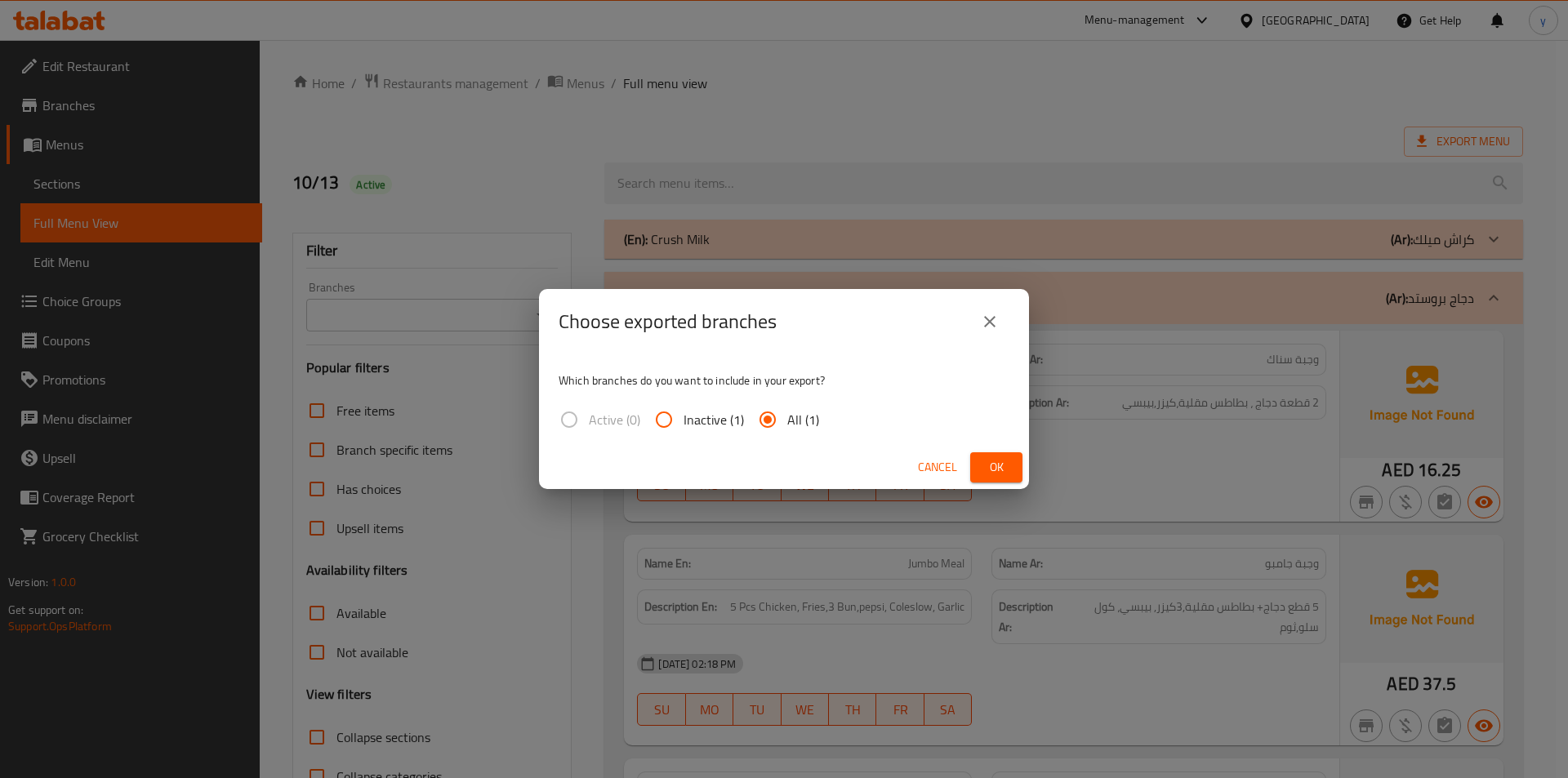
click at [993, 459] on span "Ok" at bounding box center [996, 467] width 26 height 21
